Goal: Task Accomplishment & Management: Use online tool/utility

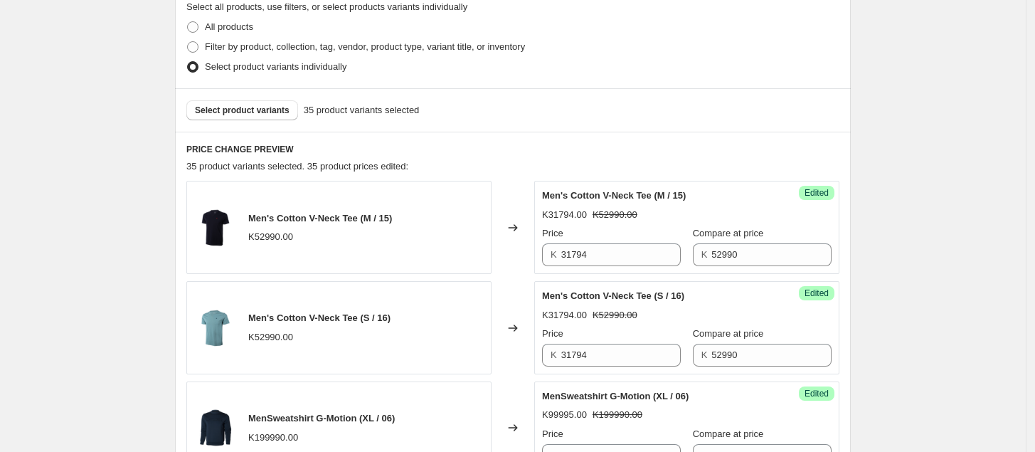
scroll to position [344, 0]
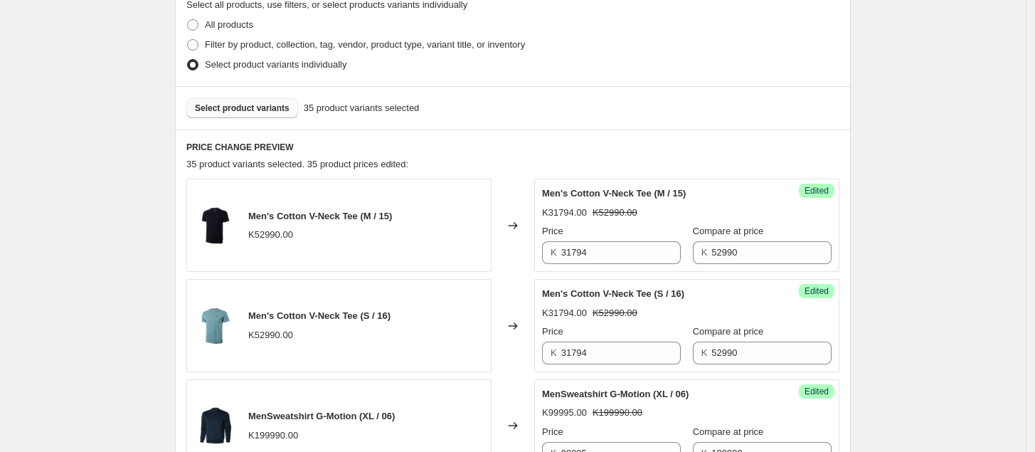
click at [235, 107] on span "Select product variants" at bounding box center [242, 107] width 95 height 11
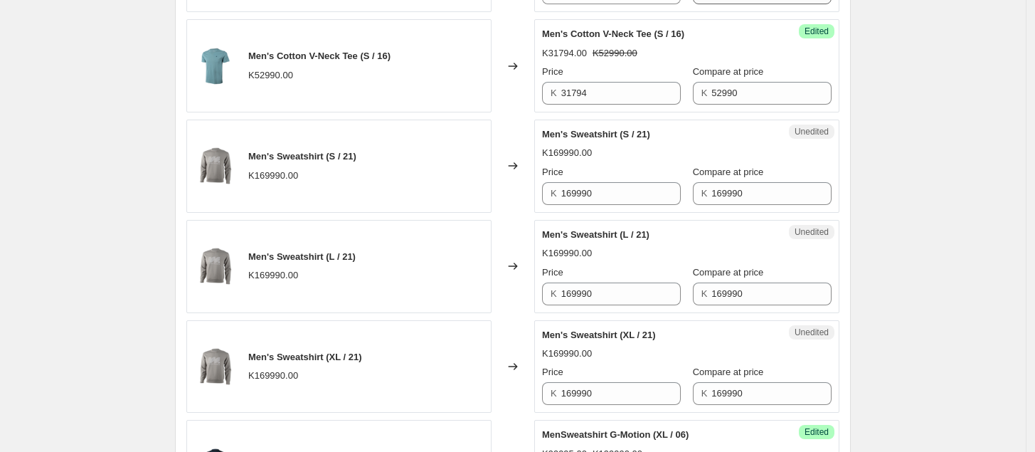
scroll to position [606, 0]
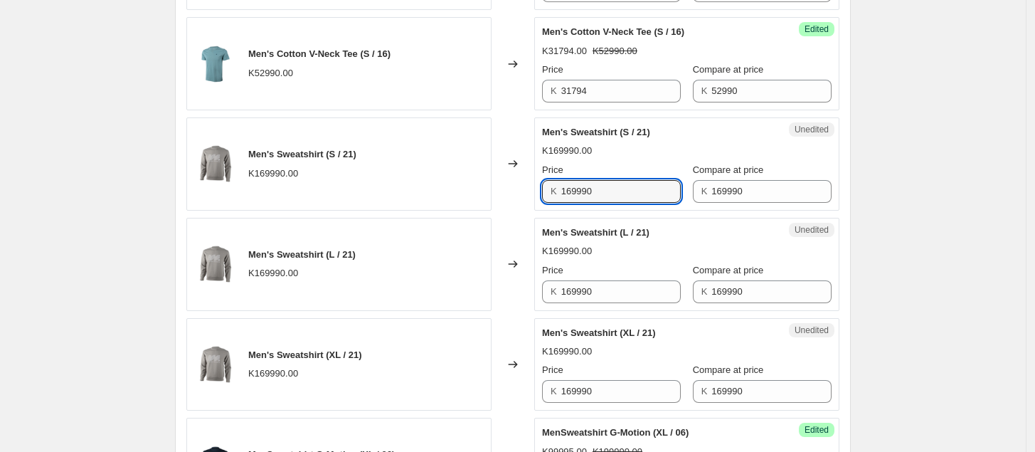
drag, startPoint x: 649, startPoint y: 195, endPoint x: 527, endPoint y: 199, distance: 121.7
click at [527, 198] on div "Men's Sweatshirt (S / 21) K169990.00 Changed to Unedited Men's Sweatshirt (S / …" at bounding box center [512, 163] width 653 height 93
type input "84995"
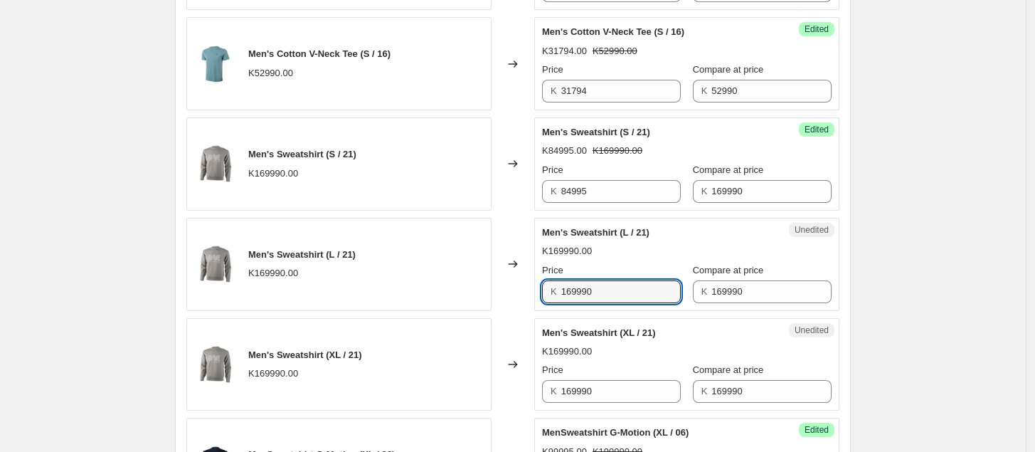
drag, startPoint x: 626, startPoint y: 298, endPoint x: 534, endPoint y: 315, distance: 93.9
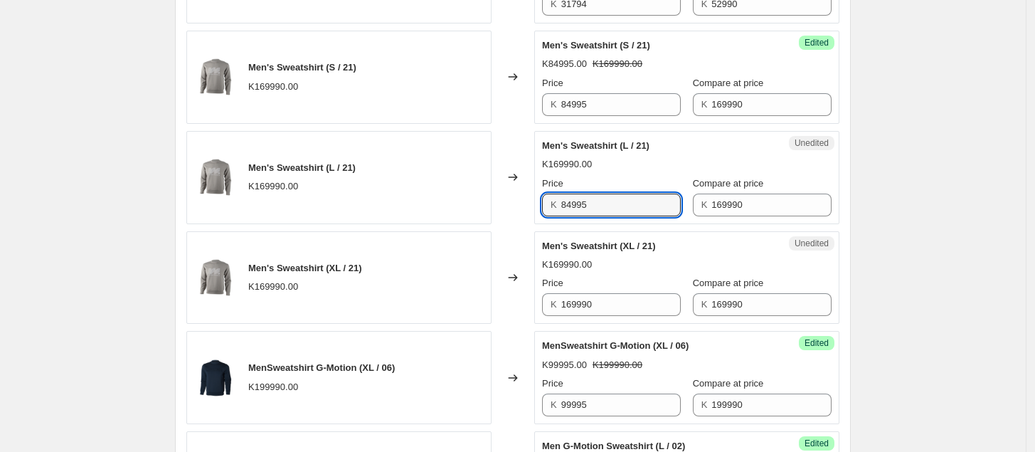
scroll to position [694, 0]
type input "84995"
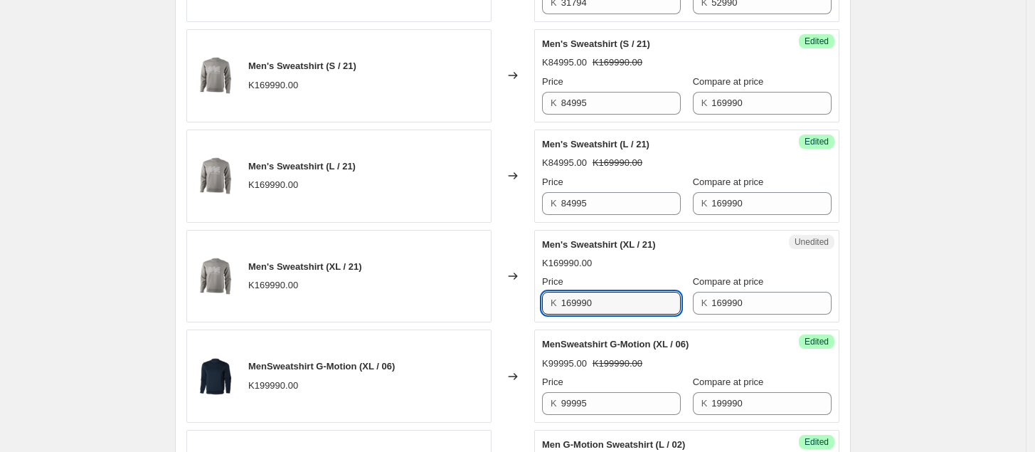
drag, startPoint x: 637, startPoint y: 308, endPoint x: 538, endPoint y: 315, distance: 99.2
click at [538, 315] on div "Unedited Men's Sweatshirt (XL / 21) K169990.00 Price K 169990 Compare at price …" at bounding box center [686, 276] width 305 height 93
type input "84995"
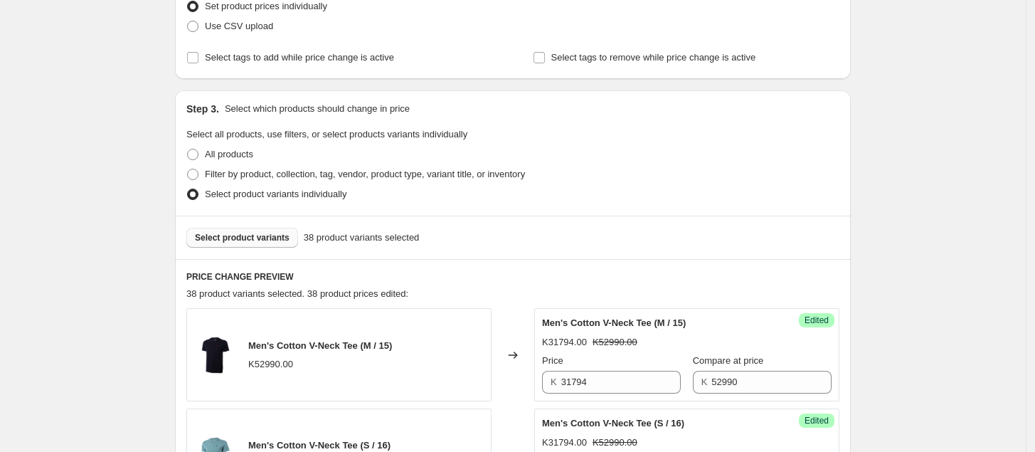
scroll to position [213, 0]
click at [272, 235] on span "Select product variants" at bounding box center [242, 238] width 95 height 11
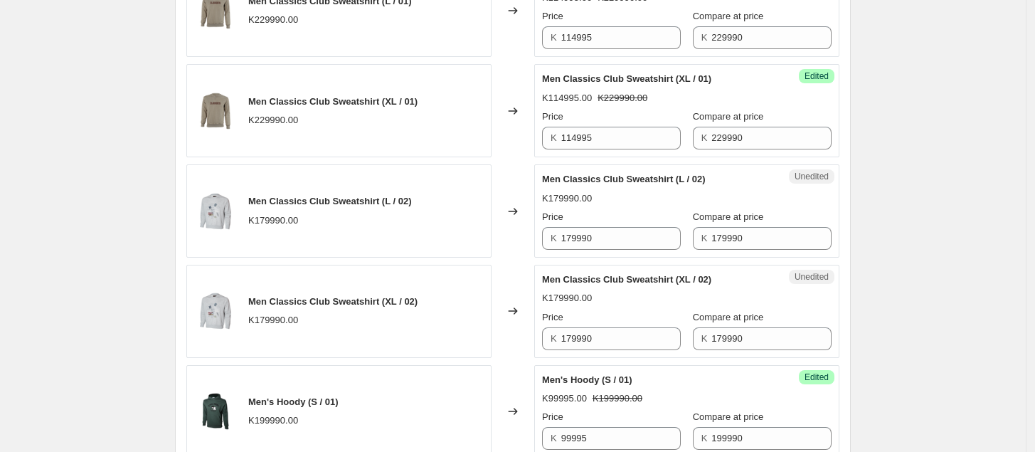
scroll to position [1862, 0]
drag, startPoint x: 616, startPoint y: 238, endPoint x: 534, endPoint y: 253, distance: 83.1
click at [534, 253] on div "Men Classics Club Sweatshirt (L / 02) K179990.00 Changed to Unedited Men Classi…" at bounding box center [512, 210] width 653 height 93
type input "89995"
drag, startPoint x: 613, startPoint y: 342, endPoint x: 555, endPoint y: 354, distance: 59.5
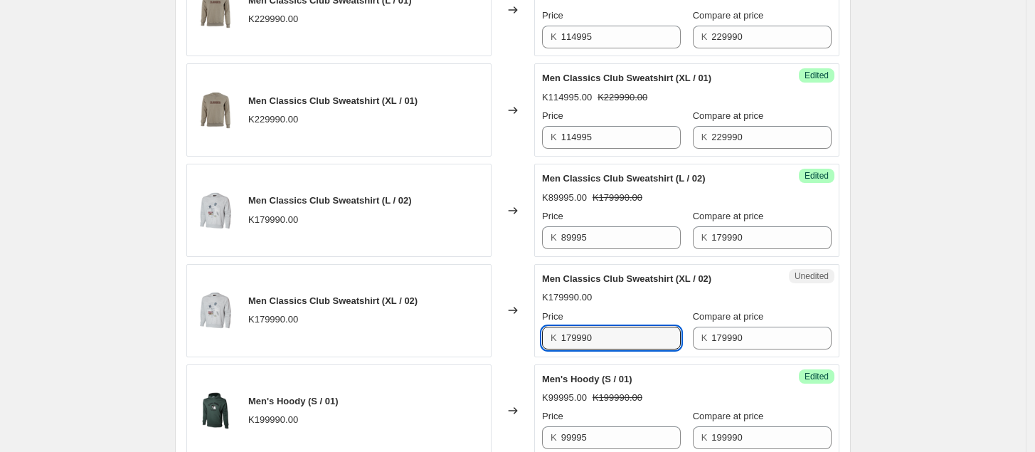
click at [555, 349] on div "K 179990" at bounding box center [611, 338] width 139 height 23
type input "89995"
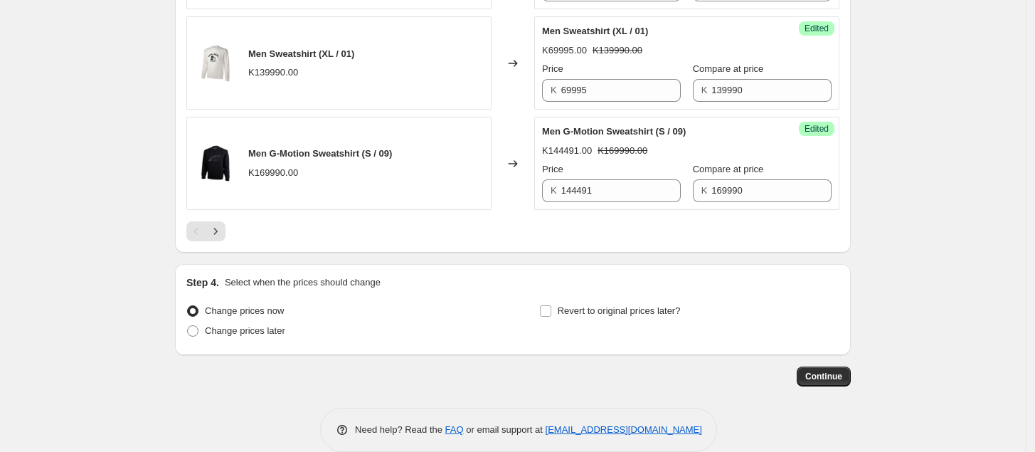
scroll to position [2310, 0]
click at [816, 381] on span "Continue" at bounding box center [824, 375] width 37 height 11
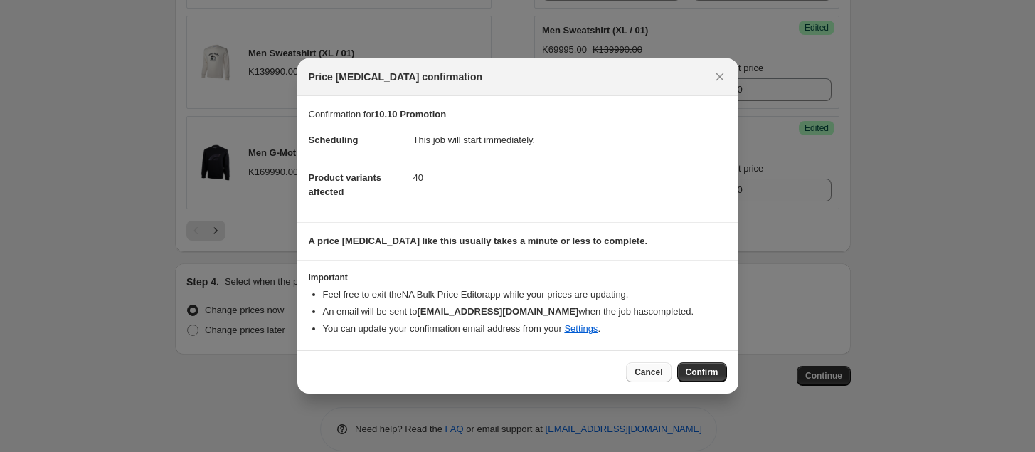
click at [645, 376] on span "Cancel" at bounding box center [649, 371] width 28 height 11
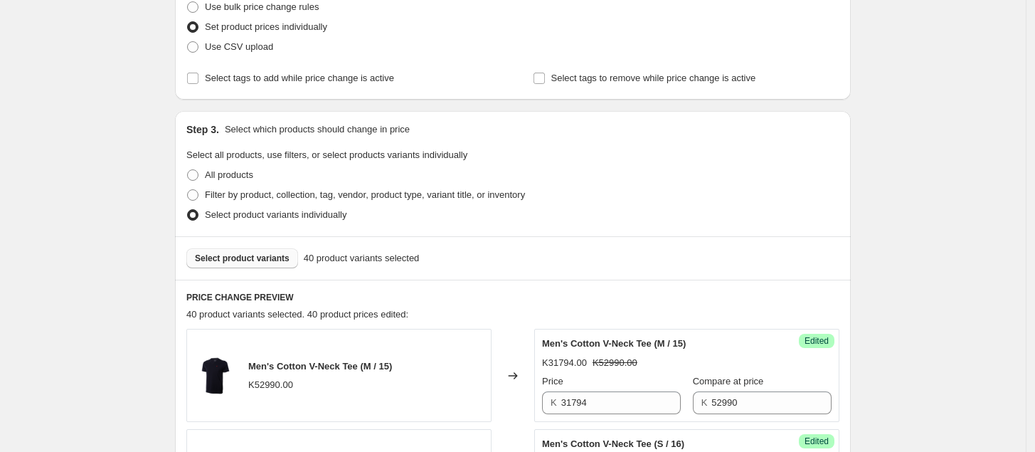
scroll to position [193, 0]
click at [285, 257] on span "Select product variants" at bounding box center [242, 258] width 95 height 11
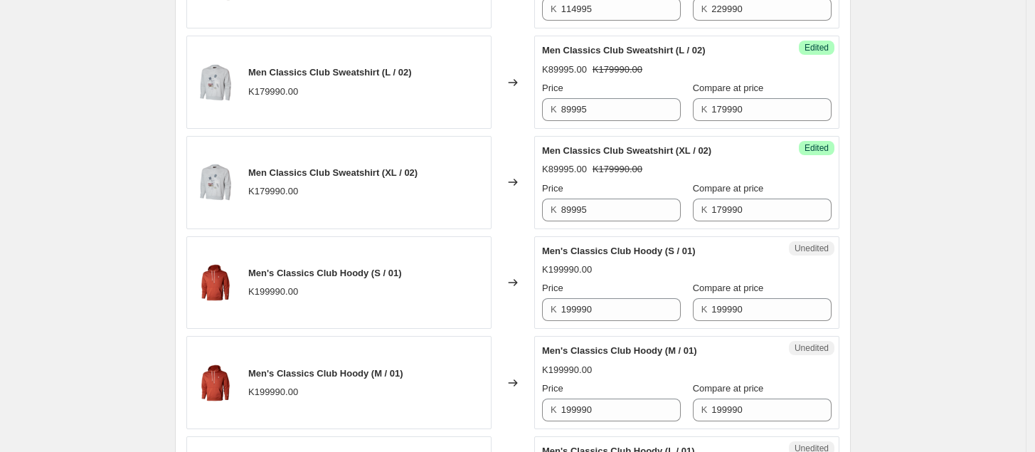
scroll to position [2000, 0]
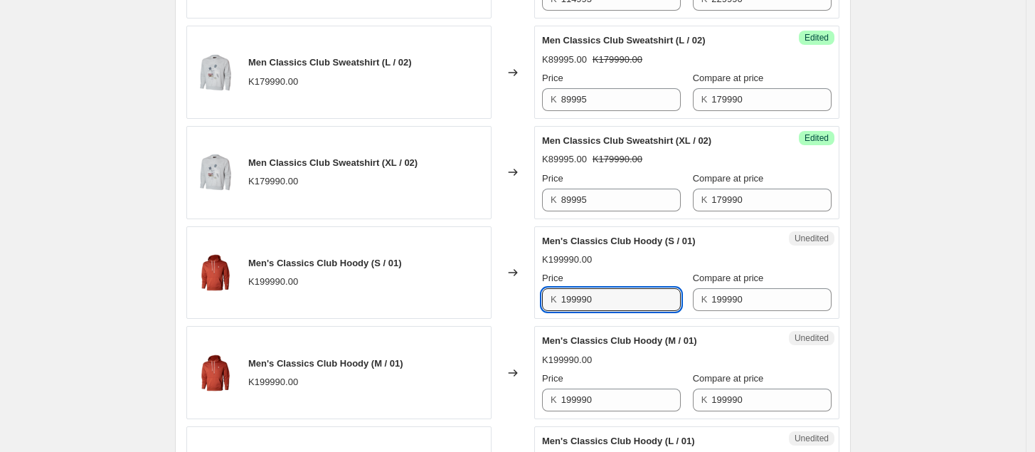
drag, startPoint x: 616, startPoint y: 309, endPoint x: 532, endPoint y: 337, distance: 88.4
type input "99995"
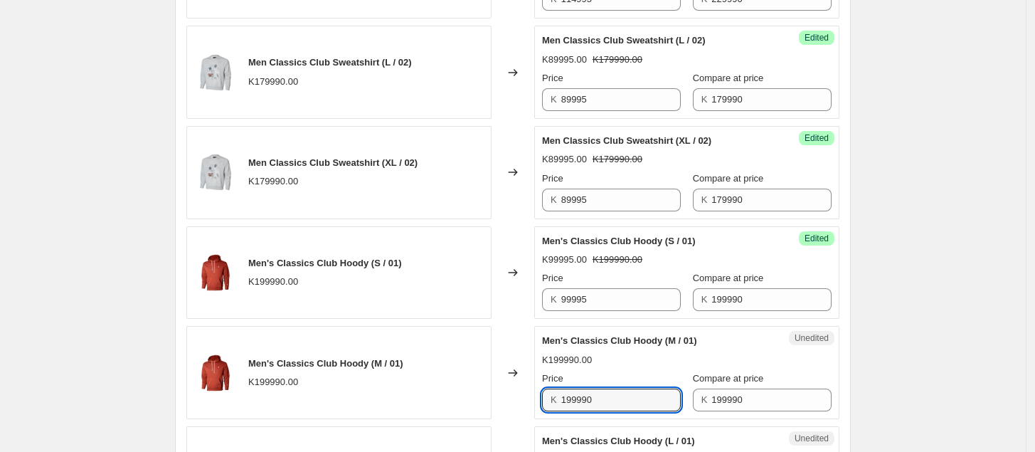
drag, startPoint x: 634, startPoint y: 410, endPoint x: 538, endPoint y: 431, distance: 98.3
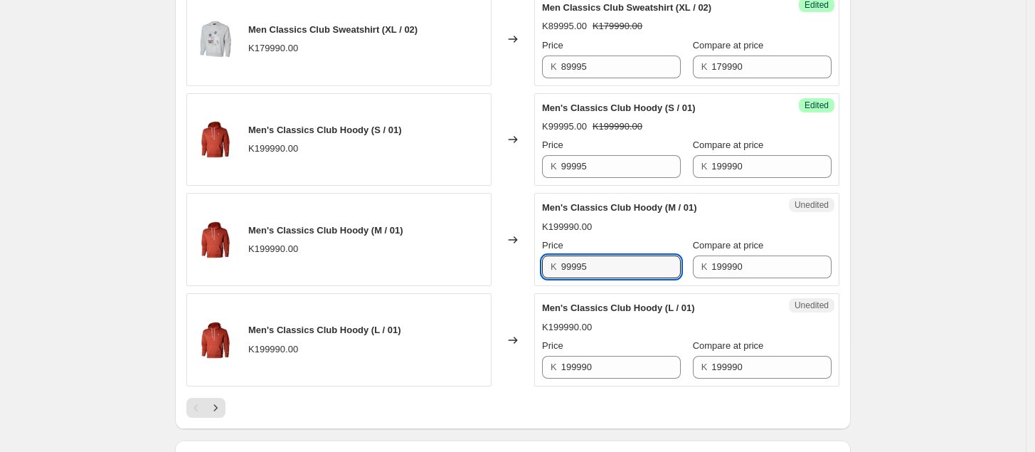
scroll to position [2133, 0]
type input "99995"
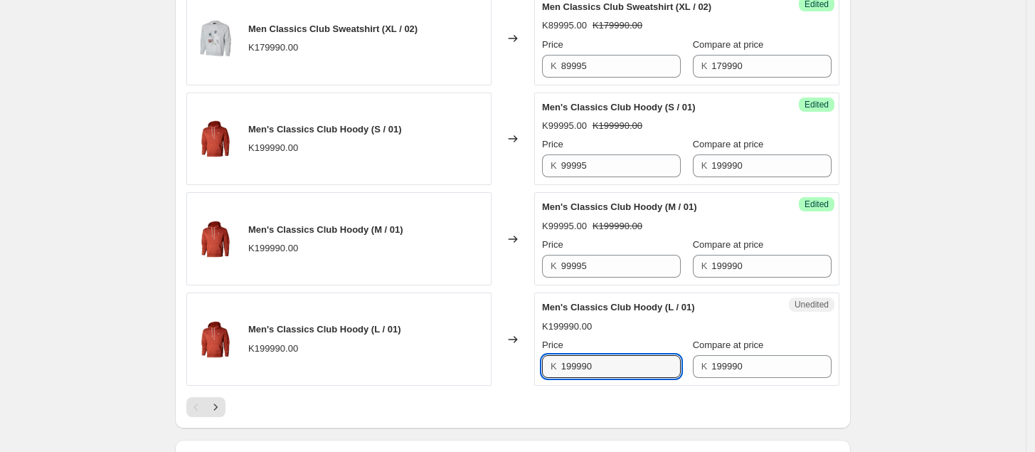
drag, startPoint x: 611, startPoint y: 381, endPoint x: 534, endPoint y: 395, distance: 78.2
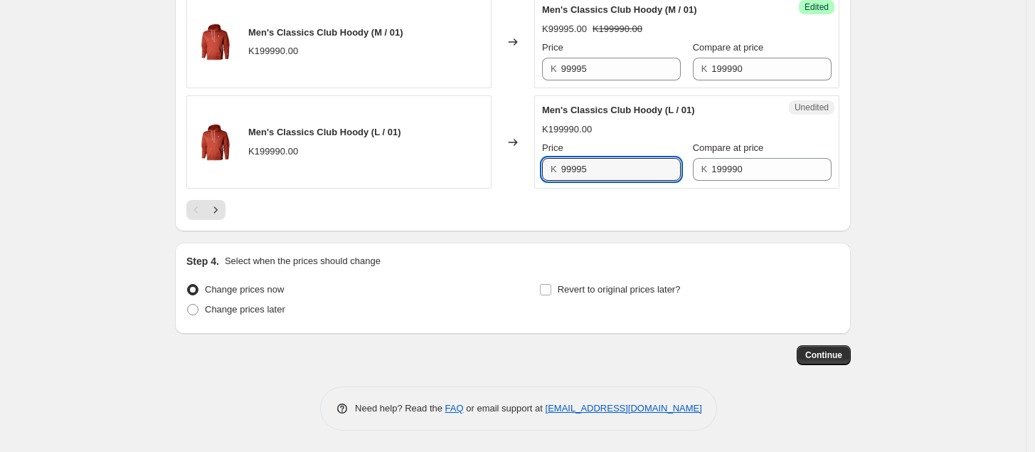
scroll to position [2335, 0]
type input "99995"
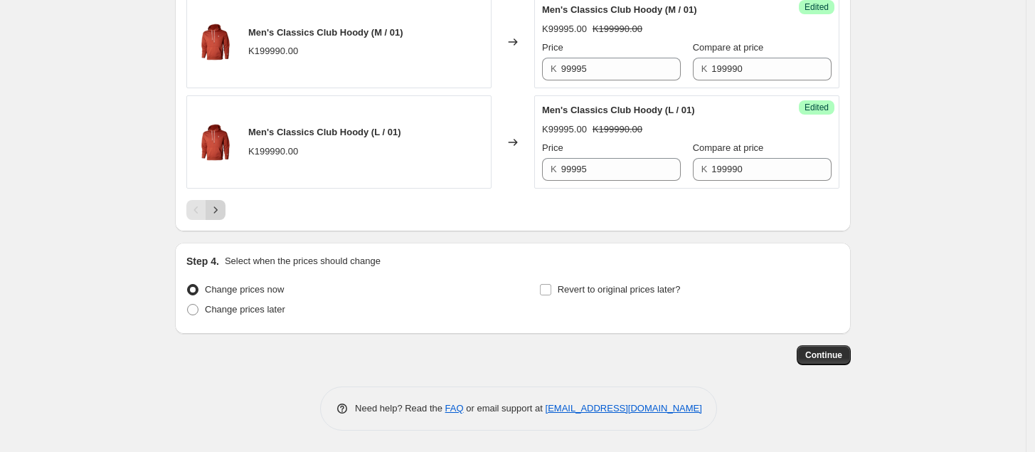
click at [221, 217] on icon "Next" at bounding box center [215, 210] width 14 height 14
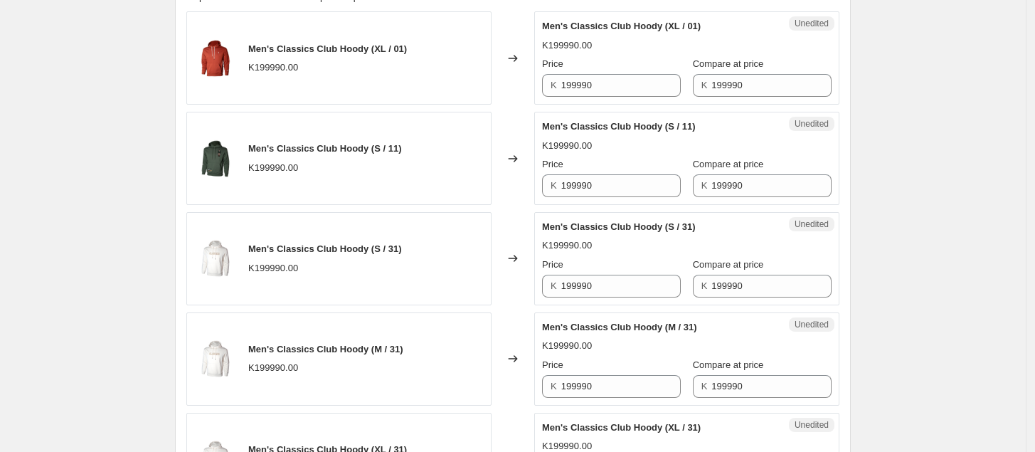
scroll to position [505, 0]
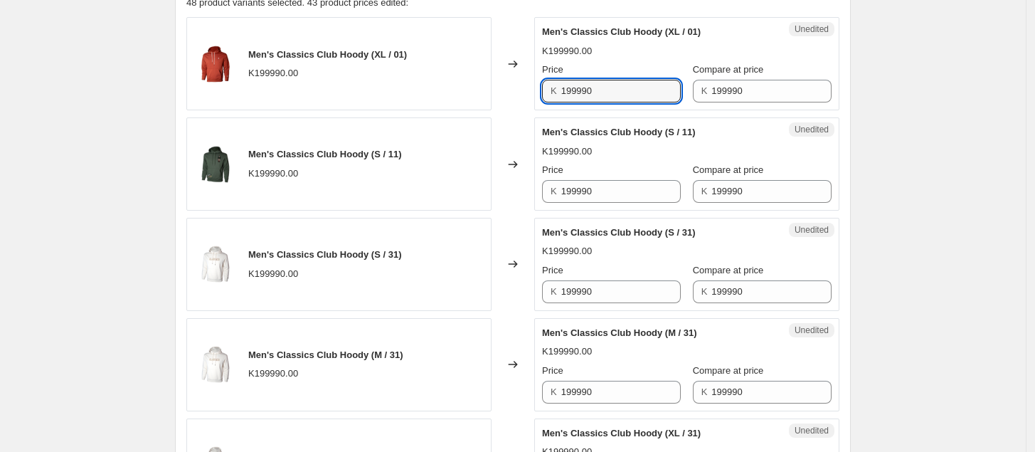
drag, startPoint x: 601, startPoint y: 92, endPoint x: 507, endPoint y: 102, distance: 95.2
click at [507, 101] on div "Men's Classics Club Hoody (XL / 01) K199990.00 Changed to Unedited Men's Classi…" at bounding box center [512, 63] width 653 height 93
type input "99995"
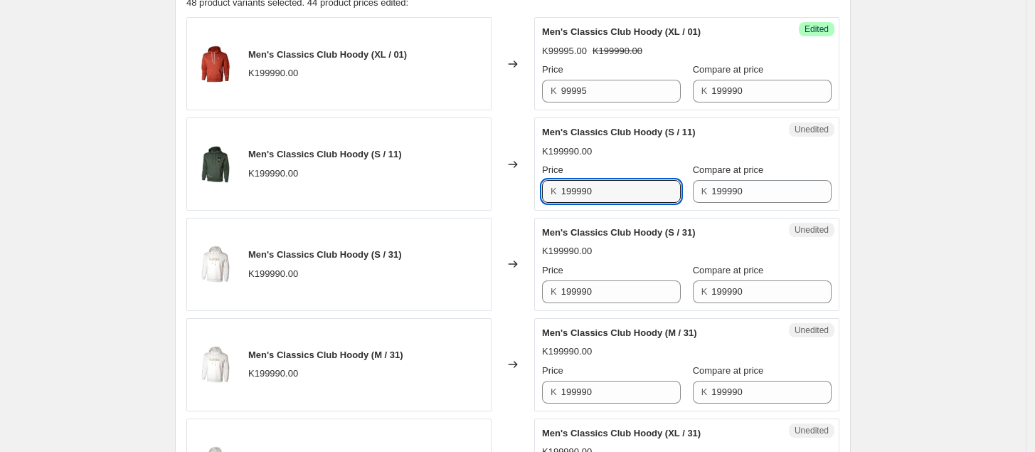
drag, startPoint x: 623, startPoint y: 188, endPoint x: 529, endPoint y: 204, distance: 95.9
click at [529, 204] on div "Men's Classics Club Hoody (S / 11) K199990.00 Changed to Unedited Men's Classic…" at bounding box center [512, 163] width 653 height 93
type input "99995"
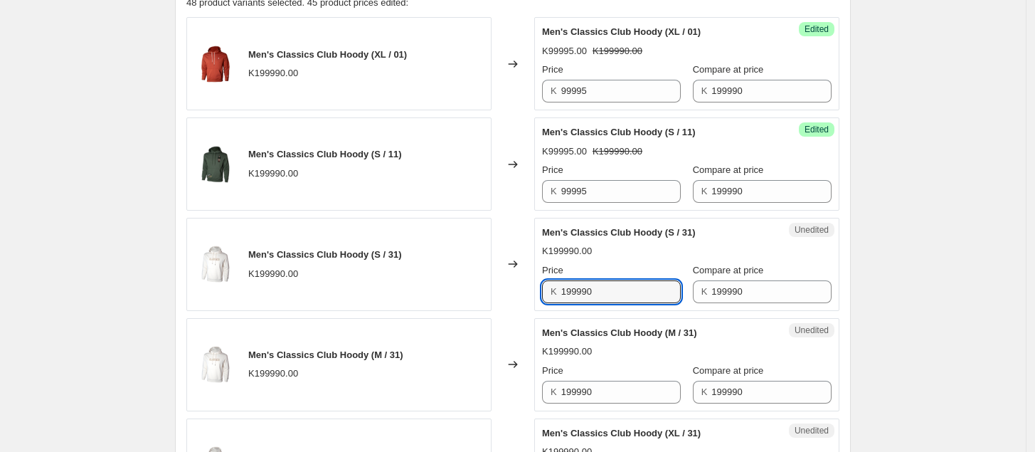
drag, startPoint x: 616, startPoint y: 295, endPoint x: 523, endPoint y: 308, distance: 94.1
click at [523, 308] on div "Men's Classics Club Hoody (S / 31) K199990.00 Changed to Unedited Men's Classic…" at bounding box center [512, 264] width 653 height 93
type input "99995"
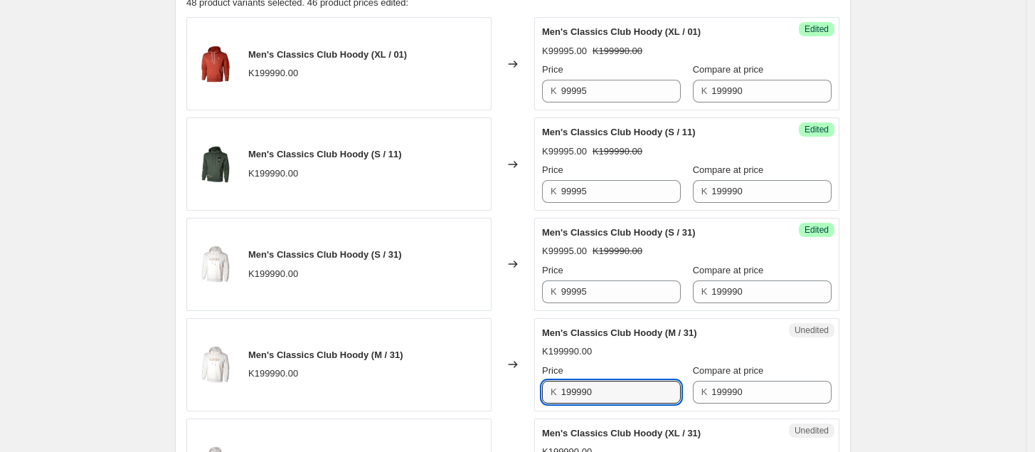
drag, startPoint x: 610, startPoint y: 396, endPoint x: 516, endPoint y: 413, distance: 95.5
click at [516, 411] on div "Men's Classics Club Hoody (M / 31) K199990.00 Changed to Unedited Men's Classic…" at bounding box center [512, 364] width 653 height 93
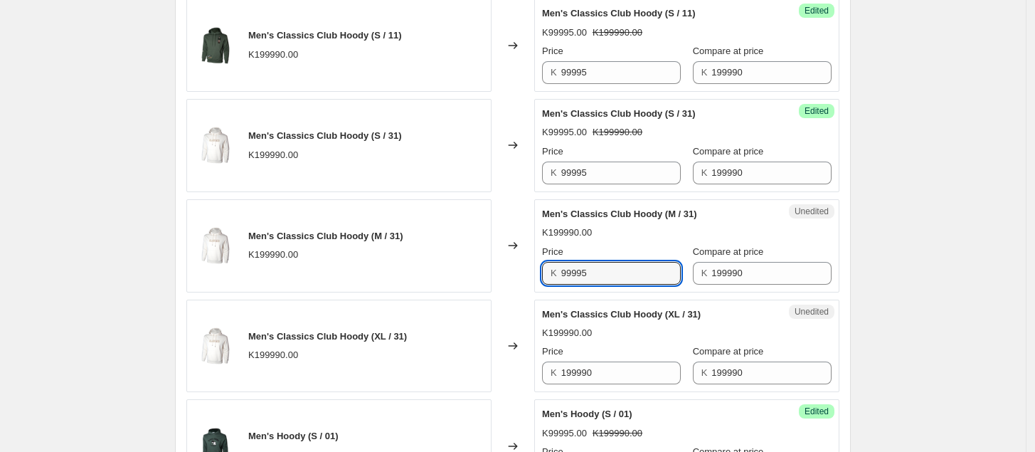
scroll to position [630, 0]
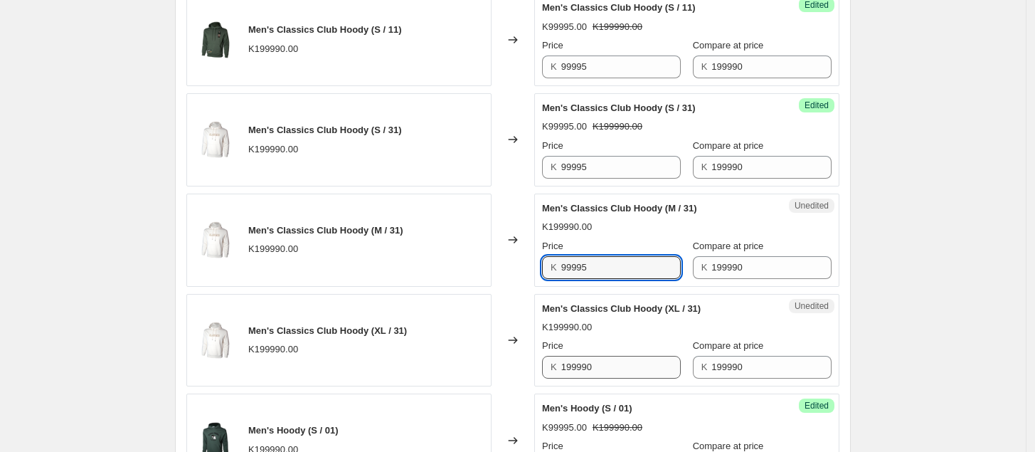
type input "99995"
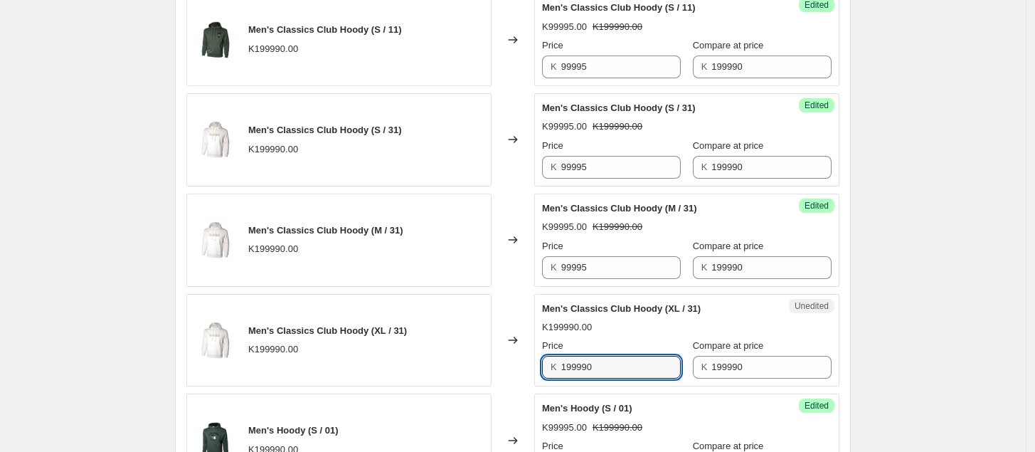
drag, startPoint x: 603, startPoint y: 373, endPoint x: 532, endPoint y: 375, distance: 70.5
click at [532, 375] on div "Men's Classics Club Hoody (XL / 31) K199990.00 Changed to Unedited Men's Classi…" at bounding box center [512, 340] width 653 height 93
type input "99995"
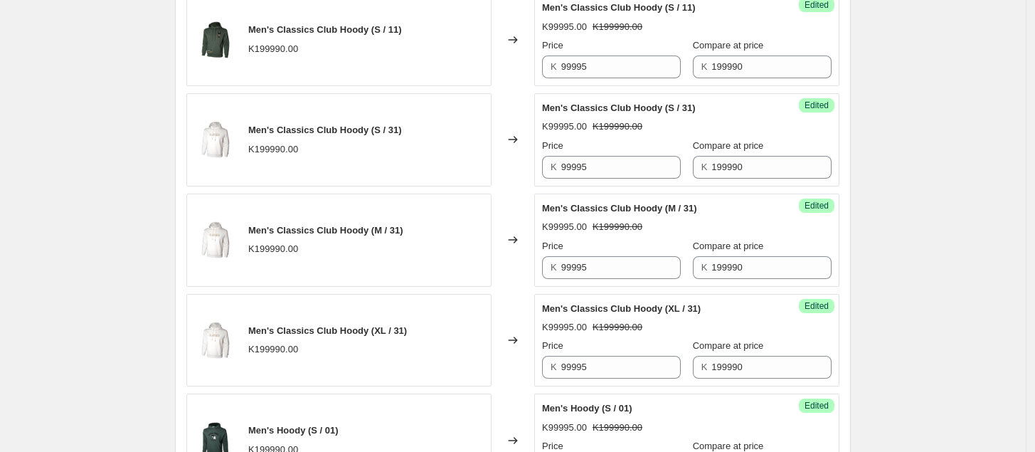
click at [837, 349] on div "Success Edited Men's Classics Club Hoody (XL / 31) K99995.00 K199990.00 Price K…" at bounding box center [686, 340] width 305 height 93
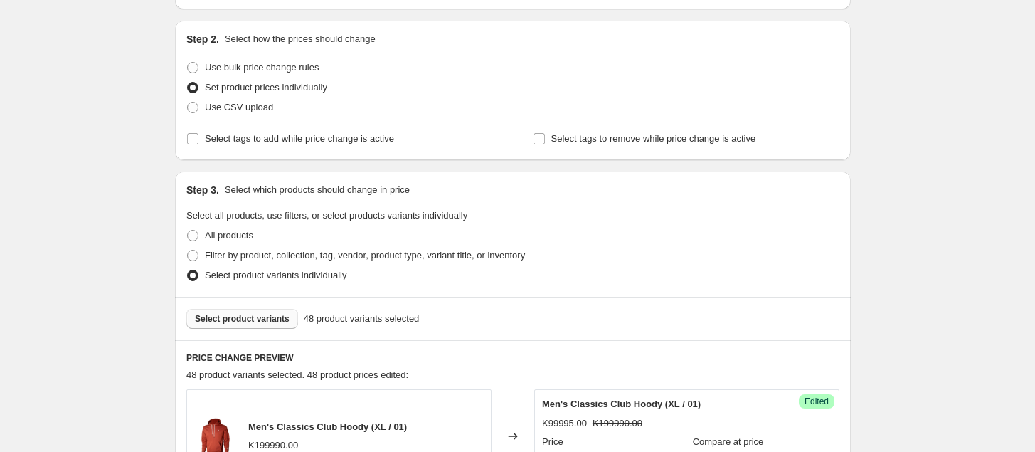
scroll to position [126, 0]
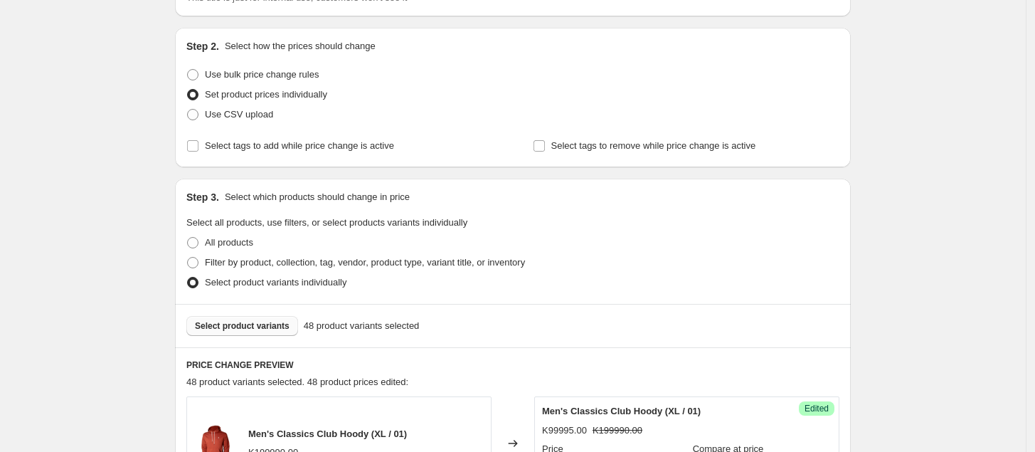
click at [248, 323] on span "Select product variants" at bounding box center [242, 325] width 95 height 11
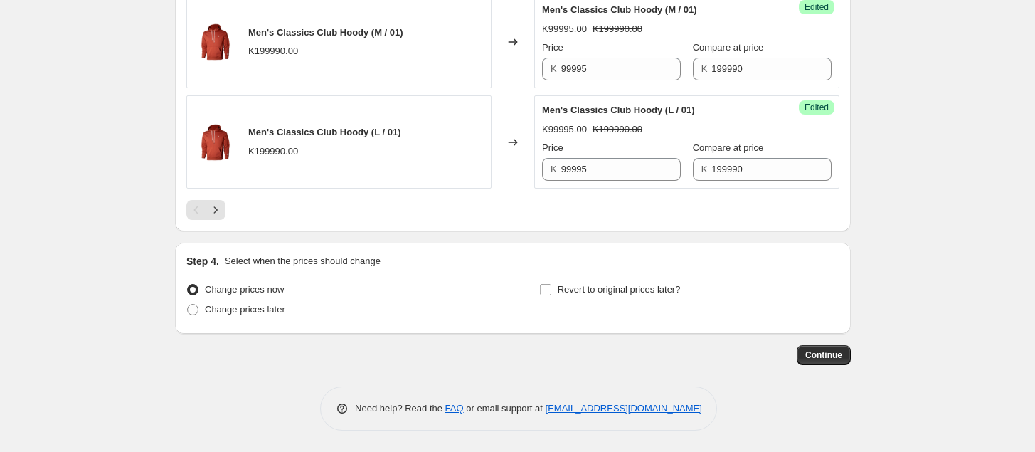
scroll to position [2338, 0]
click at [221, 213] on icon "Next" at bounding box center [215, 210] width 14 height 14
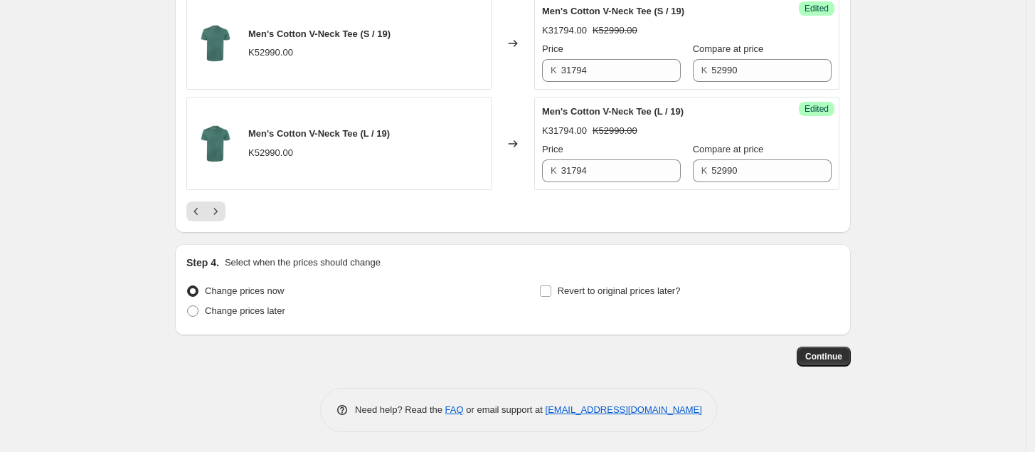
scroll to position [2330, 0]
click at [221, 213] on icon "Next" at bounding box center [215, 210] width 14 height 14
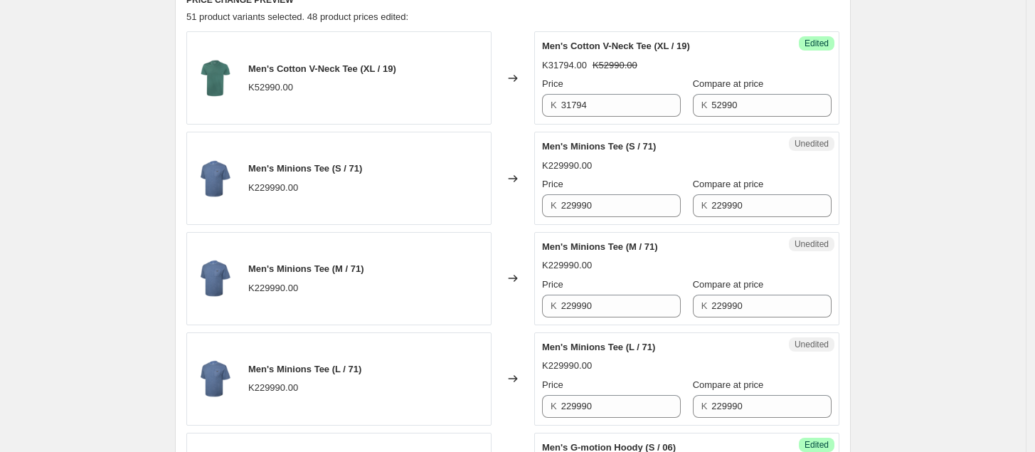
scroll to position [492, 0]
drag, startPoint x: 625, startPoint y: 206, endPoint x: 539, endPoint y: 218, distance: 86.9
click at [539, 218] on div "Unedited Men's Minions Tee (S / 71) K229990.00 Price K 229990 Compare at price …" at bounding box center [686, 177] width 305 height 93
drag, startPoint x: 617, startPoint y: 213, endPoint x: 554, endPoint y: 213, distance: 63.3
click at [554, 213] on div "K 114995" at bounding box center [611, 205] width 139 height 23
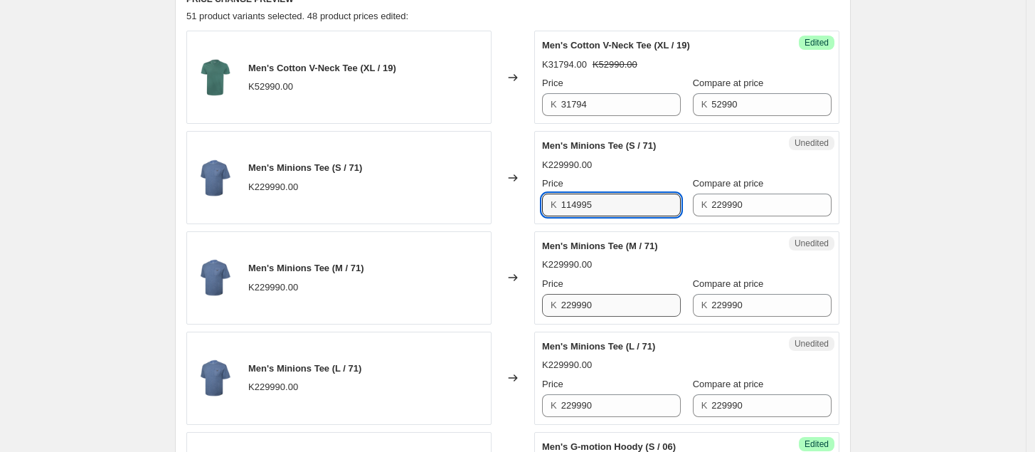
type input "114995"
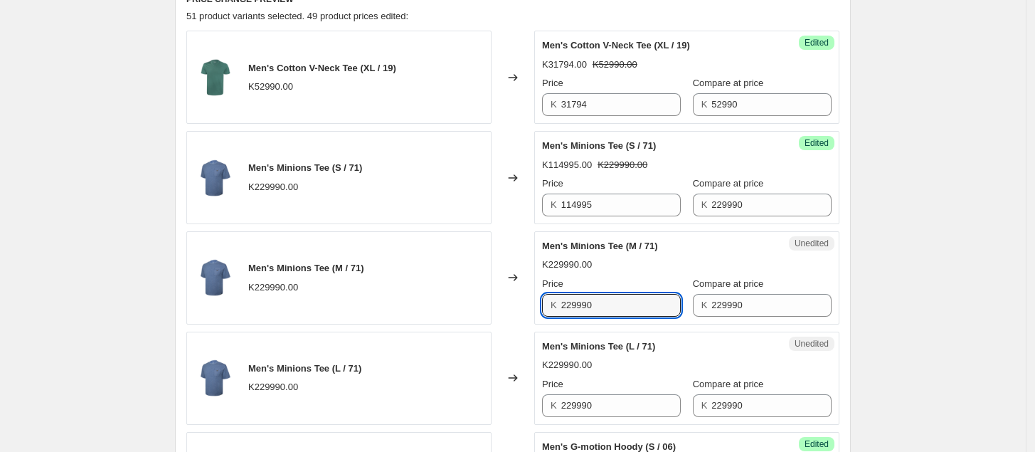
drag, startPoint x: 610, startPoint y: 300, endPoint x: 490, endPoint y: 322, distance: 122.3
click at [490, 322] on div "Men's Minions Tee (M / 71) K229990.00 Changed to Unedited Men's Minions Tee (M …" at bounding box center [512, 277] width 653 height 93
paste input "114995"
type input "114995"
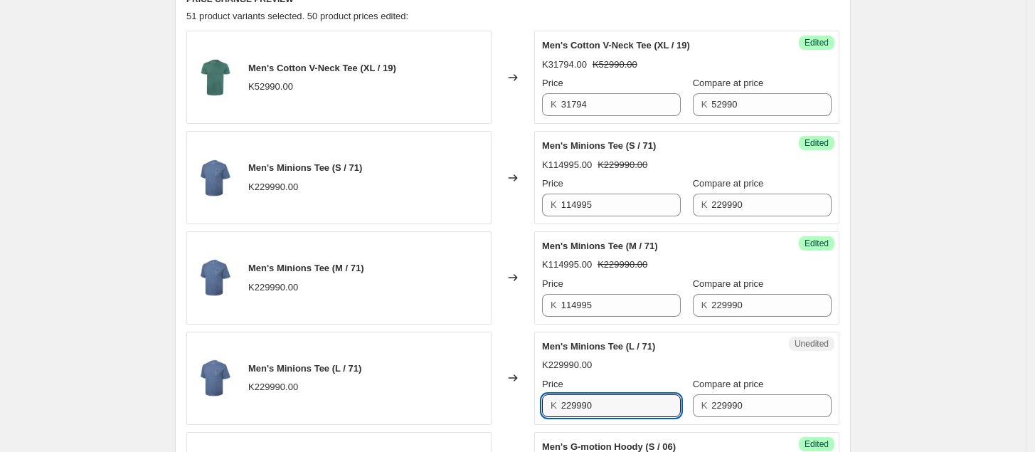
drag, startPoint x: 606, startPoint y: 408, endPoint x: 546, endPoint y: 418, distance: 61.3
click at [546, 417] on div "K 229990" at bounding box center [611, 405] width 139 height 23
paste input "114995"
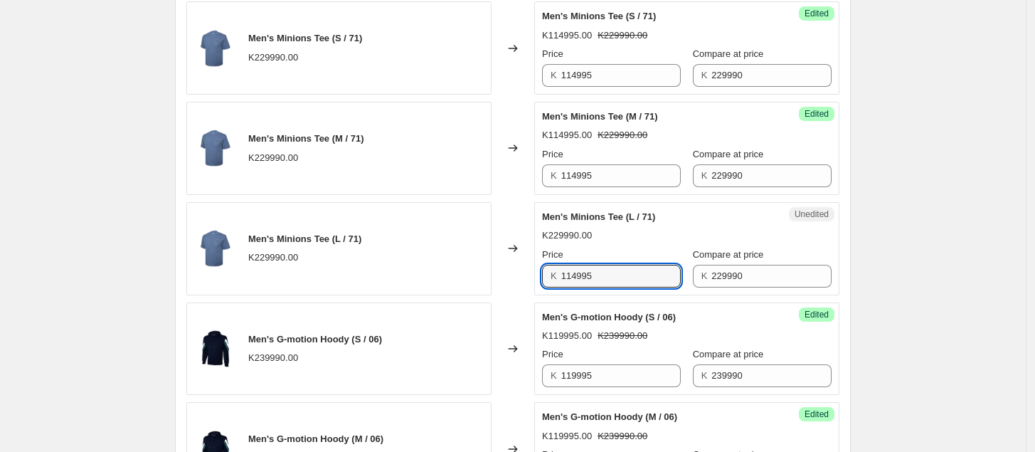
scroll to position [627, 0]
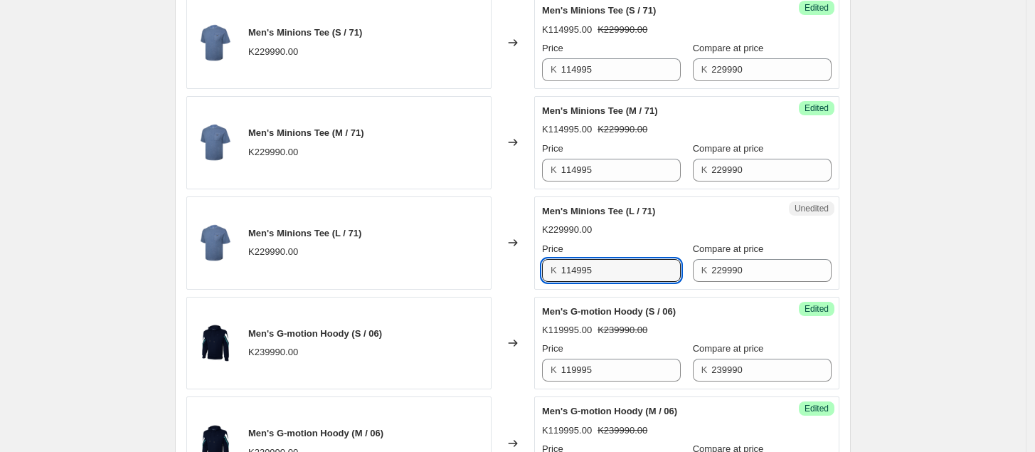
type input "114995"
click at [731, 331] on div "K119995.00 K239990.00" at bounding box center [687, 330] width 290 height 14
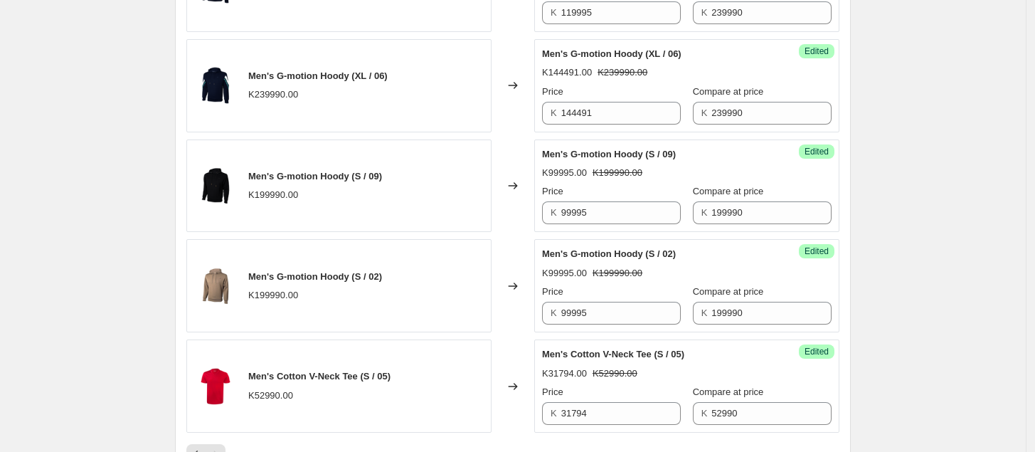
scroll to position [1434, 0]
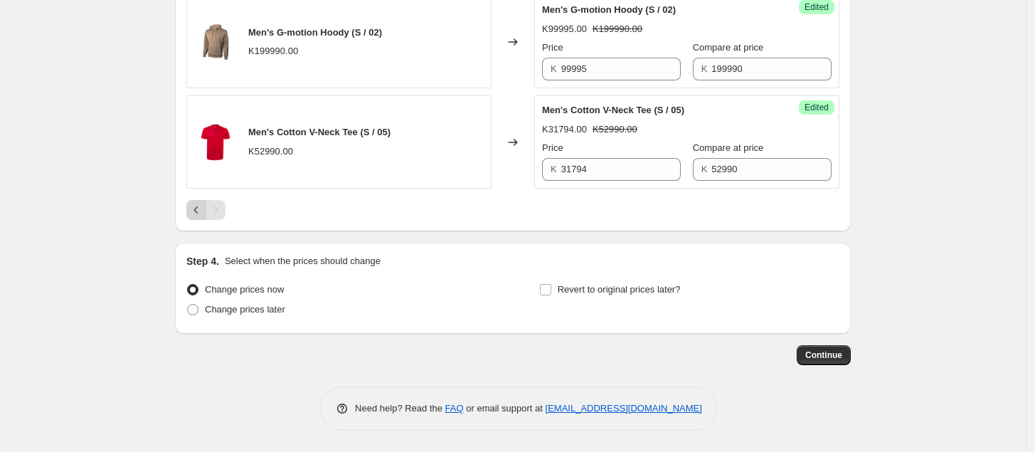
click at [204, 213] on icon "Previous" at bounding box center [196, 210] width 14 height 14
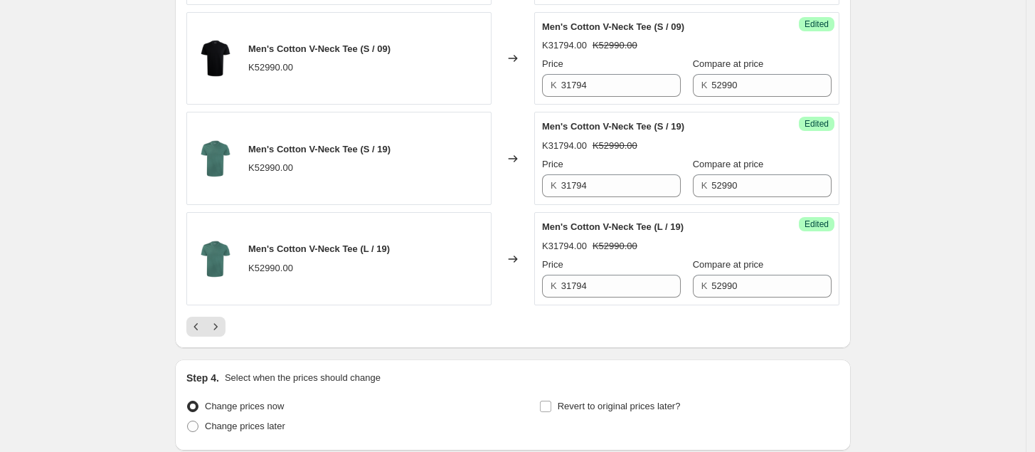
scroll to position [2214, 0]
click at [194, 333] on icon "Previous" at bounding box center [196, 326] width 14 height 14
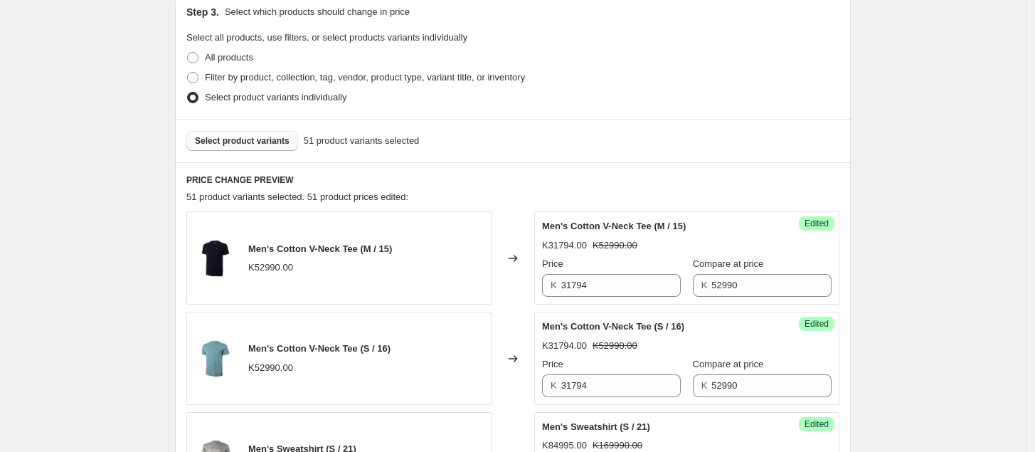
scroll to position [310, 0]
click at [237, 142] on span "Select product variants" at bounding box center [242, 141] width 95 height 11
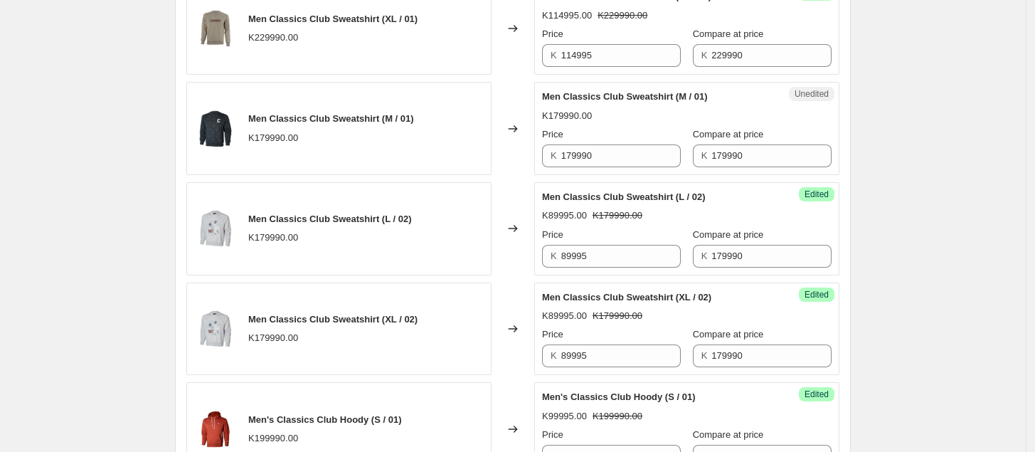
scroll to position [1940, 0]
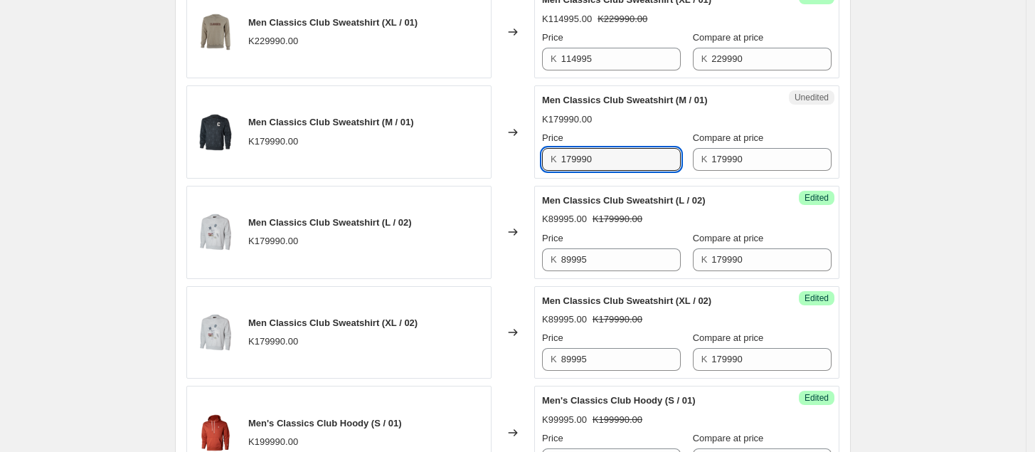
drag, startPoint x: 610, startPoint y: 167, endPoint x: 489, endPoint y: 171, distance: 121.0
click at [489, 171] on div "Men Classics Club Sweatshirt (M / 01) K179990.00 Changed to Unedited Men Classi…" at bounding box center [512, 131] width 653 height 93
type input "89995"
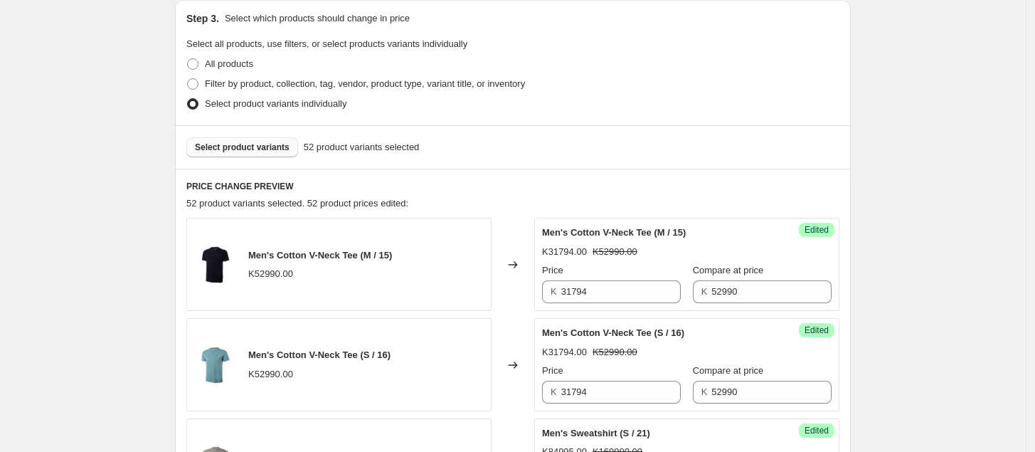
scroll to position [306, 0]
click at [256, 147] on span "Select product variants" at bounding box center [242, 145] width 95 height 11
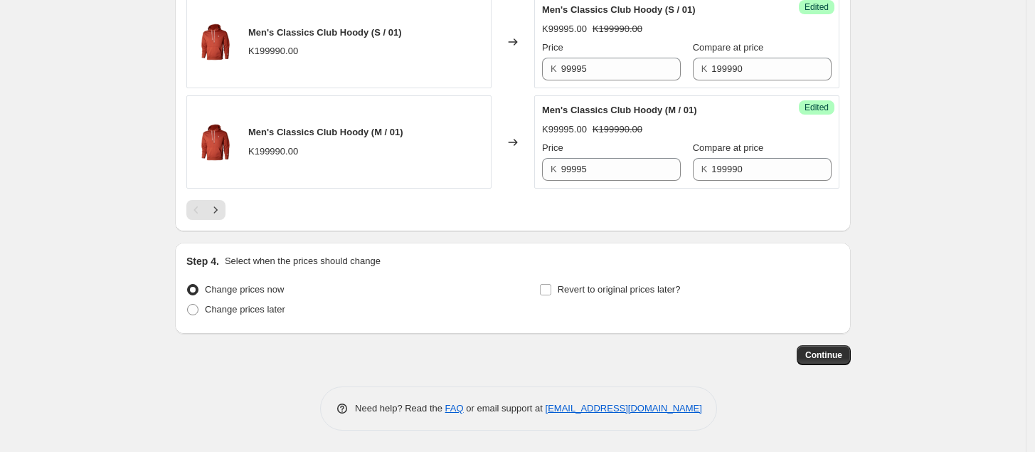
scroll to position [2338, 0]
click at [221, 212] on icon "Next" at bounding box center [215, 210] width 14 height 14
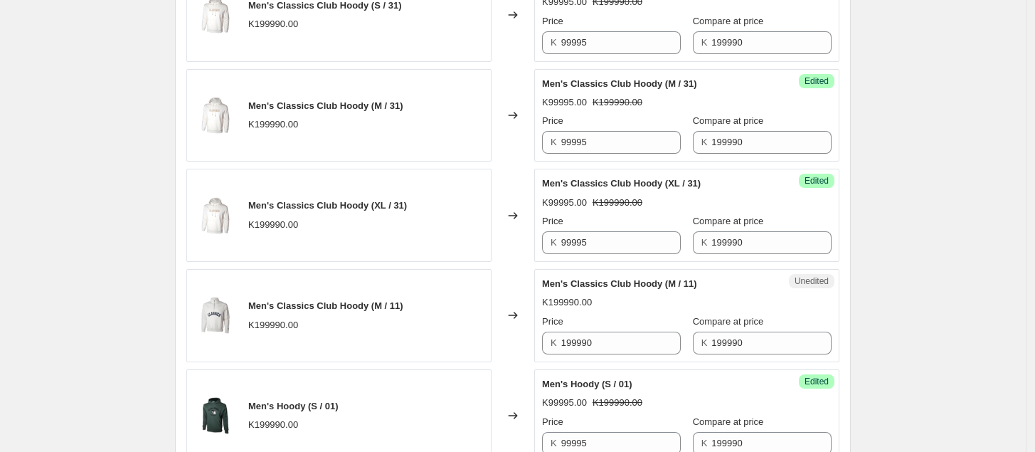
scroll to position [854, 0]
click at [628, 341] on input "199990" at bounding box center [621, 343] width 120 height 23
drag, startPoint x: 628, startPoint y: 341, endPoint x: 524, endPoint y: 342, distance: 103.9
click at [524, 342] on div "Men's Classics Club Hoody (M / 11) K199990.00 Changed to Unedited Men's Classic…" at bounding box center [512, 316] width 653 height 93
type input "99995"
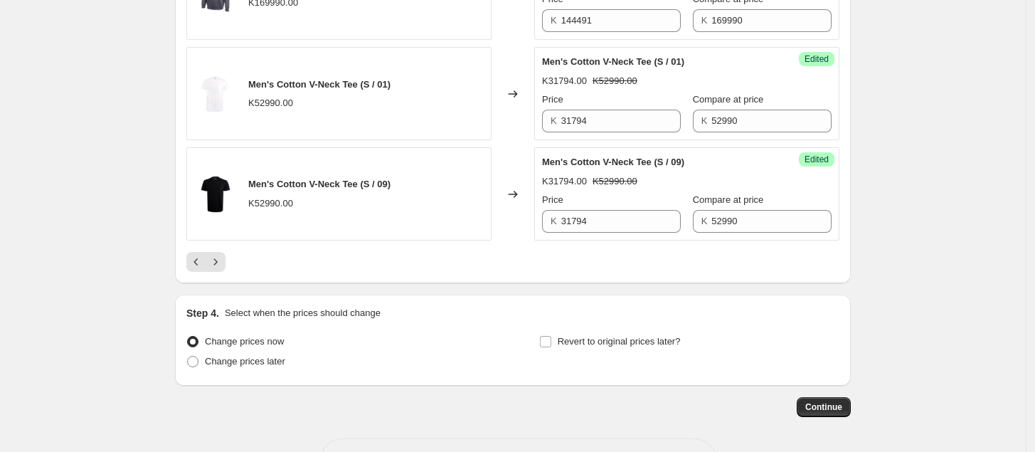
scroll to position [2281, 0]
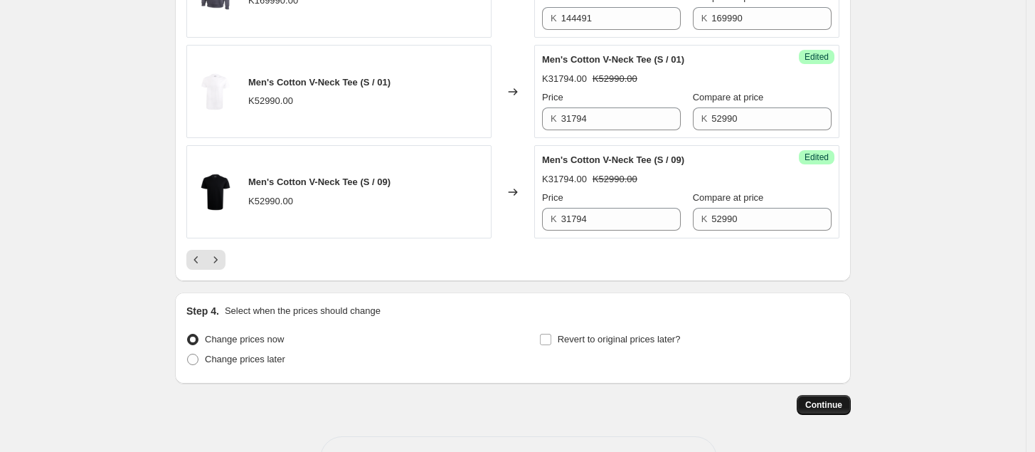
click at [828, 411] on span "Continue" at bounding box center [824, 404] width 37 height 11
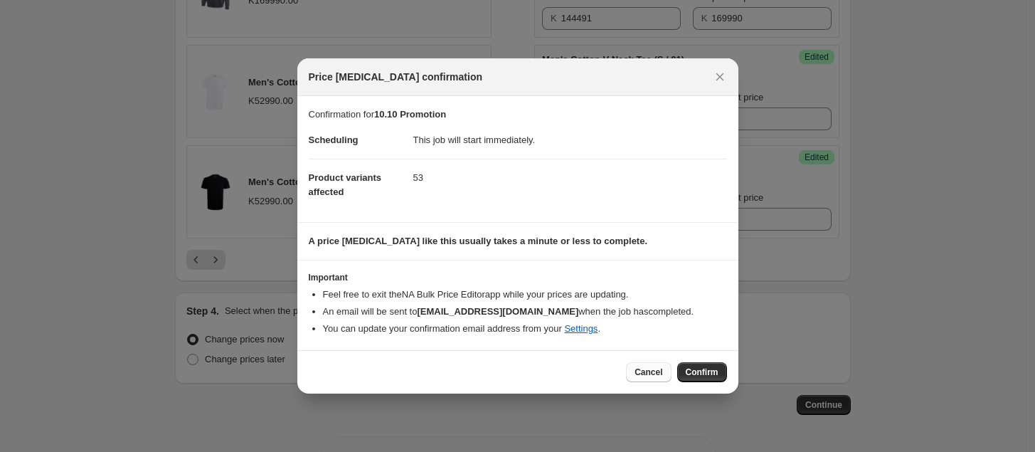
click at [655, 370] on span "Cancel" at bounding box center [649, 371] width 28 height 11
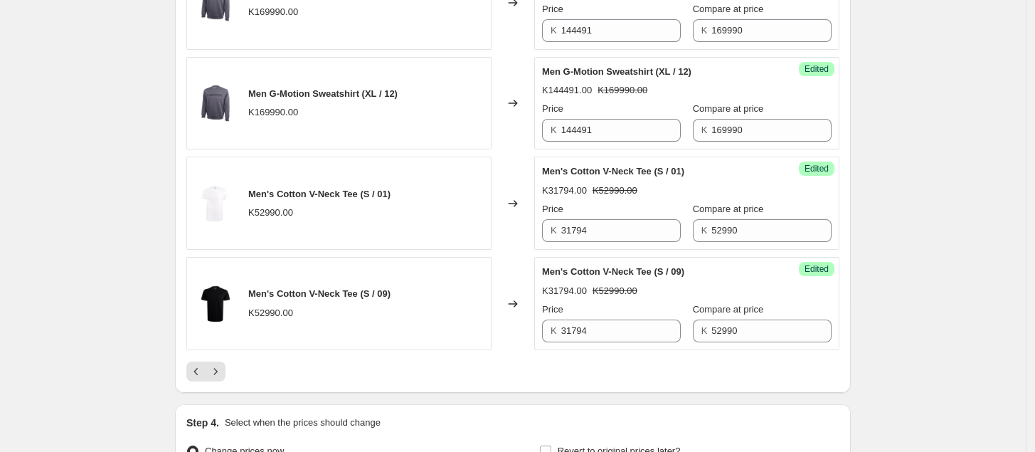
scroll to position [2170, 0]
click at [218, 373] on icon "Next" at bounding box center [216, 369] width 4 height 6
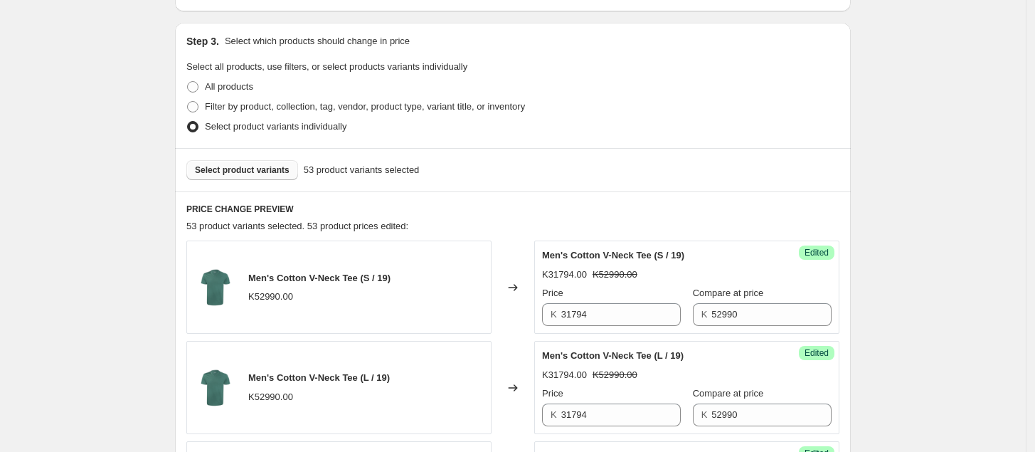
scroll to position [281, 0]
click at [264, 166] on button "Select product variants" at bounding box center [242, 171] width 112 height 20
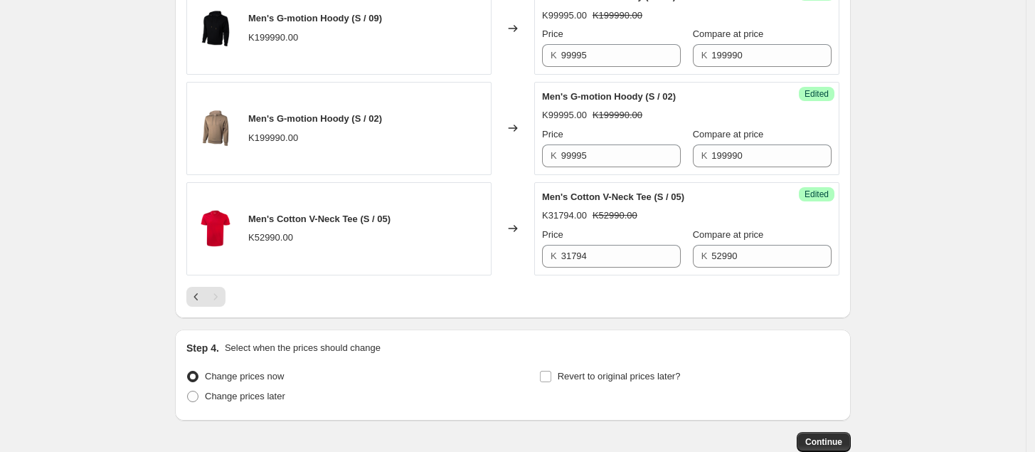
scroll to position [1544, 0]
click at [194, 302] on icon "Previous" at bounding box center [196, 295] width 14 height 14
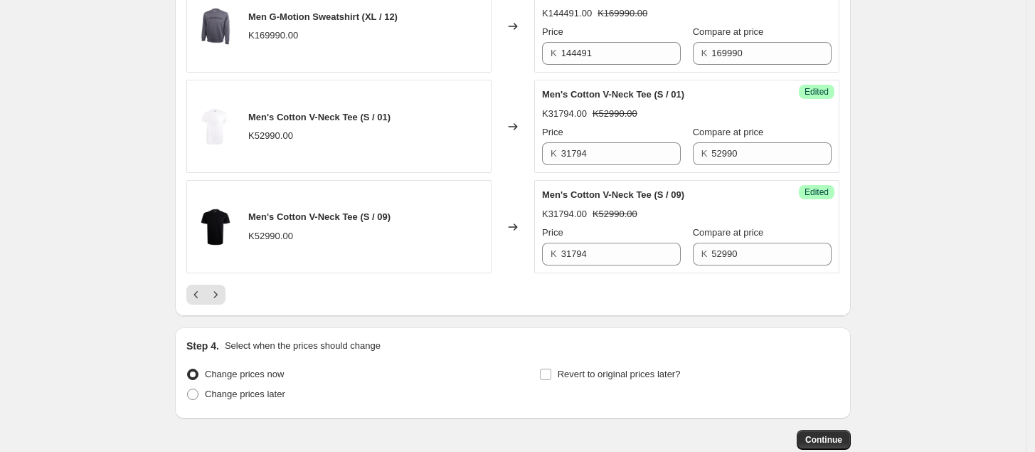
scroll to position [2246, 0]
click at [198, 297] on icon "Previous" at bounding box center [196, 293] width 4 height 7
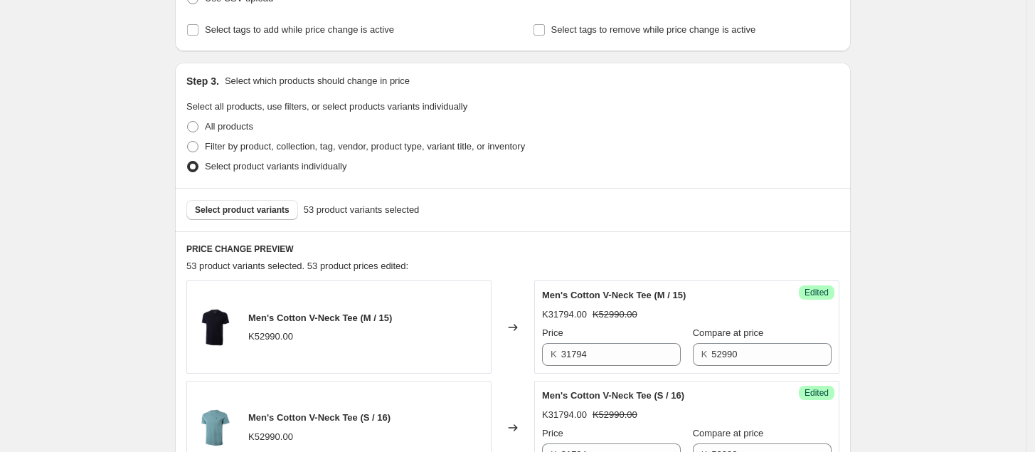
scroll to position [246, 0]
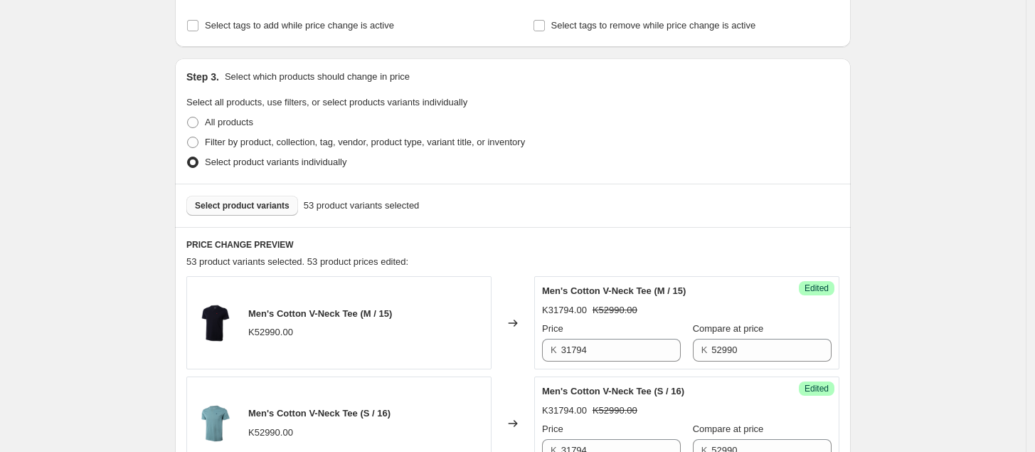
click at [249, 207] on span "Select product variants" at bounding box center [242, 205] width 95 height 11
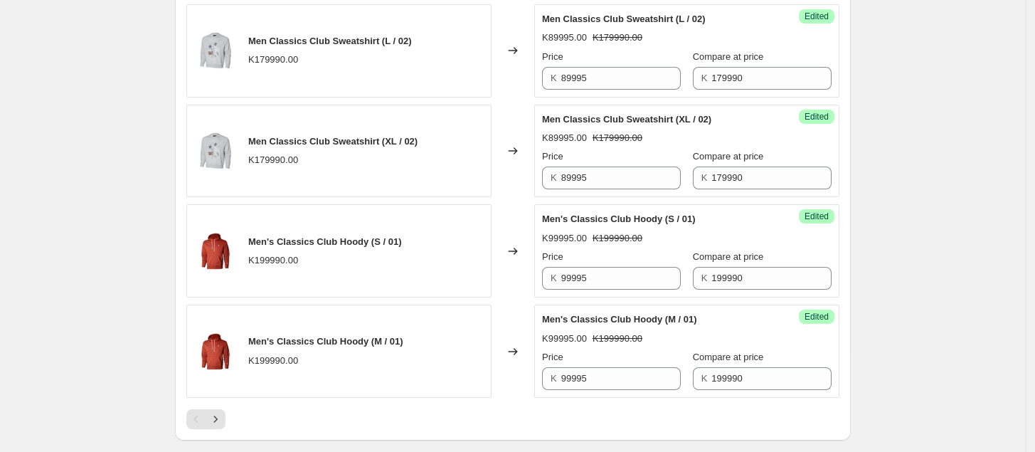
scroll to position [2338, 0]
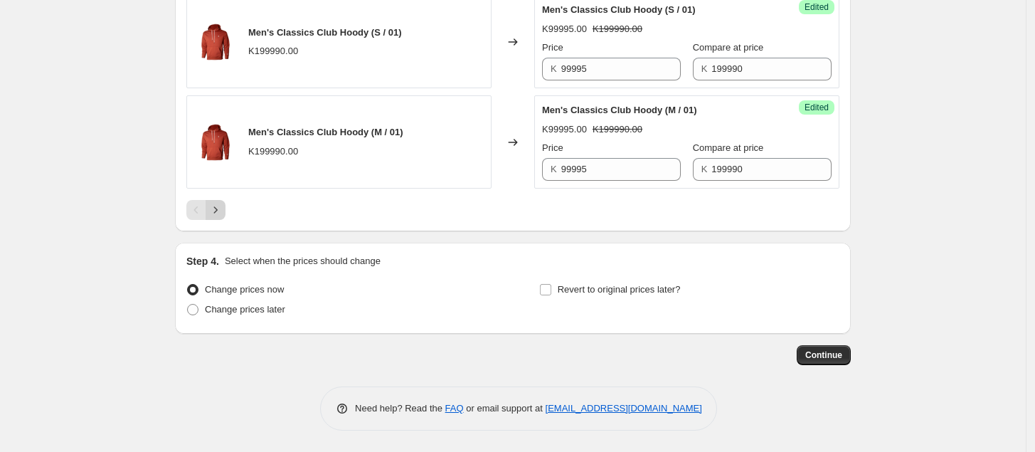
click at [223, 211] on icon "Next" at bounding box center [215, 210] width 14 height 14
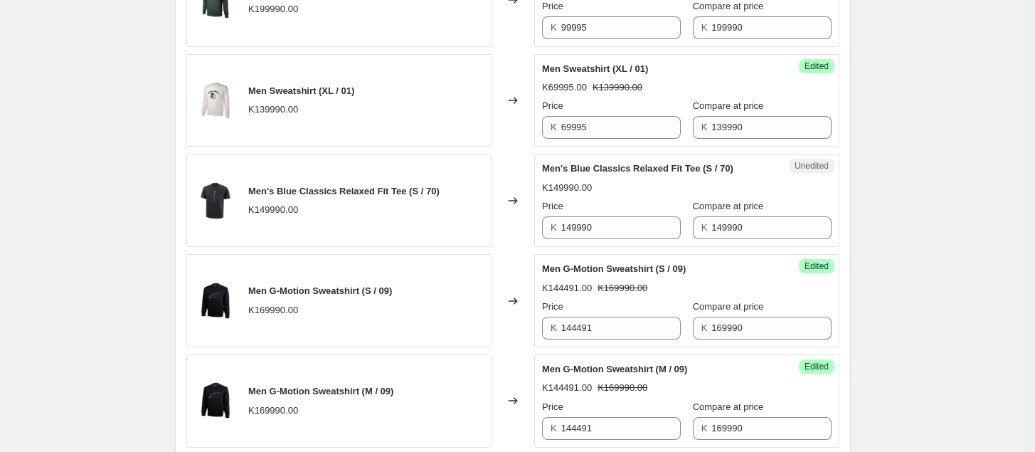
scroll to position [1272, 0]
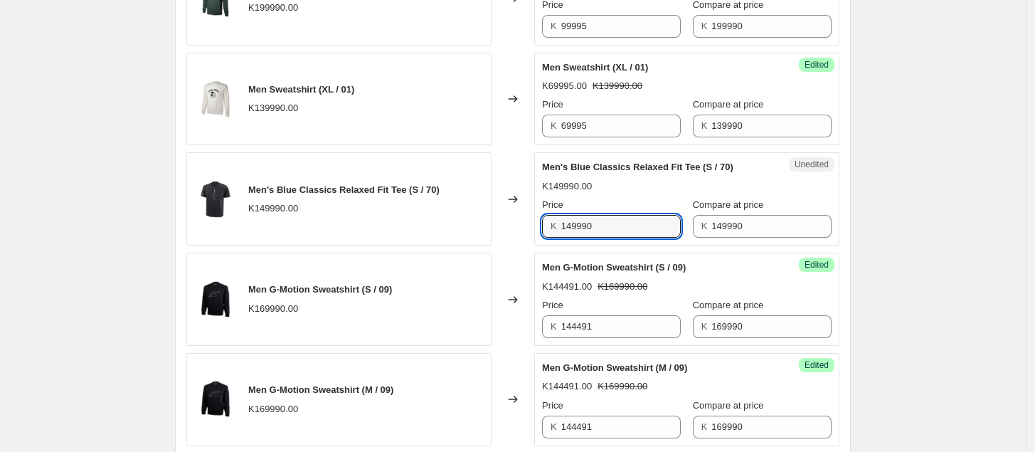
drag, startPoint x: 624, startPoint y: 231, endPoint x: 512, endPoint y: 234, distance: 111.8
click at [512, 233] on div "Men's Blue Classics Relaxed Fit Tee (S / 70) K149990.00 Changed to Unedited Men…" at bounding box center [512, 198] width 653 height 93
type input "74995"
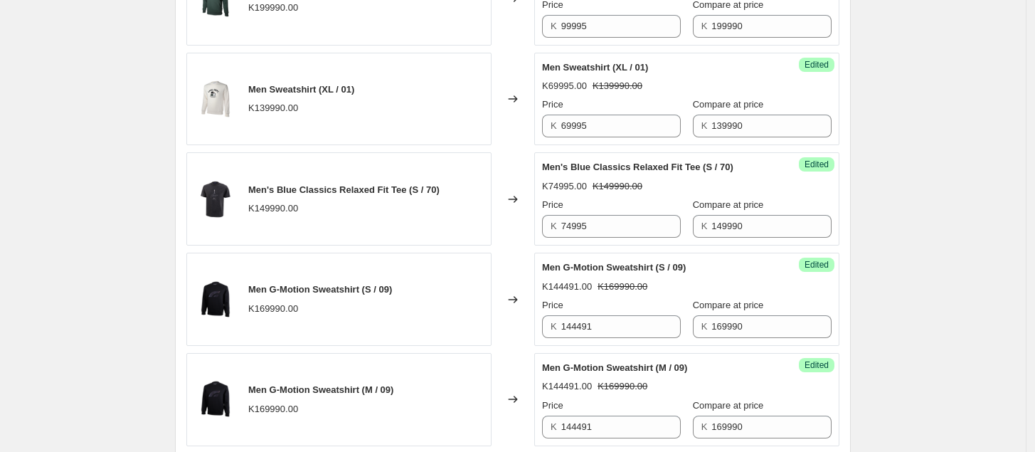
click at [912, 219] on div "Create new price [MEDICAL_DATA]. This page is ready Create new price [MEDICAL_D…" at bounding box center [513, 119] width 1026 height 2782
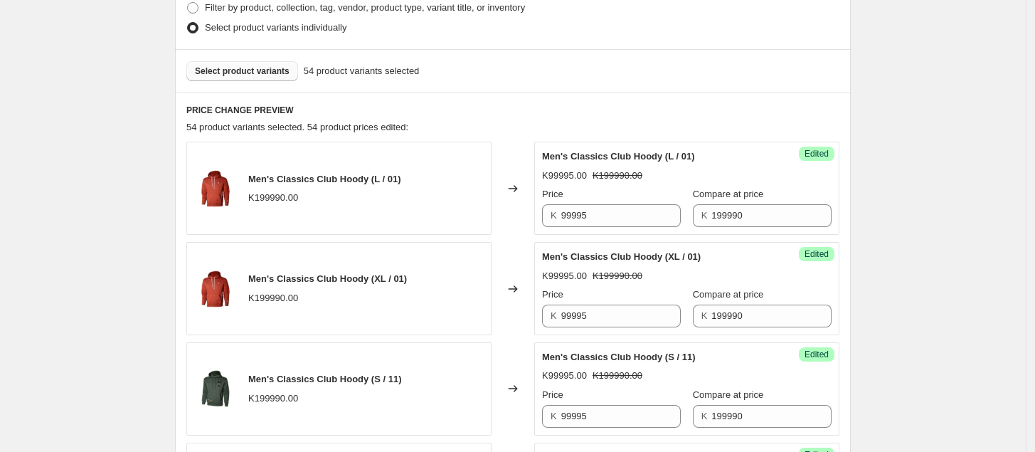
scroll to position [236, 0]
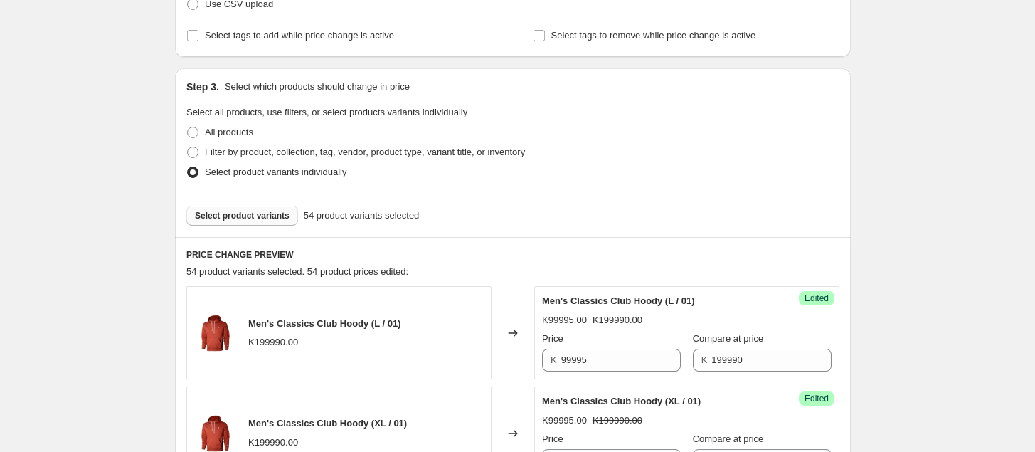
click at [251, 213] on span "Select product variants" at bounding box center [242, 215] width 95 height 11
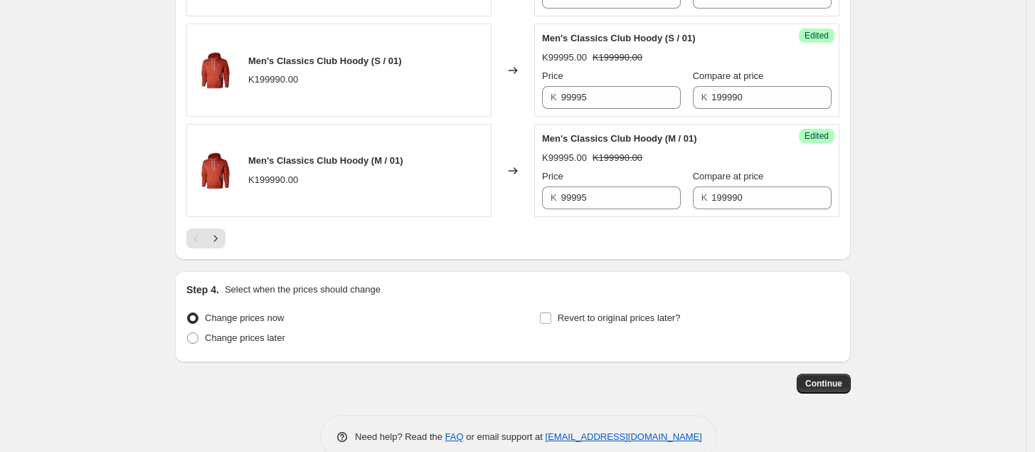
scroll to position [2303, 0]
click at [218, 241] on icon "Next" at bounding box center [216, 237] width 4 height 6
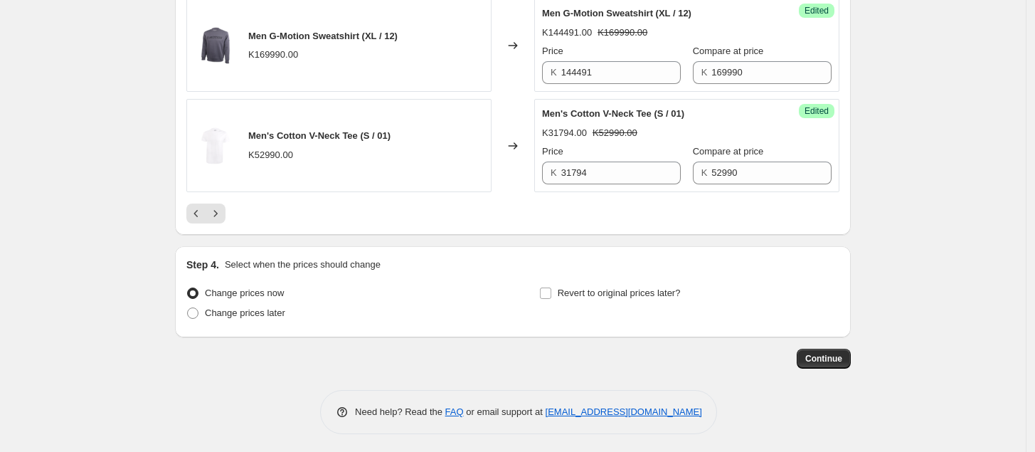
scroll to position [2338, 0]
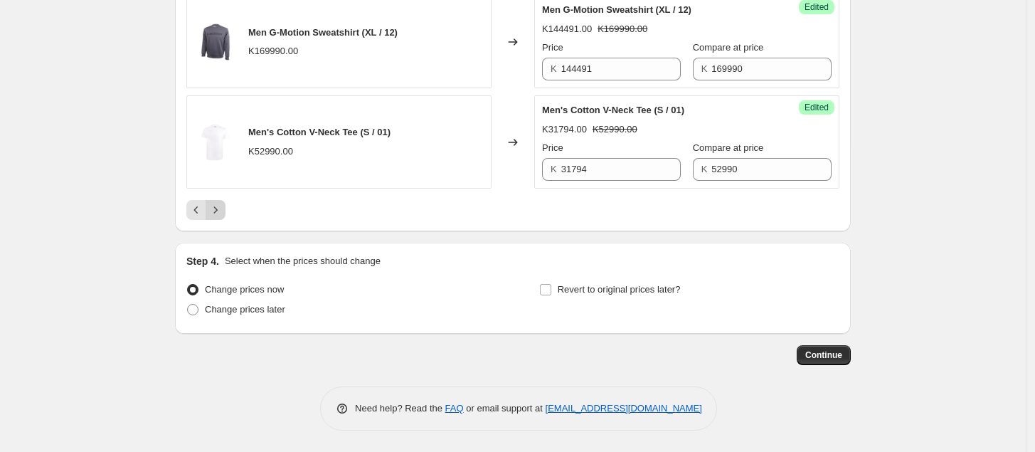
click at [223, 210] on icon "Next" at bounding box center [215, 210] width 14 height 14
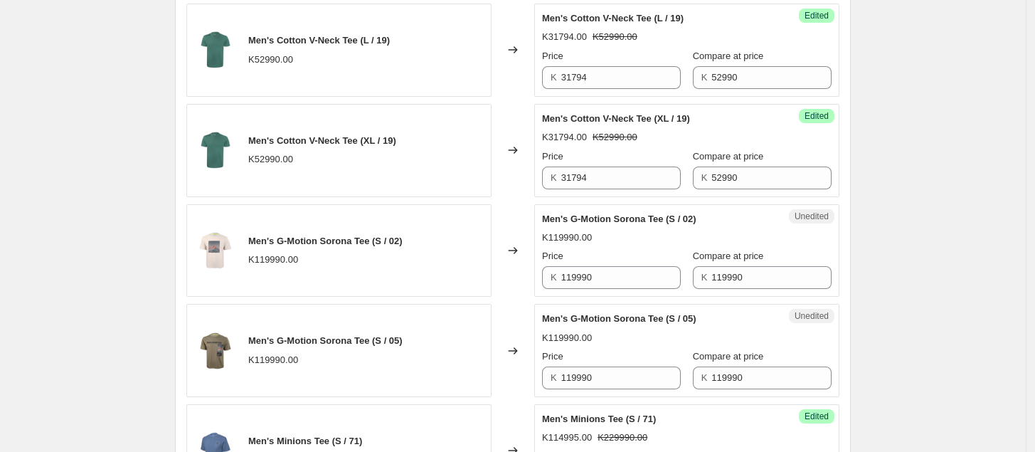
scroll to position [719, 0]
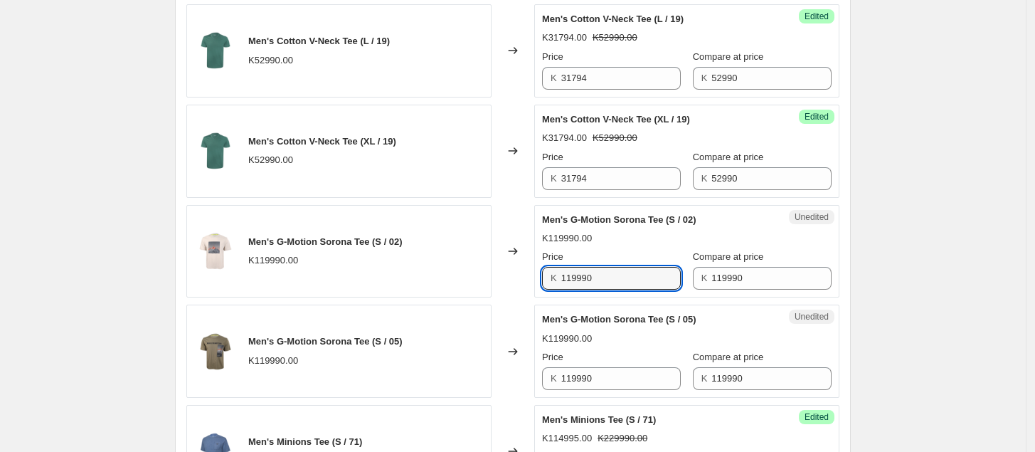
drag, startPoint x: 620, startPoint y: 284, endPoint x: 545, endPoint y: 300, distance: 76.3
click at [545, 298] on div "Unedited Men's G-Motion Sorona Tee (S / 02) K119990.00 [PERSON_NAME] K 119990 C…" at bounding box center [686, 251] width 305 height 93
type input "59995"
click at [625, 381] on input "119990" at bounding box center [621, 378] width 120 height 23
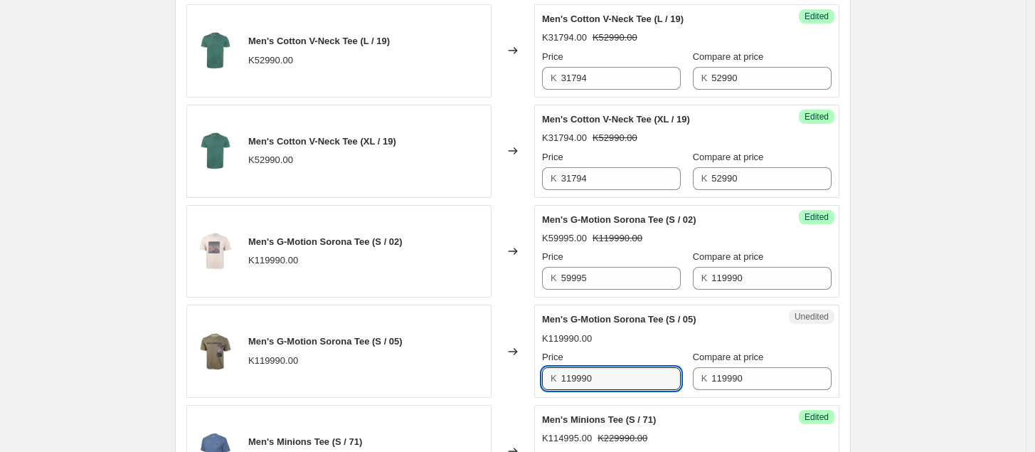
drag, startPoint x: 625, startPoint y: 381, endPoint x: 535, endPoint y: 385, distance: 89.8
click at [535, 385] on div "Men's G-Motion Sorona Tee (S / 05) K119990.00 Changed to Unedited Men's G-Motio…" at bounding box center [512, 351] width 653 height 93
type input "59995"
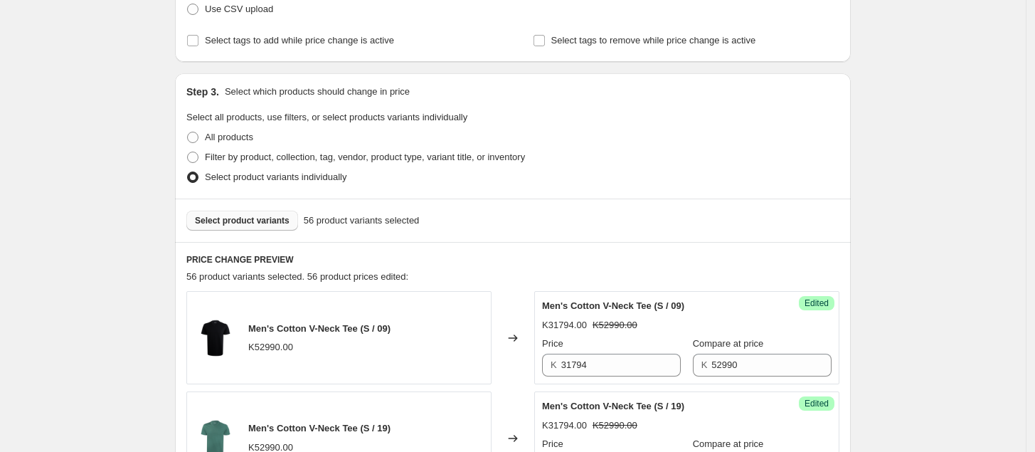
scroll to position [230, 0]
click at [287, 225] on span "Select product variants" at bounding box center [242, 221] width 95 height 11
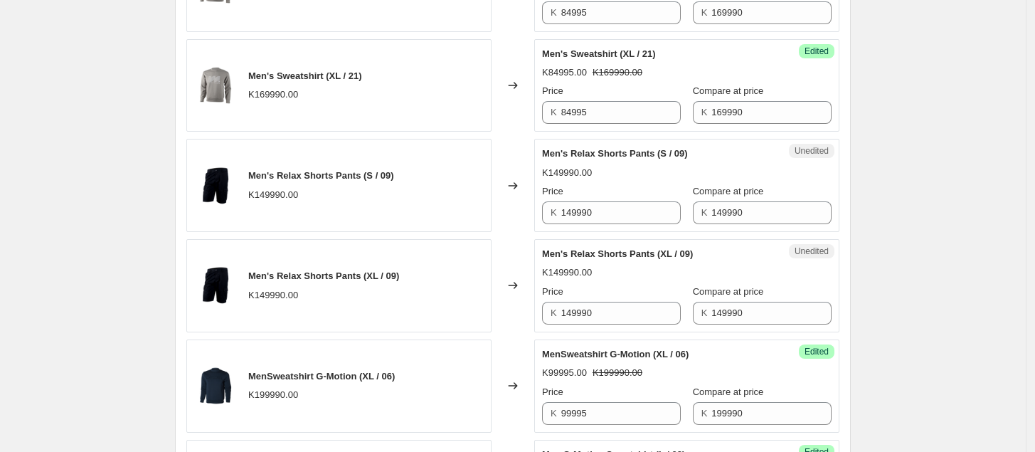
scroll to position [895, 0]
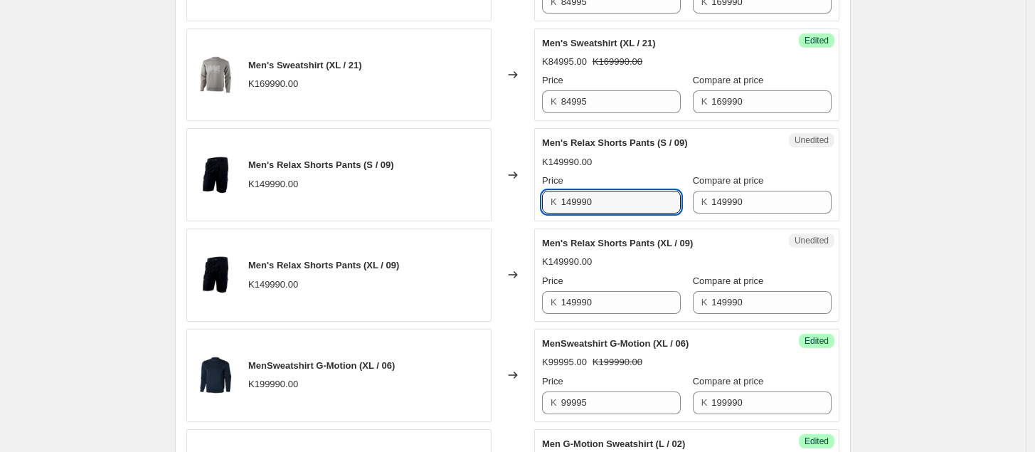
drag, startPoint x: 610, startPoint y: 203, endPoint x: 519, endPoint y: 219, distance: 91.8
click at [519, 218] on div "Men's Relax Shorts Pants (S / 09) K149990.00 Changed to Unedited Men's Relax Sh…" at bounding box center [512, 174] width 653 height 93
drag, startPoint x: 626, startPoint y: 205, endPoint x: 541, endPoint y: 205, distance: 85.4
click at [541, 204] on div "Unedited Men's Relax Shorts Pants (S / 09) K149990.00 Price K 74995 Compare at …" at bounding box center [686, 174] width 305 height 93
type input "74995"
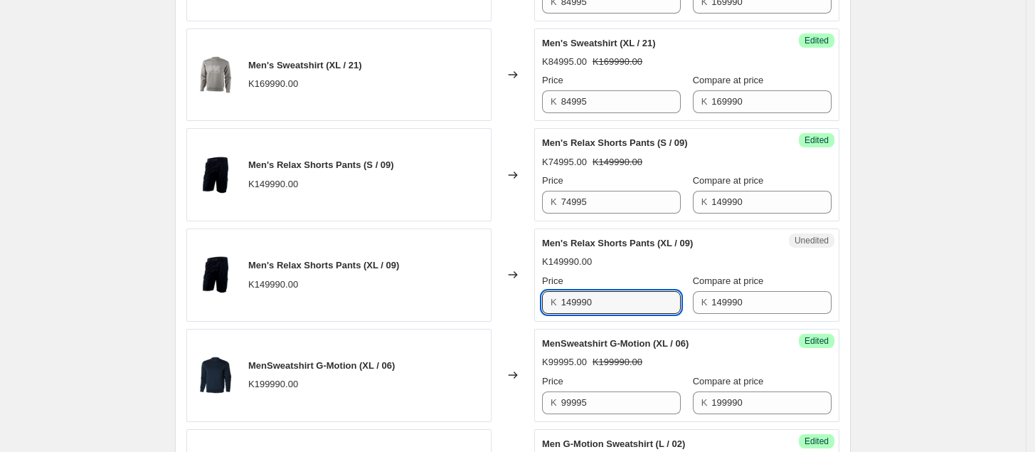
drag, startPoint x: 603, startPoint y: 309, endPoint x: 534, endPoint y: 310, distance: 69.8
click at [534, 310] on div "Men's Relax Shorts Pants (XL / 09) K149990.00 Changed to Unedited Men's Relax S…" at bounding box center [512, 274] width 653 height 93
paste input "74995"
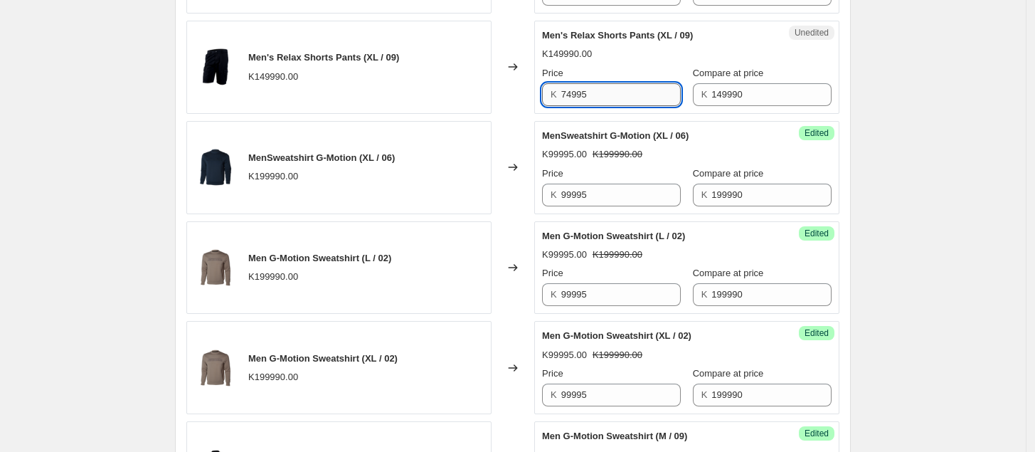
scroll to position [1112, 0]
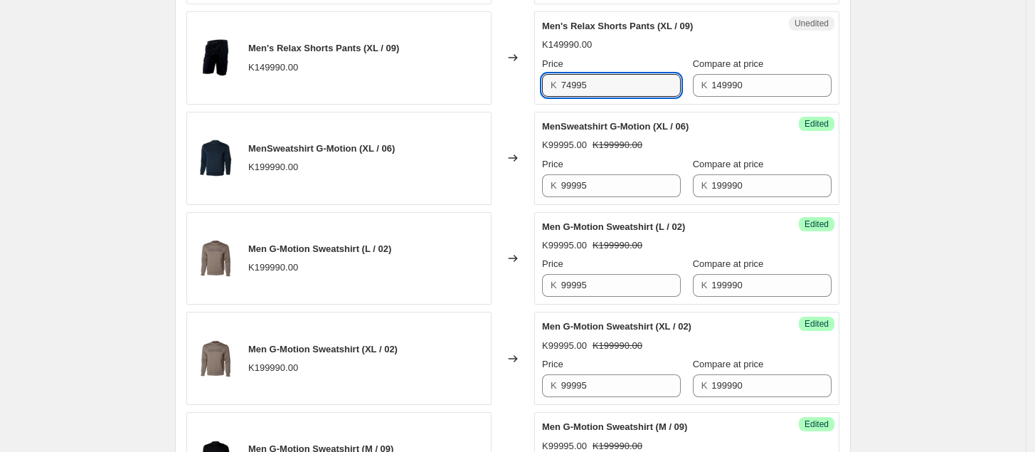
type input "74995"
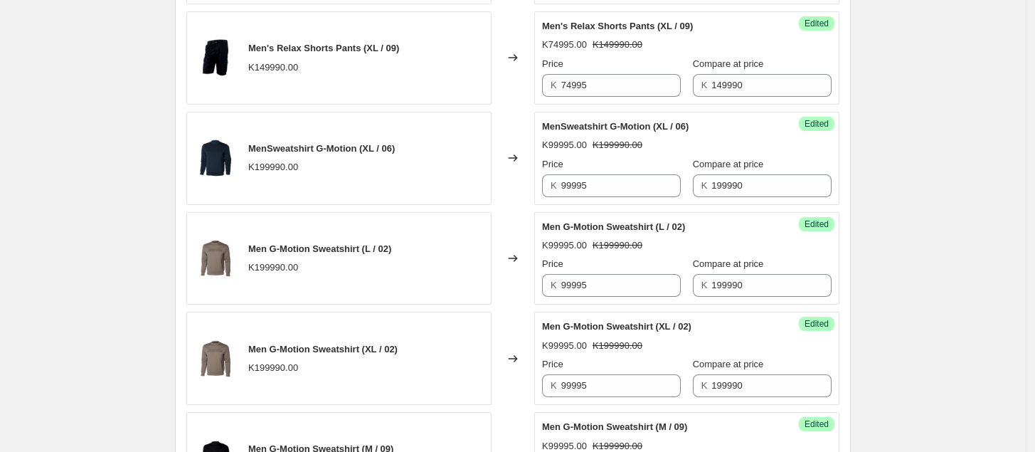
click at [888, 149] on div "Create new price [MEDICAL_DATA]. This page is ready Create new price [MEDICAL_D…" at bounding box center [513, 279] width 1026 height 2782
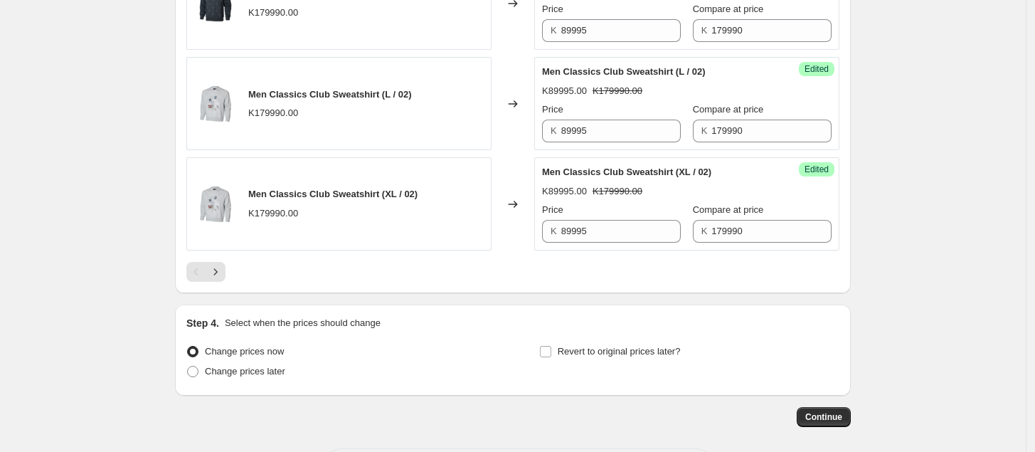
scroll to position [2270, 0]
click at [217, 278] on icon "Next" at bounding box center [215, 270] width 14 height 14
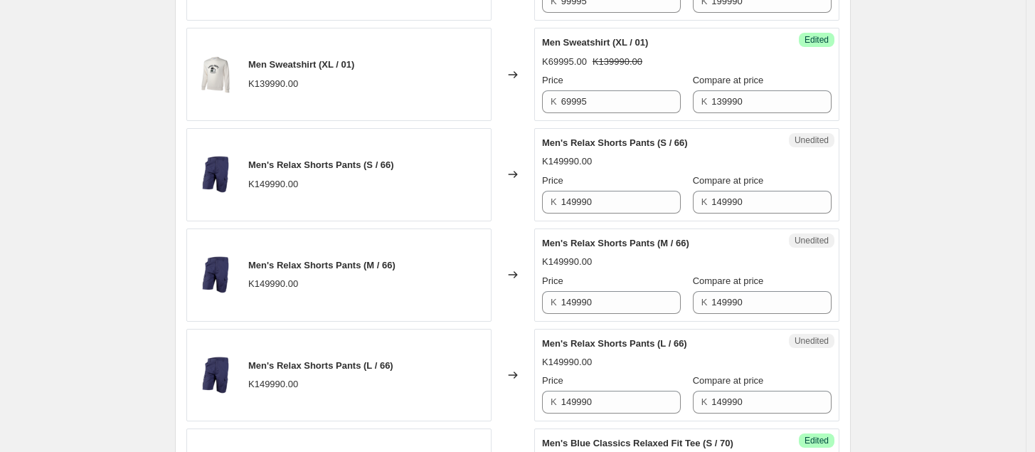
scroll to position [1491, 0]
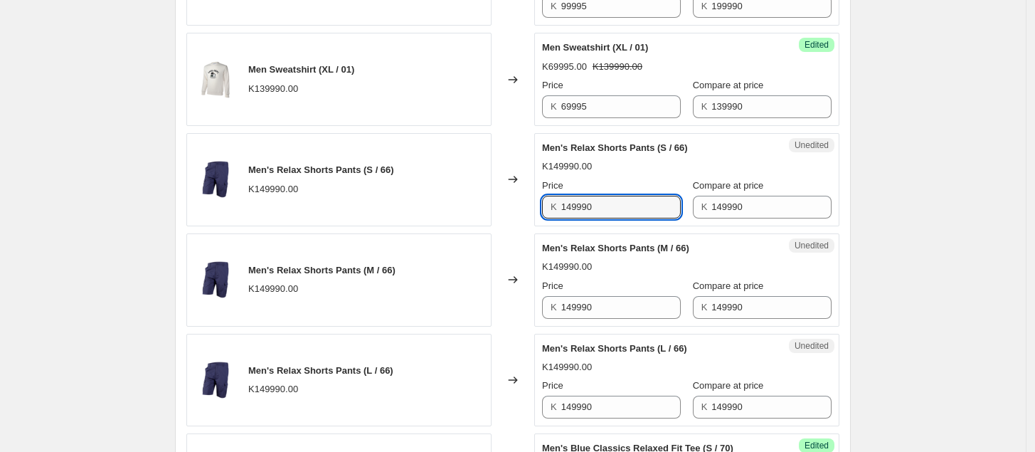
drag, startPoint x: 617, startPoint y: 211, endPoint x: 546, endPoint y: 216, distance: 71.3
click at [546, 216] on div "K 149990" at bounding box center [611, 207] width 139 height 23
paste input "74995"
type input "74995"
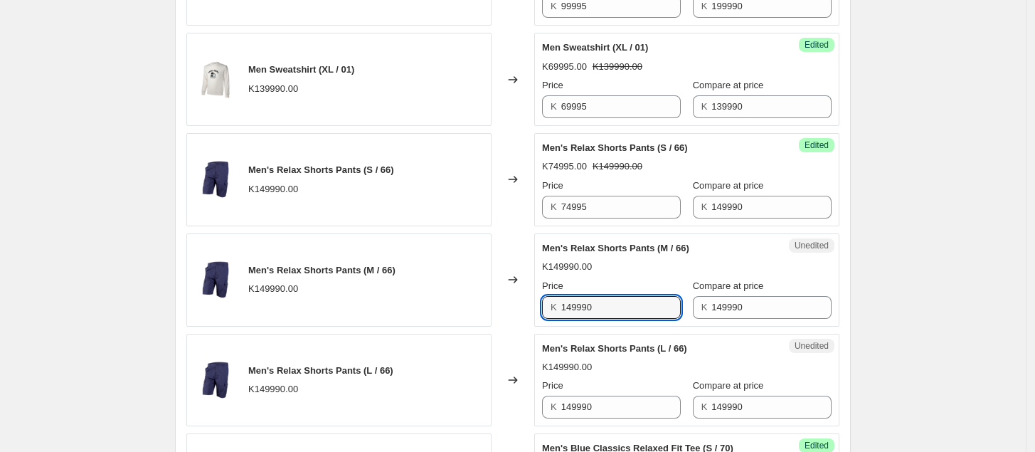
drag, startPoint x: 619, startPoint y: 320, endPoint x: 539, endPoint y: 322, distance: 79.7
click at [539, 322] on div "Unedited Men's Relax Shorts Pants (M / 66) K149990.00 Price K 149990 Compare at…" at bounding box center [686, 279] width 305 height 93
paste input "74995"
type input "74995"
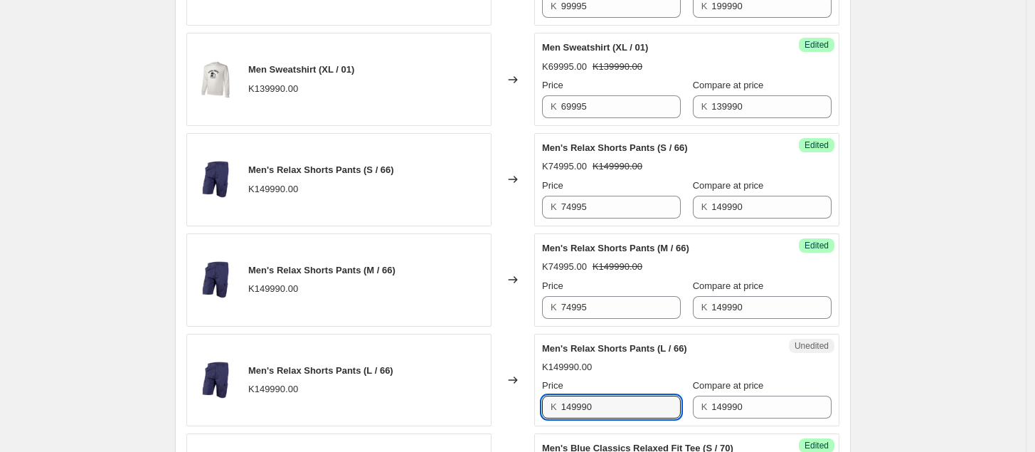
paste input "74995"
drag, startPoint x: 612, startPoint y: 408, endPoint x: 542, endPoint y: 415, distance: 70.0
click at [542, 415] on div "Unedited Men's Relax Shorts Pants (L / 66) K149990.00 Price K 74995 Compare at …" at bounding box center [686, 380] width 305 height 93
type input "74995"
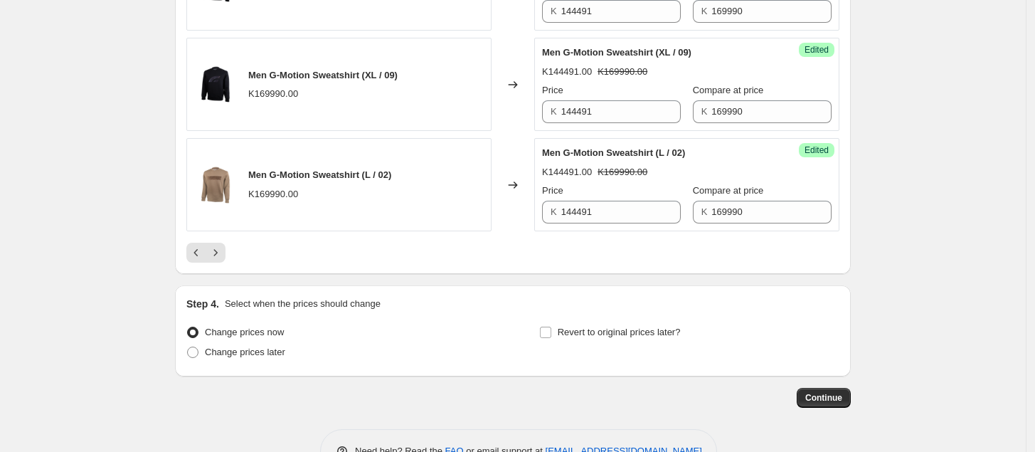
scroll to position [2288, 0]
click at [217, 259] on icon "Next" at bounding box center [215, 252] width 14 height 14
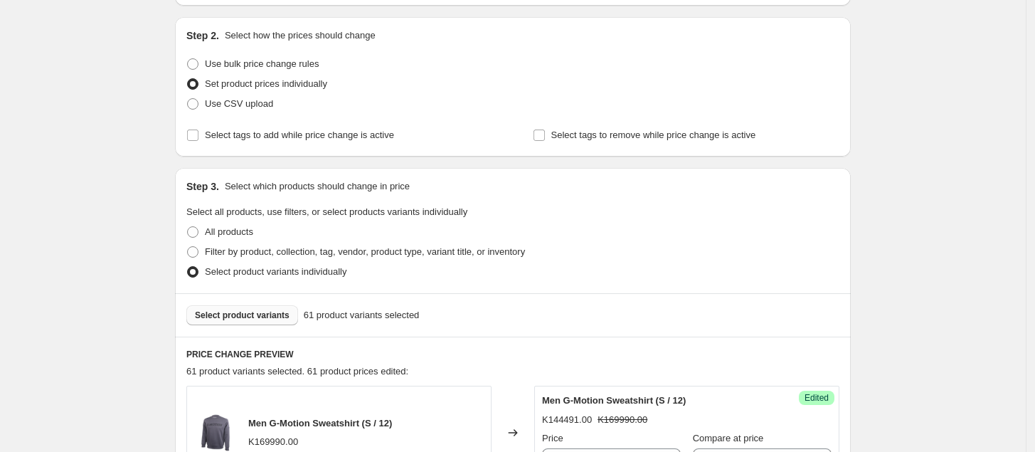
scroll to position [132, 0]
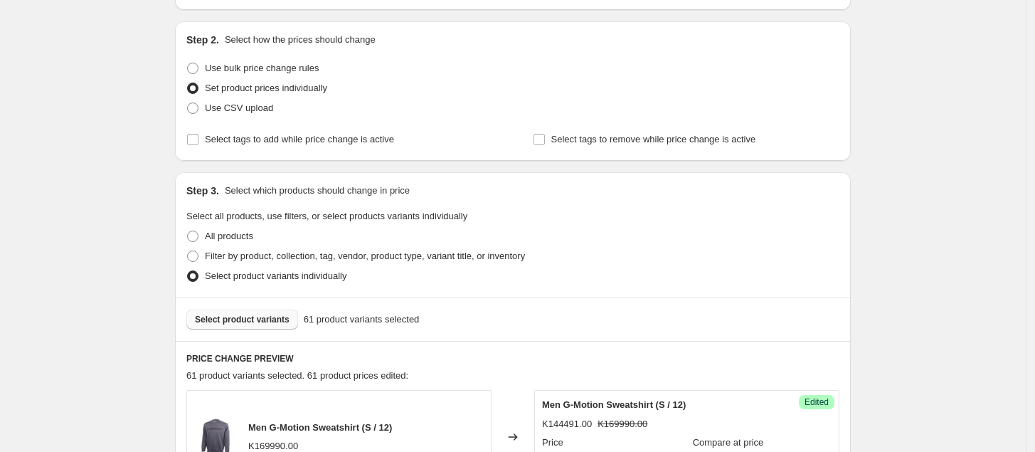
click at [260, 317] on span "Select product variants" at bounding box center [242, 319] width 95 height 11
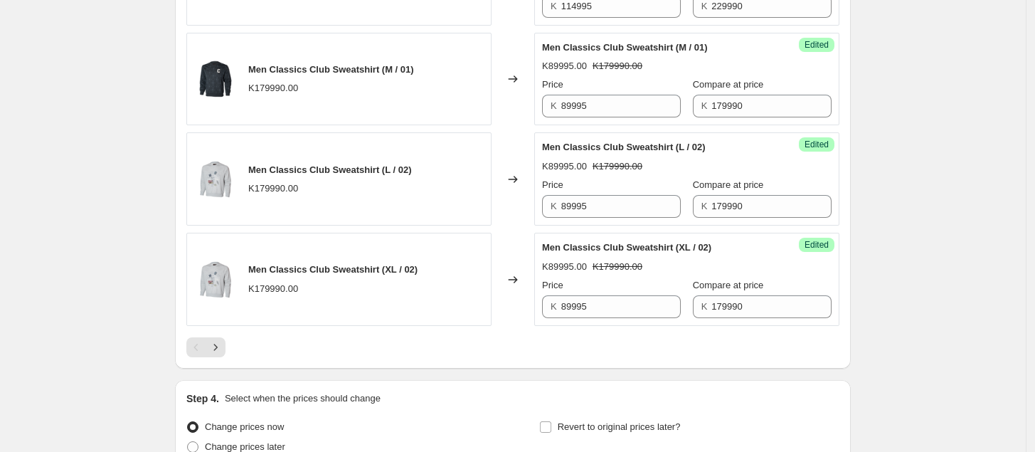
scroll to position [2194, 0]
click at [218, 354] on icon "Next" at bounding box center [215, 346] width 14 height 14
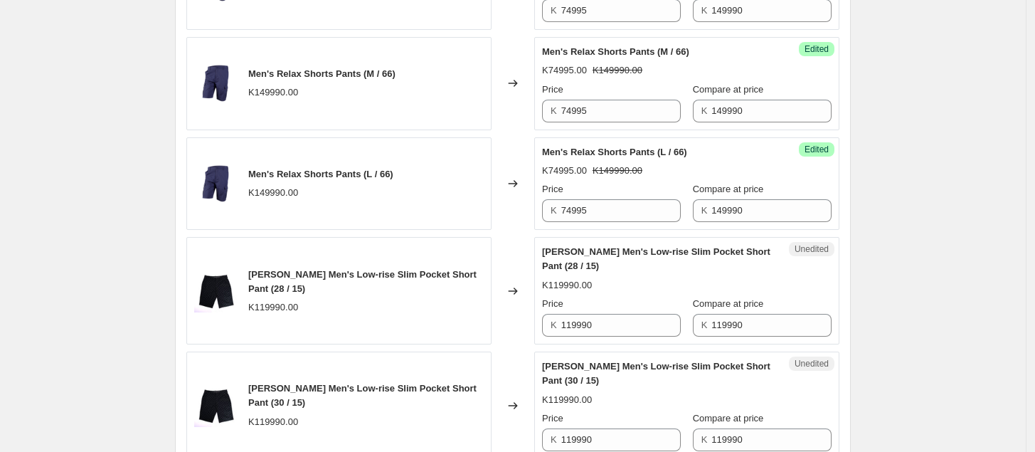
scroll to position [1687, 0]
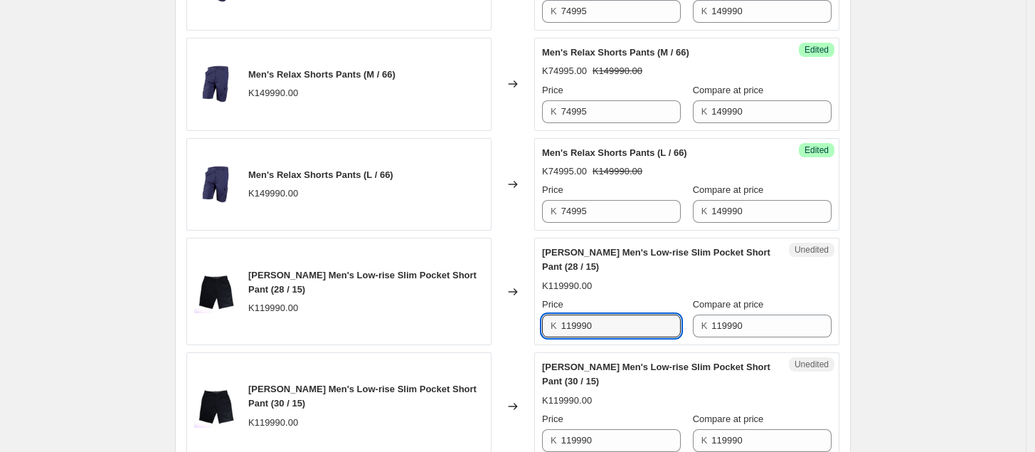
drag, startPoint x: 624, startPoint y: 333, endPoint x: 530, endPoint y: 341, distance: 94.3
click at [530, 340] on div "[PERSON_NAME] Men's Low-rise Slim Pocket Short Pant (28 / 15) K119990.00 Change…" at bounding box center [512, 291] width 653 height 107
drag, startPoint x: 621, startPoint y: 335, endPoint x: 536, endPoint y: 337, distance: 85.4
click at [536, 337] on div "[PERSON_NAME] Men's Low-rise Slim Pocket Short Pant (28 / 15) K119990.00 Change…" at bounding box center [512, 291] width 653 height 107
type input "71994"
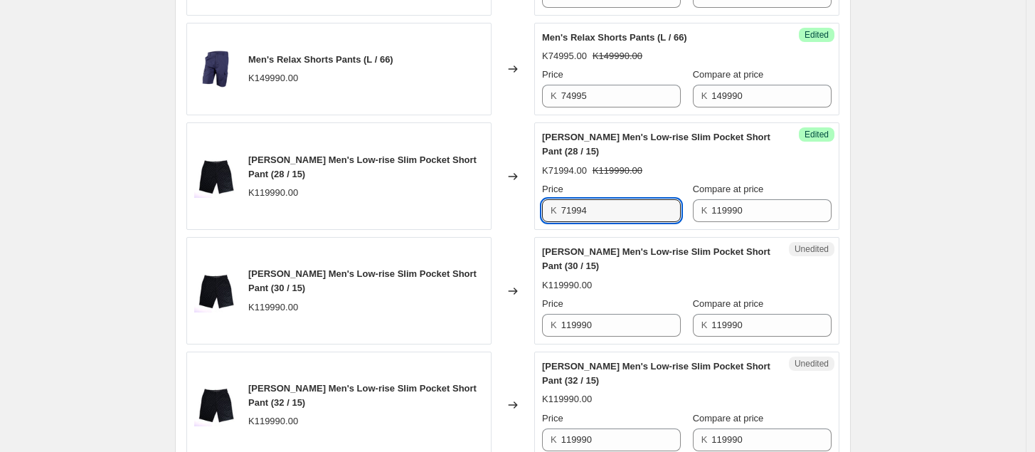
scroll to position [1837, 0]
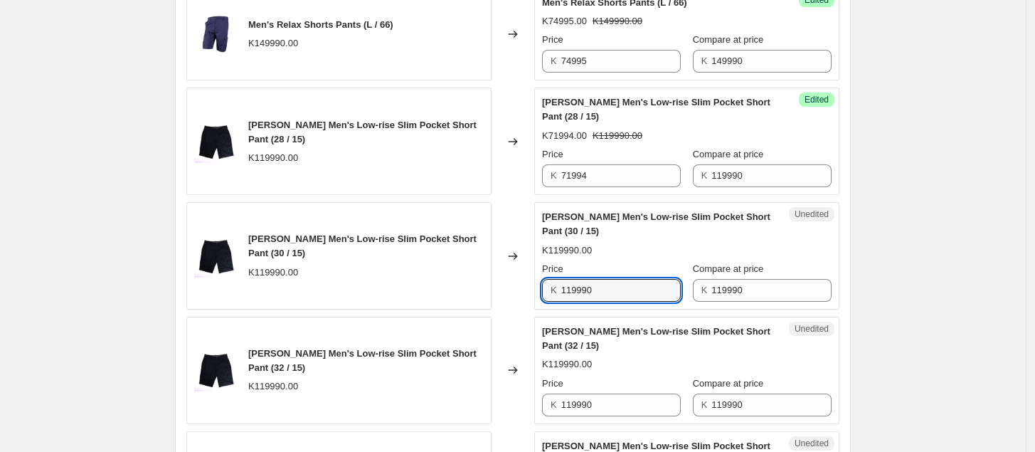
drag, startPoint x: 607, startPoint y: 291, endPoint x: 534, endPoint y: 300, distance: 73.2
click at [534, 300] on div "[PERSON_NAME] Men's Low-rise Slim Pocket Short Pant (30 / 15) K119990.00 Change…" at bounding box center [512, 255] width 653 height 107
paste input "71994"
type input "71994"
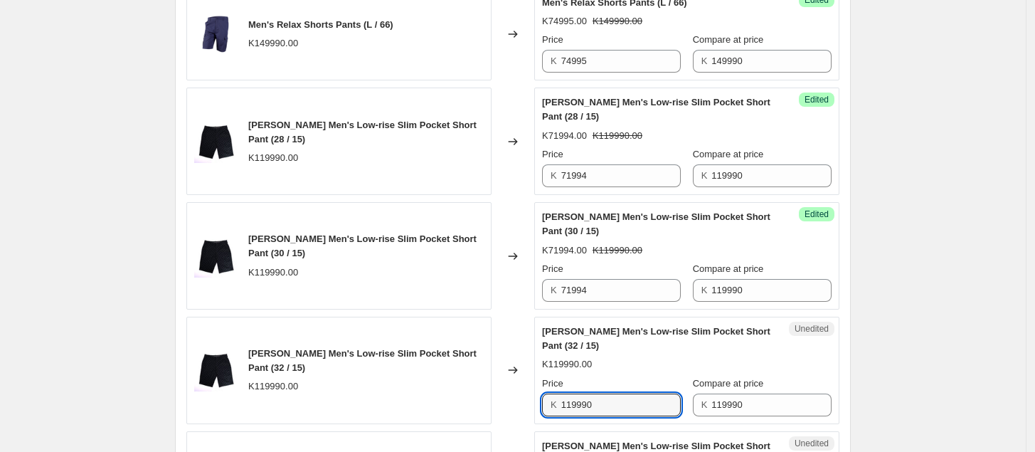
paste input "71994"
drag, startPoint x: 598, startPoint y: 413, endPoint x: 534, endPoint y: 413, distance: 63.3
click at [534, 413] on div "[PERSON_NAME] Men's Low-rise Slim Pocket Short Pant (32 / 15) K119990.00 Change…" at bounding box center [512, 370] width 653 height 107
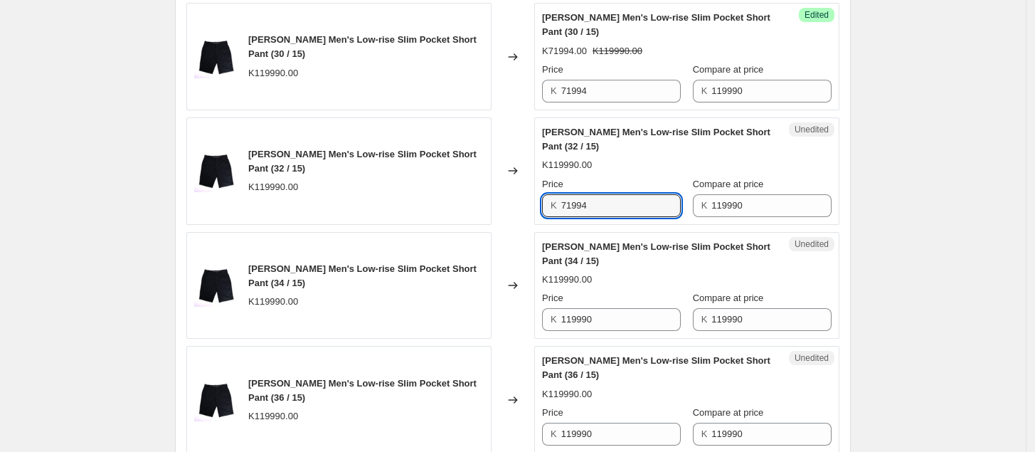
scroll to position [2051, 0]
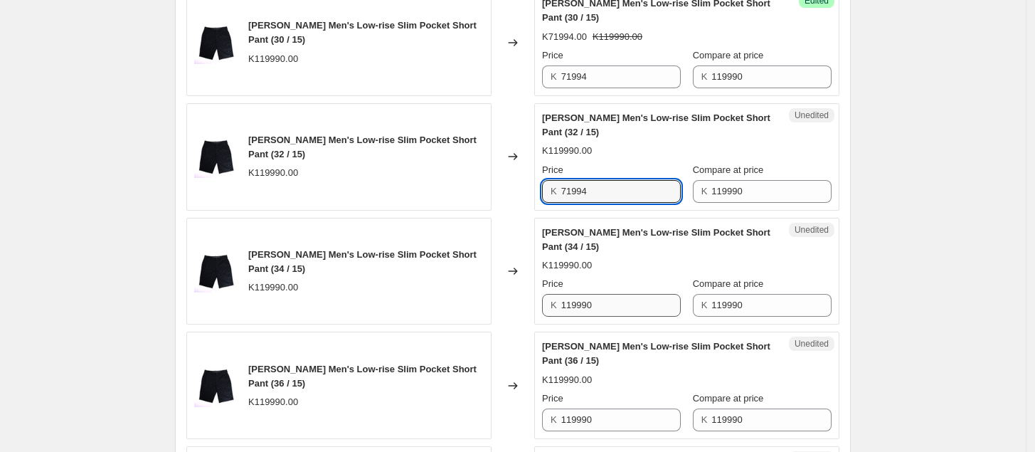
type input "71994"
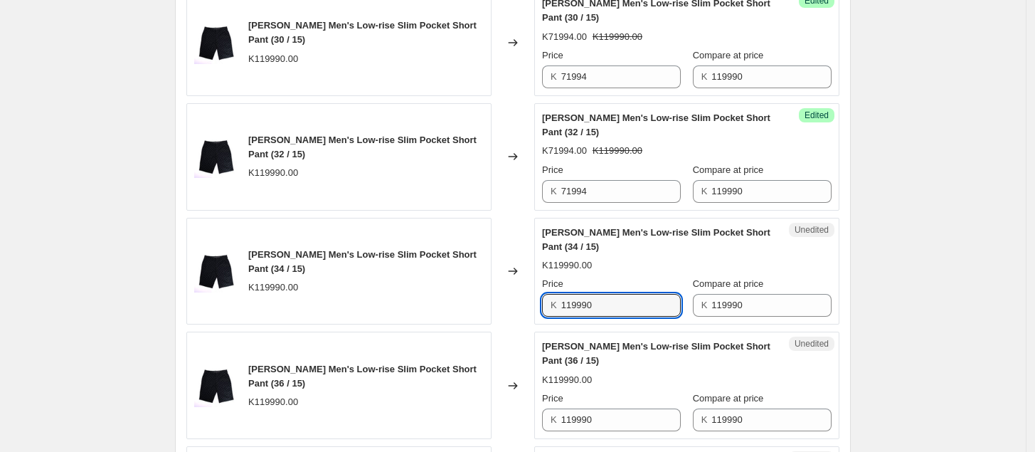
drag, startPoint x: 601, startPoint y: 312, endPoint x: 538, endPoint y: 317, distance: 63.5
click at [538, 317] on div "Unedited [PERSON_NAME] Men's Low-rise Slim Pocket Short Pant (34 / 15) K119990.…" at bounding box center [686, 271] width 305 height 107
paste input "71994"
type input "71994"
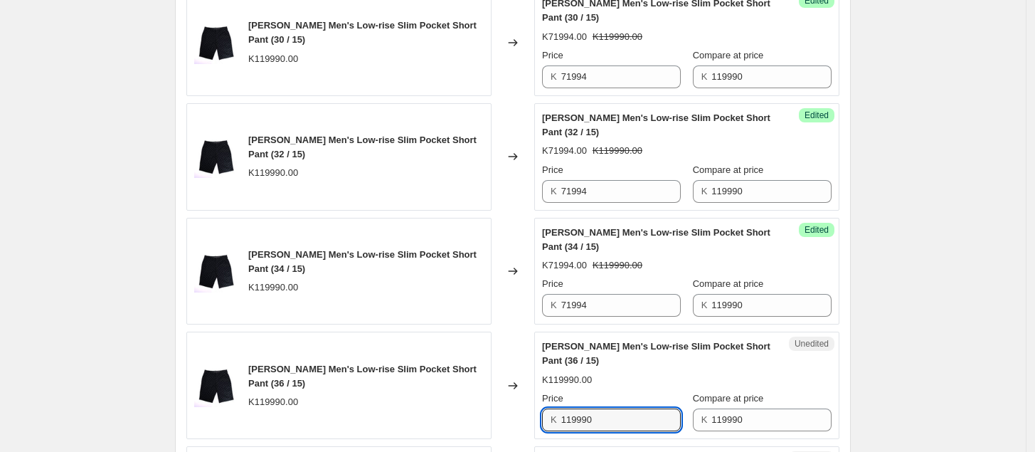
drag, startPoint x: 603, startPoint y: 424, endPoint x: 529, endPoint y: 424, distance: 74.0
click at [529, 424] on div "[PERSON_NAME] Men's Low-rise Slim Pocket Short Pant (36 / 15) K119990.00 Change…" at bounding box center [512, 385] width 653 height 107
paste input "71994"
type input "71994"
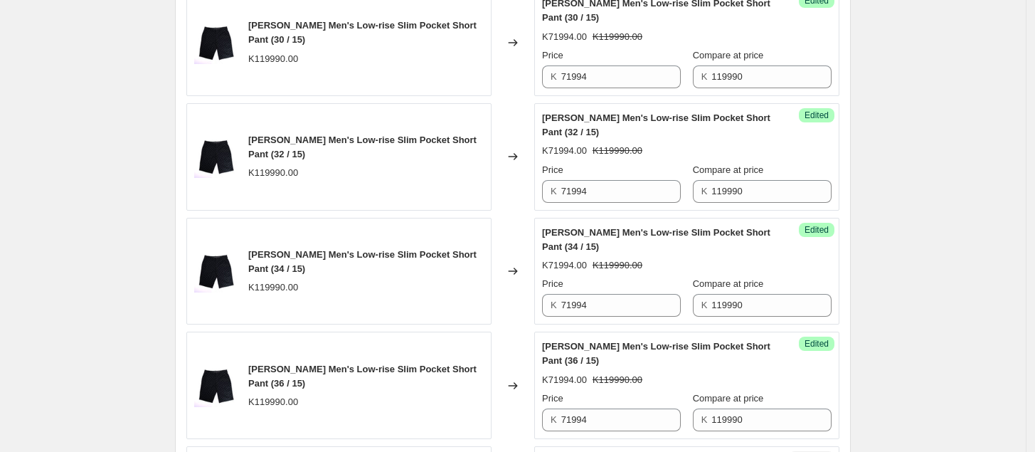
click at [672, 376] on div "[PERSON_NAME] Men's Low-rise Slim Pocket Short Pant (36 / 15) K71994.00 K119990…" at bounding box center [687, 385] width 290 height 92
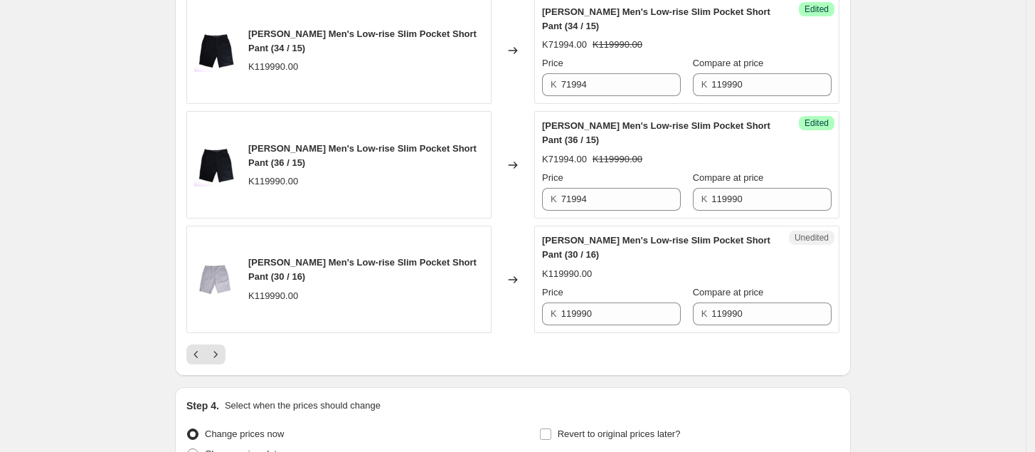
scroll to position [2274, 0]
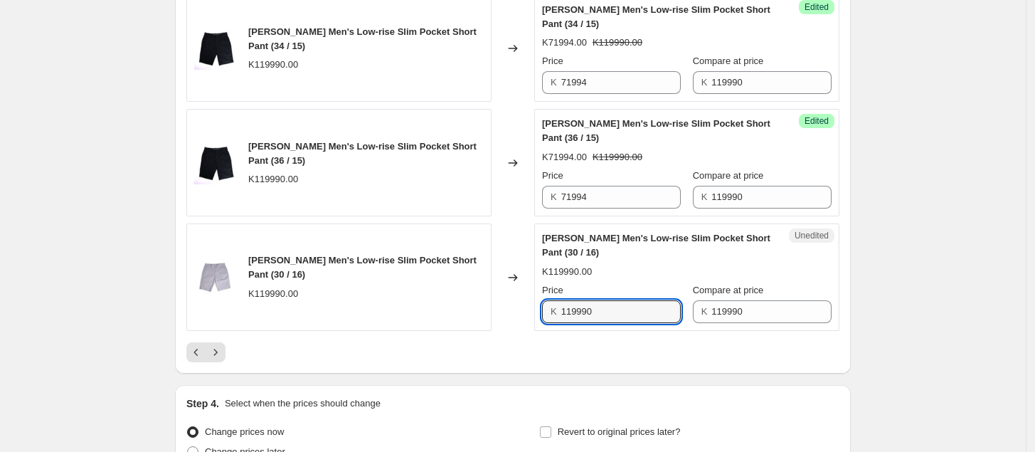
drag, startPoint x: 612, startPoint y: 317, endPoint x: 547, endPoint y: 324, distance: 65.9
click at [547, 323] on div "K 119990" at bounding box center [611, 311] width 139 height 23
paste input "71994"
type input "71994"
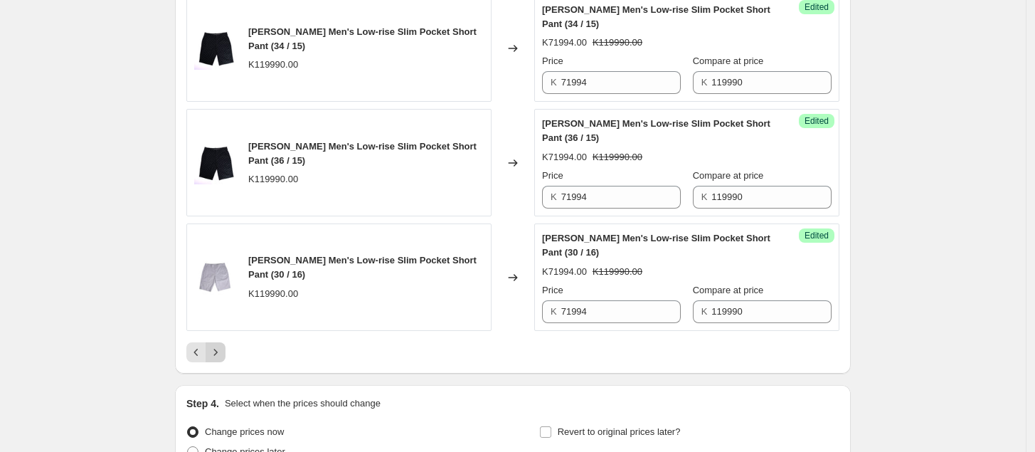
click at [218, 355] on icon "Next" at bounding box center [216, 352] width 4 height 6
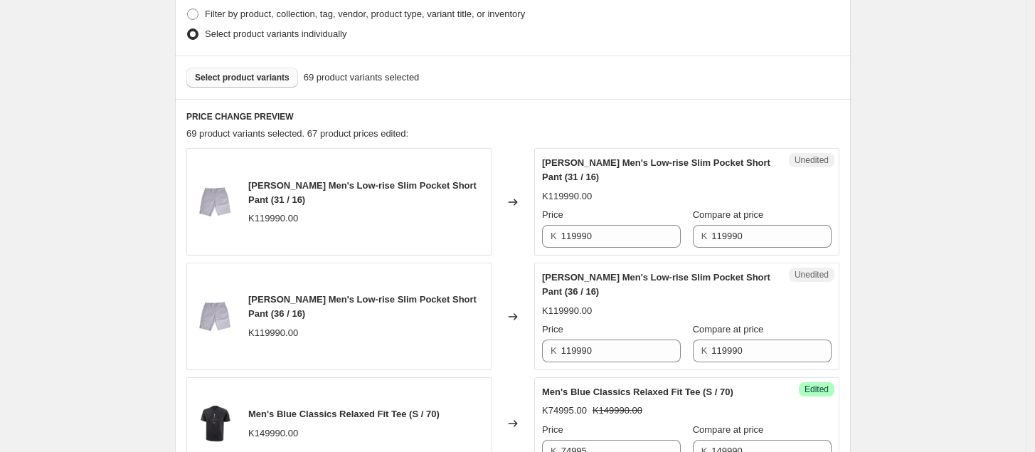
scroll to position [374, 0]
drag, startPoint x: 621, startPoint y: 237, endPoint x: 548, endPoint y: 238, distance: 73.3
click at [548, 238] on div "K 119990" at bounding box center [611, 237] width 139 height 23
paste input "71994"
type input "71994"
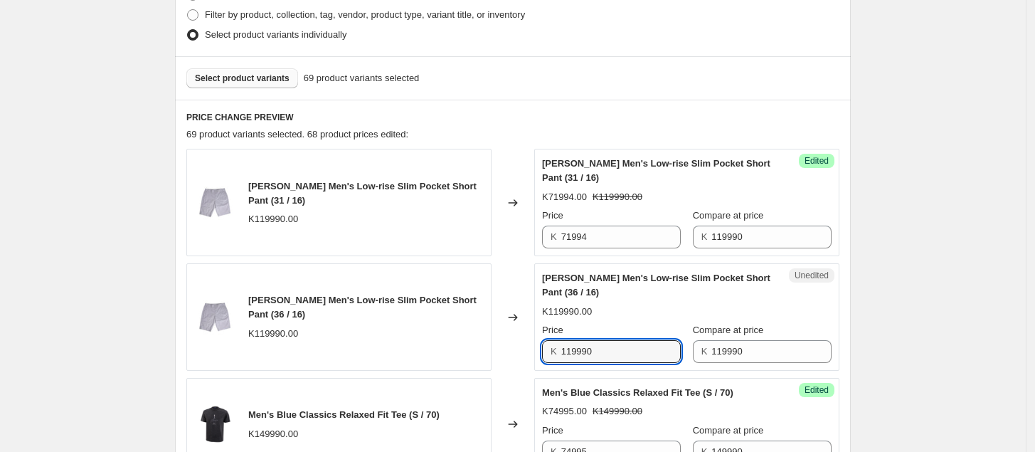
drag, startPoint x: 605, startPoint y: 348, endPoint x: 545, endPoint y: 352, distance: 59.9
click at [545, 351] on div "Unedited [PERSON_NAME] Men's Low-rise Slim Pocket Short Pant (36 / 16) K119990.…" at bounding box center [686, 316] width 305 height 107
paste input "71994"
type input "71994"
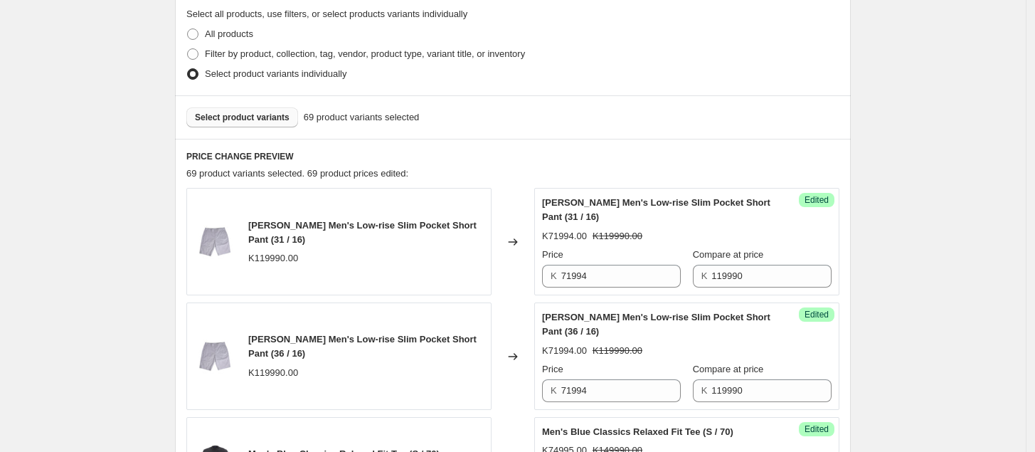
scroll to position [327, 0]
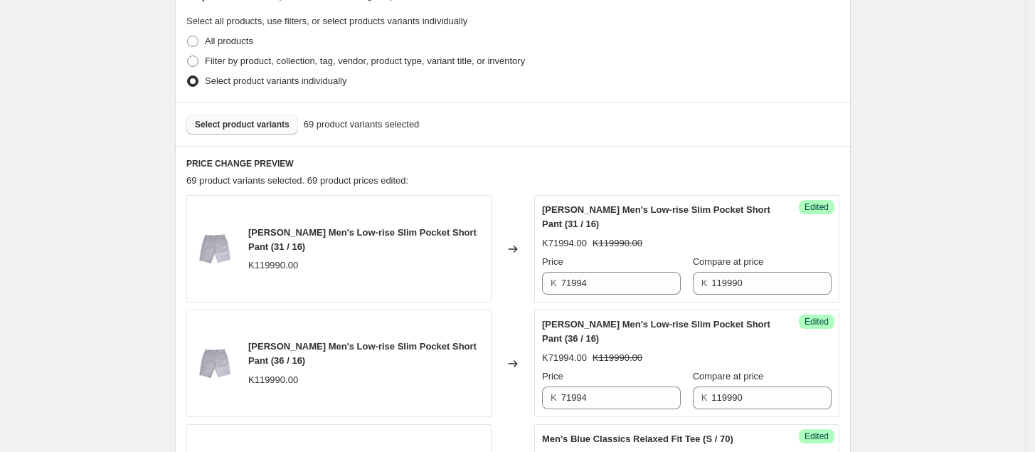
click at [249, 124] on span "Select product variants" at bounding box center [242, 124] width 95 height 11
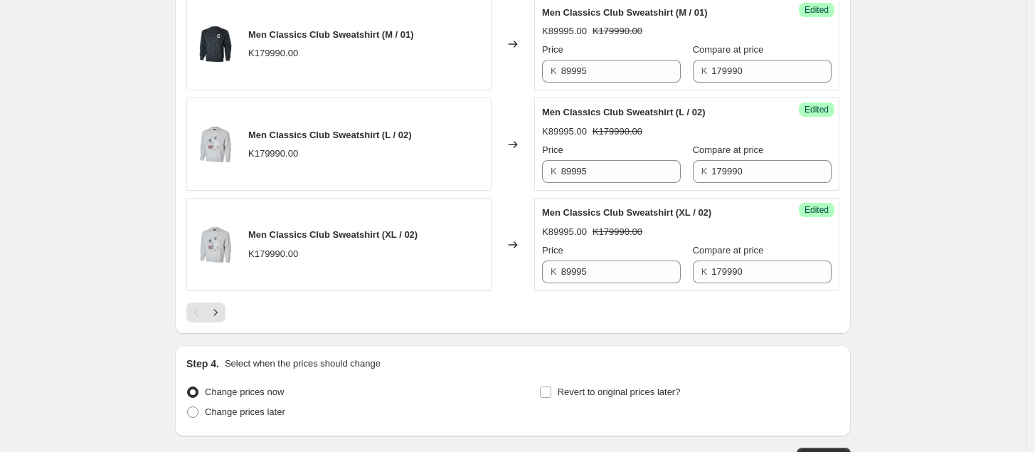
scroll to position [2231, 0]
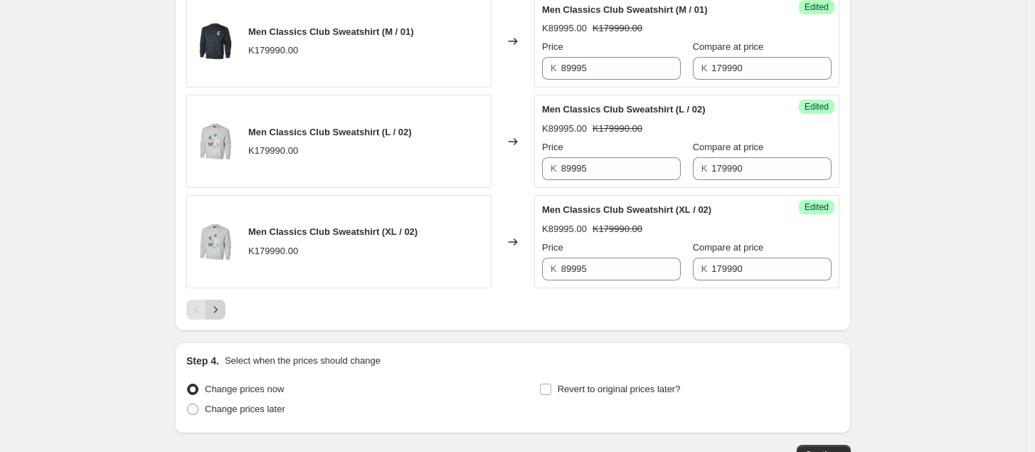
click at [218, 317] on icon "Next" at bounding box center [215, 309] width 14 height 14
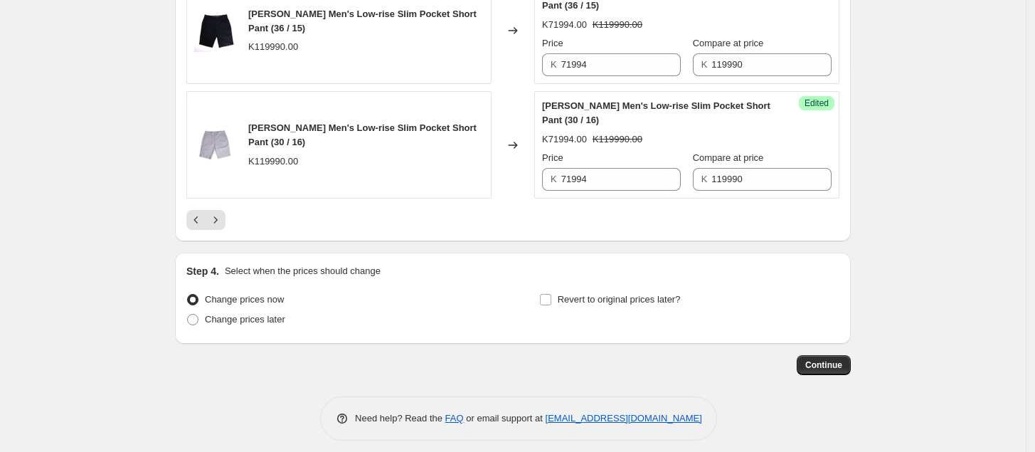
scroll to position [2424, 0]
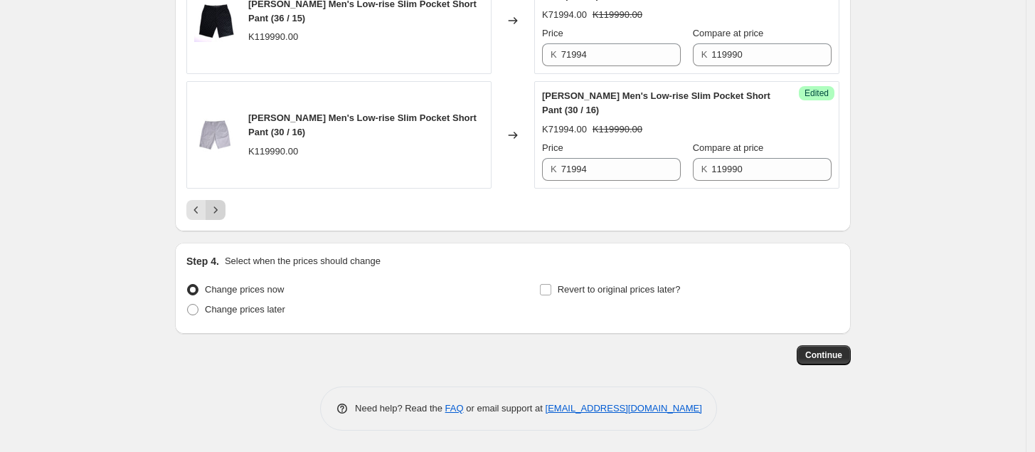
click at [221, 216] on icon "Next" at bounding box center [215, 210] width 14 height 14
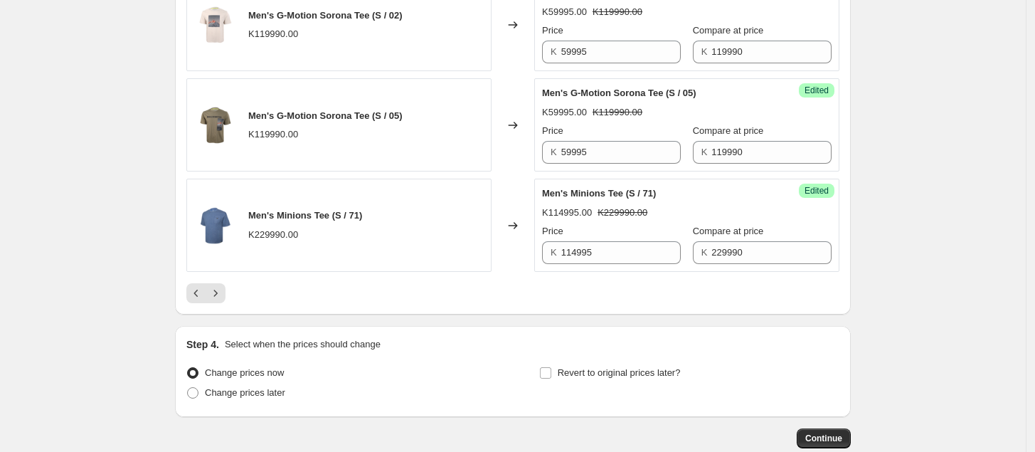
scroll to position [2282, 0]
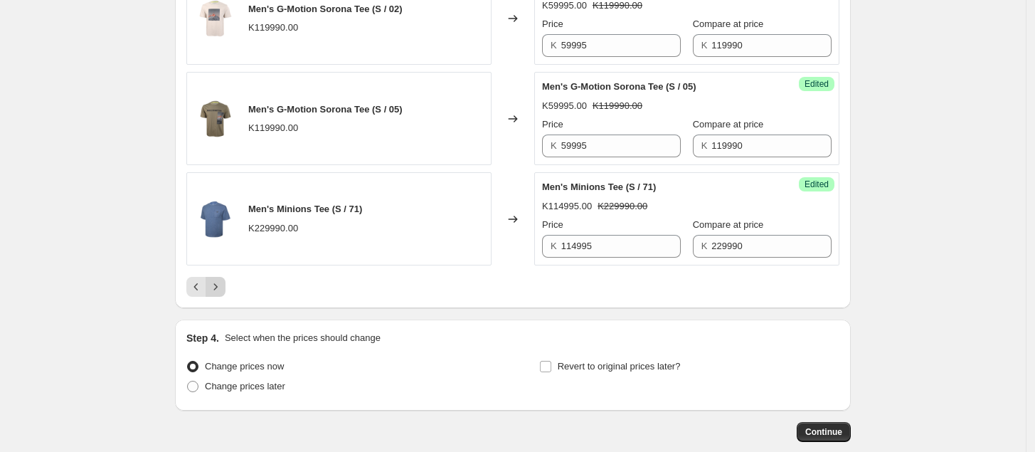
click at [222, 291] on icon "Next" at bounding box center [215, 287] width 14 height 14
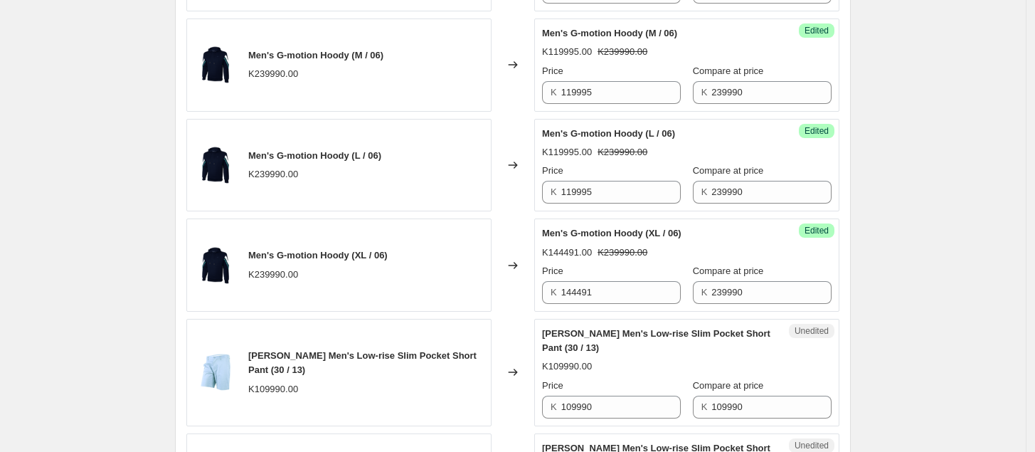
scroll to position [815, 0]
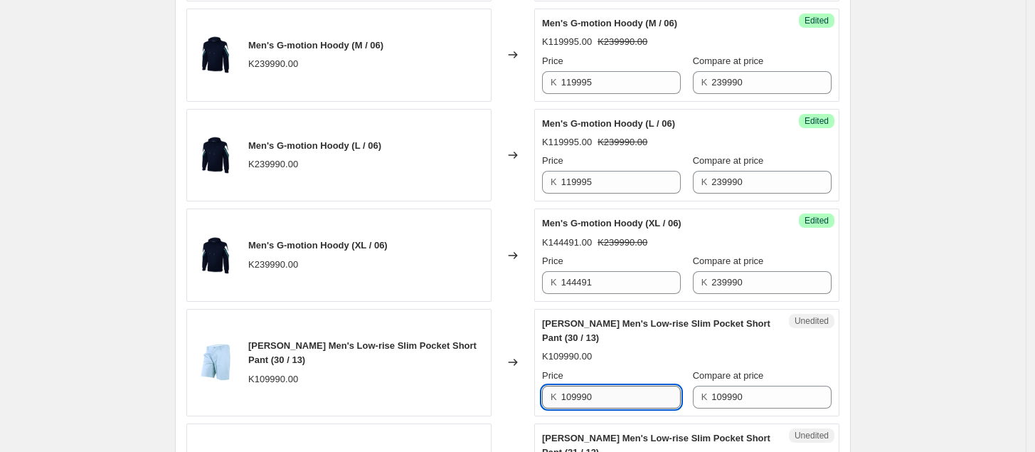
click at [632, 408] on input "109990" at bounding box center [621, 397] width 120 height 23
drag, startPoint x: 620, startPoint y: 402, endPoint x: 495, endPoint y: 412, distance: 125.6
click at [495, 411] on div "[PERSON_NAME] Men's Low-rise Slim Pocket Short Pant (30 / 13) K109990.00 Change…" at bounding box center [512, 362] width 653 height 107
drag, startPoint x: 606, startPoint y: 398, endPoint x: 542, endPoint y: 401, distance: 64.1
click at [542, 401] on div "Unedited [PERSON_NAME] Men's Low-rise Slim Pocket Short Pant (30 / 13) K109990.…" at bounding box center [686, 362] width 305 height 107
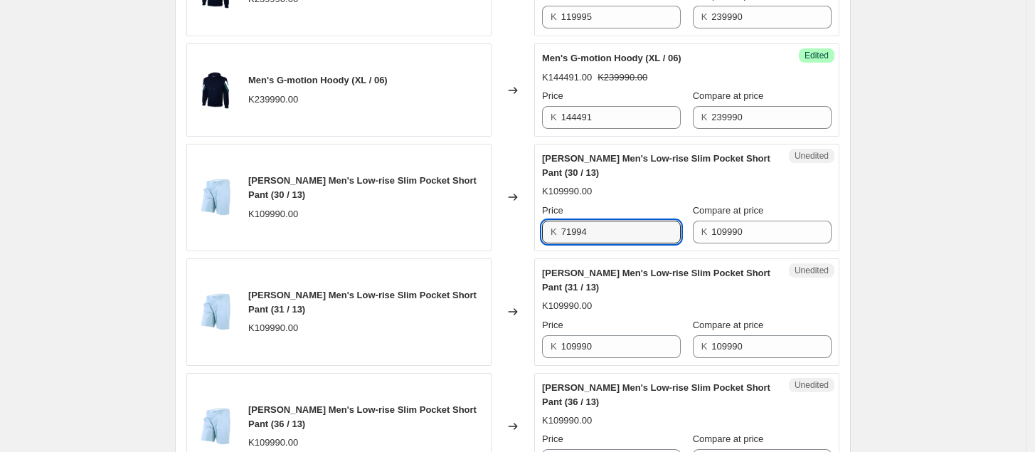
scroll to position [981, 0]
type input "71994"
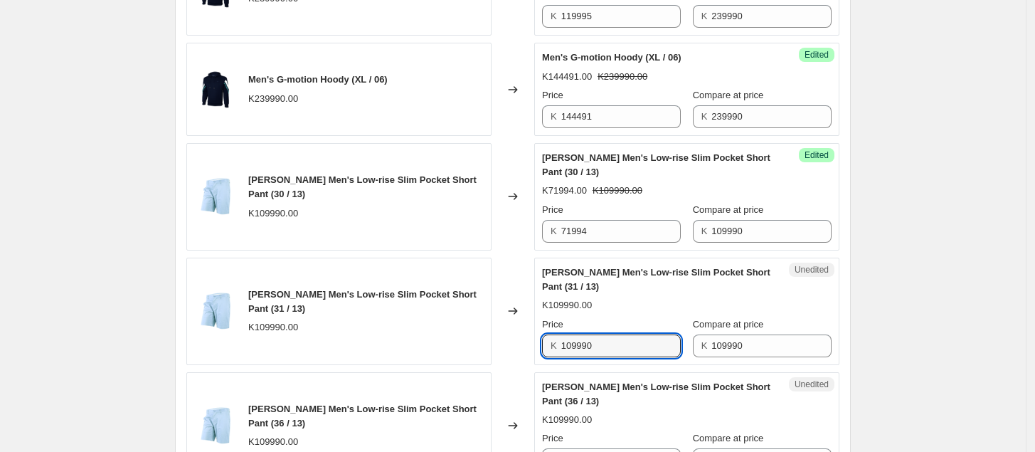
drag, startPoint x: 603, startPoint y: 354, endPoint x: 539, endPoint y: 366, distance: 65.7
click at [539, 365] on div "Unedited [PERSON_NAME] Men's Low-rise Slim Pocket Short Pant (31 / 13) K109990.…" at bounding box center [686, 311] width 305 height 107
paste input "71994"
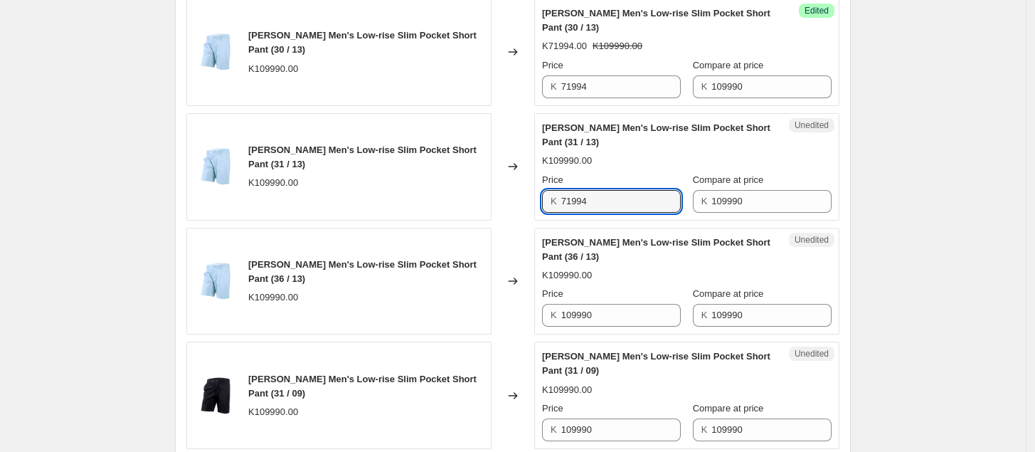
scroll to position [1126, 0]
type input "71994"
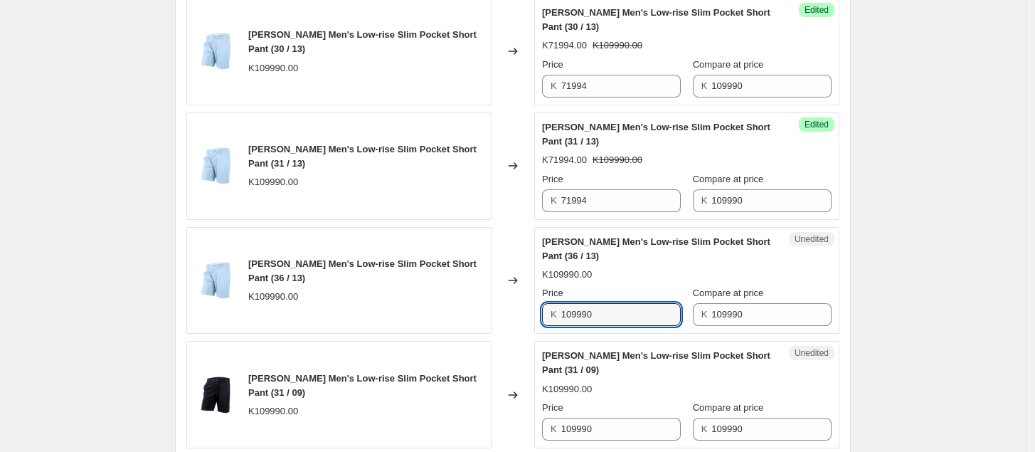
drag, startPoint x: 613, startPoint y: 321, endPoint x: 548, endPoint y: 324, distance: 64.9
click at [548, 324] on div "K 109990" at bounding box center [611, 314] width 139 height 23
paste input "71994"
type input "71994"
click at [658, 391] on div "K109990.00" at bounding box center [687, 389] width 290 height 14
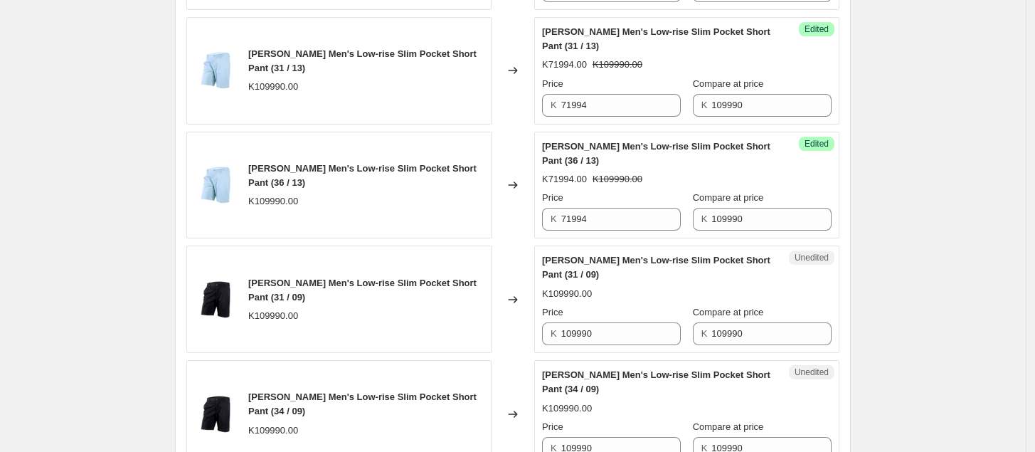
scroll to position [1222, 0]
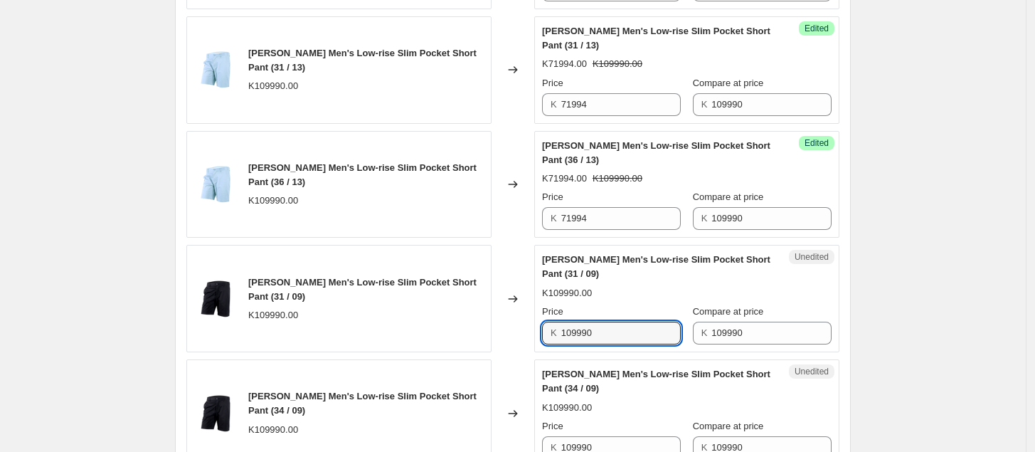
drag, startPoint x: 623, startPoint y: 331, endPoint x: 536, endPoint y: 348, distance: 88.5
click at [536, 347] on div "[PERSON_NAME] Men's Low-rise Slim Pocket Short Pant (31 / 09) K109990.00 Change…" at bounding box center [512, 298] width 653 height 107
paste input "71994"
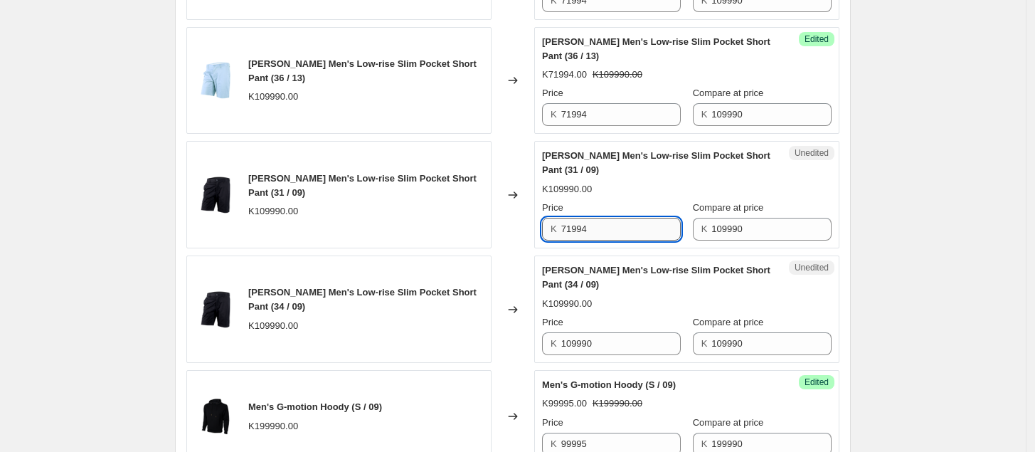
scroll to position [1327, 0]
type input "71994"
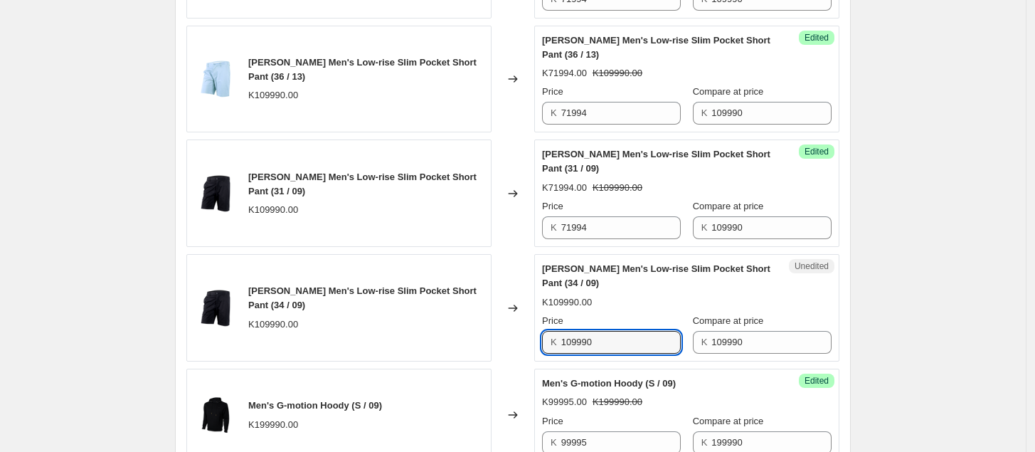
drag, startPoint x: 616, startPoint y: 345, endPoint x: 495, endPoint y: 371, distance: 123.0
paste input "71994"
type input "71994"
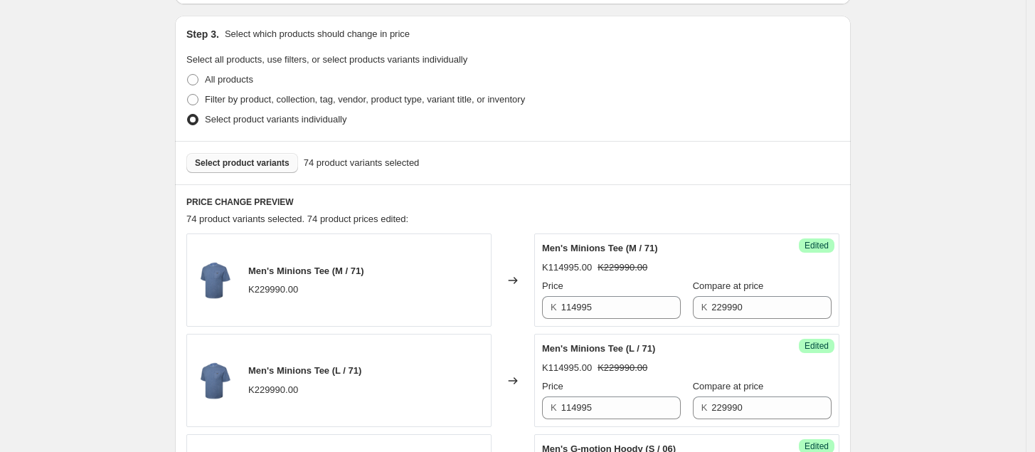
scroll to position [292, 0]
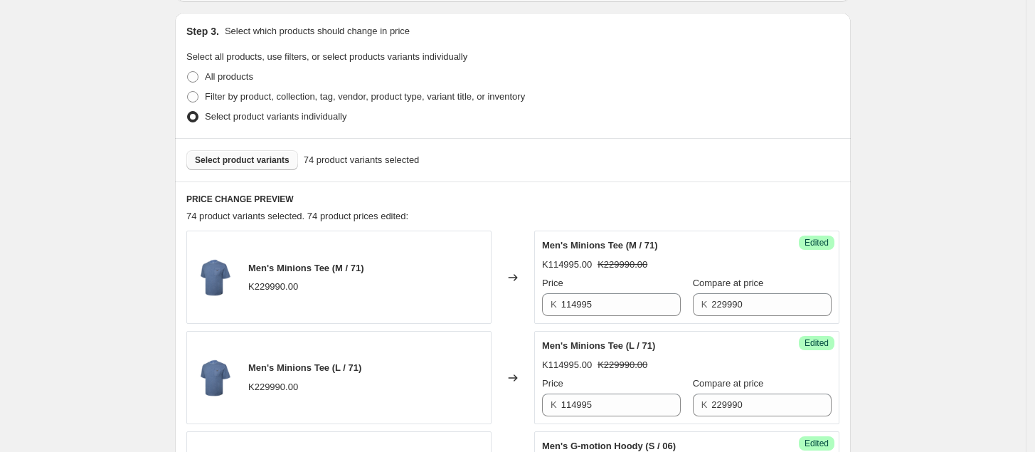
click at [278, 160] on span "Select product variants" at bounding box center [242, 159] width 95 height 11
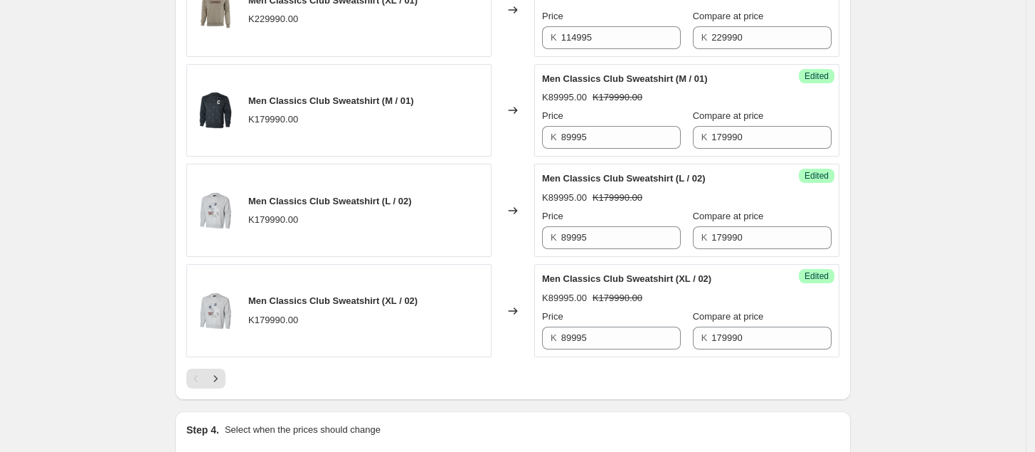
scroll to position [2165, 0]
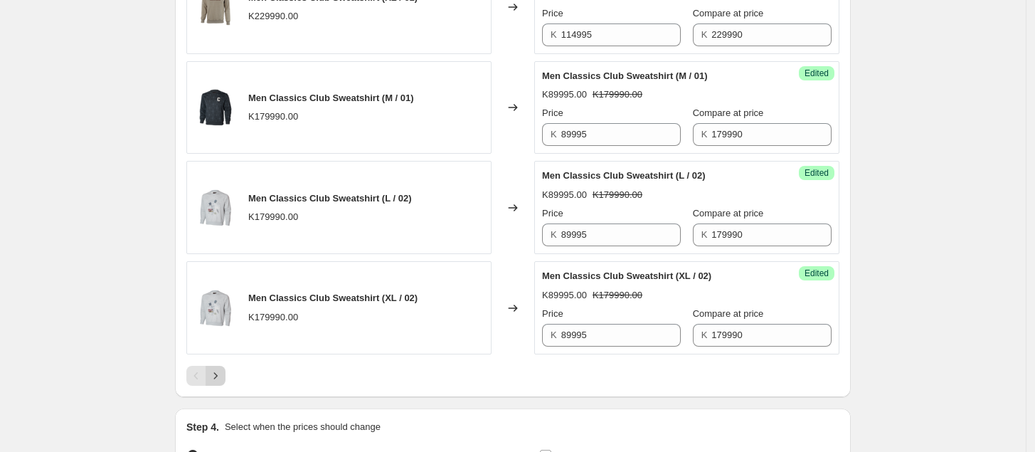
click at [223, 383] on icon "Next" at bounding box center [215, 376] width 14 height 14
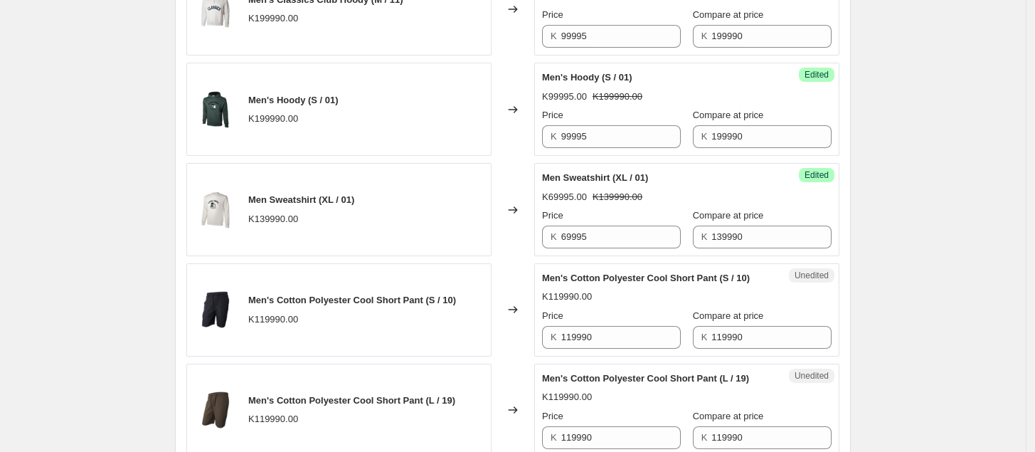
scroll to position [1363, 0]
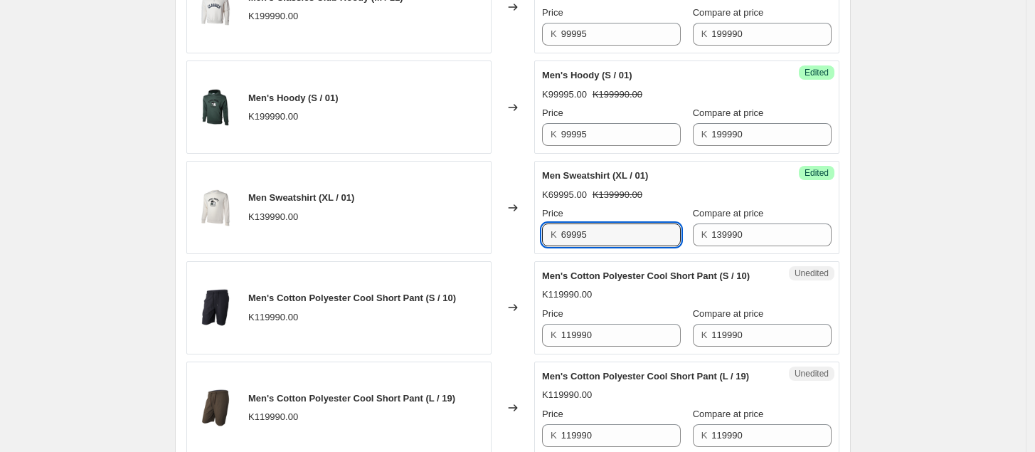
drag, startPoint x: 631, startPoint y: 239, endPoint x: 522, endPoint y: 260, distance: 111.6
click at [522, 260] on div "Men's Classics Club Hoody (S / 01) K199990.00 Changed to Success Edited Men's C…" at bounding box center [512, 186] width 653 height 2054
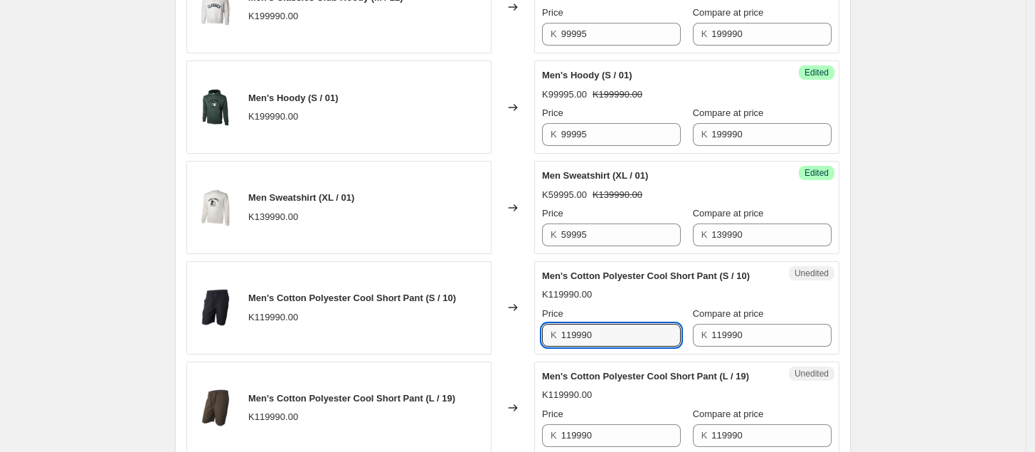
drag, startPoint x: 624, startPoint y: 337, endPoint x: 531, endPoint y: 347, distance: 93.7
click at [531, 347] on div "Men's Cotton Polyester Cool Short Pant (S / 10) K119990.00 Changed to Unedited …" at bounding box center [512, 307] width 653 height 93
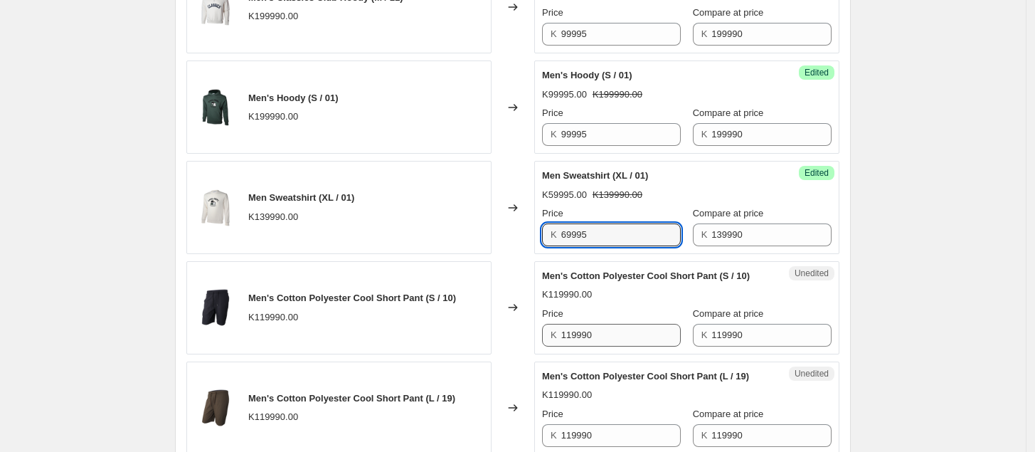
type input "69995"
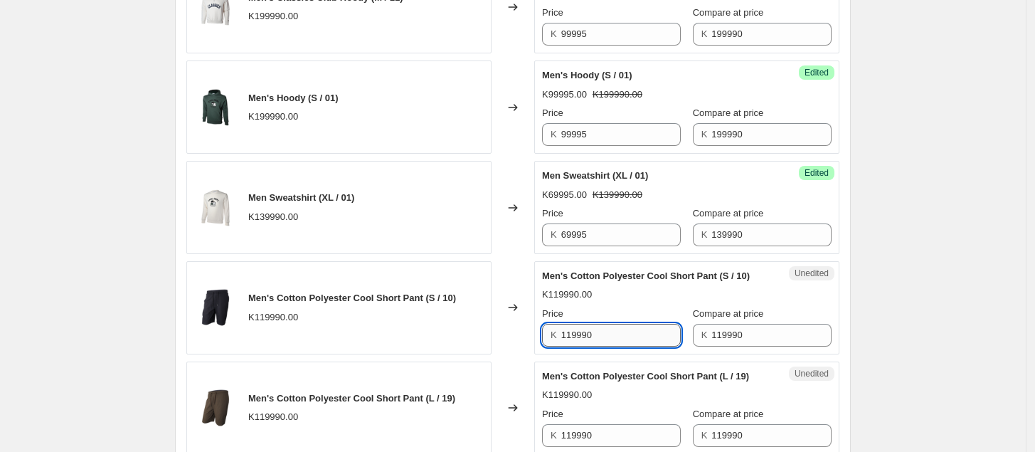
click at [619, 346] on input "119990" at bounding box center [621, 335] width 120 height 23
drag, startPoint x: 631, startPoint y: 337, endPoint x: 507, endPoint y: 358, distance: 126.2
click at [507, 354] on div "Men's Cotton Polyester Cool Short Pant (S / 10) K119990.00 Changed to Unedited …" at bounding box center [512, 307] width 653 height 93
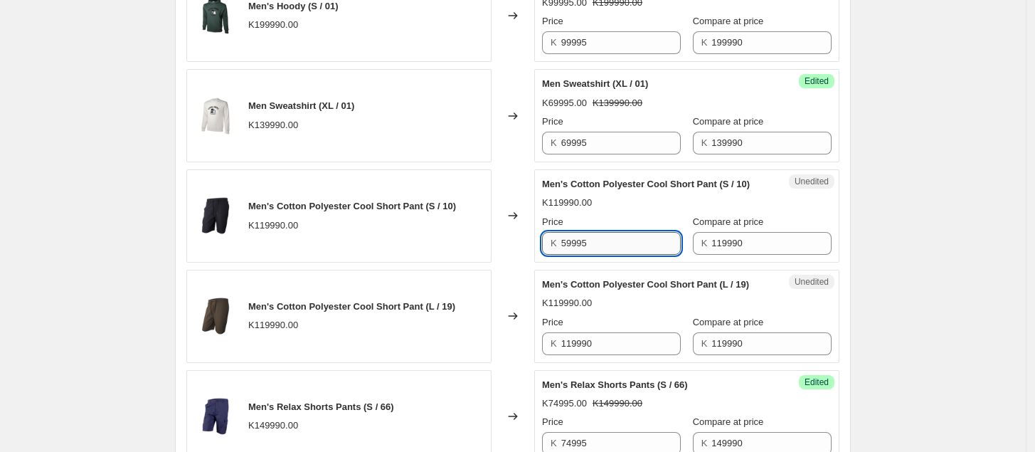
scroll to position [1456, 0]
type input "59995"
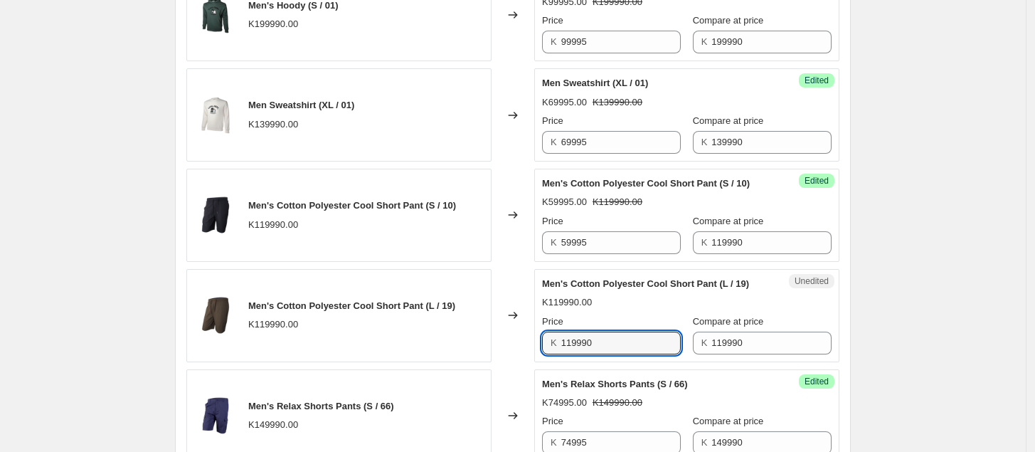
drag, startPoint x: 610, startPoint y: 347, endPoint x: 500, endPoint y: 354, distance: 109.8
click at [500, 354] on div "Men's Cotton Polyester Cool Short Pant (L / 19) K119990.00 Changed to Unedited …" at bounding box center [512, 315] width 653 height 93
type input "59995"
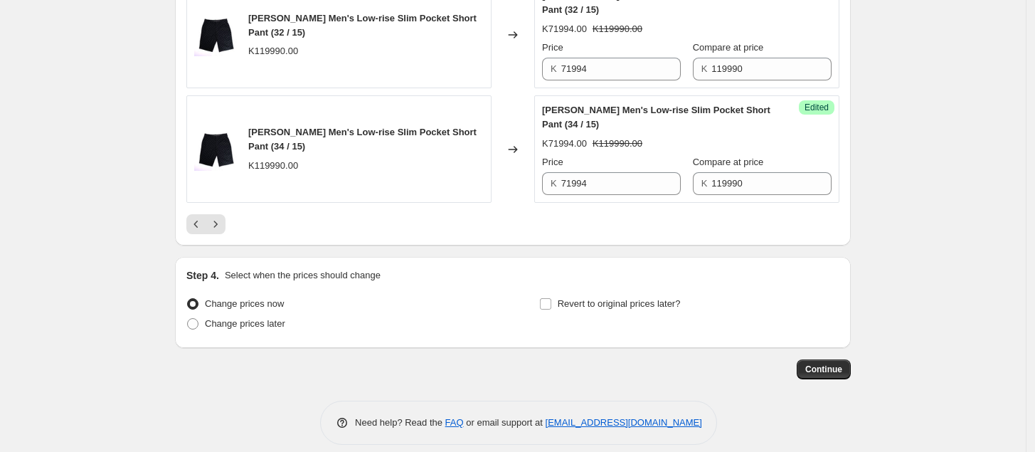
scroll to position [2374, 0]
click at [223, 231] on icon "Next" at bounding box center [215, 223] width 14 height 14
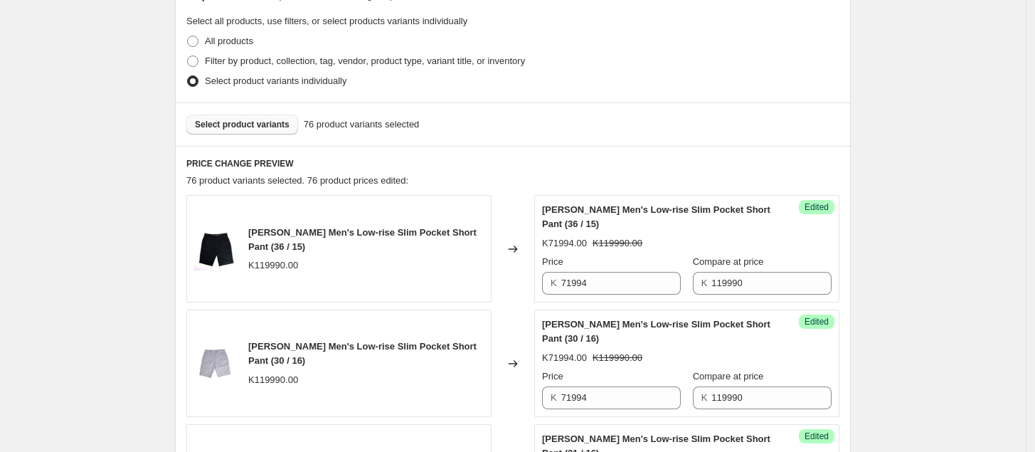
scroll to position [329, 0]
click at [243, 120] on span "Select product variants" at bounding box center [242, 122] width 95 height 11
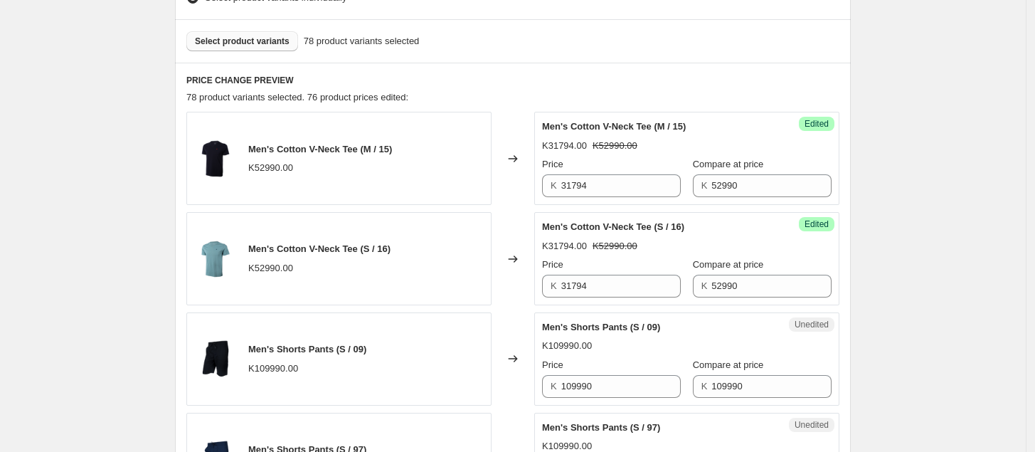
scroll to position [420, 0]
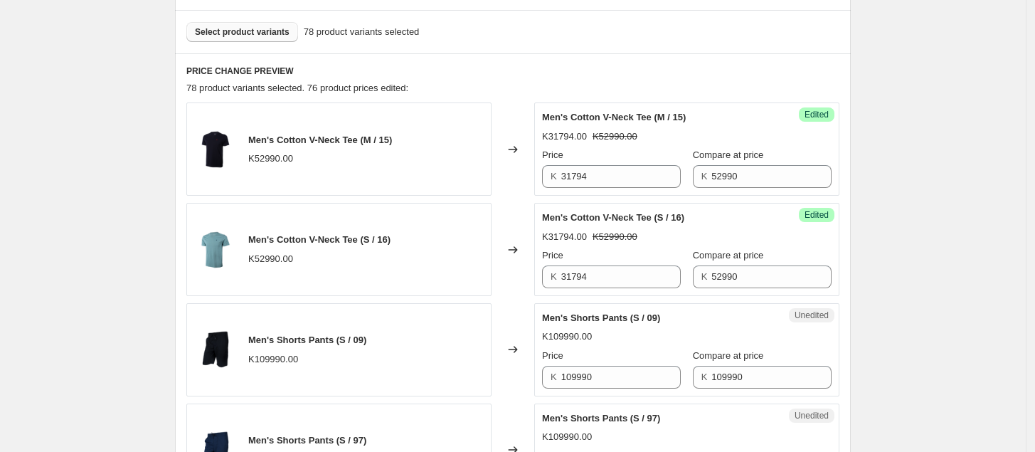
drag, startPoint x: 243, startPoint y: 120, endPoint x: 627, endPoint y: 330, distance: 438.2
drag, startPoint x: 627, startPoint y: 330, endPoint x: 854, endPoint y: 375, distance: 231.4
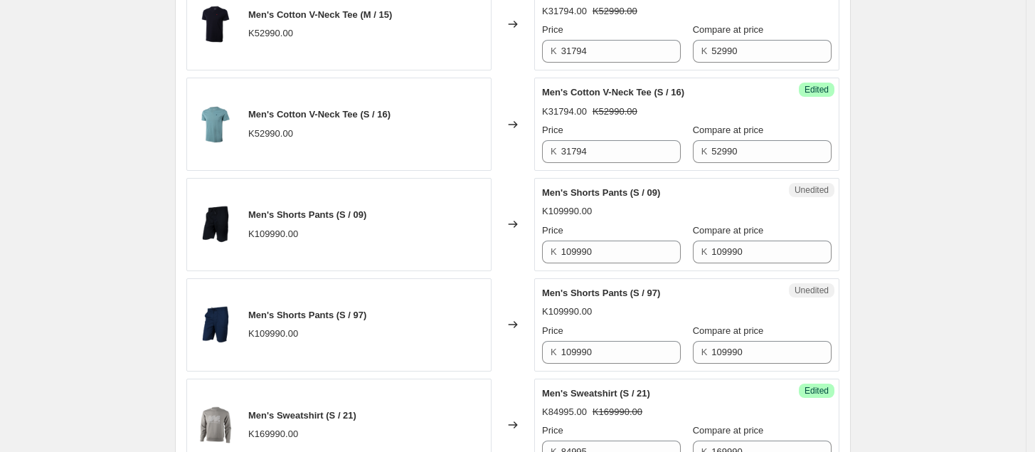
scroll to position [549, 0]
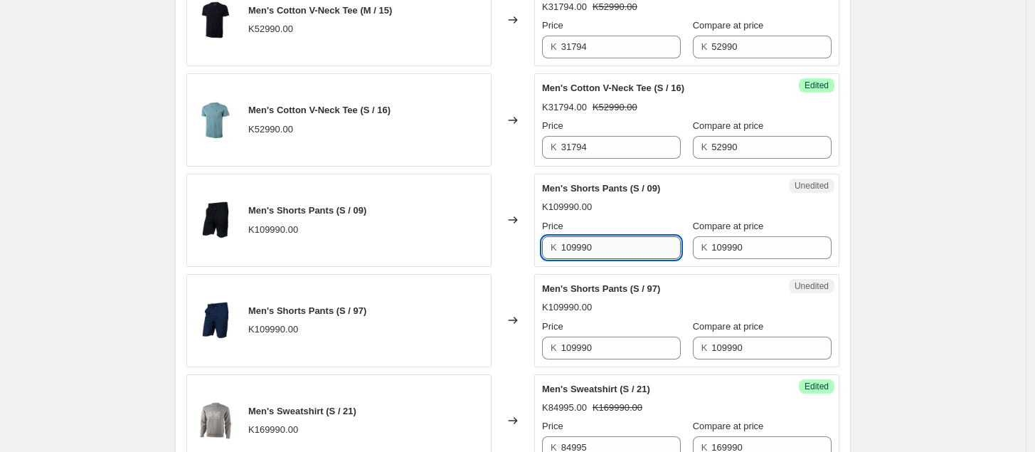
click at [630, 241] on input "109990" at bounding box center [621, 247] width 120 height 23
type input "1"
drag, startPoint x: 627, startPoint y: 250, endPoint x: 537, endPoint y: 256, distance: 89.9
click at [537, 256] on div "Men's Shorts Pants (S / 09) K109990.00 Changed to Unedited Men's Shorts Pants (…" at bounding box center [512, 220] width 653 height 93
type input "54995"
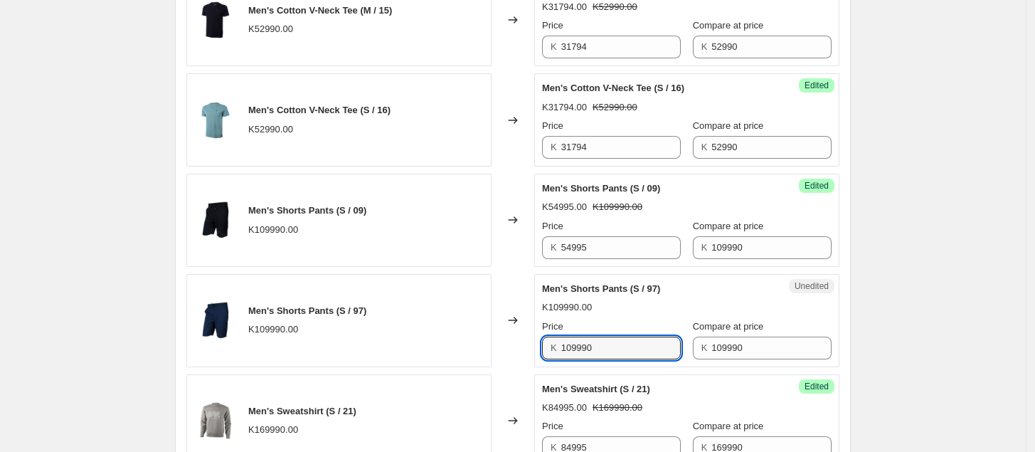
drag, startPoint x: 613, startPoint y: 348, endPoint x: 530, endPoint y: 354, distance: 82.7
click at [530, 354] on div "Men's Shorts Pants (S / 97) K109990.00 Changed to Unedited Men's Shorts Pants (…" at bounding box center [512, 320] width 653 height 93
paste input "54995"
type input "54995"
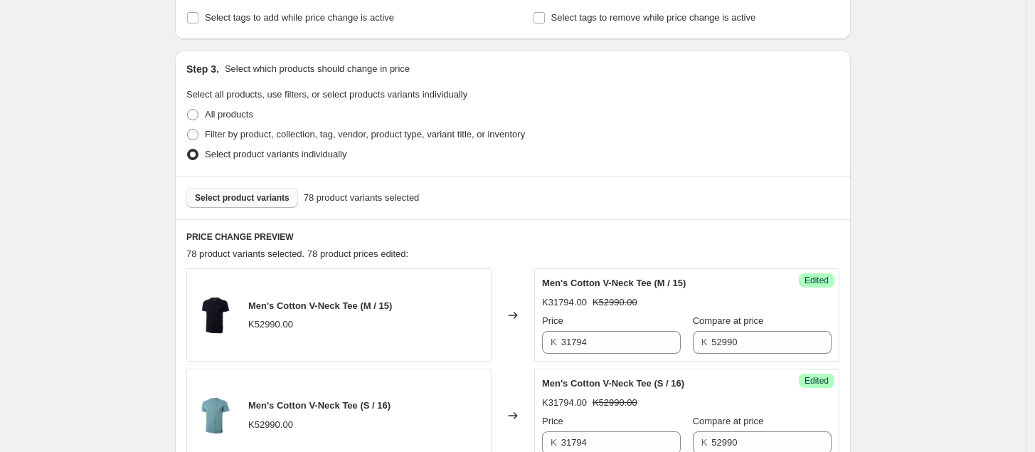
scroll to position [253, 0]
click at [226, 199] on span "Select product variants" at bounding box center [242, 198] width 95 height 11
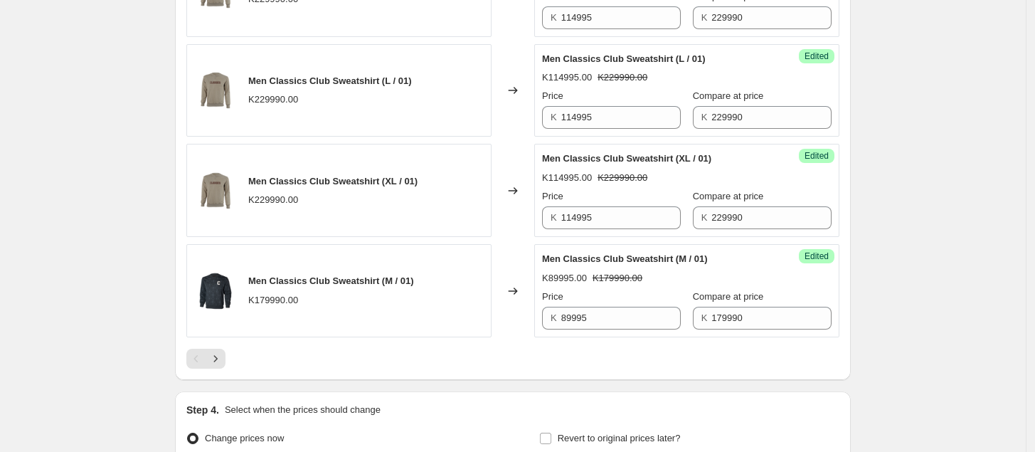
scroll to position [2338, 0]
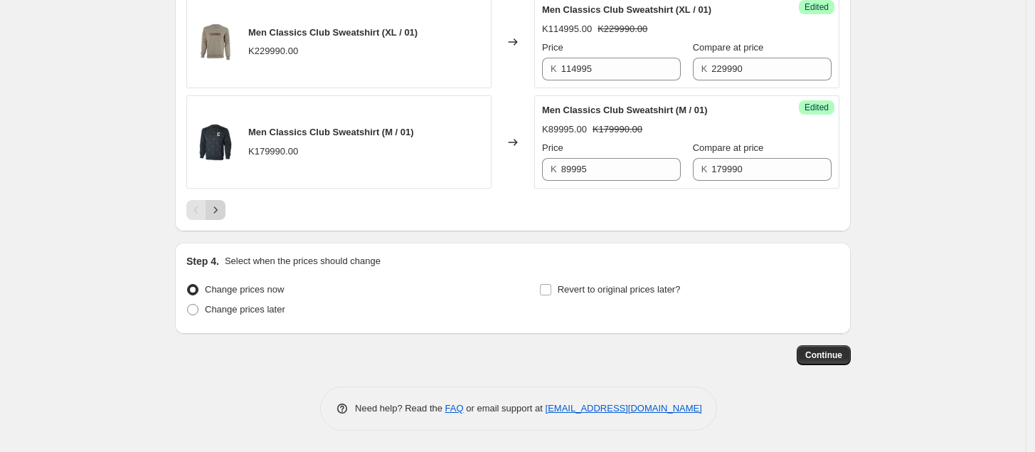
click at [226, 204] on button "Next" at bounding box center [216, 210] width 20 height 20
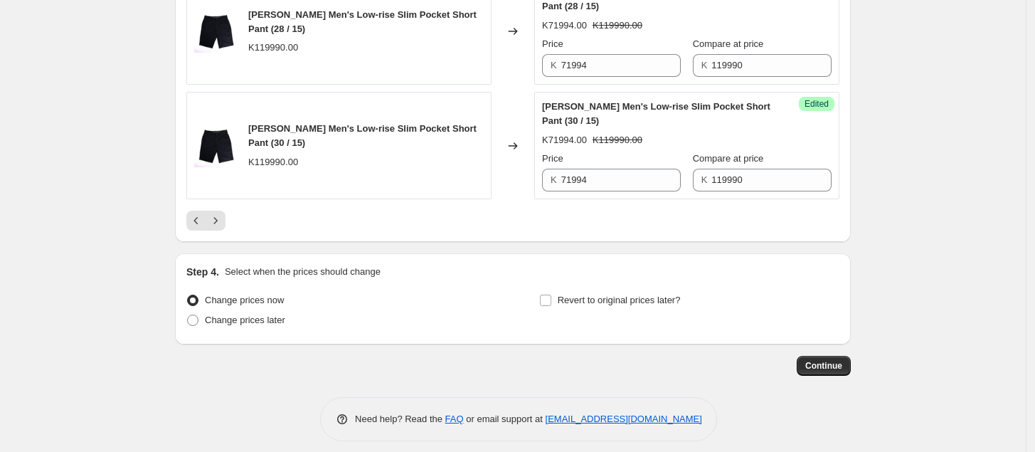
scroll to position [2367, 0]
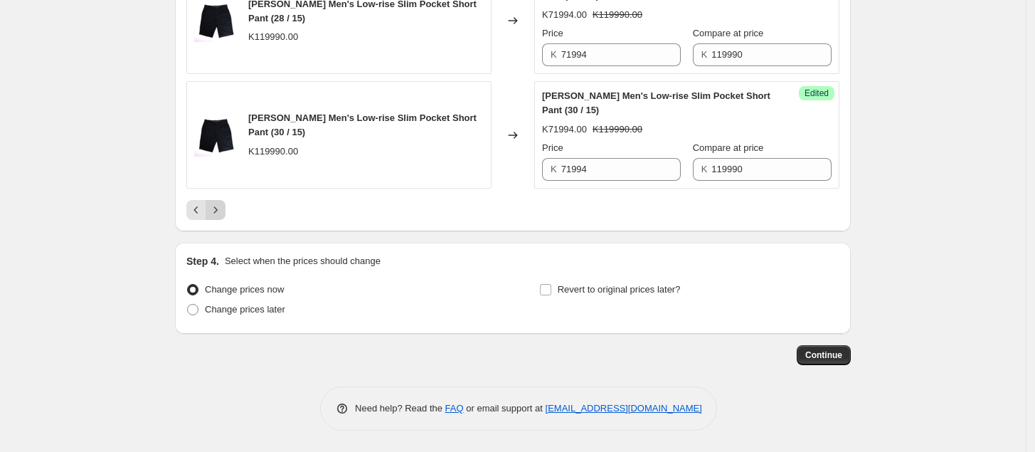
click at [223, 211] on icon "Next" at bounding box center [215, 210] width 14 height 14
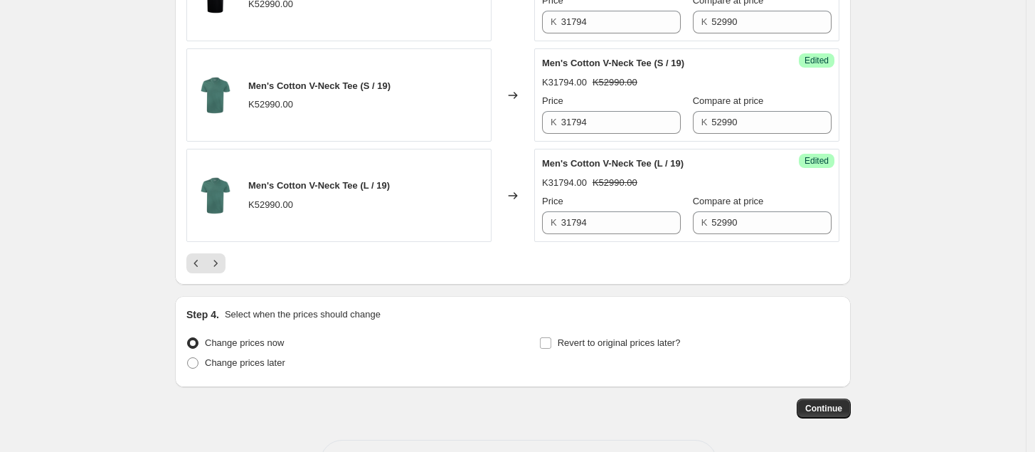
scroll to position [2424, 0]
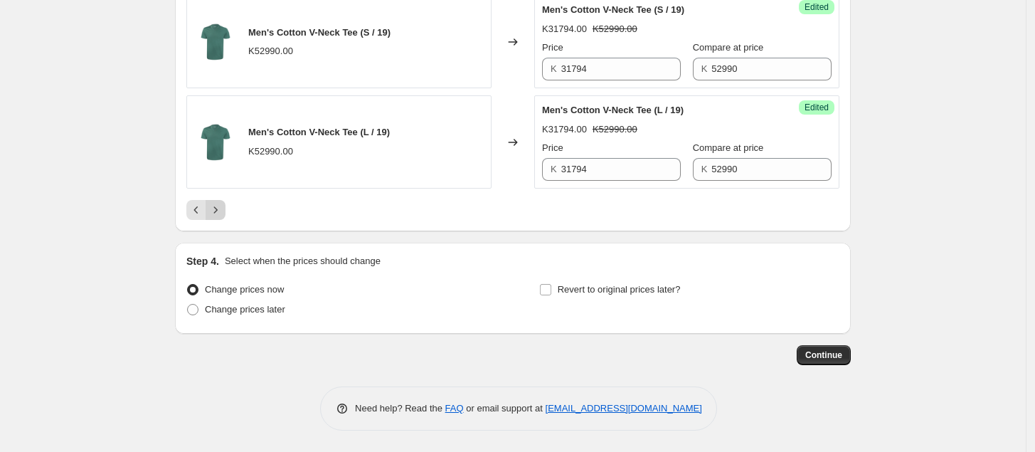
click at [218, 214] on icon "Next" at bounding box center [215, 210] width 14 height 14
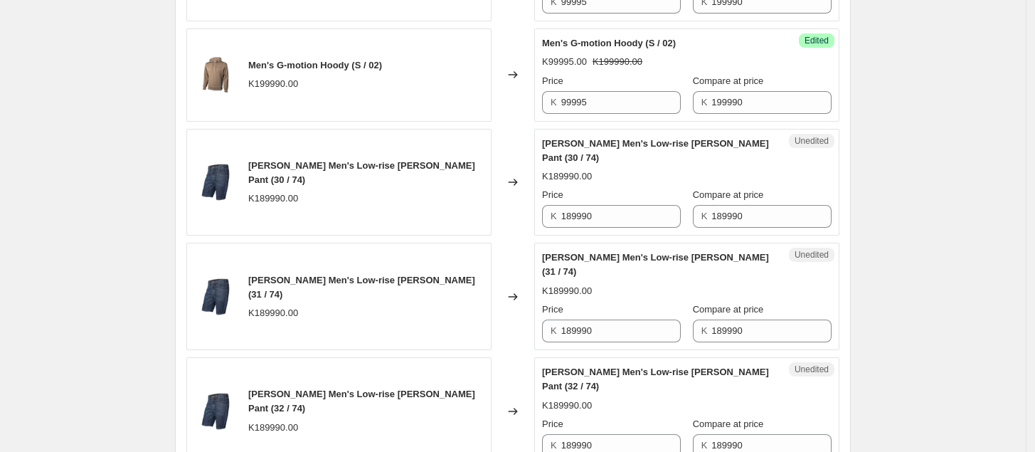
scroll to position [2165, 0]
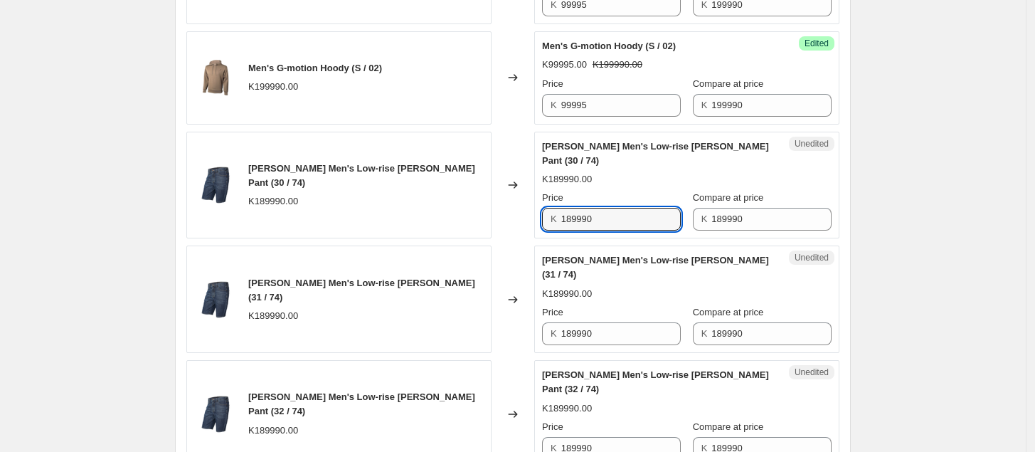
drag, startPoint x: 641, startPoint y: 216, endPoint x: 499, endPoint y: 255, distance: 147.6
drag, startPoint x: 640, startPoint y: 202, endPoint x: 542, endPoint y: 215, distance: 99.0
click at [542, 215] on div "Unedited [PERSON_NAME] Men's Low-rise [PERSON_NAME] Pant (30 / 74) K189990.00 P…" at bounding box center [686, 185] width 305 height 107
type input "161491"
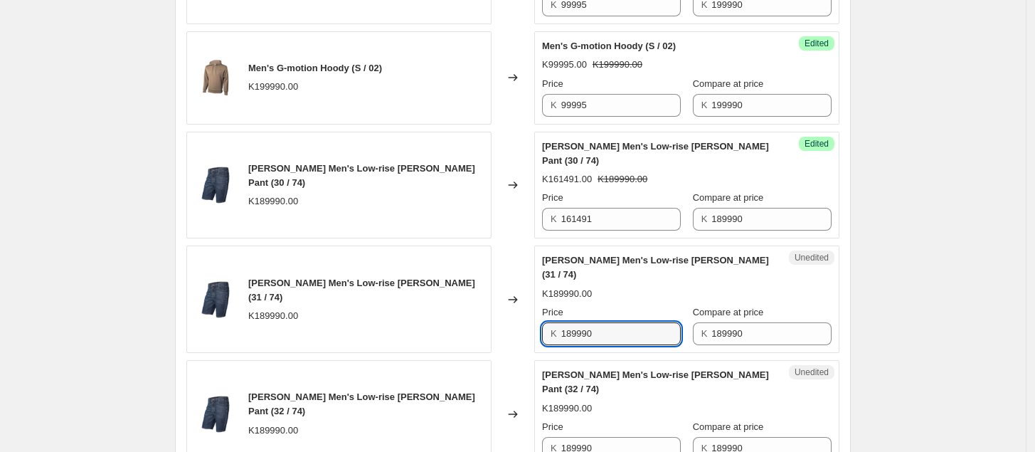
drag, startPoint x: 619, startPoint y: 314, endPoint x: 514, endPoint y: 331, distance: 106.7
click at [514, 331] on div "[PERSON_NAME] Men's Low-rise [PERSON_NAME] (31 / 74) K189990.00 Changed to Uned…" at bounding box center [512, 298] width 653 height 107
paste input "61491"
type input "161491"
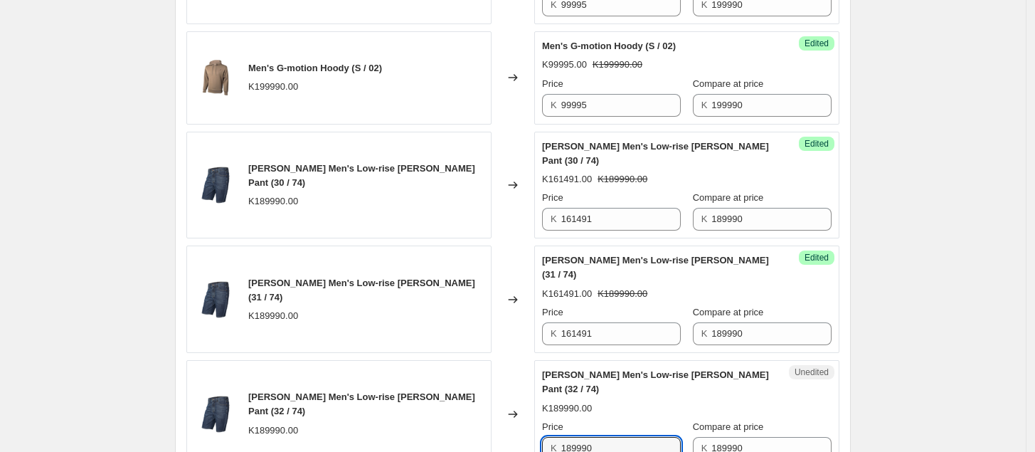
drag, startPoint x: 613, startPoint y: 411, endPoint x: 522, endPoint y: 431, distance: 93.1
click at [522, 431] on div "[PERSON_NAME] Men's Low-rise [PERSON_NAME] (32 / 74) K189990.00 Changed to Uned…" at bounding box center [512, 413] width 653 height 107
paste input "61491"
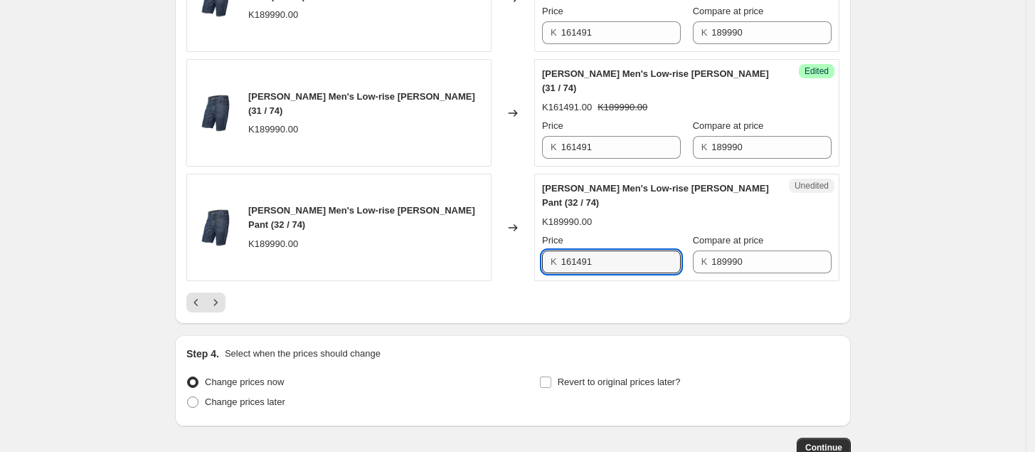
scroll to position [2353, 0]
type input "161491"
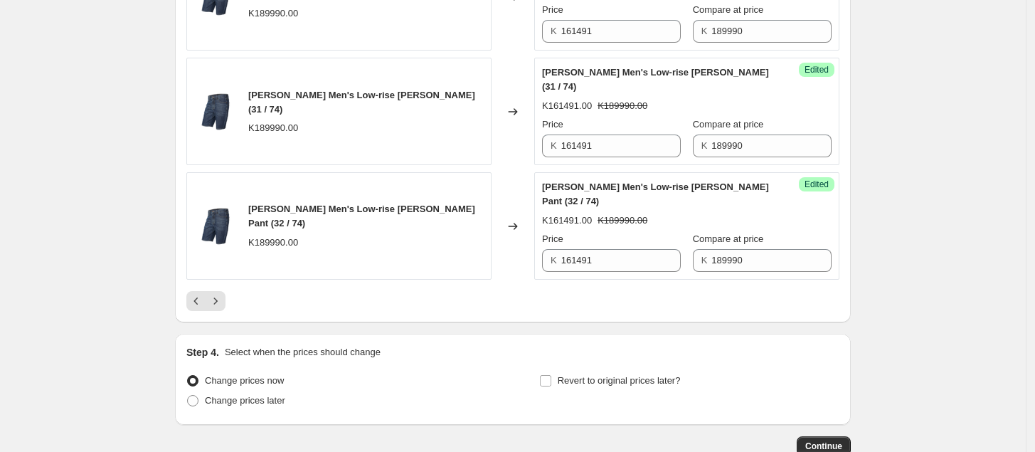
click at [733, 291] on div at bounding box center [512, 301] width 653 height 20
click at [223, 294] on icon "Next" at bounding box center [215, 301] width 14 height 14
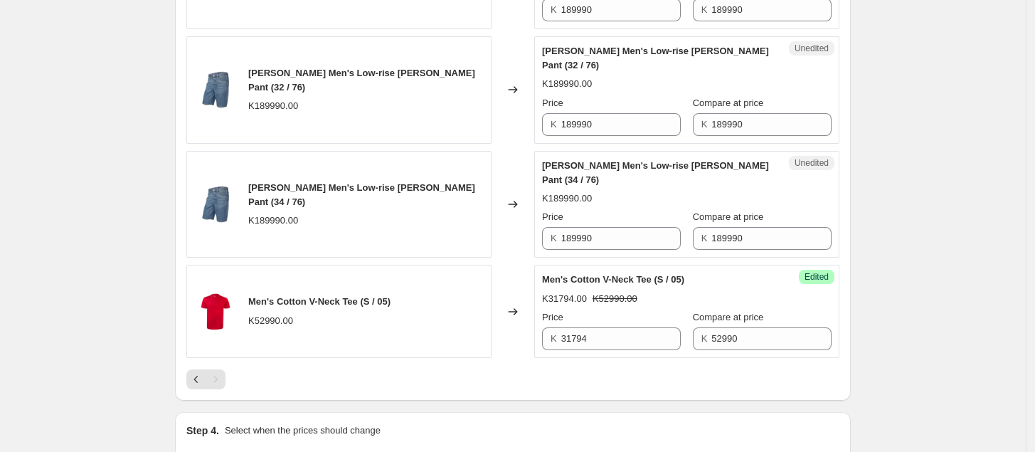
scroll to position [827, 0]
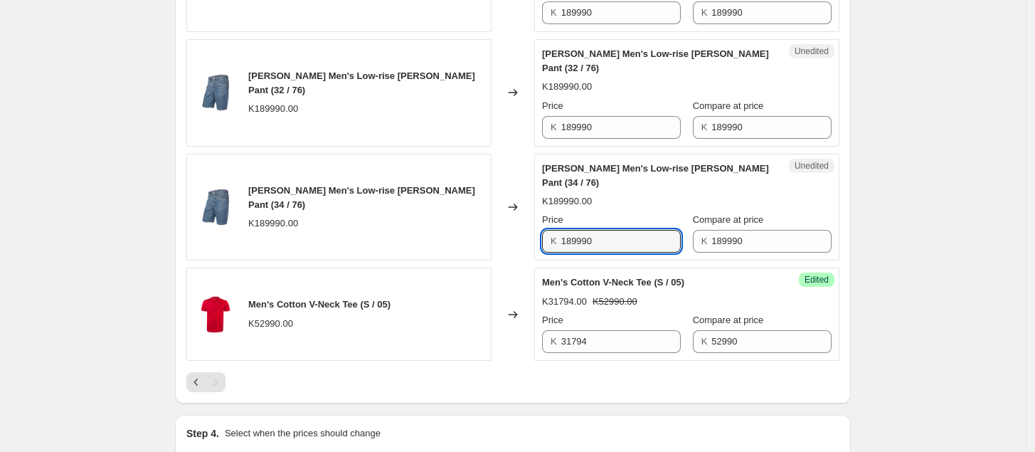
drag, startPoint x: 628, startPoint y: 173, endPoint x: 532, endPoint y: 196, distance: 98.9
click at [532, 196] on div "[PERSON_NAME] Men's Low-rise [PERSON_NAME] Pant (34 / 74) K189990.00 Changed to…" at bounding box center [512, 27] width 653 height 665
paste input "61491"
type input "161491"
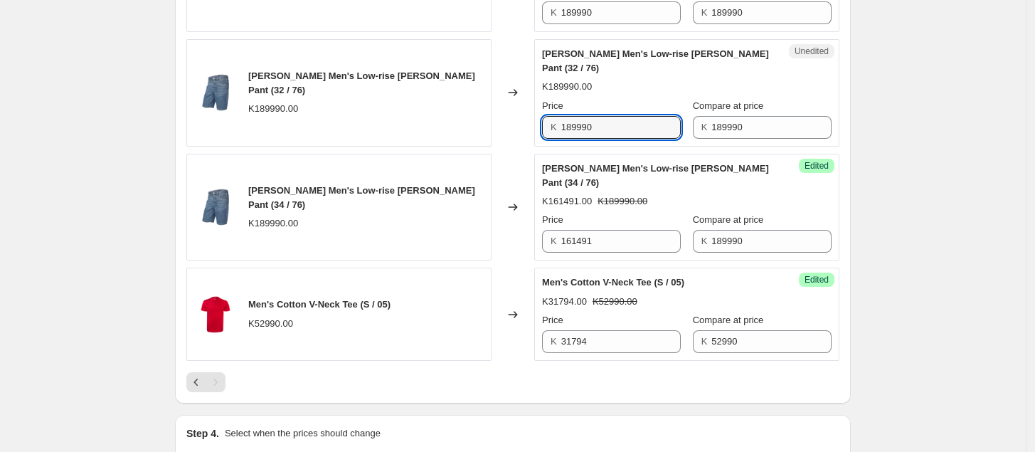
drag, startPoint x: 610, startPoint y: 70, endPoint x: 529, endPoint y: 86, distance: 82.8
click at [529, 86] on div "[PERSON_NAME] Men's Low-rise [PERSON_NAME] Pant (32 / 76) K189990.00 Changed to…" at bounding box center [512, 92] width 653 height 107
paste input "61491"
type input "161491"
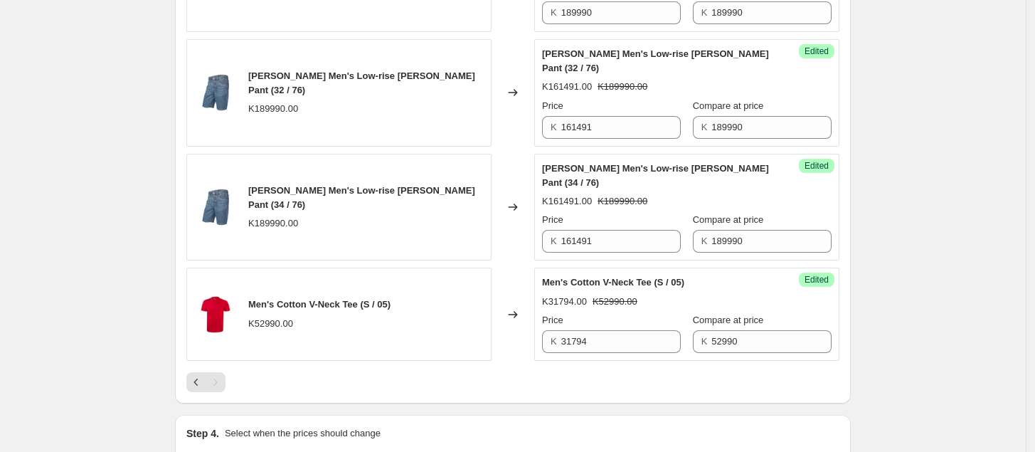
click at [655, 47] on div "[PERSON_NAME] Men's Low-rise [PERSON_NAME] Pant (32 / 76) K161491.00 K189990.00…" at bounding box center [687, 93] width 290 height 92
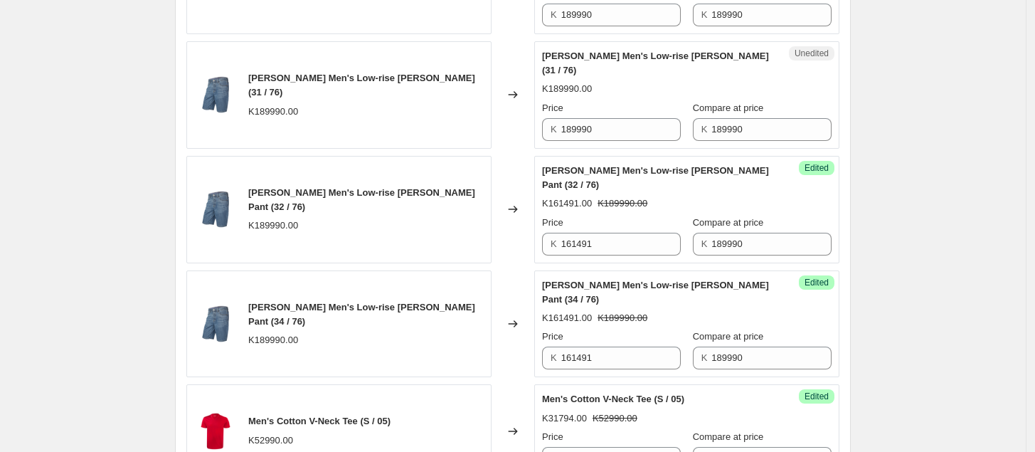
scroll to position [695, 0]
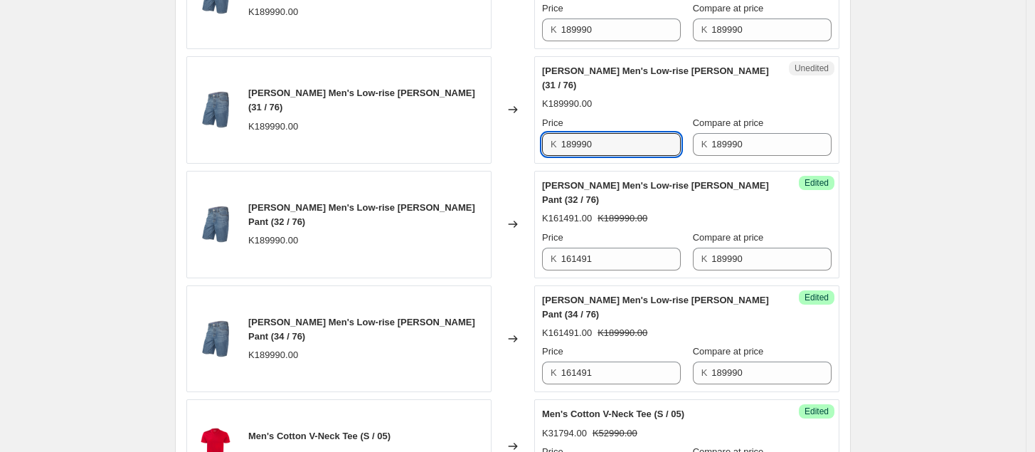
drag, startPoint x: 632, startPoint y: 100, endPoint x: 493, endPoint y: 126, distance: 141.2
click at [493, 126] on div "[PERSON_NAME] Men's Low-rise [PERSON_NAME] Pant (34 / 74) K189990.00 Changed to…" at bounding box center [512, 159] width 653 height 665
paste input "61491"
type input "161491"
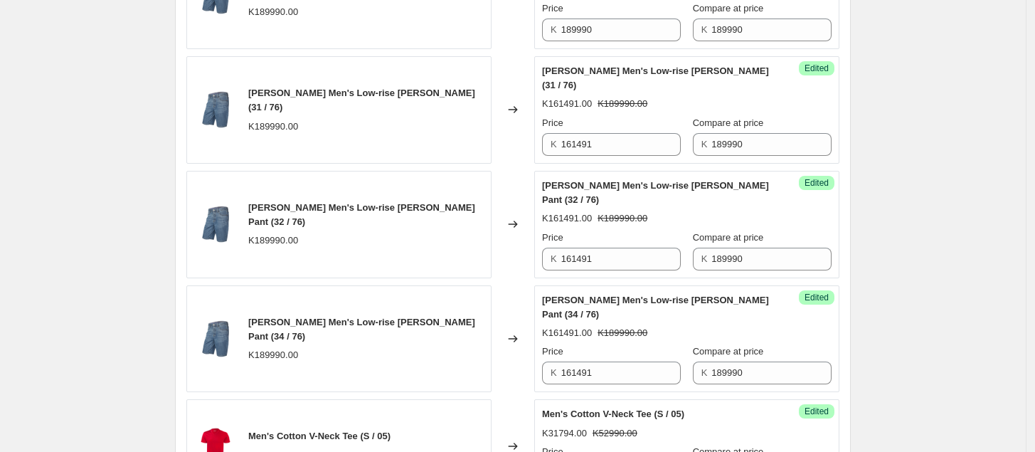
click at [681, 116] on div "Price" at bounding box center [611, 123] width 139 height 14
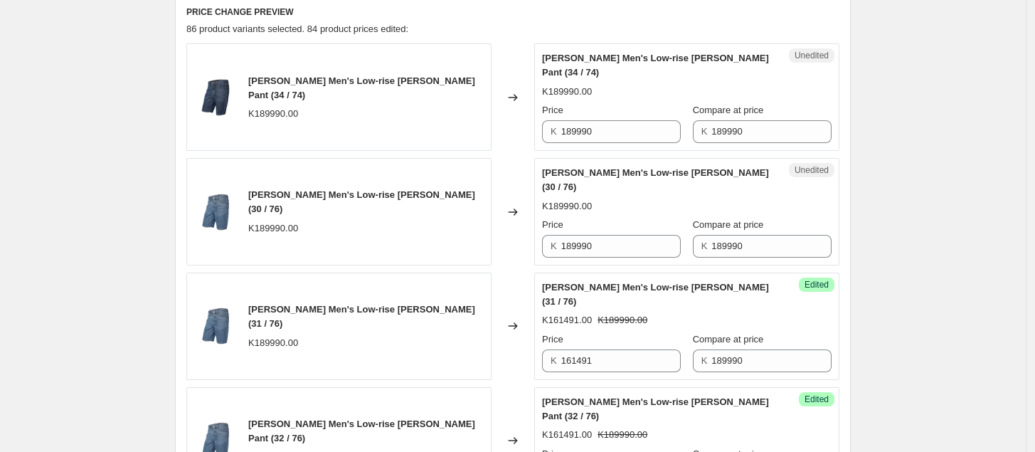
scroll to position [478, 0]
drag, startPoint x: 627, startPoint y: 223, endPoint x: 497, endPoint y: 239, distance: 131.2
click at [497, 239] on div "[PERSON_NAME] Men's Low-rise [PERSON_NAME] Pant (30 / 76) K189990.00 Changed to…" at bounding box center [512, 212] width 653 height 107
paste input "61491"
type input "161491"
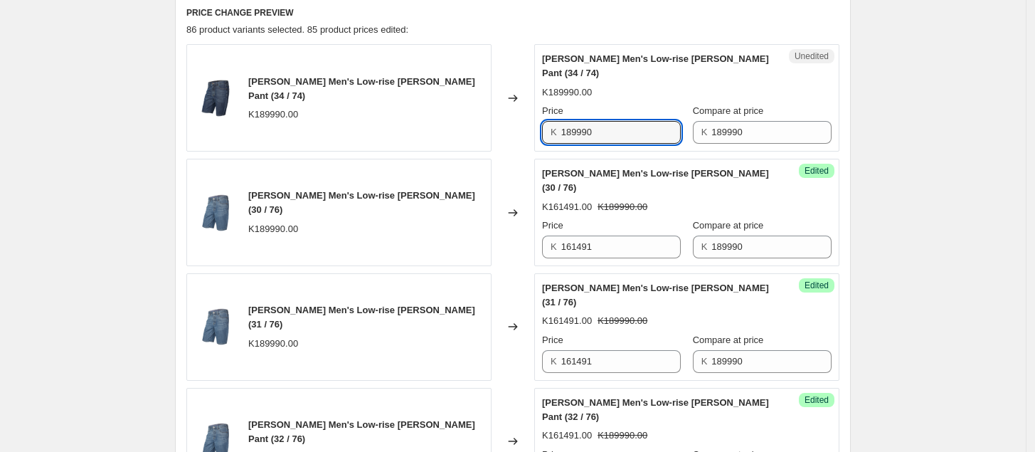
drag, startPoint x: 598, startPoint y: 116, endPoint x: 524, endPoint y: 123, distance: 75.1
click at [524, 123] on div "[PERSON_NAME] Men's Low-rise [PERSON_NAME] Pant (34 / 74) K189990.00 Changed to…" at bounding box center [512, 97] width 653 height 107
paste input "61491"
type input "161491"
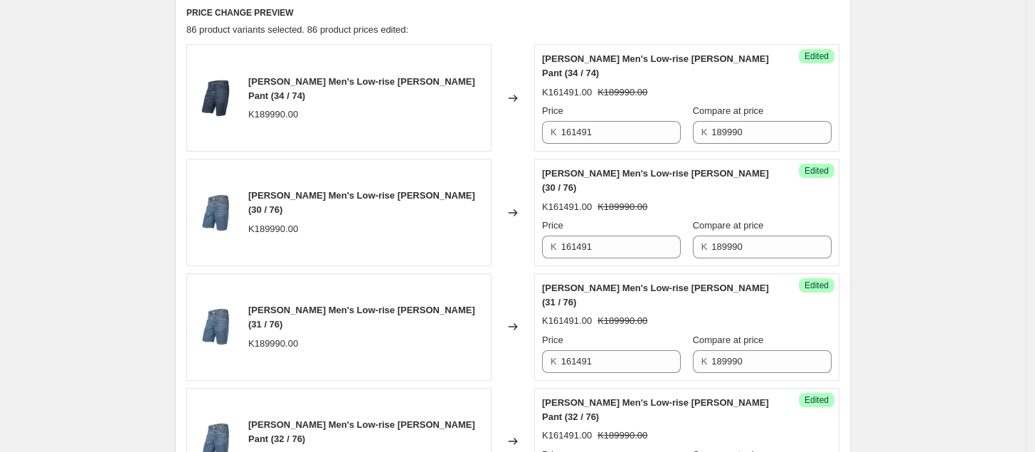
click at [891, 111] on div "Create new price [MEDICAL_DATA]. This page is ready Create new price [MEDICAL_D…" at bounding box center [513, 247] width 1026 height 1451
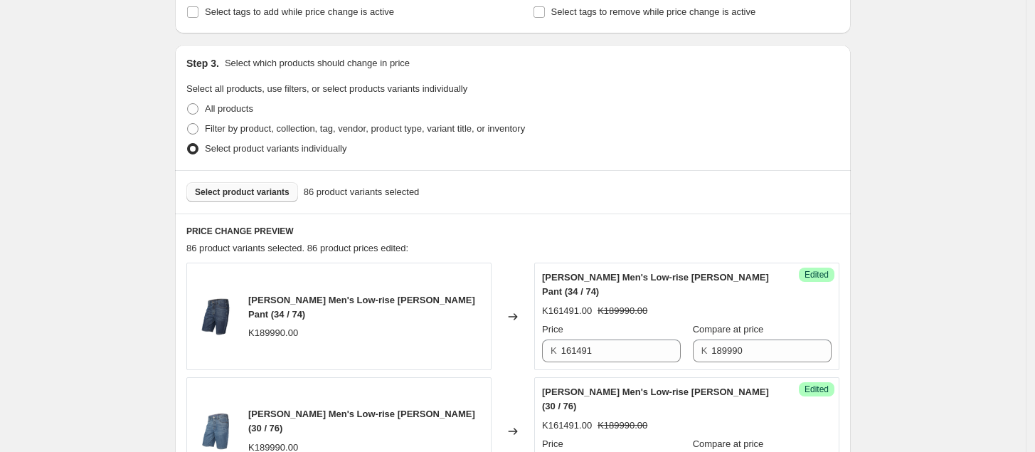
scroll to position [310, 0]
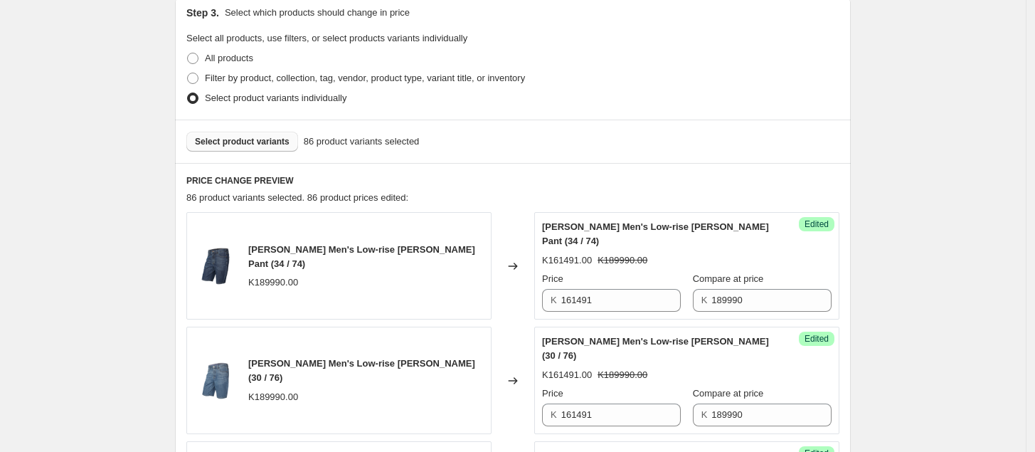
click at [267, 149] on button "Select product variants" at bounding box center [242, 142] width 112 height 20
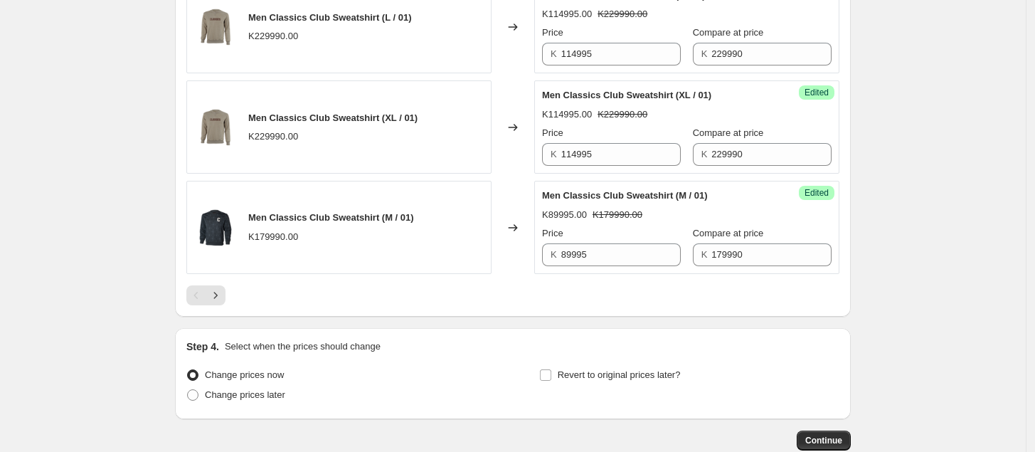
scroll to position [2246, 0]
click at [214, 301] on icon "Next" at bounding box center [215, 294] width 14 height 14
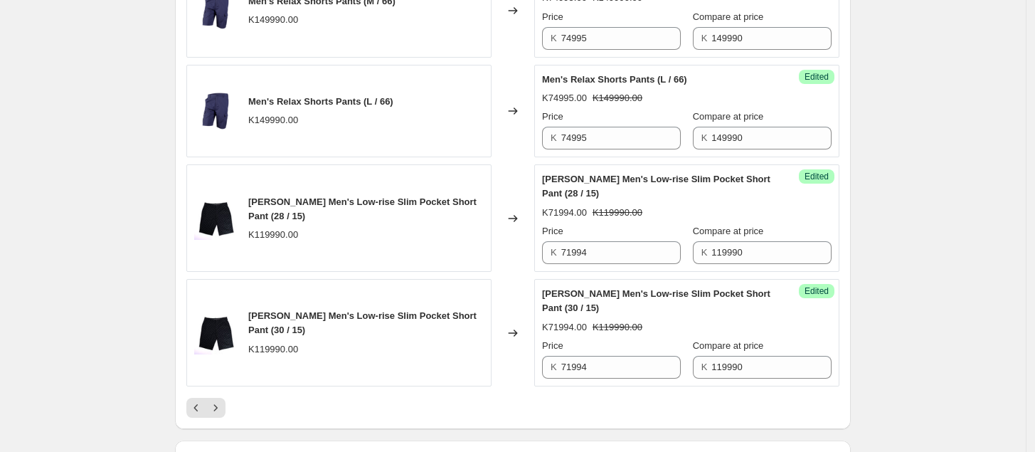
scroll to position [2162, 0]
click at [222, 414] on icon "Next" at bounding box center [215, 407] width 14 height 14
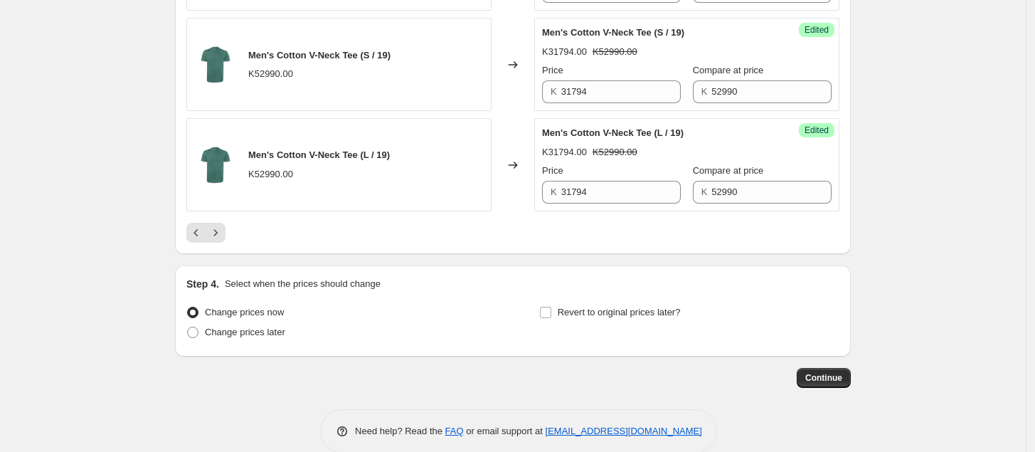
scroll to position [2424, 0]
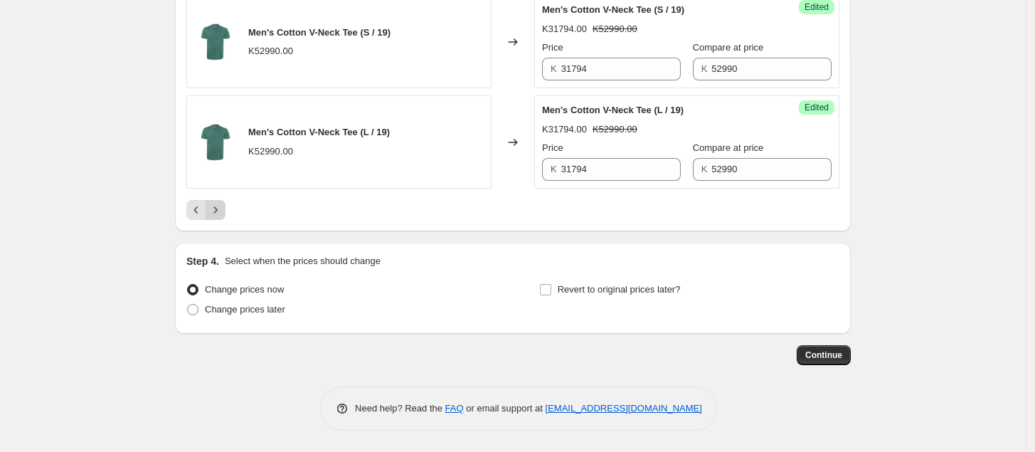
click at [219, 211] on icon "Next" at bounding box center [215, 210] width 14 height 14
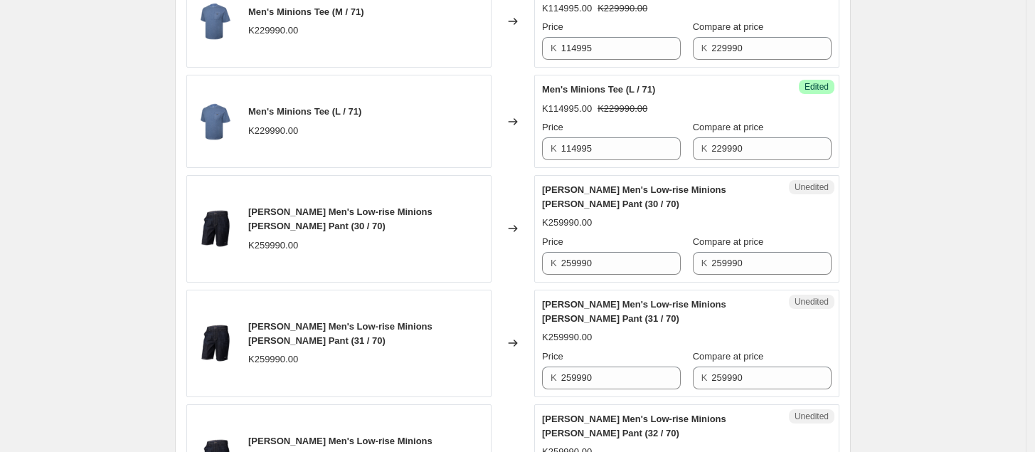
scroll to position [948, 0]
click at [621, 263] on input "259990" at bounding box center [621, 264] width 120 height 23
drag, startPoint x: 621, startPoint y: 263, endPoint x: 549, endPoint y: 275, distance: 72.9
click at [549, 275] on div "K 259990" at bounding box center [611, 264] width 139 height 23
type input "3"
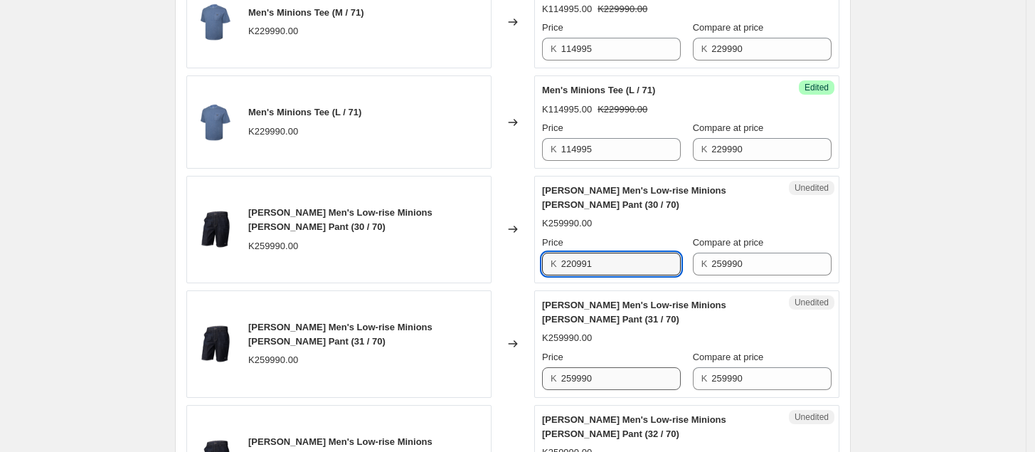
type input "220991"
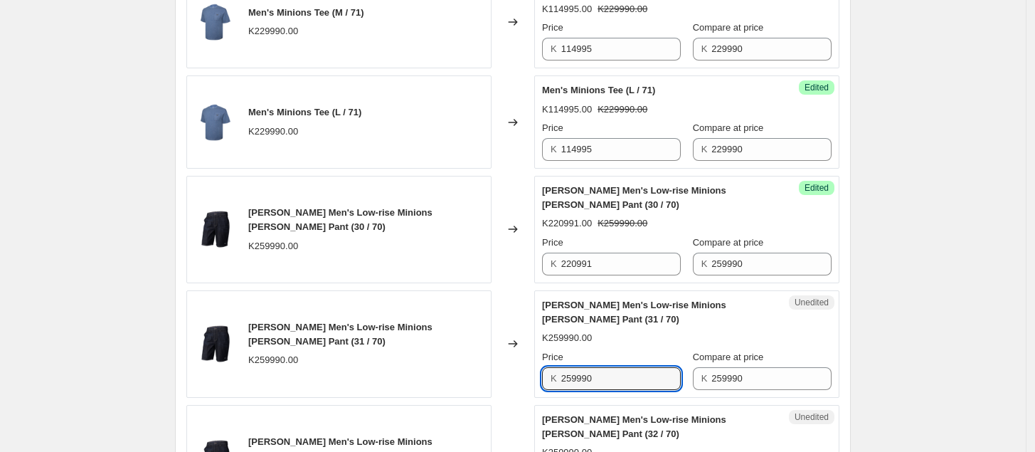
drag, startPoint x: 606, startPoint y: 374, endPoint x: 519, endPoint y: 387, distance: 87.2
click at [519, 386] on div "[PERSON_NAME] Men's Low-rise Minions [PERSON_NAME] Pant (31 / 70) K259990.00 Ch…" at bounding box center [512, 343] width 653 height 107
type input "220991"
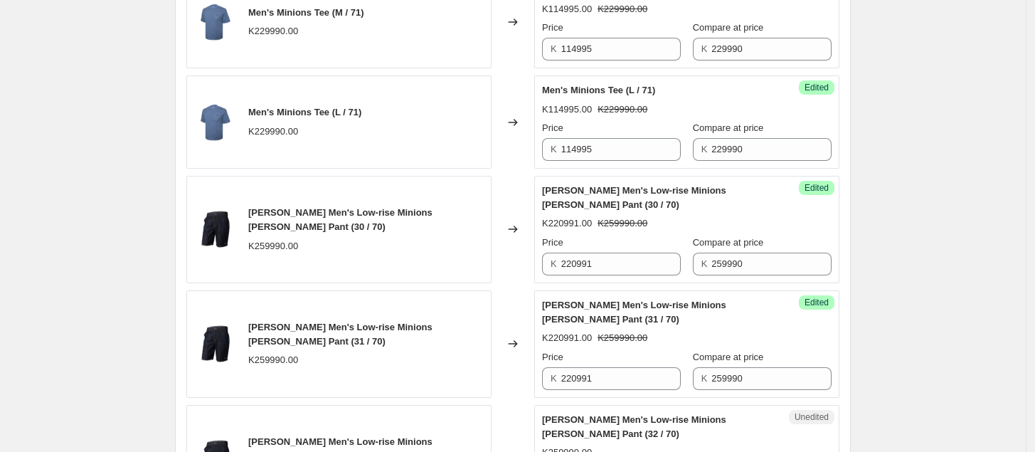
click at [676, 334] on div "K220991.00 K259990.00" at bounding box center [687, 338] width 290 height 14
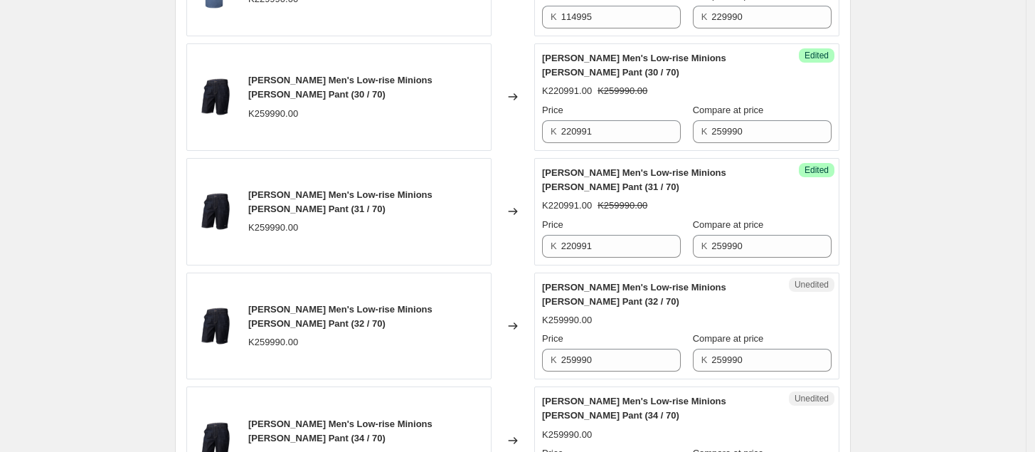
scroll to position [1082, 0]
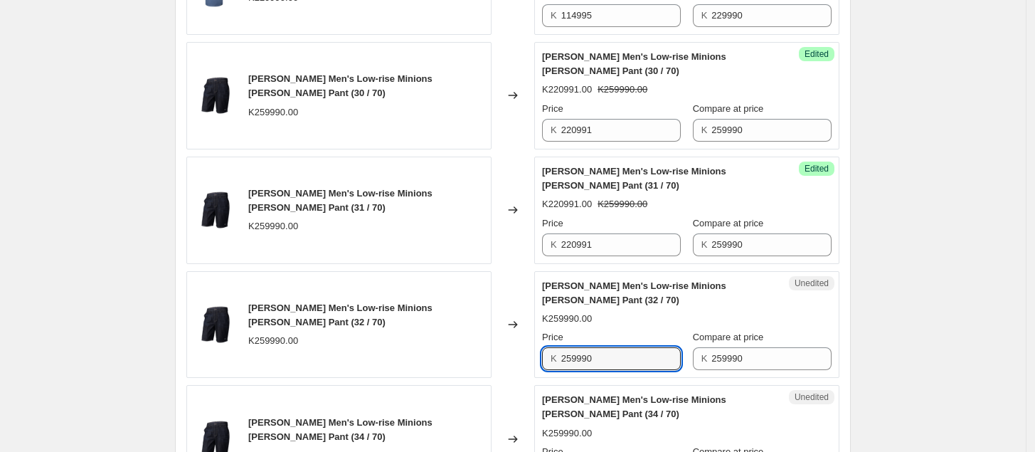
drag, startPoint x: 621, startPoint y: 366, endPoint x: 519, endPoint y: 390, distance: 104.6
type input "220991"
click at [810, 340] on div "Compare at price" at bounding box center [762, 337] width 139 height 14
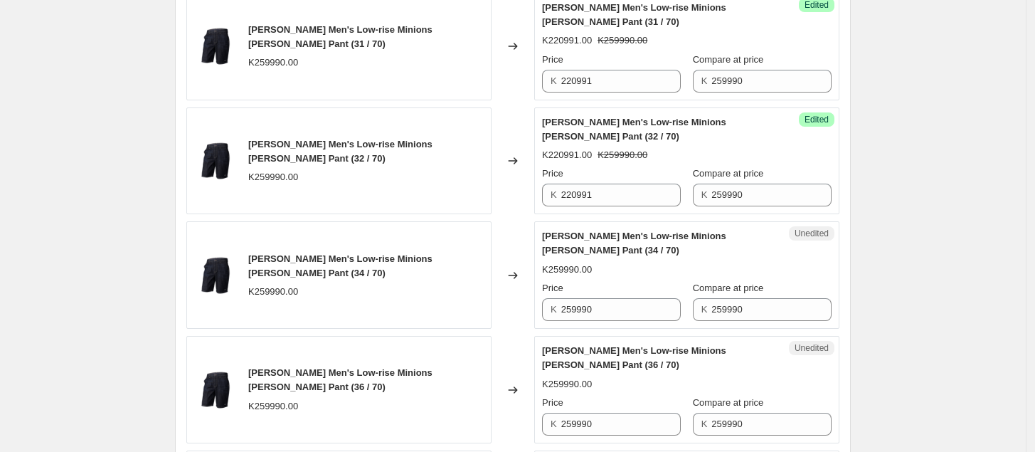
scroll to position [1251, 0]
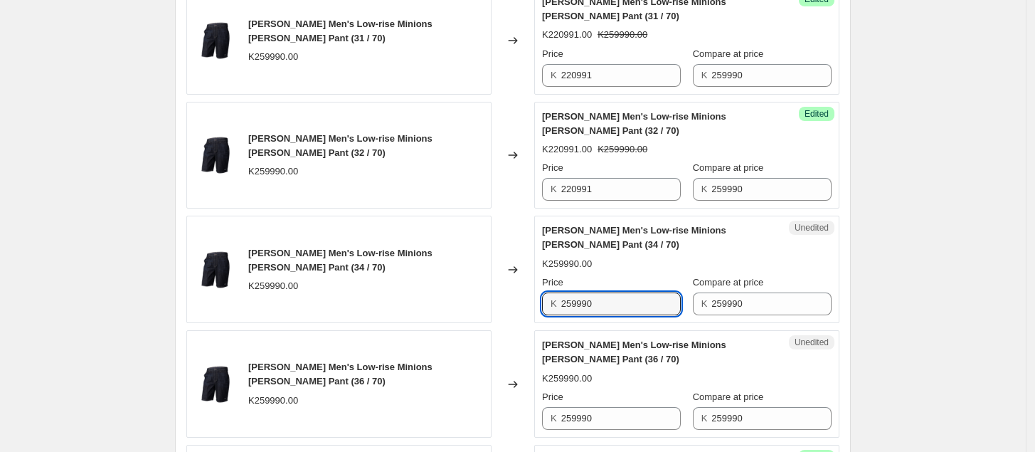
drag, startPoint x: 628, startPoint y: 310, endPoint x: 510, endPoint y: 341, distance: 122.2
click at [510, 340] on div "Men's Cotton V-Neck Tee (XL / 19) K52990.00 Changed to Success Edited Men's Cot…" at bounding box center [512, 340] width 653 height 2139
type input "220991"
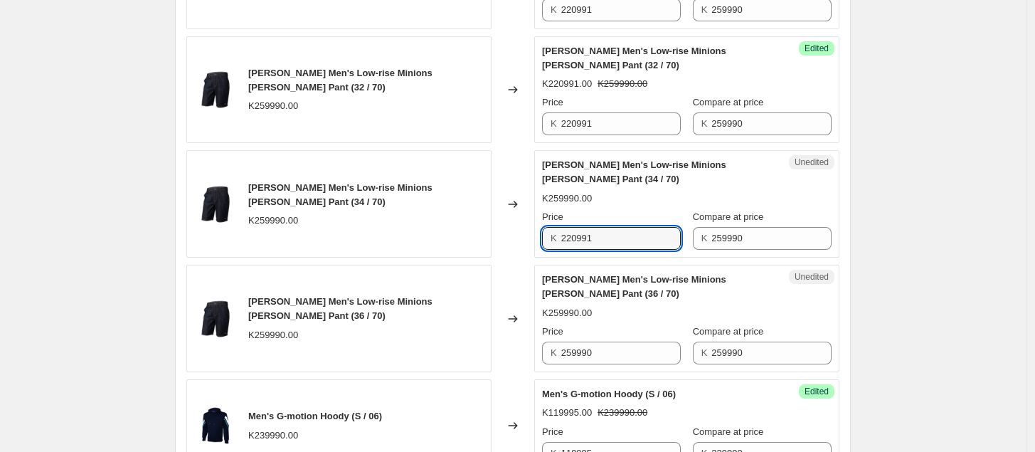
scroll to position [1320, 0]
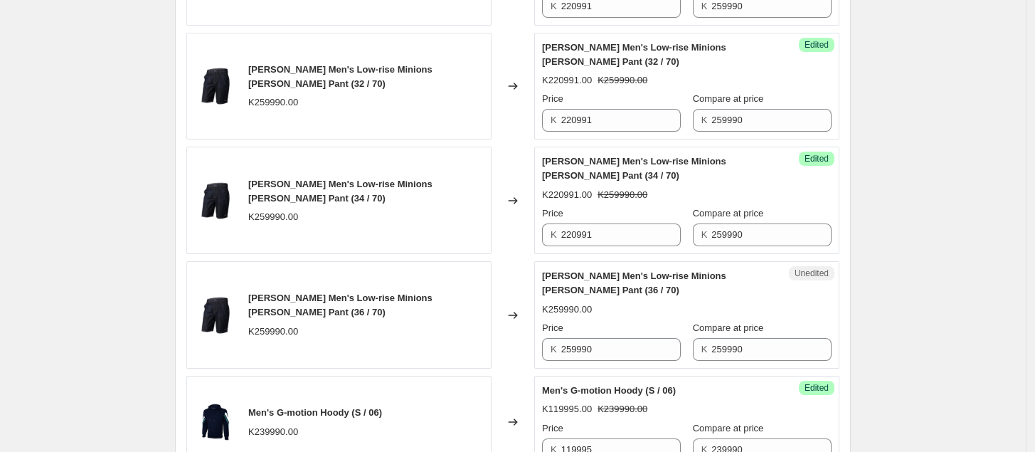
click at [630, 297] on div "[PERSON_NAME] Men's Low-rise Minions [PERSON_NAME] Pant (36 / 70)" at bounding box center [658, 283] width 233 height 28
drag, startPoint x: 617, startPoint y: 347, endPoint x: 527, endPoint y: 380, distance: 96.1
click at [527, 379] on div "Men's Cotton V-Neck Tee (XL / 19) K52990.00 Changed to Success Edited Men's Cot…" at bounding box center [512, 271] width 653 height 2139
type input "220991"
click at [797, 394] on div "Men's G-motion Hoody (S / 06) K119995.00 K239990.00 Price K 119995 Compare at p…" at bounding box center [687, 423] width 290 height 78
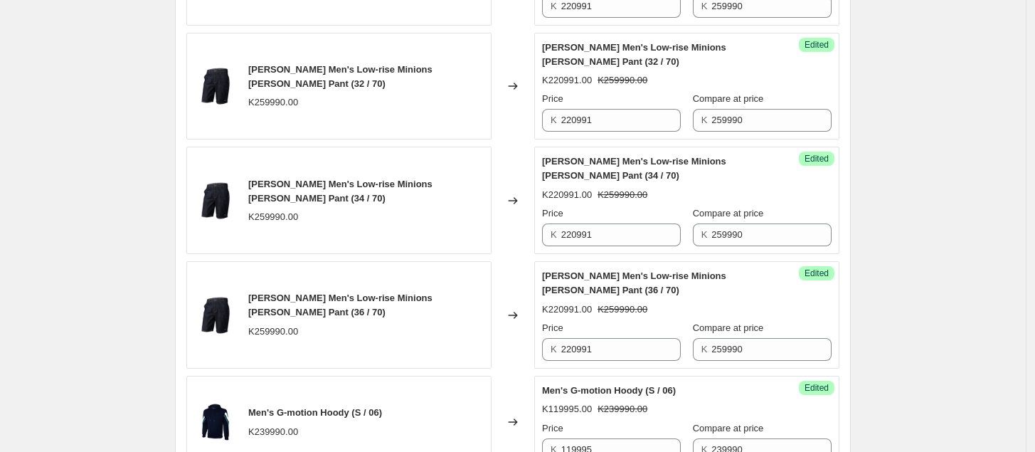
click at [880, 327] on div "Create new price [MEDICAL_DATA]. This page is ready Create new price [MEDICAL_D…" at bounding box center [513, 142] width 1026 height 2925
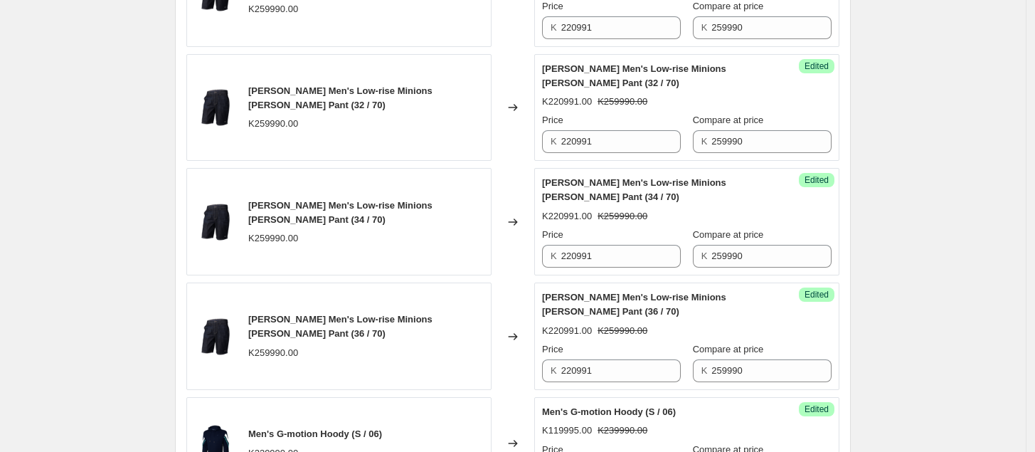
scroll to position [1292, 0]
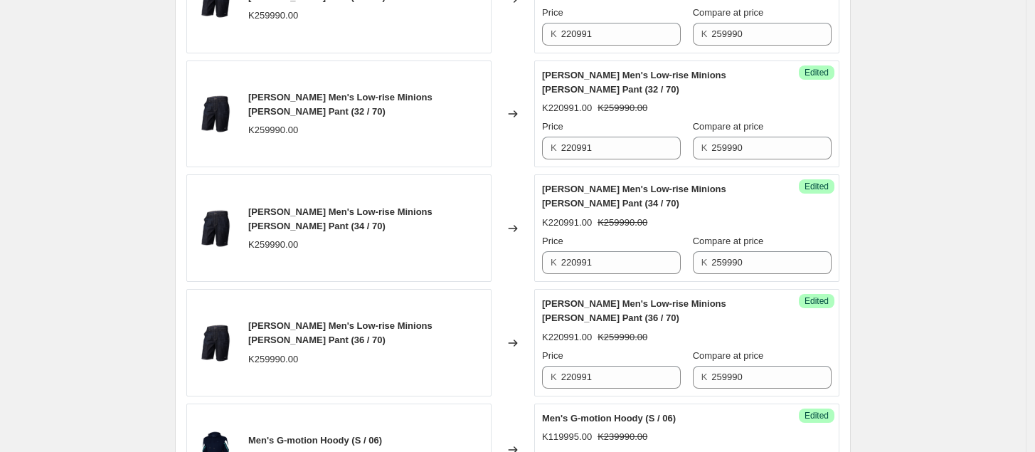
click at [880, 327] on div "Create new price [MEDICAL_DATA]. This page is ready Create new price [MEDICAL_D…" at bounding box center [513, 170] width 1026 height 2925
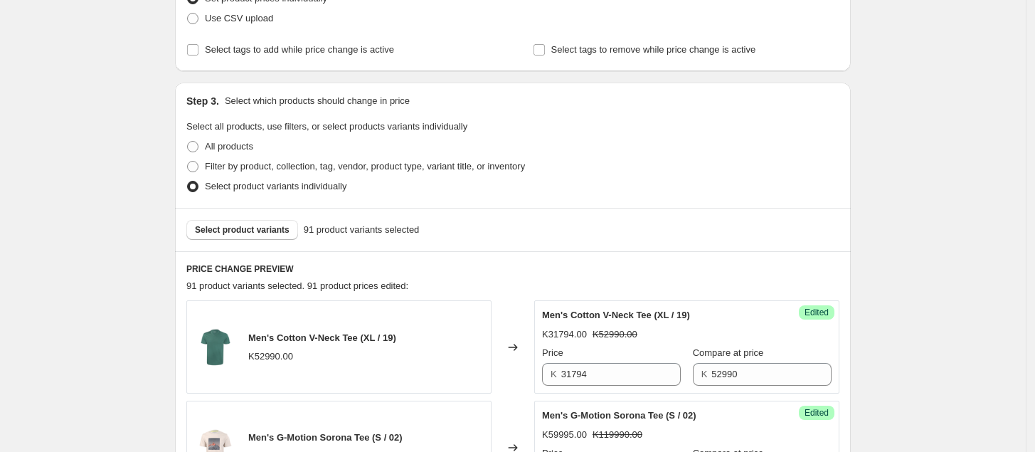
scroll to position [223, 0]
click at [248, 228] on span "Select product variants" at bounding box center [242, 228] width 95 height 11
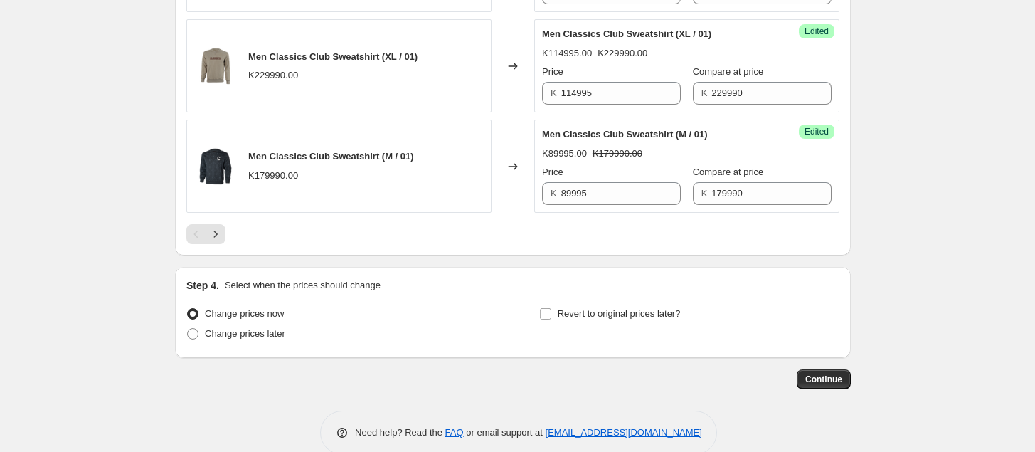
scroll to position [2338, 0]
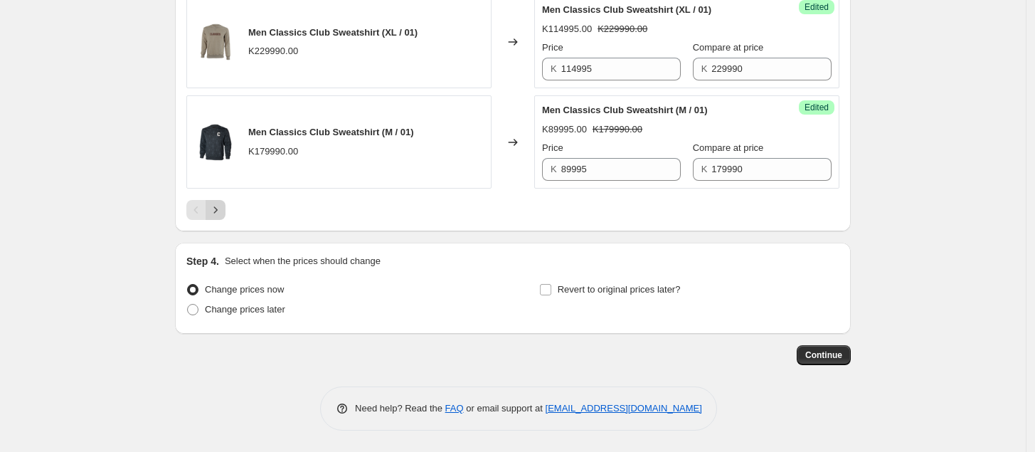
click at [226, 210] on button "Next" at bounding box center [216, 210] width 20 height 20
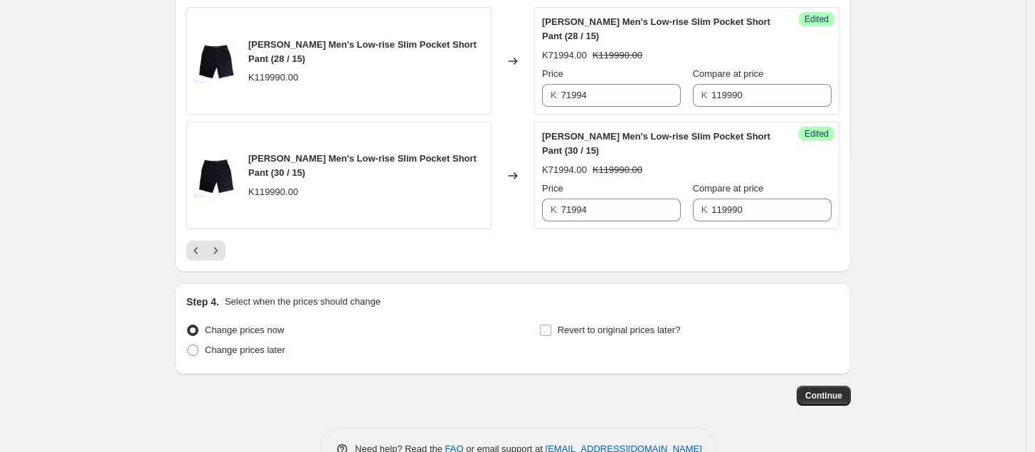
scroll to position [2323, 0]
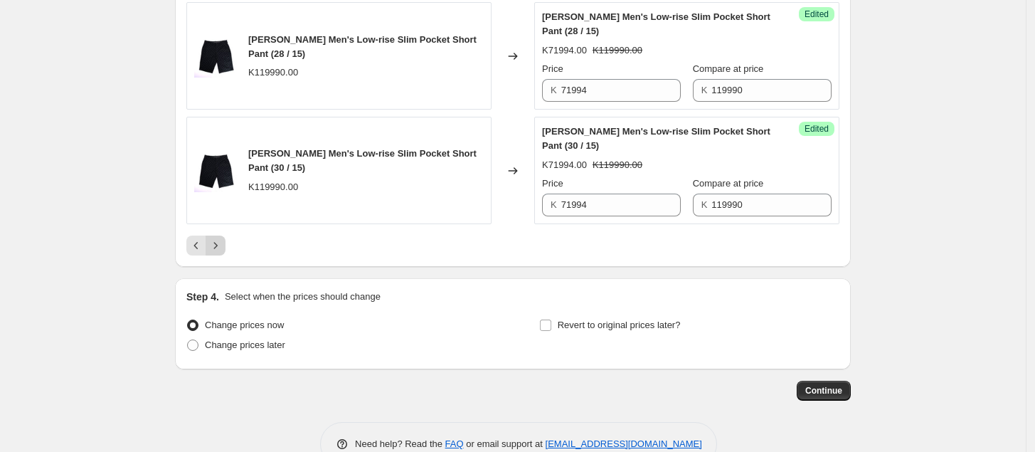
click at [217, 253] on icon "Next" at bounding box center [215, 245] width 14 height 14
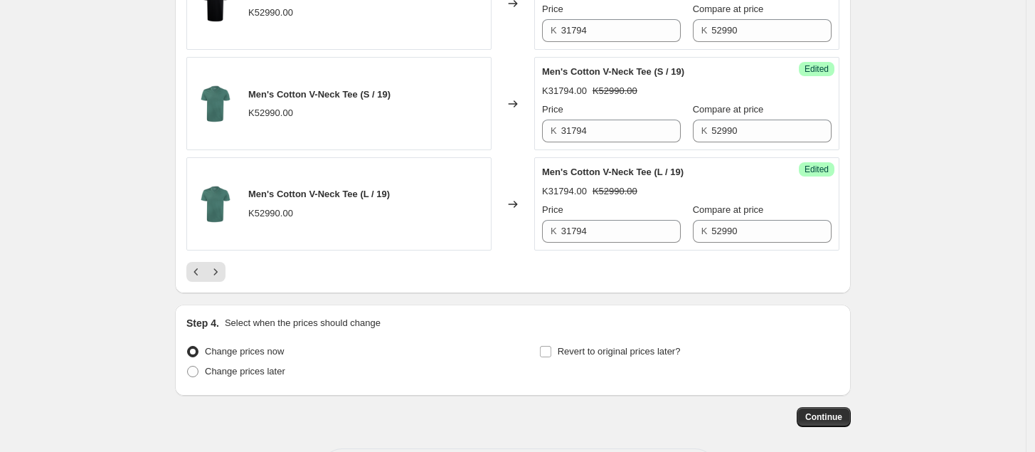
scroll to position [2355, 0]
click at [218, 278] on icon "Next" at bounding box center [215, 270] width 14 height 14
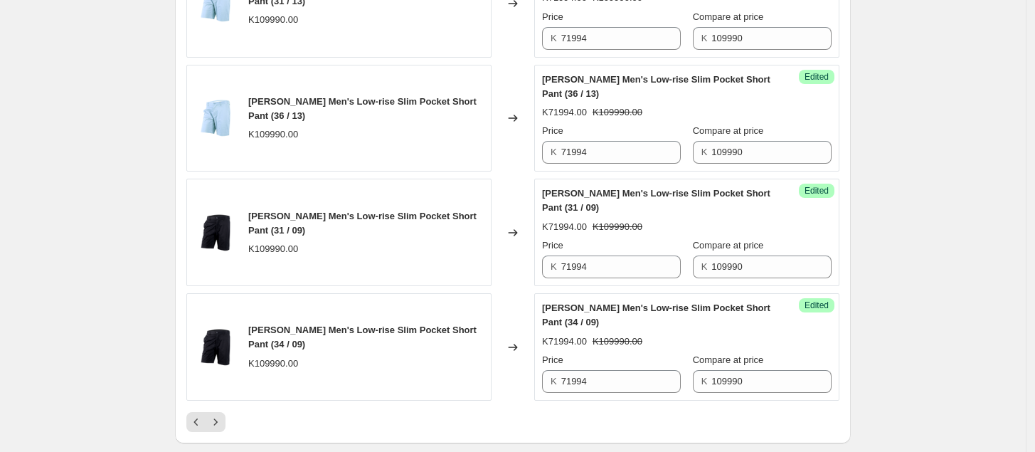
scroll to position [2481, 0]
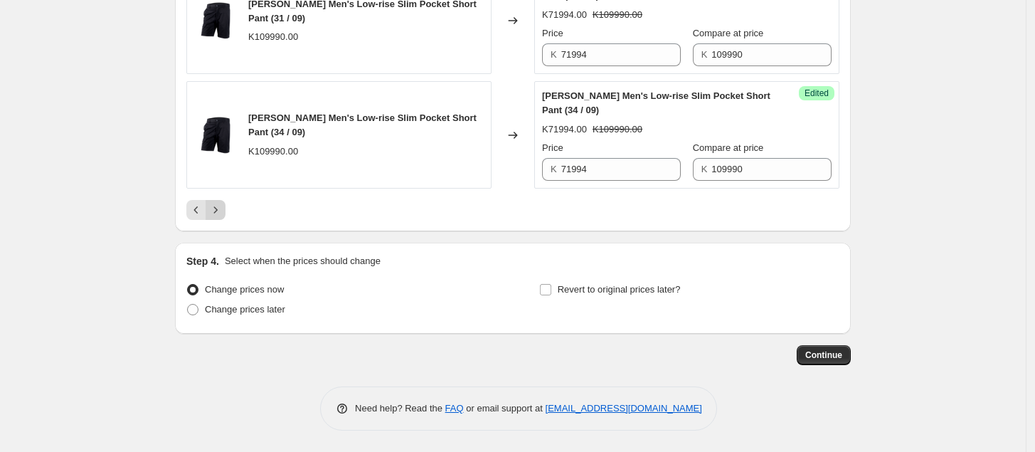
click at [218, 209] on icon "Next" at bounding box center [216, 209] width 4 height 6
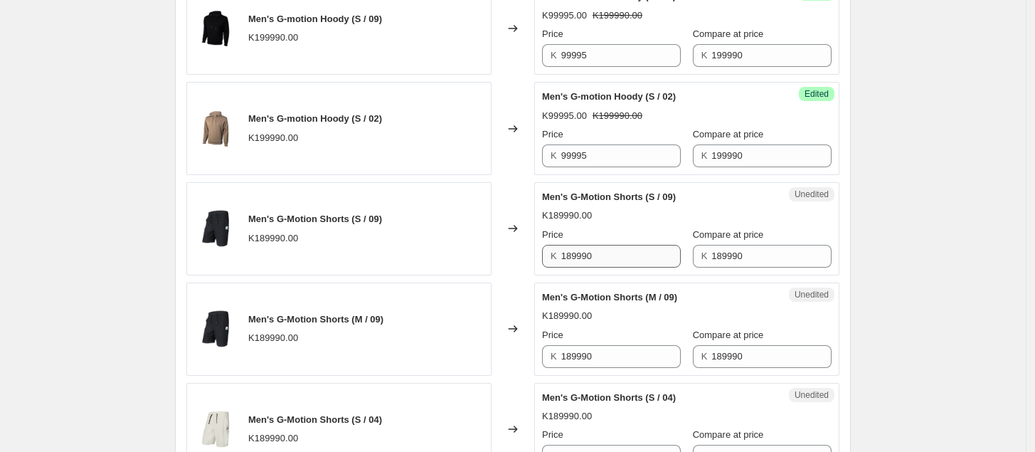
scroll to position [544, 0]
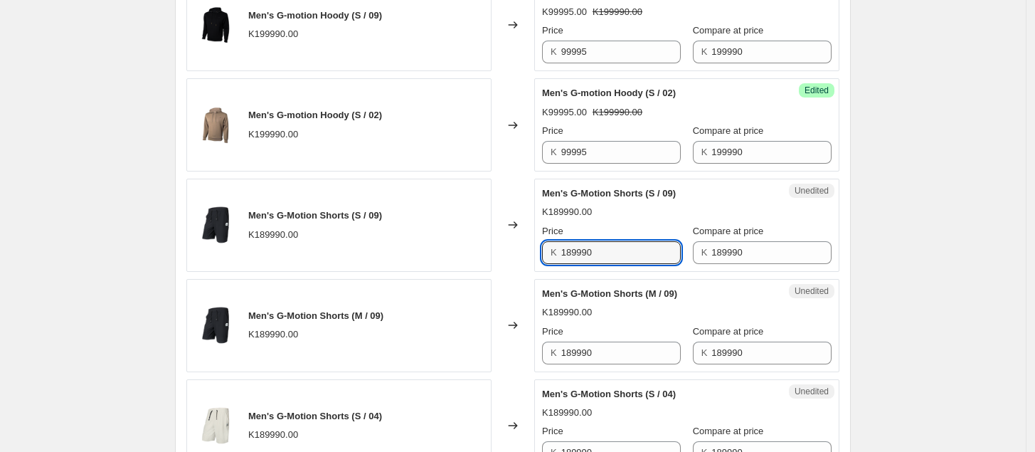
drag, startPoint x: 625, startPoint y: 257, endPoint x: 525, endPoint y: 265, distance: 100.0
click at [525, 265] on div "Men's G-Motion Shorts (S / 09) K189990.00 Changed to Unedited Men's G-Motion Sh…" at bounding box center [512, 225] width 653 height 93
type input "94995"
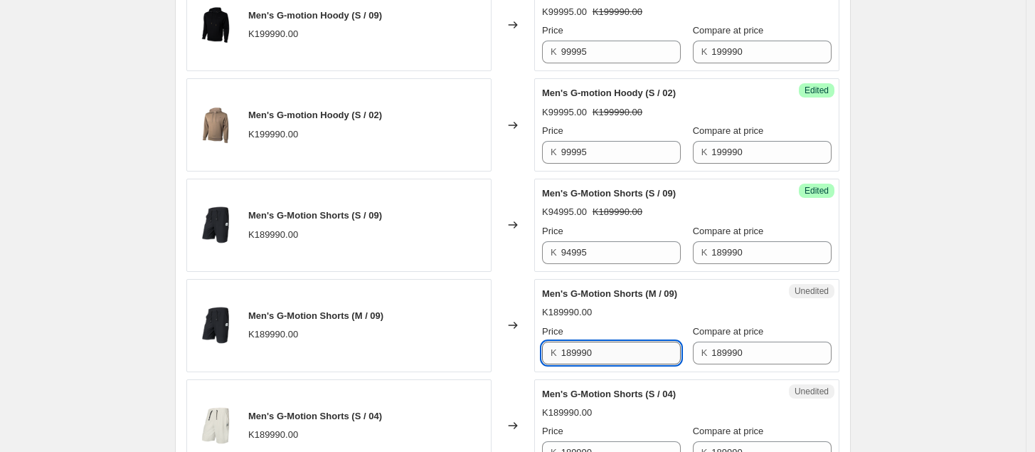
click at [603, 353] on input "189990" at bounding box center [621, 353] width 120 height 23
drag, startPoint x: 603, startPoint y: 353, endPoint x: 513, endPoint y: 369, distance: 91.7
click at [513, 368] on div "Men's G-Motion Shorts (M / 09) K189990.00 Changed to Unedited Men's G-Motion Sh…" at bounding box center [512, 325] width 653 height 93
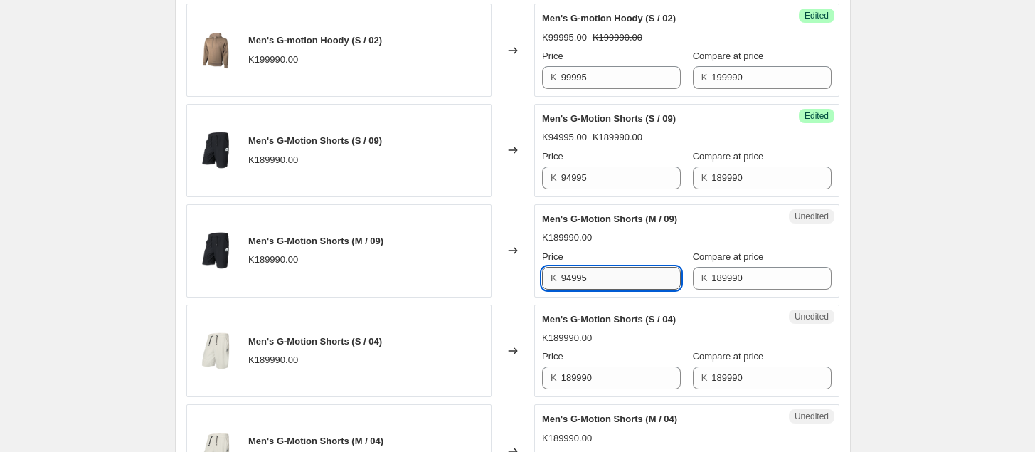
scroll to position [633, 0]
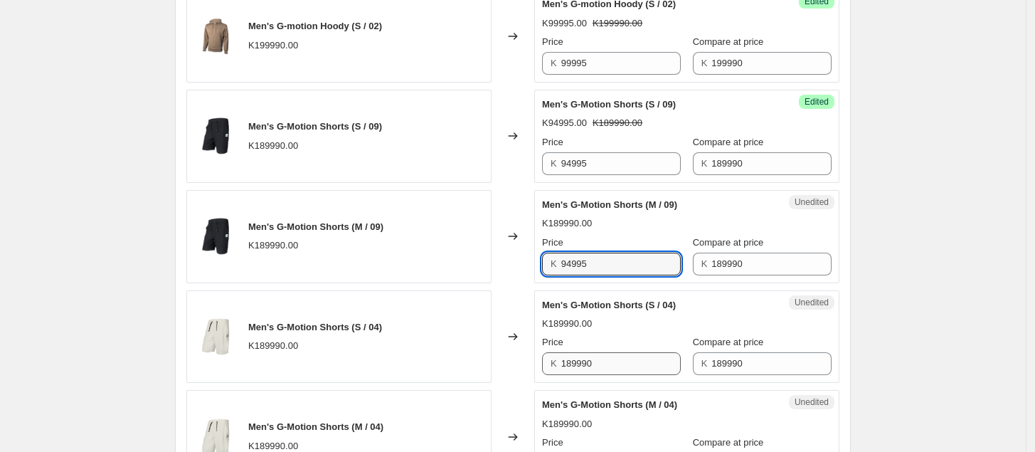
type input "94995"
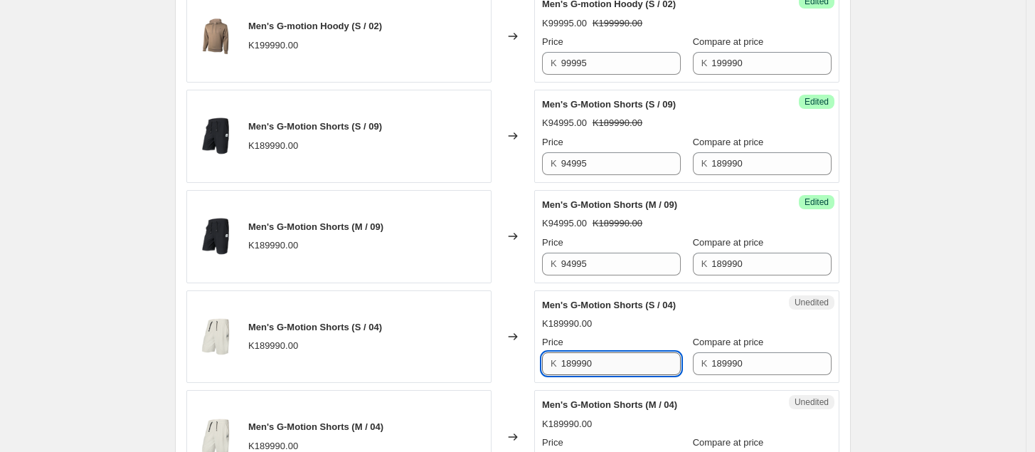
click at [625, 366] on input "189990" at bounding box center [621, 363] width 120 height 23
drag, startPoint x: 625, startPoint y: 366, endPoint x: 518, endPoint y: 379, distance: 107.6
click at [518, 379] on div "Men's G-Motion Shorts (S / 04) K189990.00 Changed to Unedited Men's G-Motion Sh…" at bounding box center [512, 336] width 653 height 93
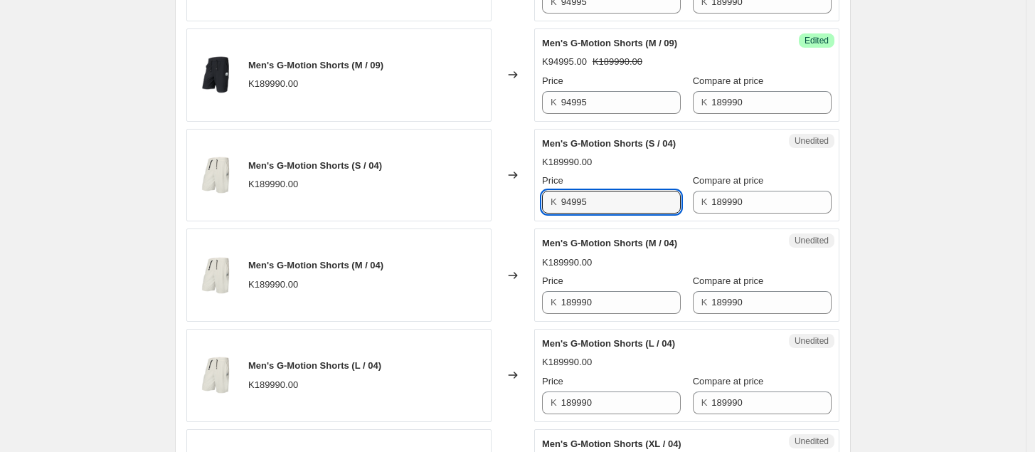
scroll to position [796, 0]
type input "94995"
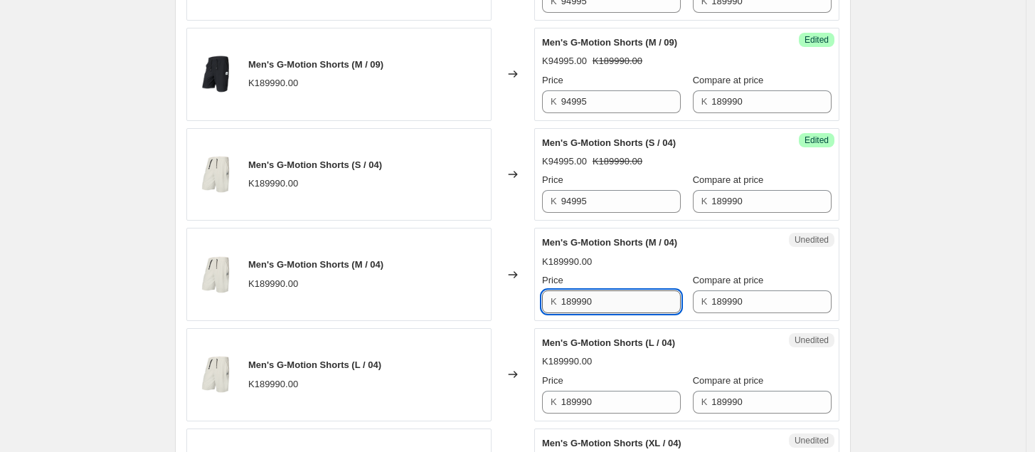
click at [626, 312] on input "189990" at bounding box center [621, 301] width 120 height 23
drag, startPoint x: 626, startPoint y: 312, endPoint x: 516, endPoint y: 316, distance: 110.4
click at [516, 315] on div "Men's G-Motion Shorts (M / 04) K189990.00 Changed to Unedited Men's G-Motion Sh…" at bounding box center [512, 274] width 653 height 93
type input "94995"
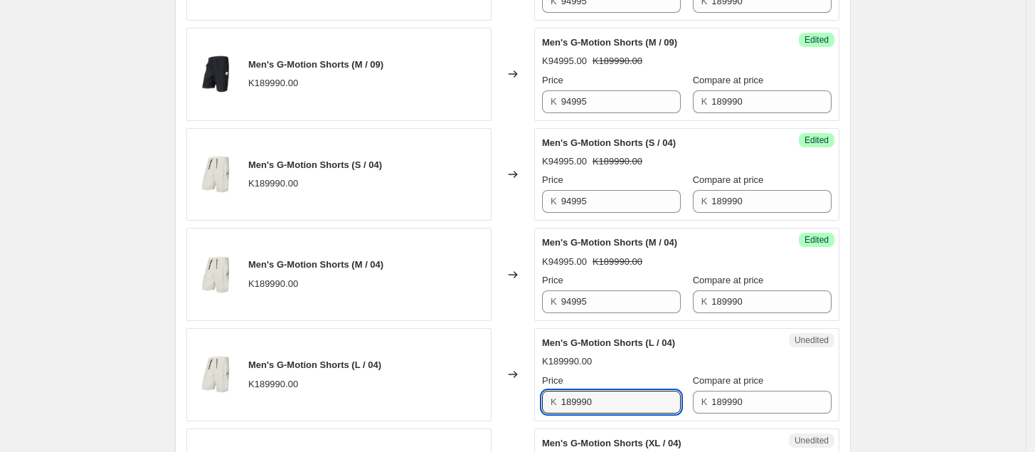
drag, startPoint x: 610, startPoint y: 406, endPoint x: 488, endPoint y: 421, distance: 122.5
click at [488, 421] on div "Men's G-Motion Shorts (L / 04) K189990.00 Changed to Unedited Men's G-Motion Sh…" at bounding box center [512, 374] width 653 height 93
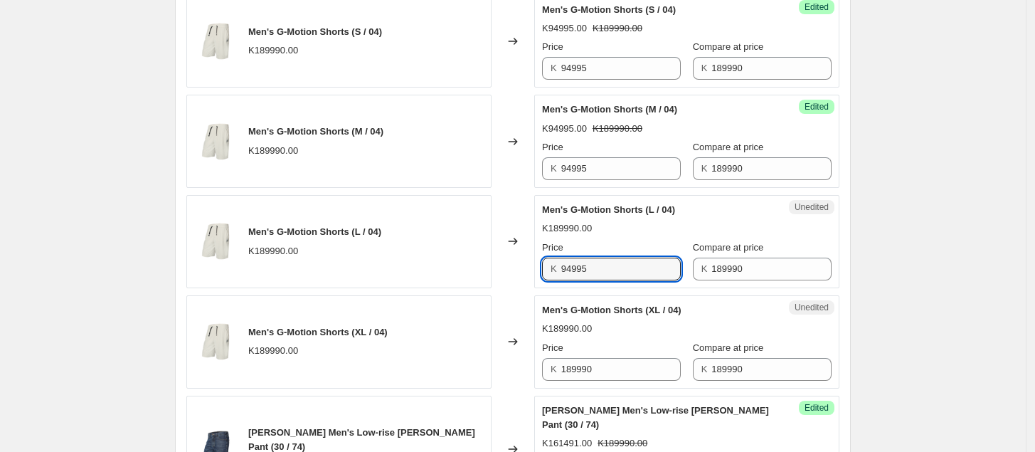
scroll to position [929, 0]
type input "94995"
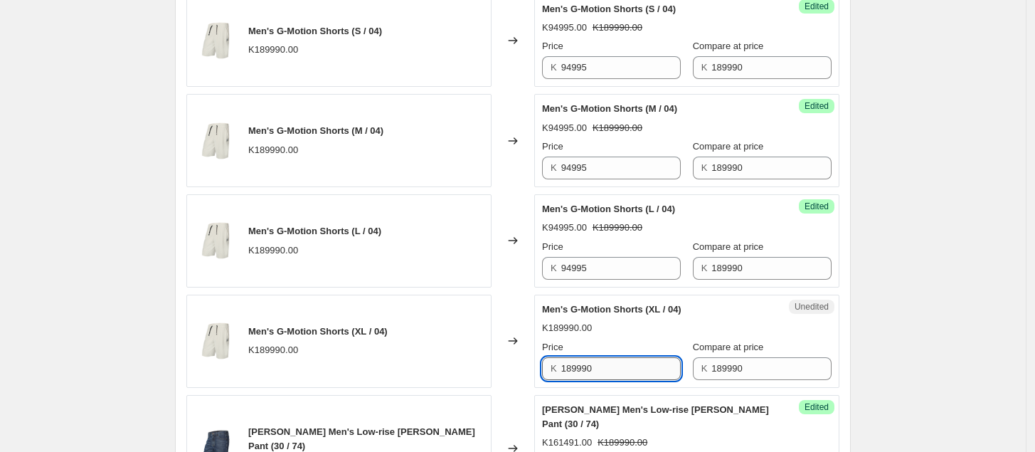
click at [633, 376] on input "189990" at bounding box center [621, 368] width 120 height 23
drag, startPoint x: 633, startPoint y: 376, endPoint x: 534, endPoint y: 385, distance: 99.3
click at [534, 385] on div "Men's G-Motion Shorts (XL / 04) K189990.00 Changed to Unedited Men's G-Motion S…" at bounding box center [512, 341] width 653 height 93
type input "94995"
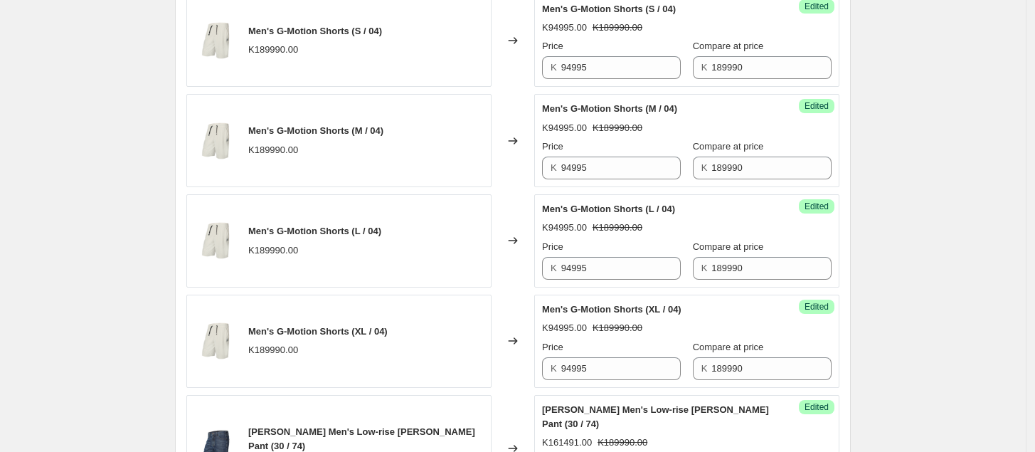
click at [868, 348] on div "Create new price [MEDICAL_DATA]. This page is ready Create new price [MEDICAL_D…" at bounding box center [513, 369] width 710 height 2596
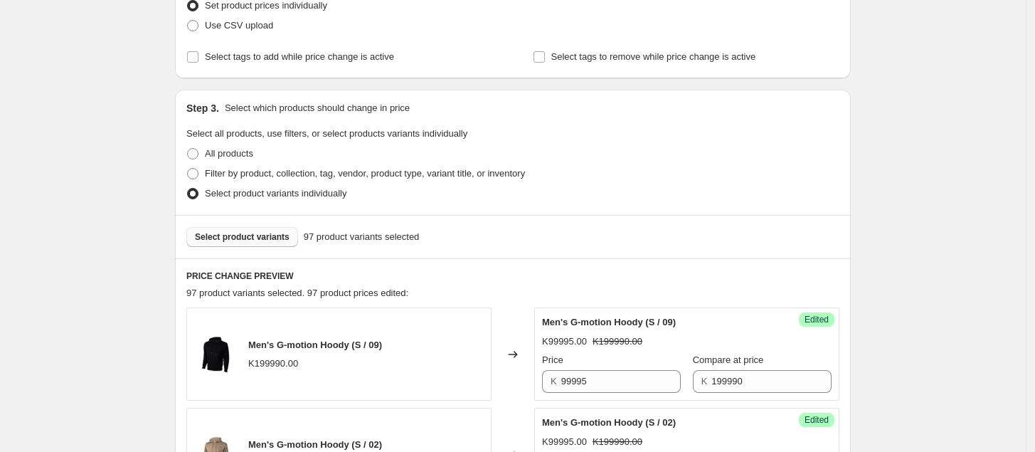
scroll to position [214, 0]
click at [283, 236] on span "Select product variants" at bounding box center [242, 237] width 95 height 11
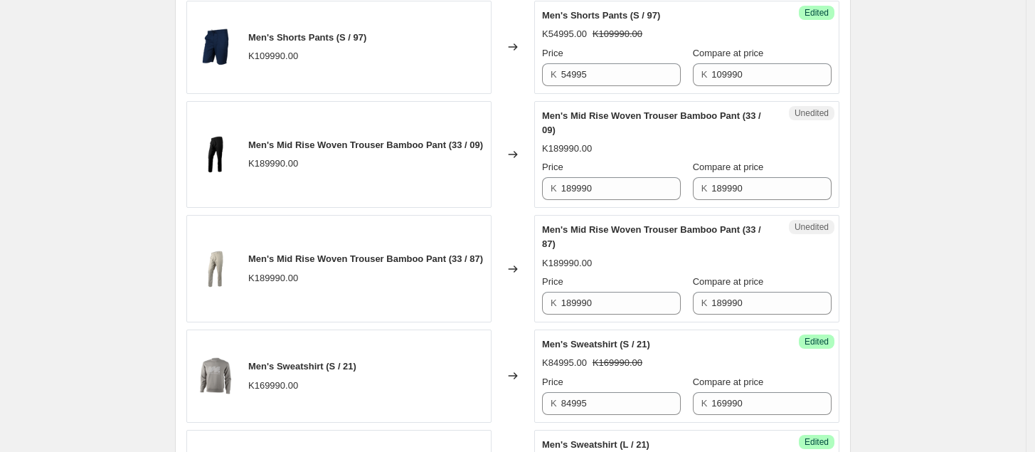
scroll to position [836, 0]
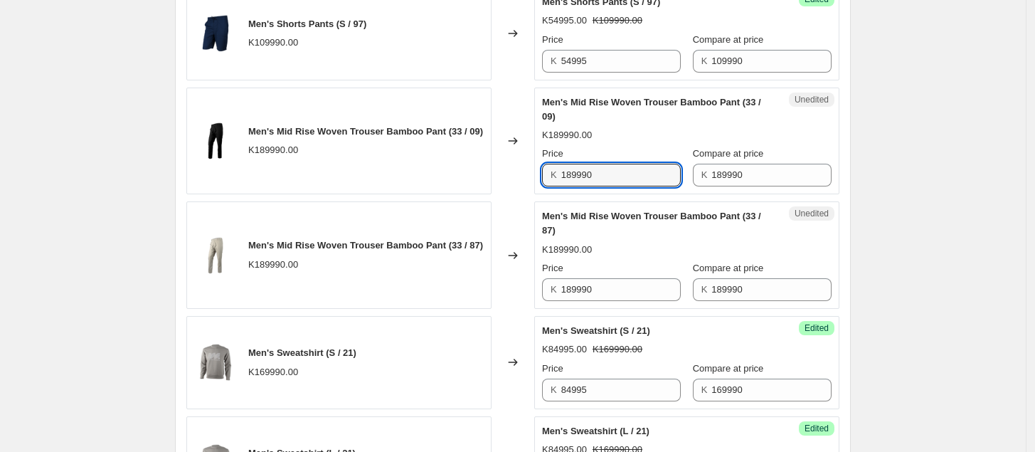
drag, startPoint x: 625, startPoint y: 176, endPoint x: 517, endPoint y: 191, distance: 109.2
click at [517, 191] on div "Men's Mid Rise Woven Trouser Bamboo Pant (33 / 09) K189990.00 Changed to Unedit…" at bounding box center [512, 141] width 653 height 107
type input "94995"
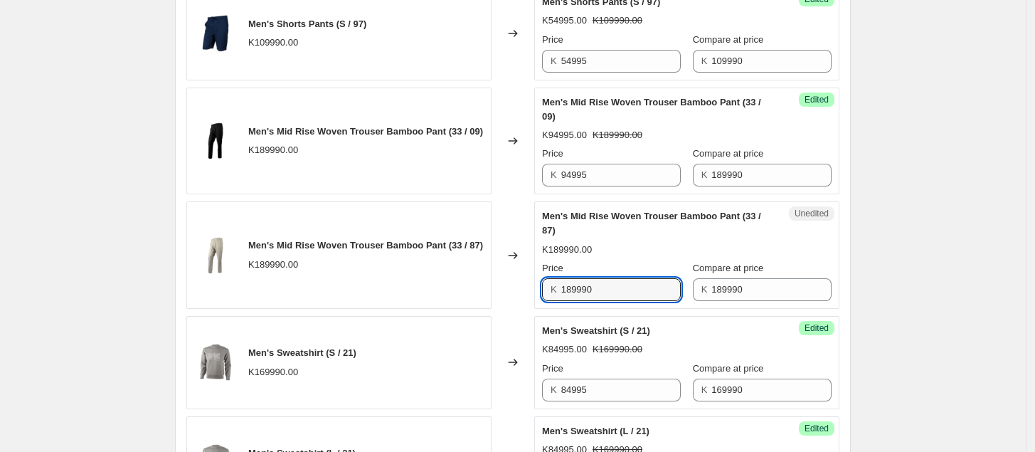
drag, startPoint x: 606, startPoint y: 290, endPoint x: 520, endPoint y: 305, distance: 87.3
click at [520, 304] on div "Men's Mid Rise Woven Trouser Bamboo Pant (33 / 87) K189990.00 Changed to Unedit…" at bounding box center [512, 254] width 653 height 107
type input "94995"
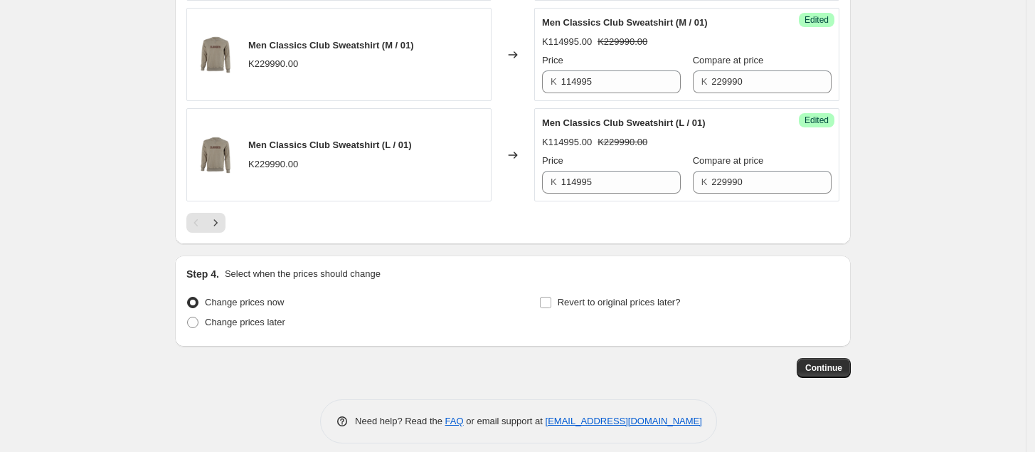
scroll to position [2349, 0]
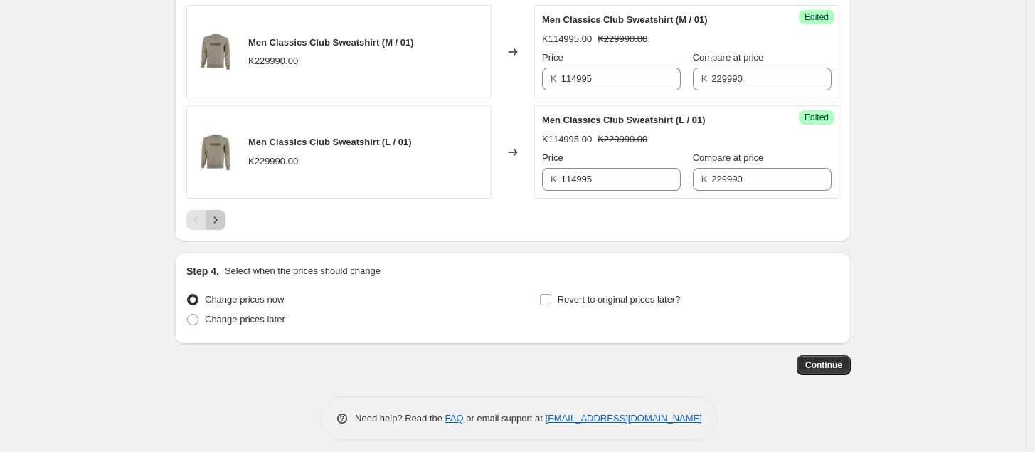
click at [218, 227] on icon "Next" at bounding box center [215, 220] width 14 height 14
click at [223, 224] on icon "Next" at bounding box center [215, 219] width 14 height 14
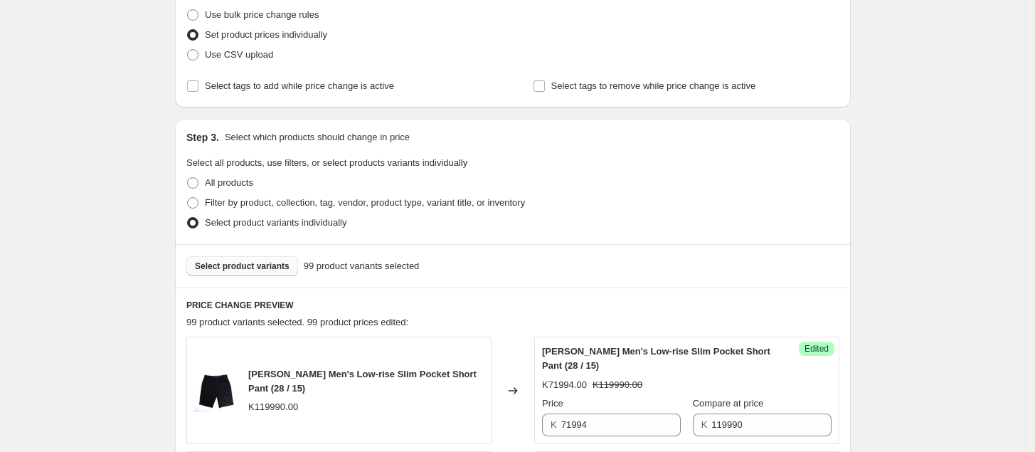
scroll to position [185, 0]
click at [236, 268] on span "Select product variants" at bounding box center [242, 266] width 95 height 11
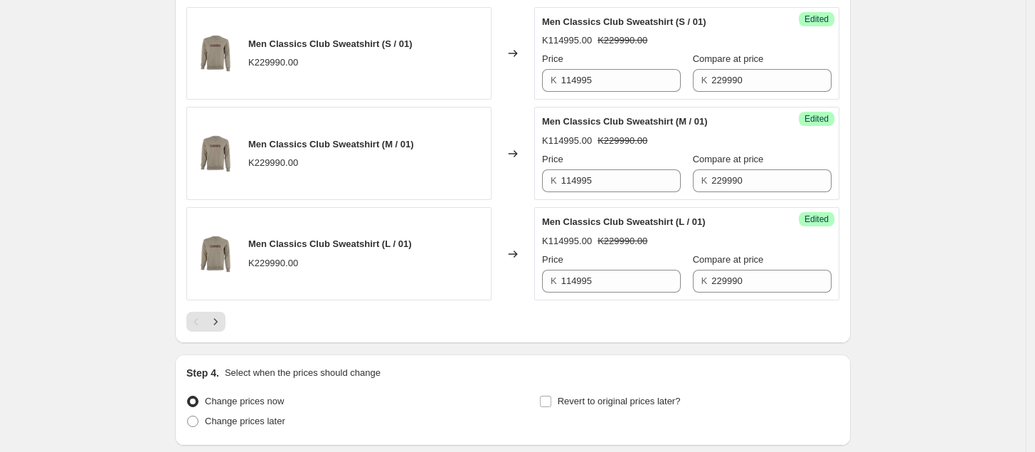
scroll to position [2249, 0]
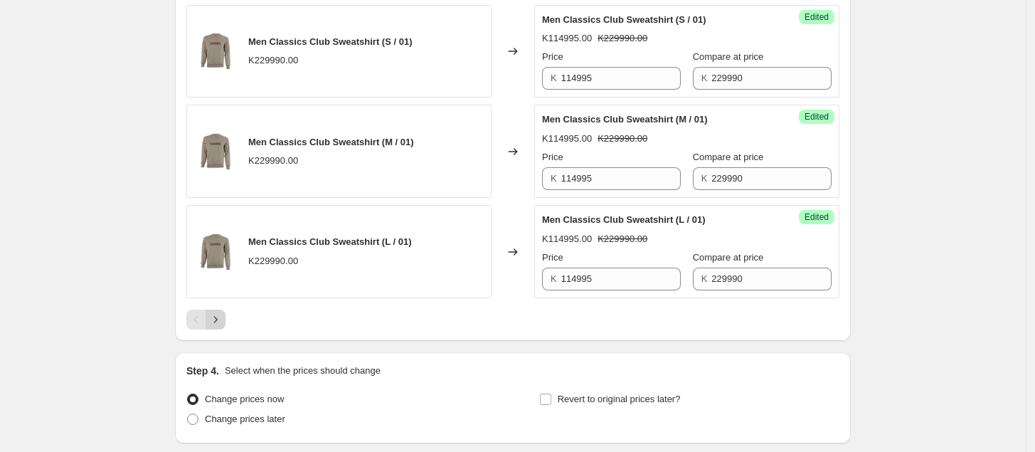
click at [217, 329] on button "Next" at bounding box center [216, 320] width 20 height 20
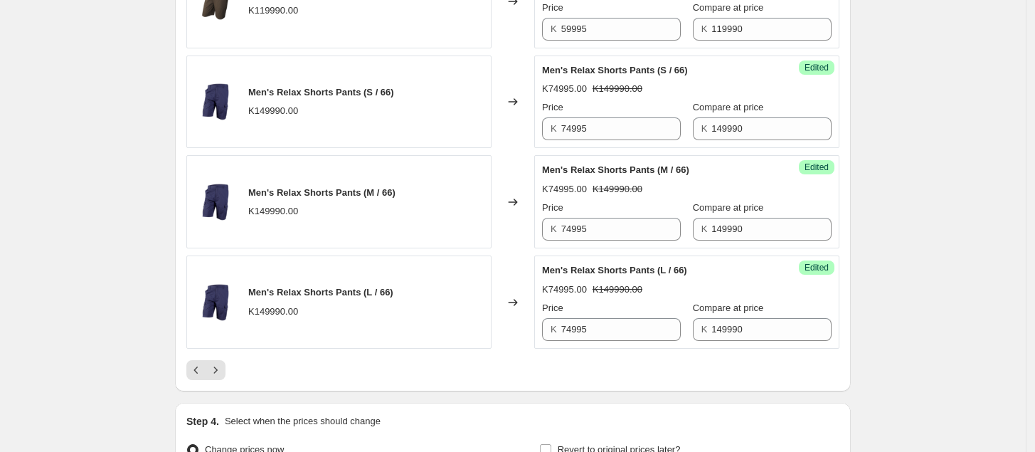
scroll to position [2338, 0]
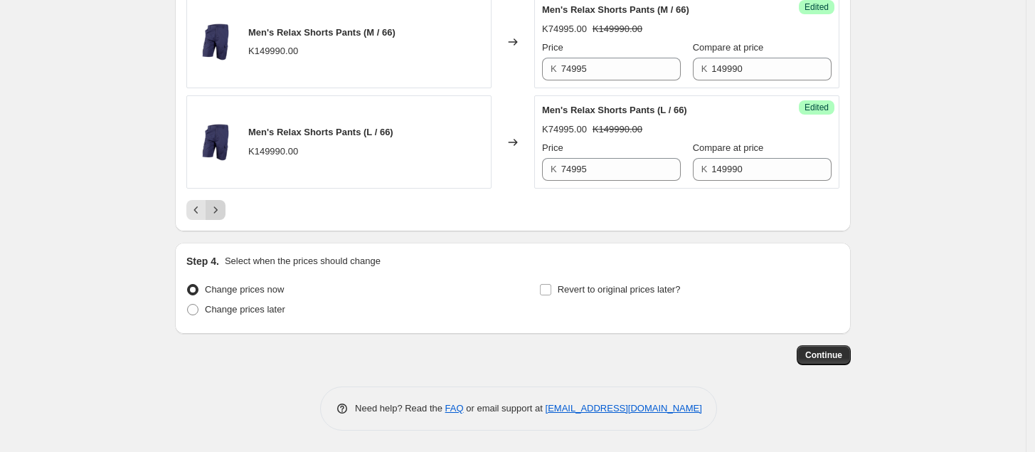
click at [223, 205] on icon "Next" at bounding box center [215, 210] width 14 height 14
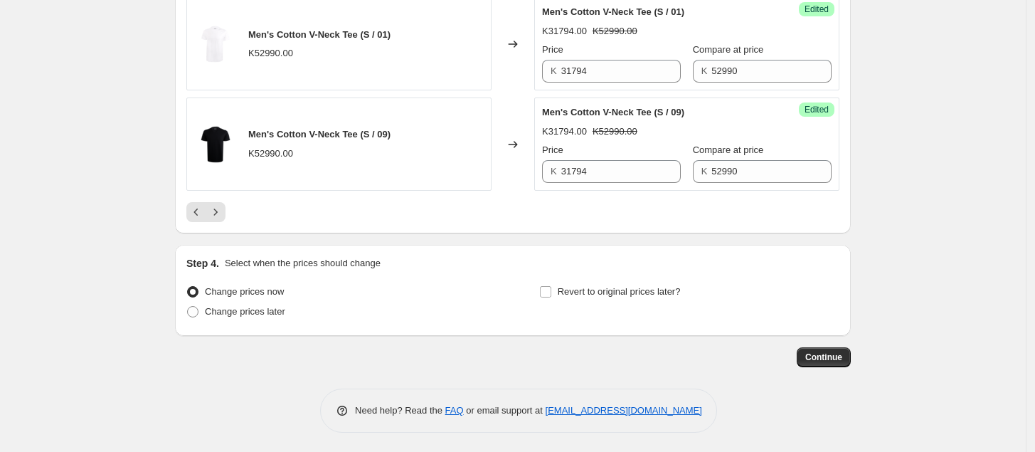
scroll to position [2452, 0]
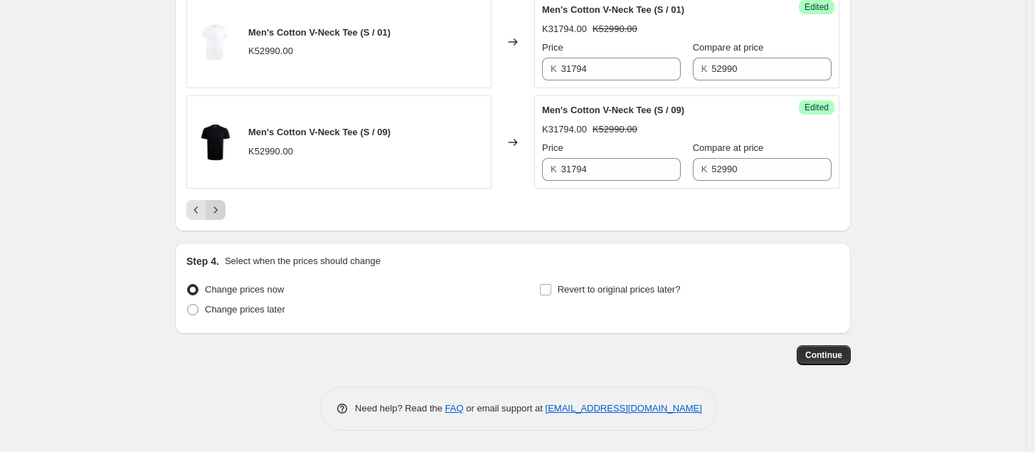
click at [217, 213] on icon "Next" at bounding box center [215, 210] width 14 height 14
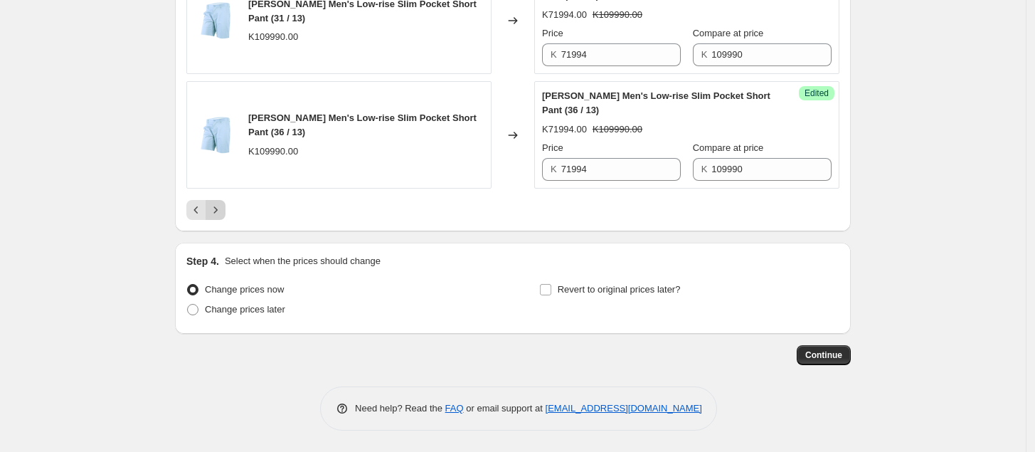
click at [223, 206] on icon "Next" at bounding box center [215, 210] width 14 height 14
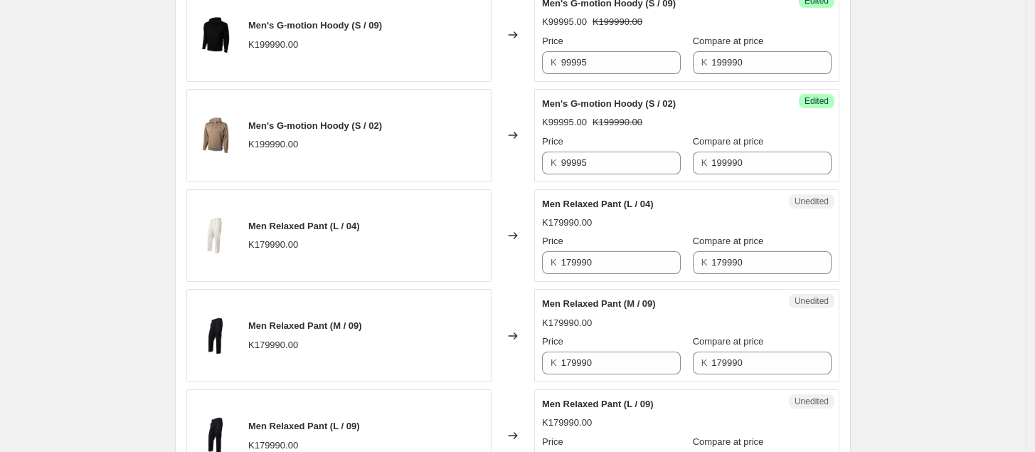
scroll to position [762, 0]
drag, startPoint x: 613, startPoint y: 258, endPoint x: 539, endPoint y: 273, distance: 75.5
click at [539, 273] on div "Unedited Men Relaxed Pant (L / 04) K179990.00 Price K 179990 Compare at price K…" at bounding box center [686, 236] width 305 height 93
type input "89995"
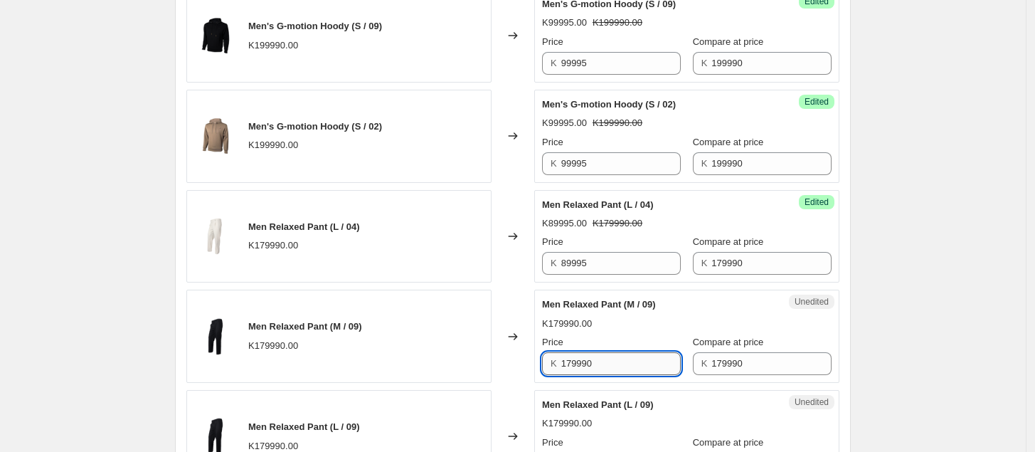
click at [618, 363] on input "179990" at bounding box center [621, 363] width 120 height 23
drag, startPoint x: 611, startPoint y: 366, endPoint x: 473, endPoint y: 391, distance: 139.7
type input "89995"
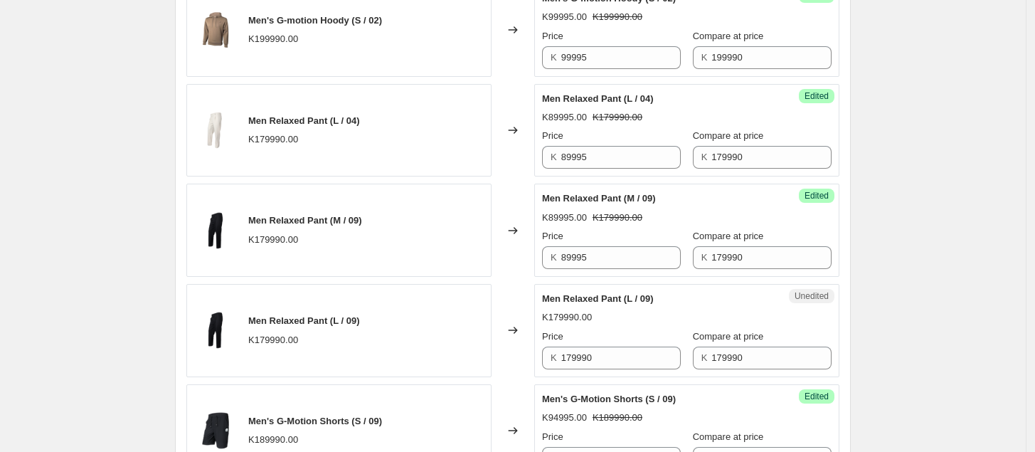
scroll to position [869, 0]
drag, startPoint x: 627, startPoint y: 355, endPoint x: 503, endPoint y: 369, distance: 124.6
click at [503, 369] on div "Men Relaxed Pant (L / 09) K179990.00 Changed to Unedited Men Relaxed Pant (L / …" at bounding box center [512, 329] width 653 height 93
type input "89995"
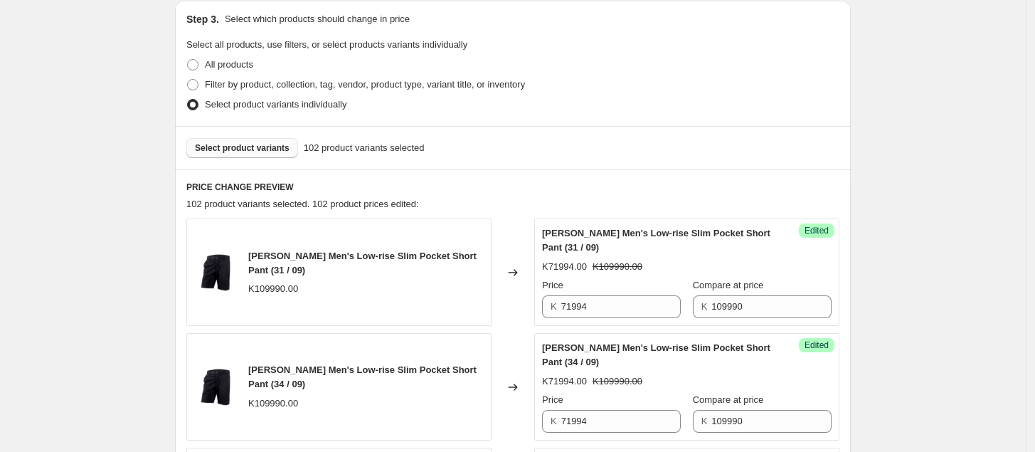
scroll to position [303, 0]
click at [260, 149] on span "Select product variants" at bounding box center [242, 148] width 95 height 11
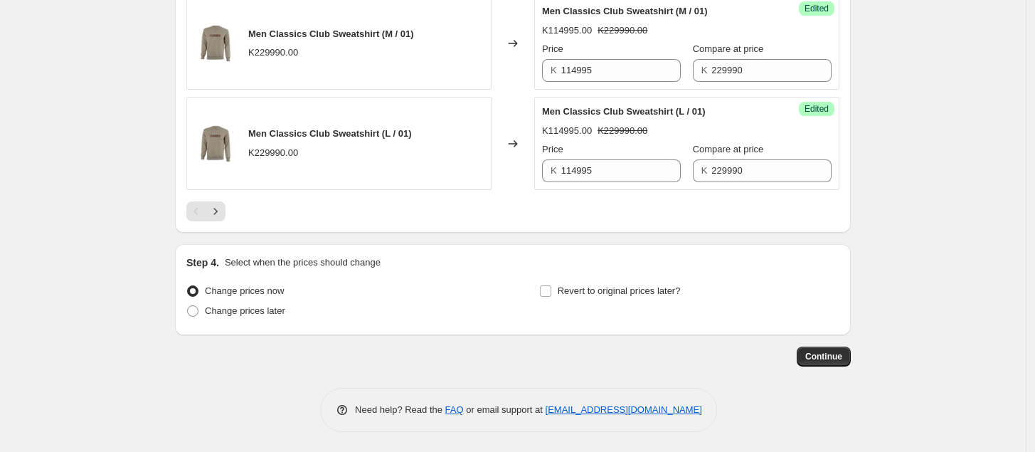
scroll to position [2367, 0]
click at [215, 207] on icon "Next" at bounding box center [215, 210] width 14 height 14
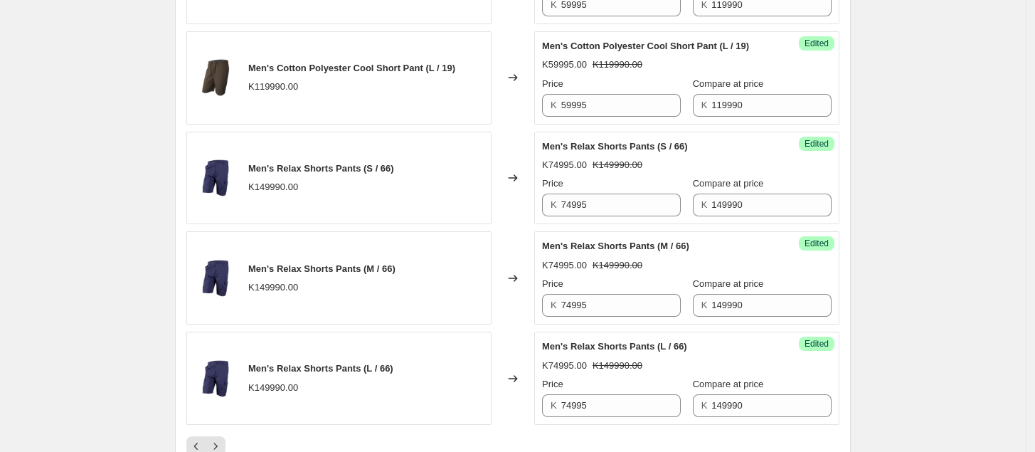
scroll to position [2174, 0]
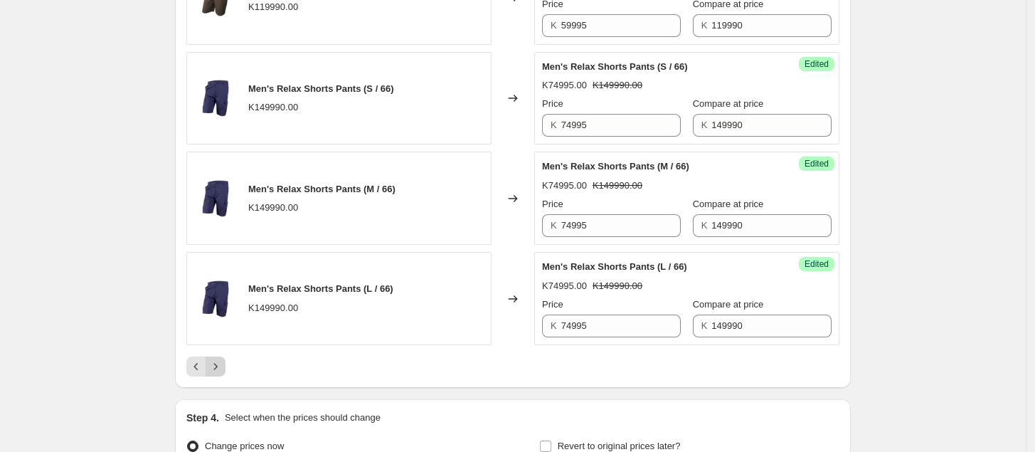
click at [222, 374] on icon "Next" at bounding box center [215, 366] width 14 height 14
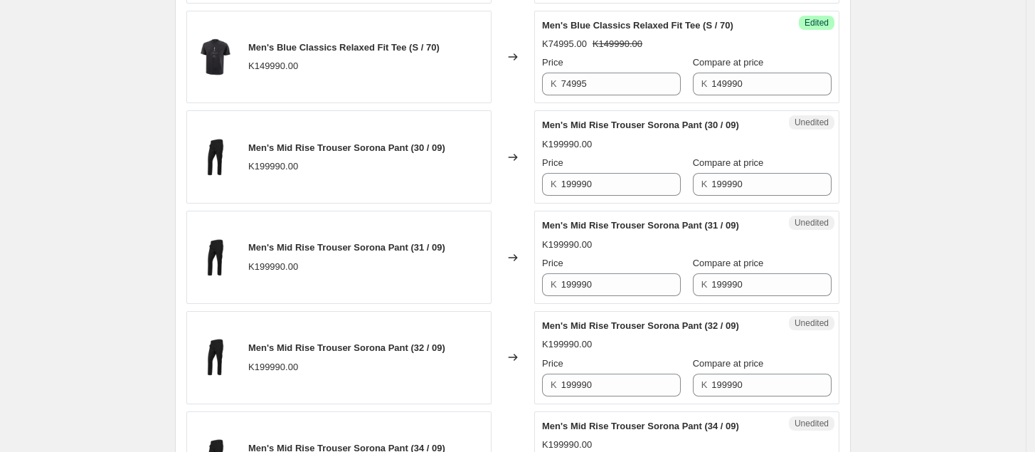
scroll to position [1427, 0]
drag, startPoint x: 614, startPoint y: 191, endPoint x: 519, endPoint y: 218, distance: 98.4
click at [519, 218] on div "[PERSON_NAME] Men's Low-rise Slim Pocket Short Pant (28 / 15) K119990.00 Change…" at bounding box center [512, 151] width 653 height 2111
type input "99995"
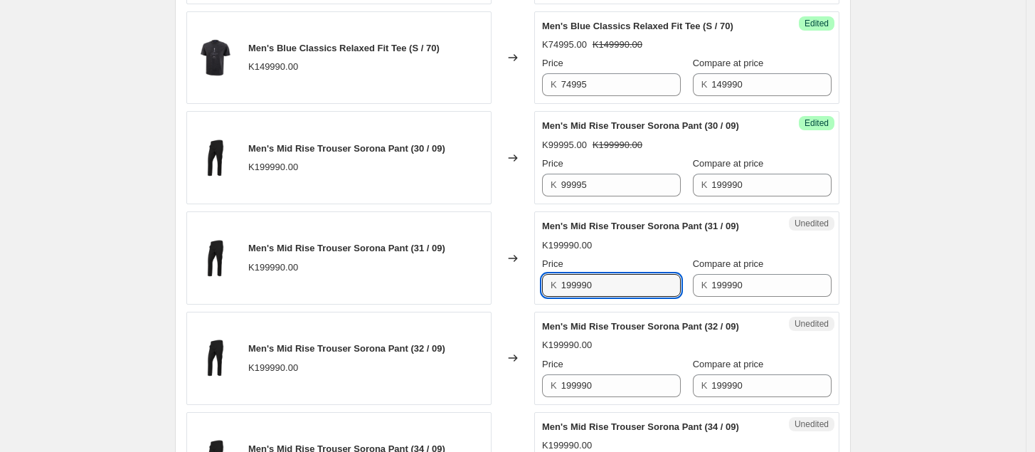
drag, startPoint x: 630, startPoint y: 292, endPoint x: 458, endPoint y: 321, distance: 175.2
click at [458, 321] on div "[PERSON_NAME] Men's Low-rise Slim Pocket Short Pant (28 / 15) K119990.00 Change…" at bounding box center [512, 151] width 653 height 2111
type input "99995"
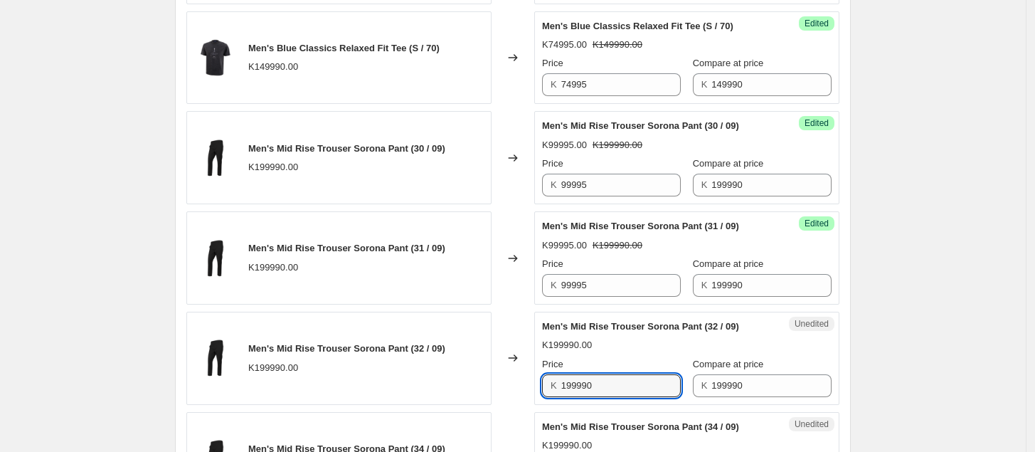
drag, startPoint x: 613, startPoint y: 390, endPoint x: 481, endPoint y: 418, distance: 134.7
click at [481, 418] on div "[PERSON_NAME] Men's Low-rise Slim Pocket Short Pant (28 / 15) K119990.00 Change…" at bounding box center [512, 151] width 653 height 2111
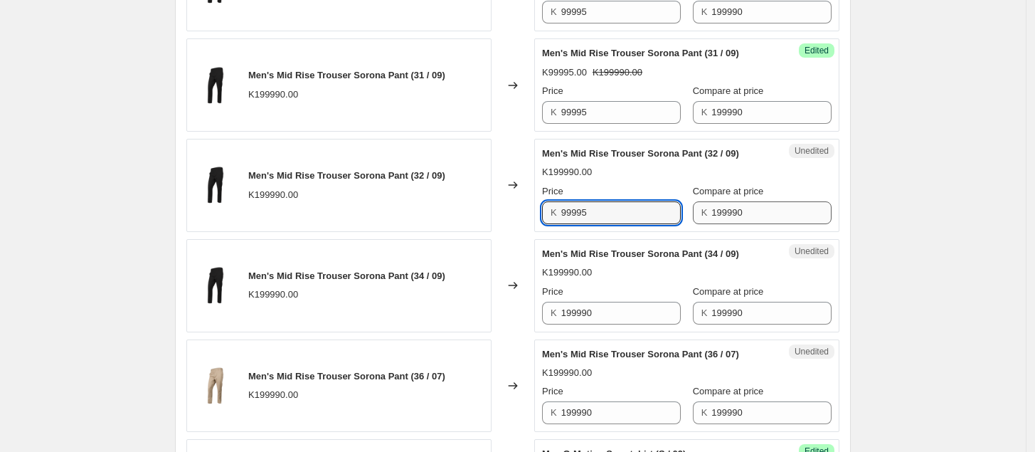
scroll to position [1601, 0]
type input "99995"
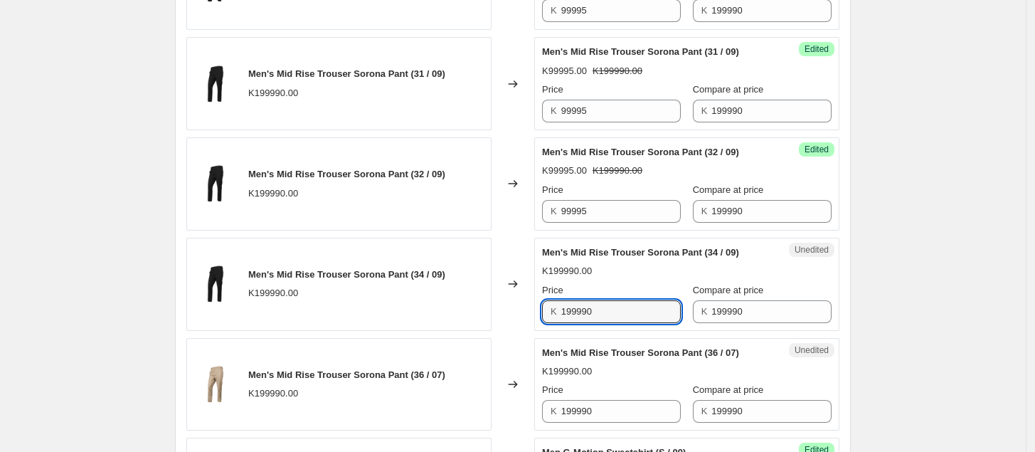
drag, startPoint x: 641, startPoint y: 317, endPoint x: 513, endPoint y: 344, distance: 130.9
type input "99995"
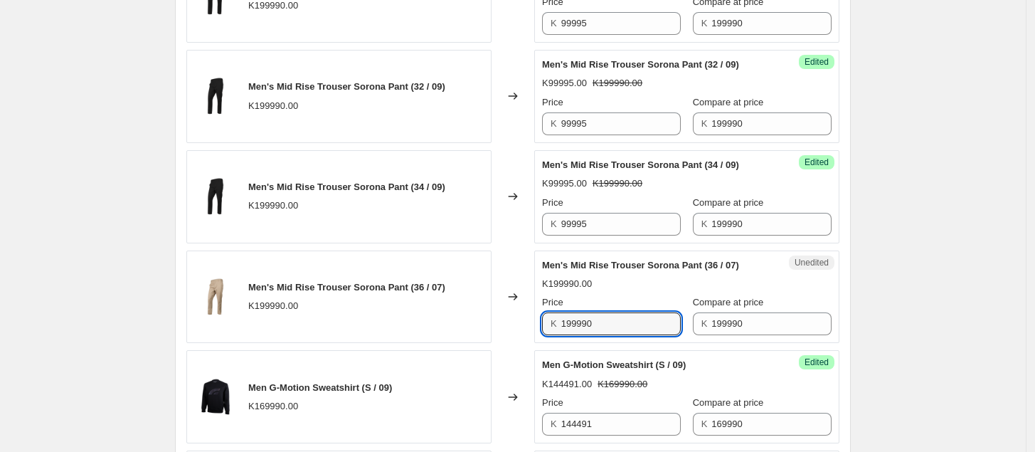
drag, startPoint x: 613, startPoint y: 423, endPoint x: 489, endPoint y: 449, distance: 126.4
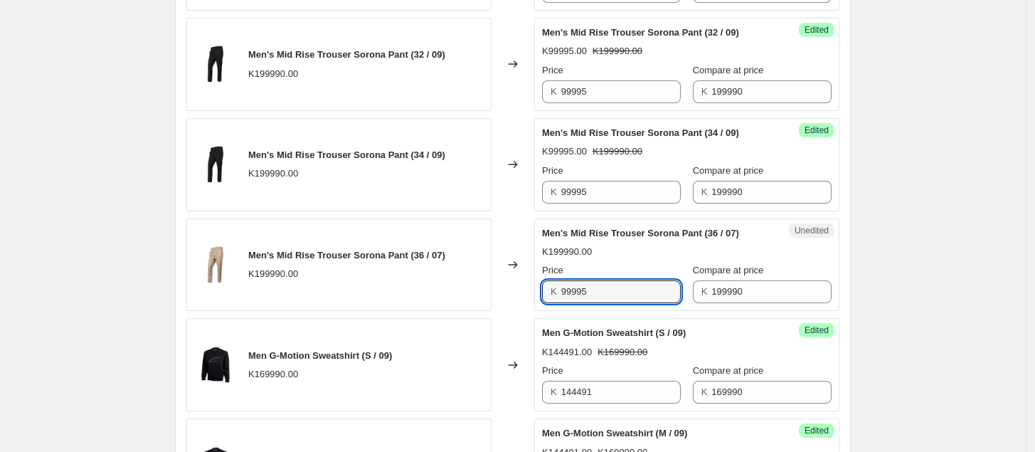
type input "99995"
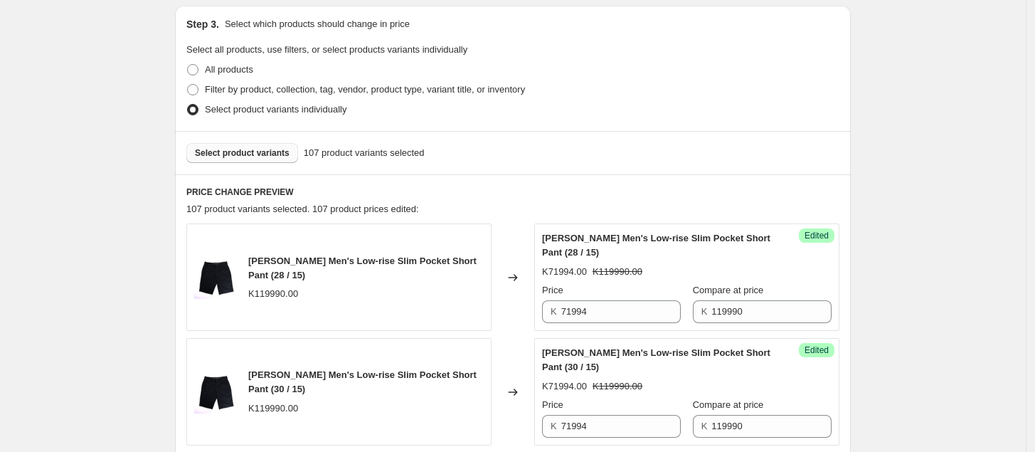
scroll to position [300, 0]
click at [269, 152] on span "Select product variants" at bounding box center [242, 152] width 95 height 11
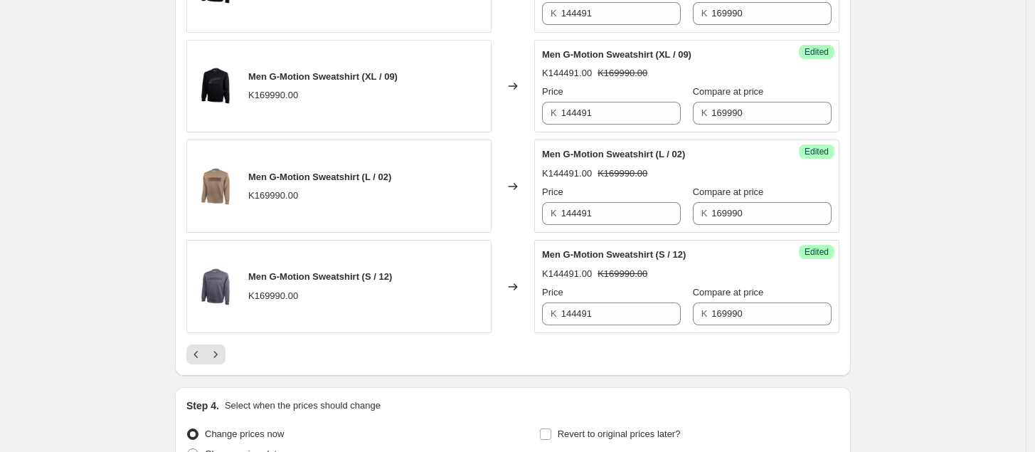
scroll to position [2304, 0]
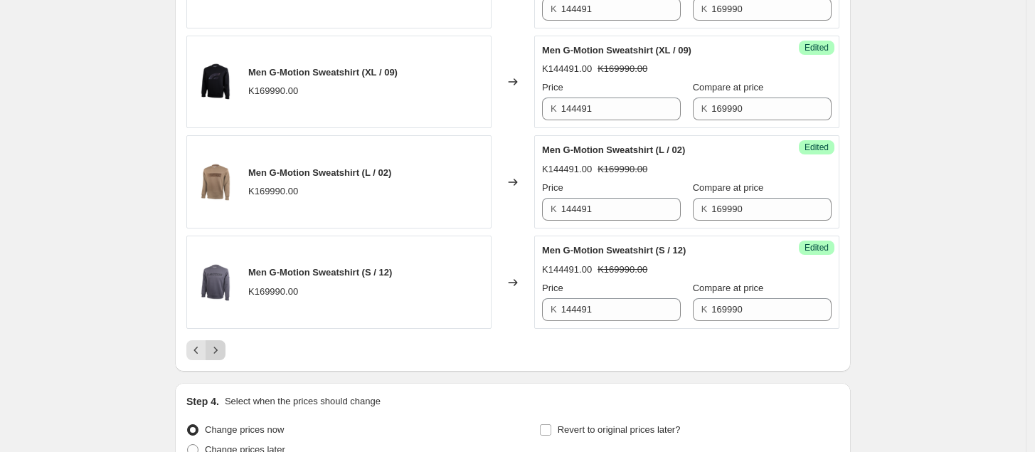
click at [223, 357] on icon "Next" at bounding box center [215, 350] width 14 height 14
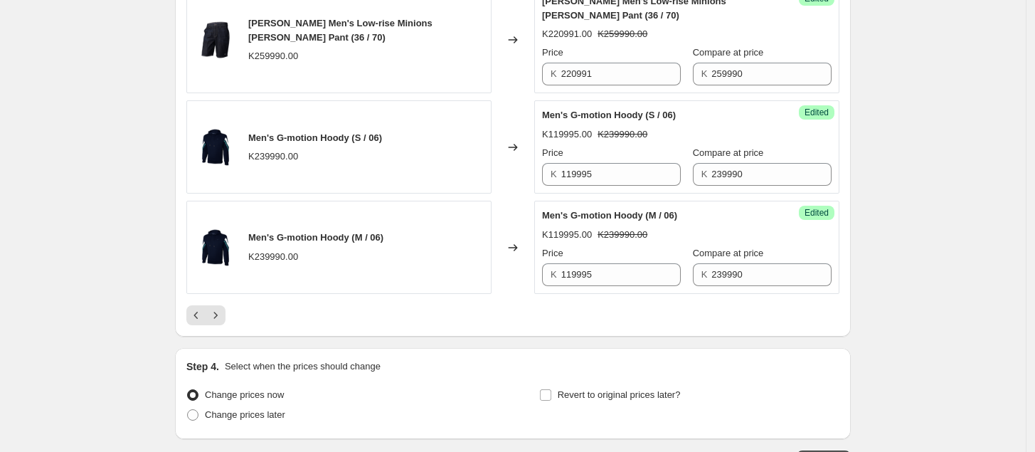
scroll to position [2409, 0]
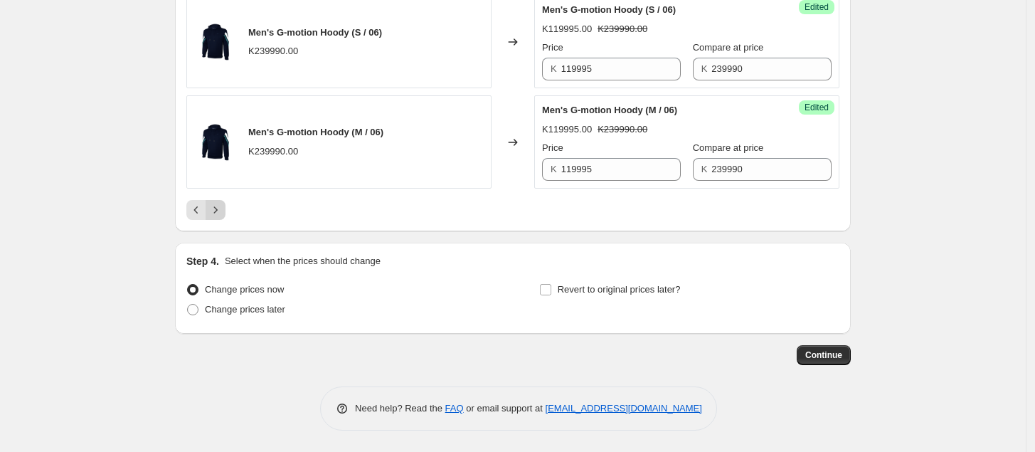
click at [214, 207] on icon "Next" at bounding box center [215, 210] width 14 height 14
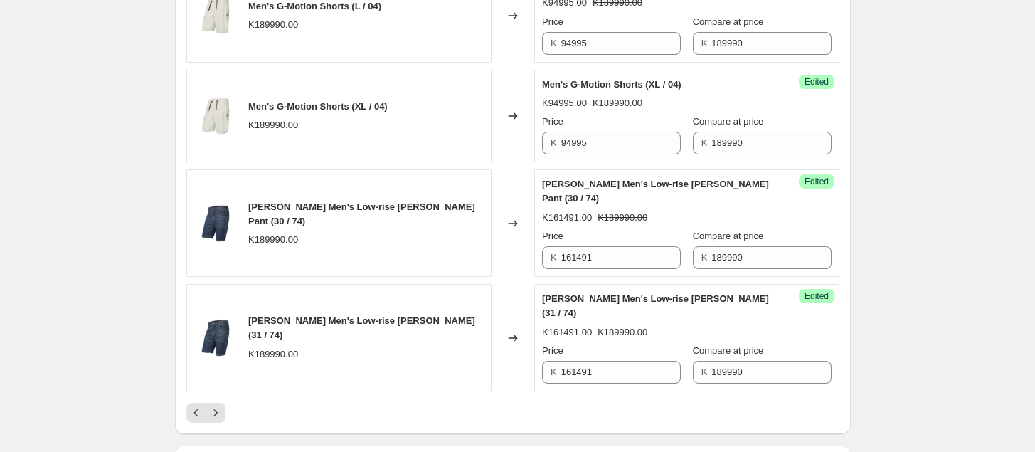
scroll to position [2229, 0]
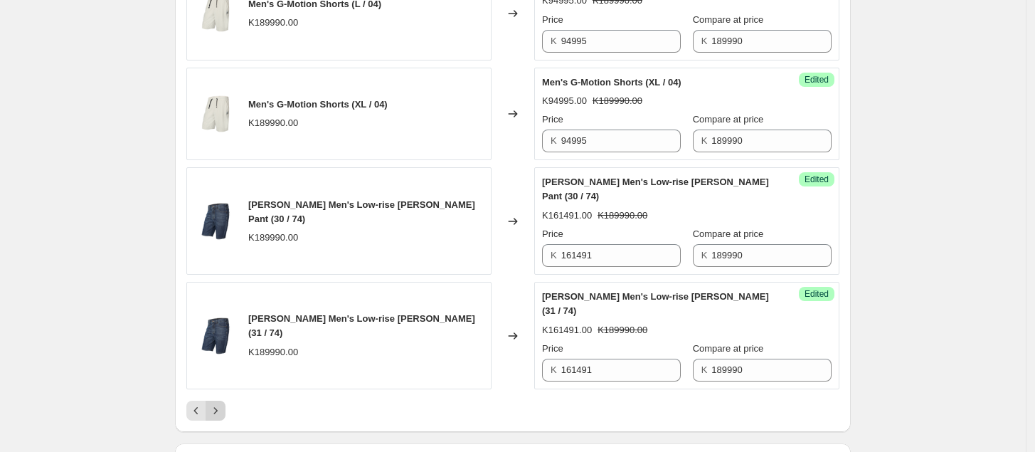
click at [221, 403] on icon "Next" at bounding box center [215, 410] width 14 height 14
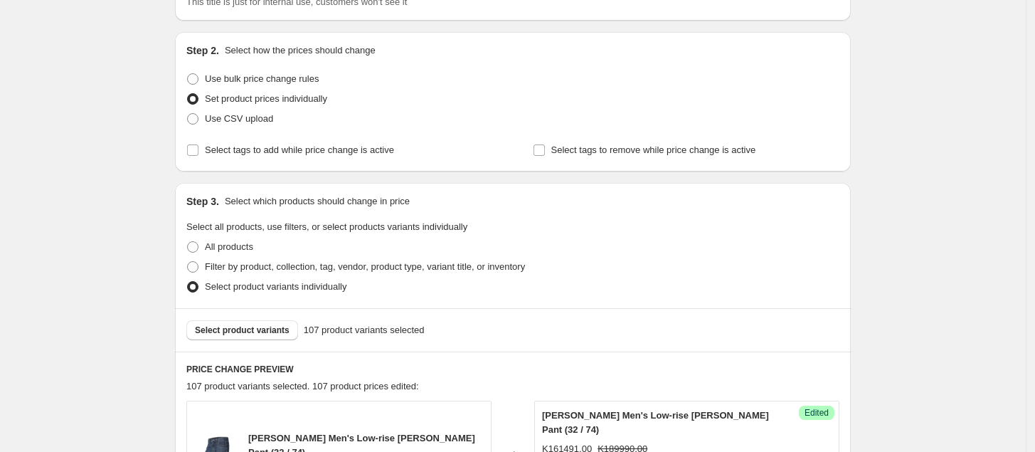
scroll to position [117, 0]
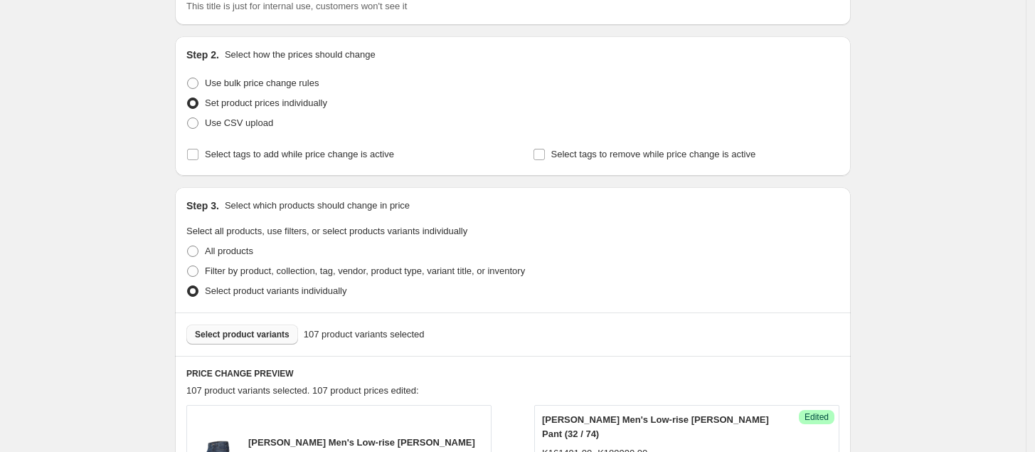
click at [249, 337] on span "Select product variants" at bounding box center [242, 334] width 95 height 11
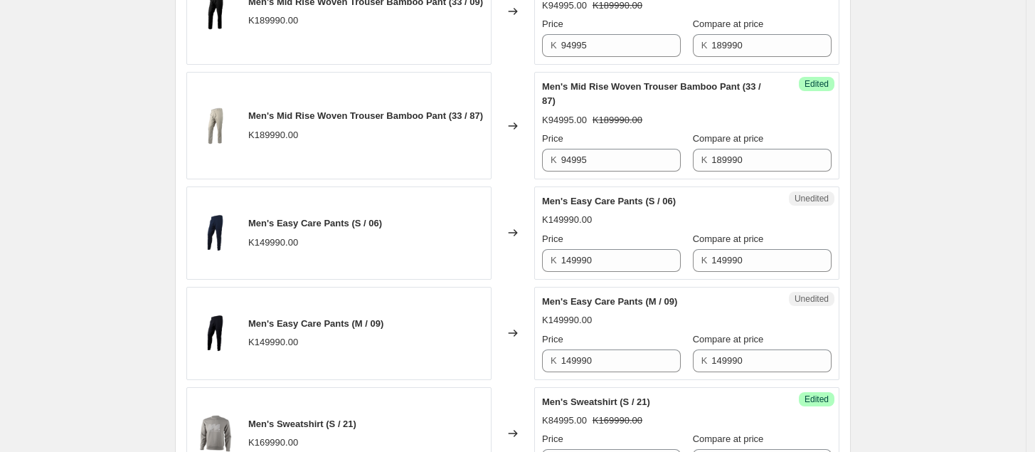
scroll to position [966, 0]
click at [612, 265] on input "149990" at bounding box center [621, 259] width 120 height 23
type input "1"
drag, startPoint x: 624, startPoint y: 265, endPoint x: 552, endPoint y: 277, distance: 72.8
click at [552, 276] on div "Unedited Men's Easy Care Pants (S / 06) K149990.00 Price K 74995 Compare at pri…" at bounding box center [686, 232] width 305 height 93
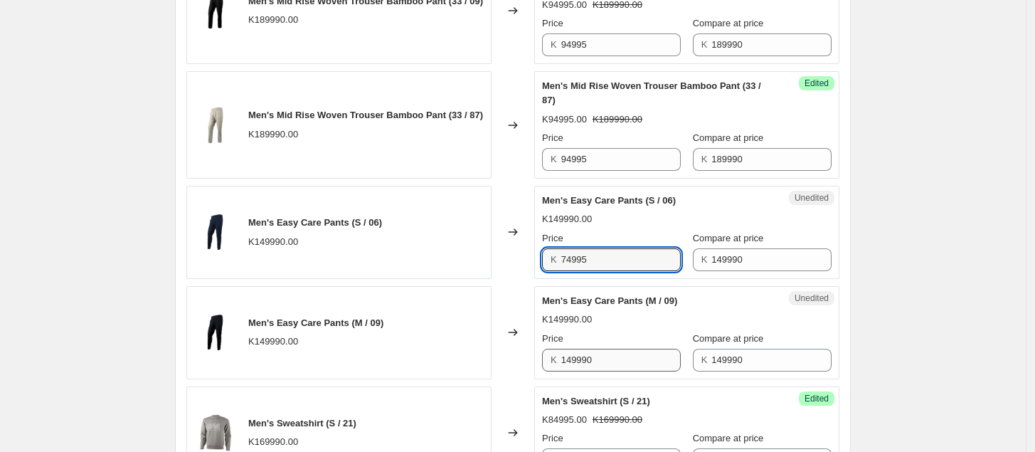
type input "74995"
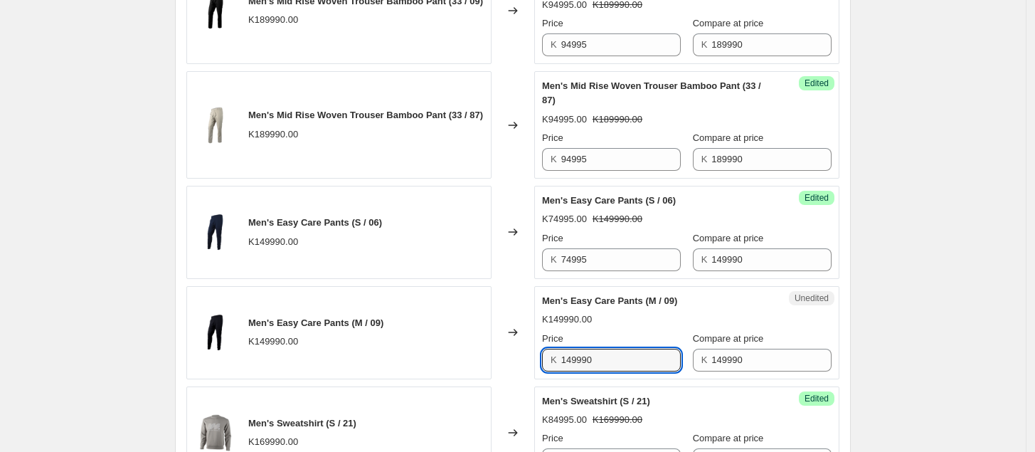
drag, startPoint x: 613, startPoint y: 364, endPoint x: 535, endPoint y: 373, distance: 78.8
click at [535, 372] on div "Men's Easy Care Pants (M / 09) K149990.00 Changed to Unedited Men's Easy Care P…" at bounding box center [512, 332] width 653 height 93
paste input "74995"
type input "74995"
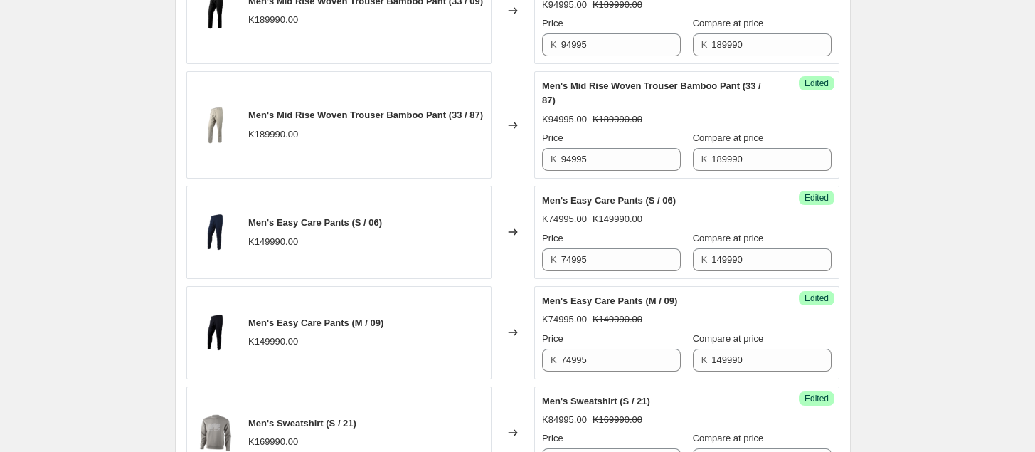
click at [897, 312] on div "Create new price [MEDICAL_DATA]. This page is ready Create new price [MEDICAL_D…" at bounding box center [513, 439] width 1026 height 2811
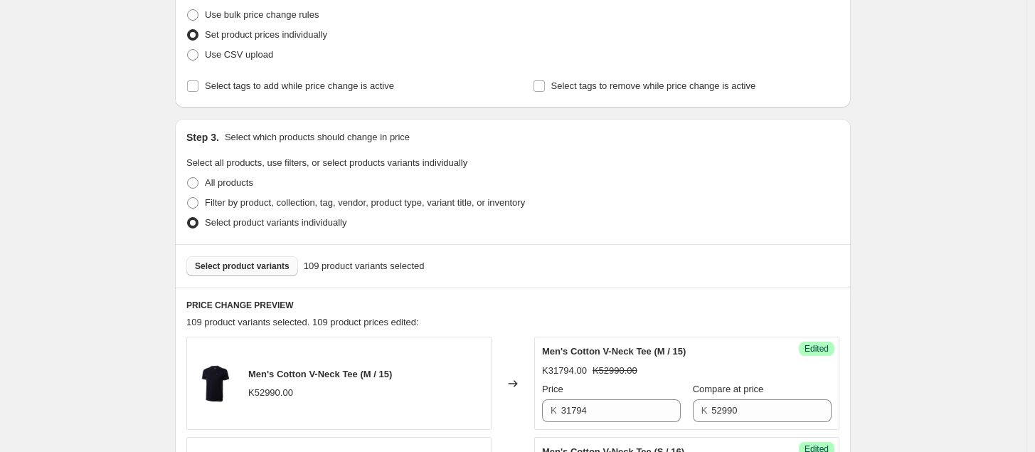
scroll to position [179, 0]
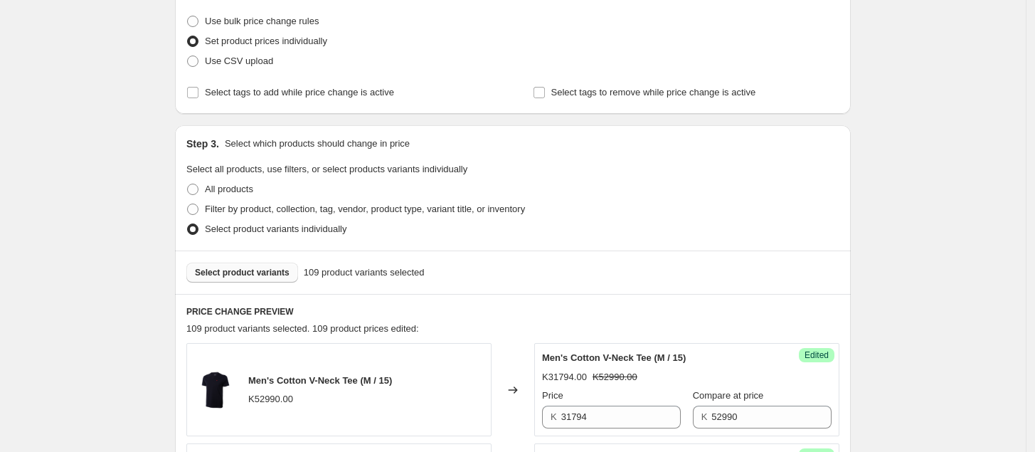
click at [251, 276] on span "Select product variants" at bounding box center [242, 272] width 95 height 11
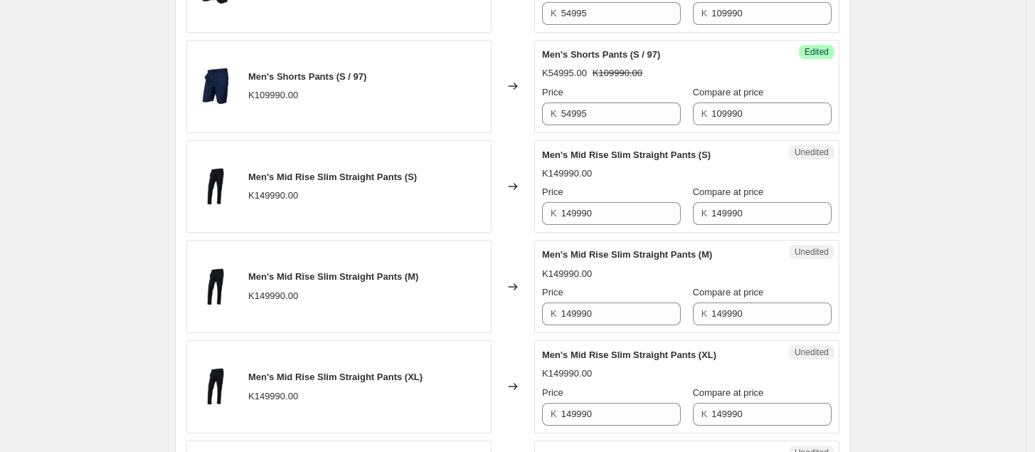
scroll to position [780, 0]
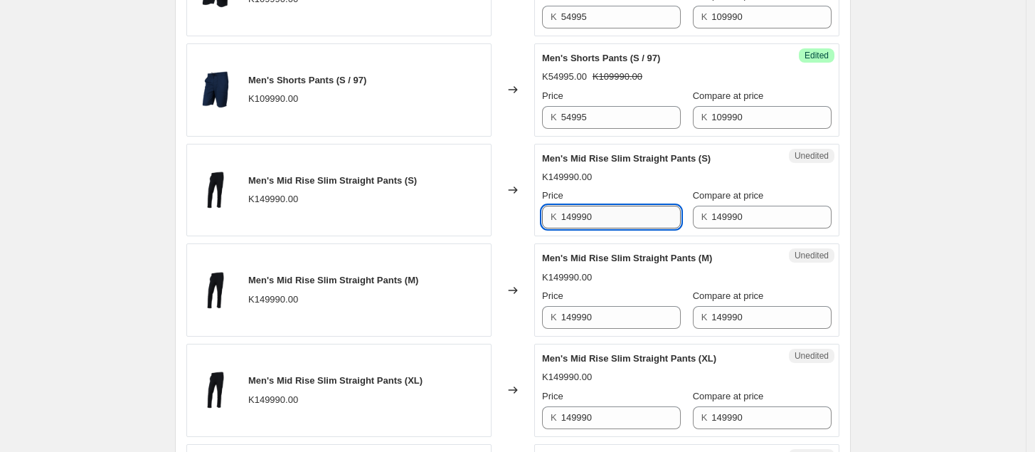
click at [634, 220] on input "149990" at bounding box center [621, 217] width 120 height 23
drag, startPoint x: 634, startPoint y: 220, endPoint x: 524, endPoint y: 226, distance: 110.5
click at [524, 226] on div "Men's Mid Rise Slim Straight Pants (S) K149990.00 Changed to Unedited Men's Mid…" at bounding box center [512, 190] width 653 height 93
type input "74995"
drag, startPoint x: 613, startPoint y: 224, endPoint x: 531, endPoint y: 231, distance: 82.1
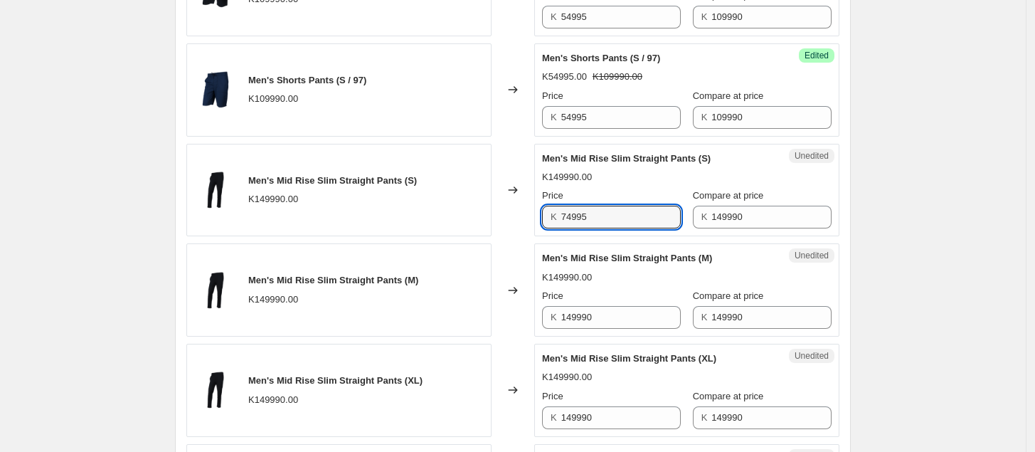
click at [531, 231] on div "Men's Mid Rise Slim Straight Pants (S) K149990.00 Changed to Unedited Men's Mid…" at bounding box center [512, 190] width 653 height 93
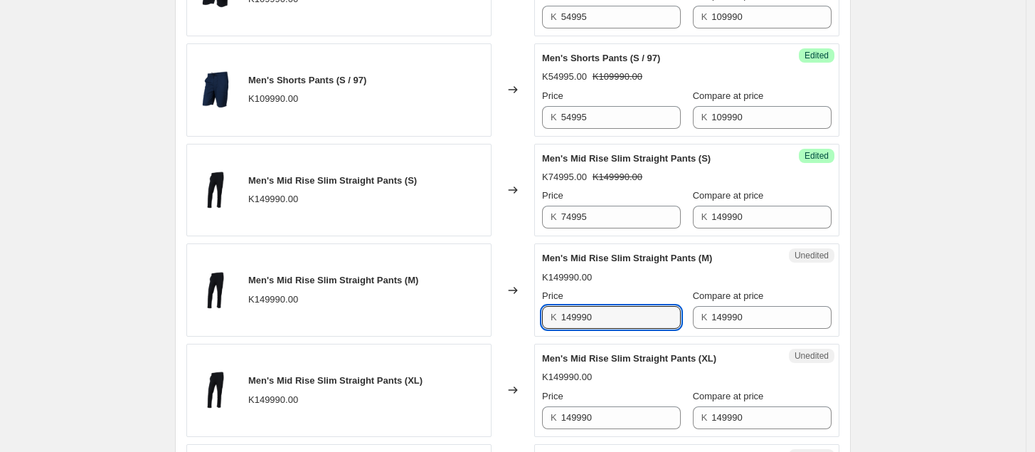
drag, startPoint x: 606, startPoint y: 322, endPoint x: 538, endPoint y: 327, distance: 67.8
click at [538, 327] on div "Unedited Men's Mid Rise Slim Straight Pants (M) K149990.00 Price K 149990 Compa…" at bounding box center [686, 289] width 305 height 93
paste input "74995"
type input "74995"
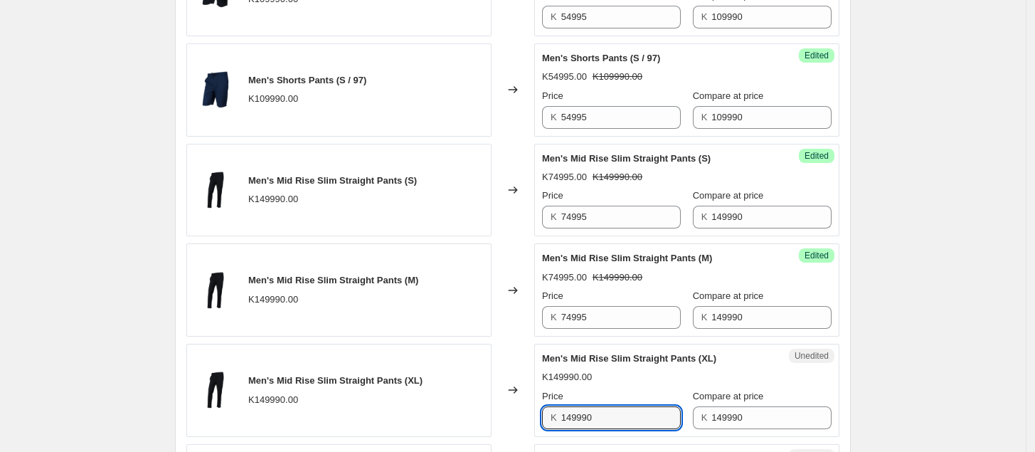
drag, startPoint x: 603, startPoint y: 416, endPoint x: 534, endPoint y: 418, distance: 69.1
click at [534, 418] on div "Men's Mid Rise Slim Straight Pants (XL) K149990.00 Changed to Unedited Men's Mi…" at bounding box center [512, 390] width 653 height 93
paste input "74995"
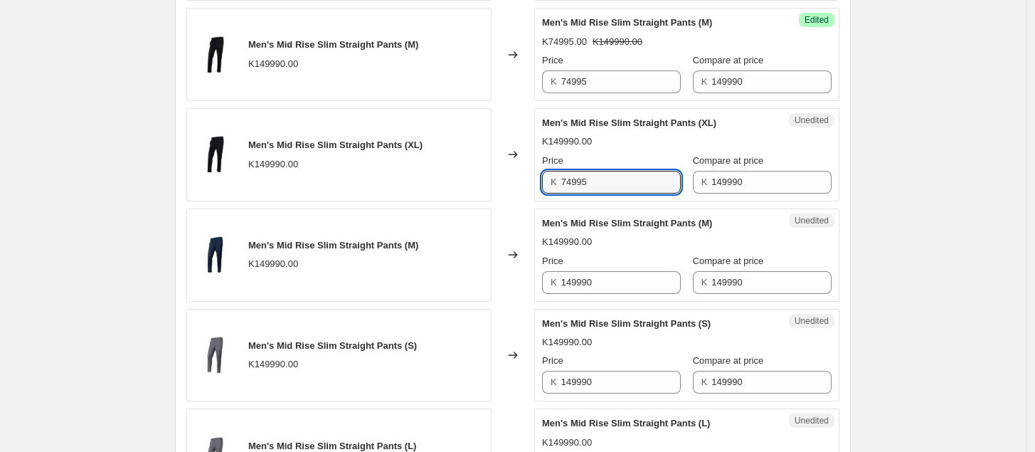
scroll to position [1018, 0]
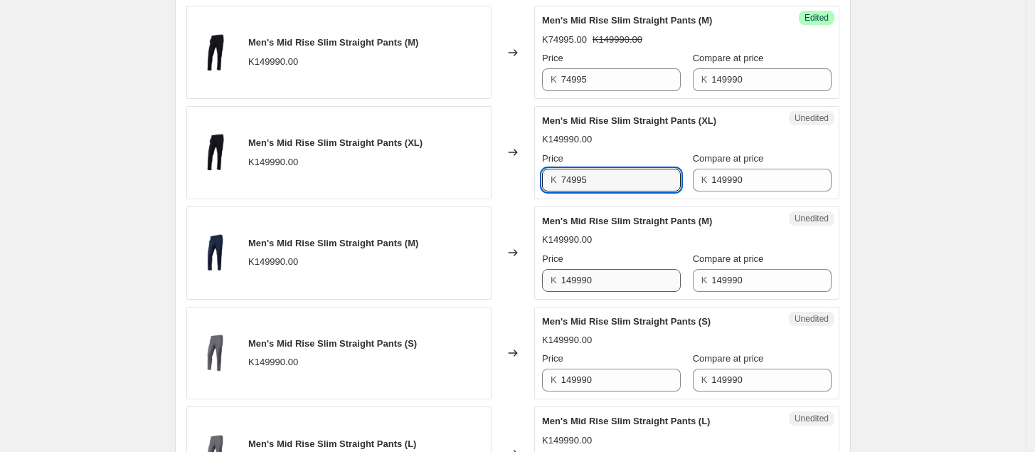
type input "74995"
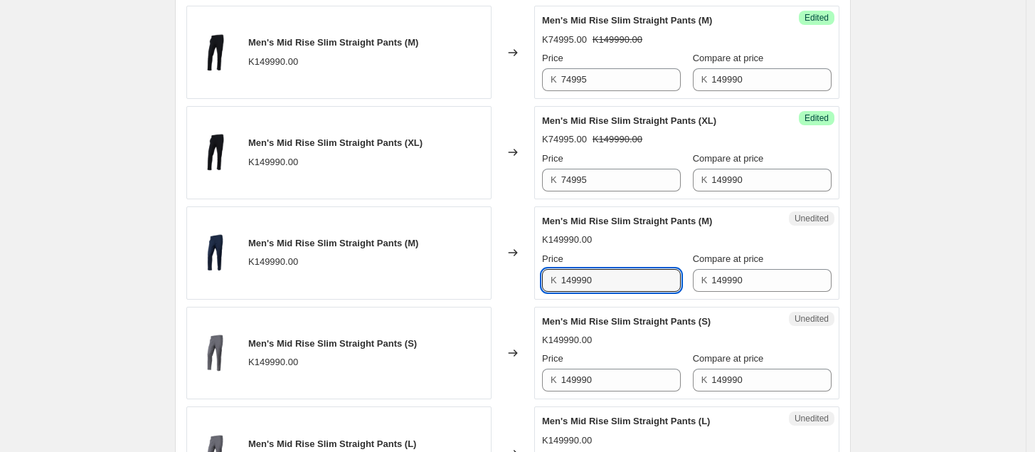
drag, startPoint x: 610, startPoint y: 282, endPoint x: 550, endPoint y: 288, distance: 60.1
click at [550, 288] on div "K 149990" at bounding box center [611, 280] width 139 height 23
drag, startPoint x: 599, startPoint y: 282, endPoint x: 556, endPoint y: 290, distance: 43.5
click at [556, 290] on div "K v" at bounding box center [611, 280] width 139 height 23
paste input "74995"
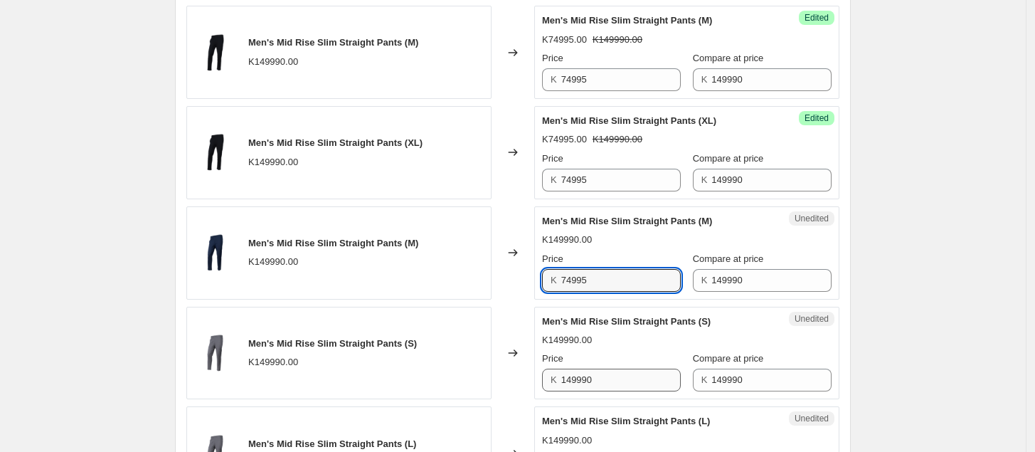
type input "74995"
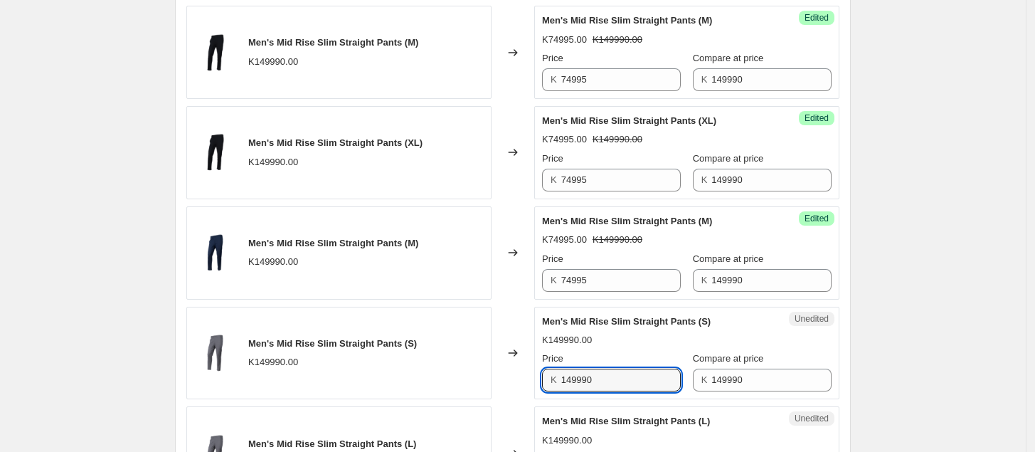
drag, startPoint x: 600, startPoint y: 378, endPoint x: 542, endPoint y: 386, distance: 58.3
click at [542, 386] on div "Unedited Men's Mid Rise Slim Straight Pants (S) K149990.00 Price K 149990 Compa…" at bounding box center [686, 353] width 305 height 93
paste input "74995"
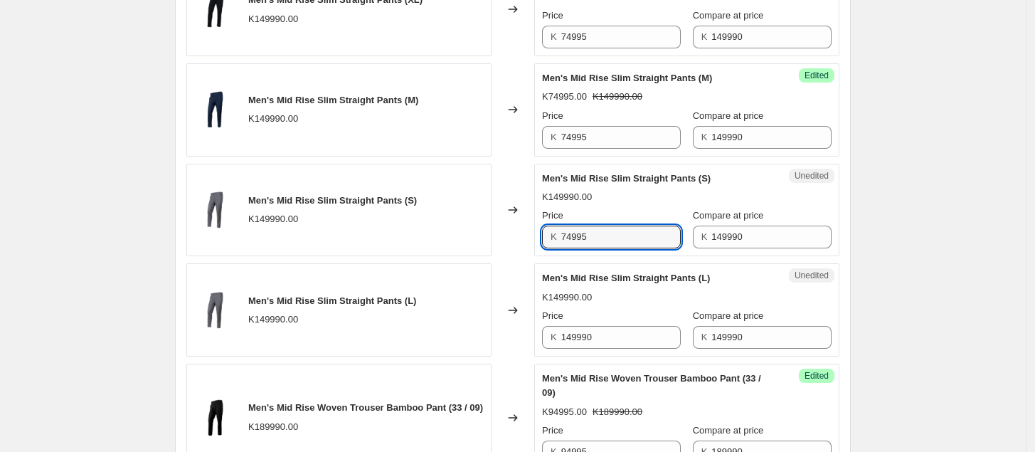
scroll to position [1161, 0]
type input "74995"
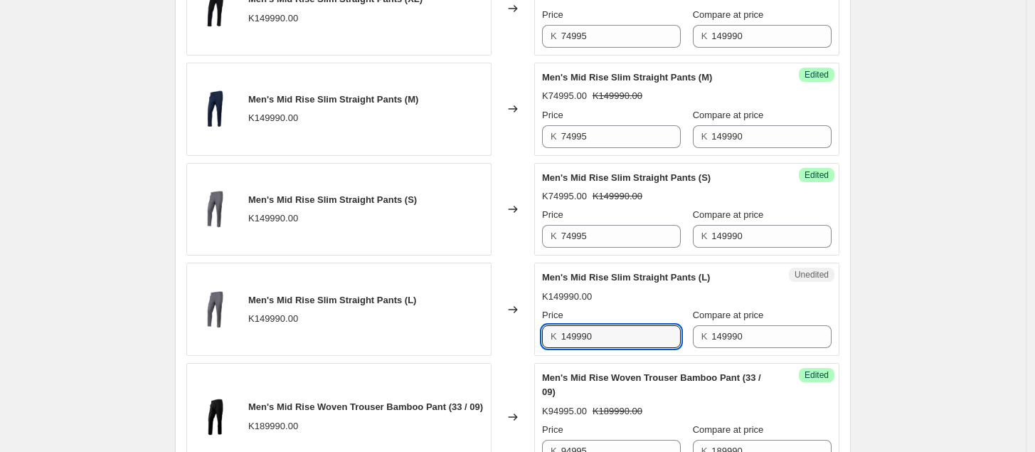
drag, startPoint x: 616, startPoint y: 341, endPoint x: 542, endPoint y: 347, distance: 73.5
click at [542, 347] on div "Unedited Men's Mid Rise Slim Straight Pants (L) K149990.00 Price K 149990 Compa…" at bounding box center [686, 309] width 305 height 93
paste input "74995"
type input "74995"
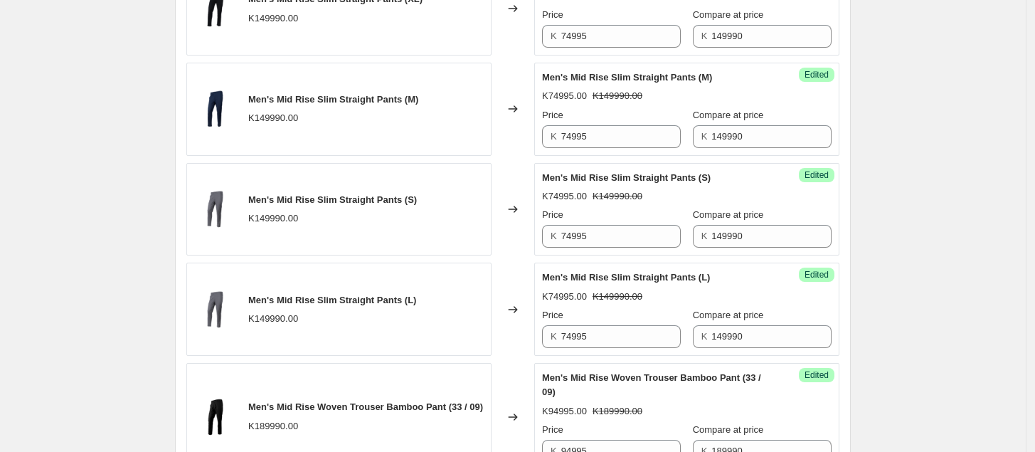
click at [918, 278] on div "Create new price [MEDICAL_DATA]. This page is ready Create new price [MEDICAL_D…" at bounding box center [513, 244] width 1026 height 2811
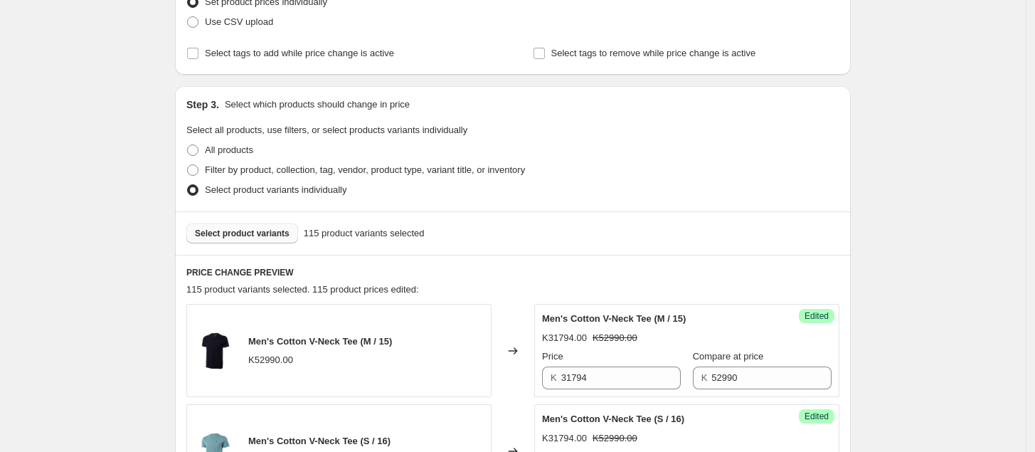
scroll to position [216, 0]
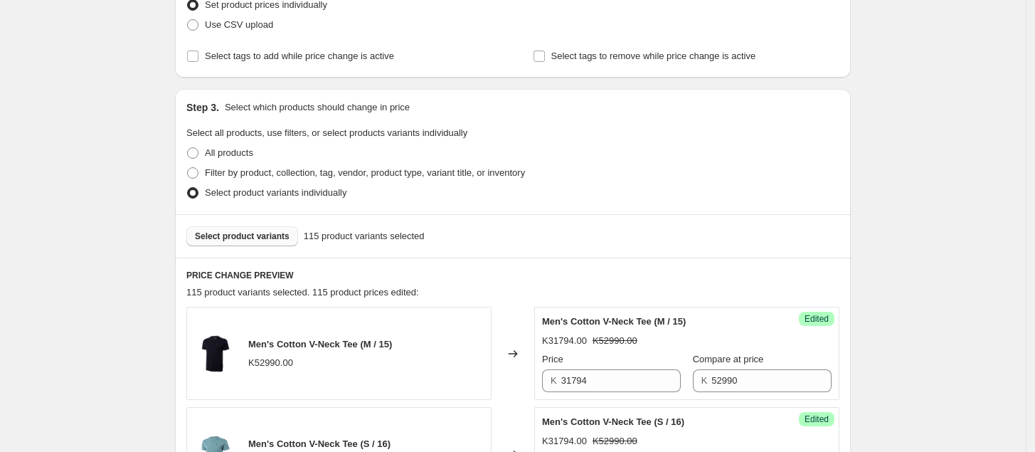
click at [270, 232] on span "Select product variants" at bounding box center [242, 236] width 95 height 11
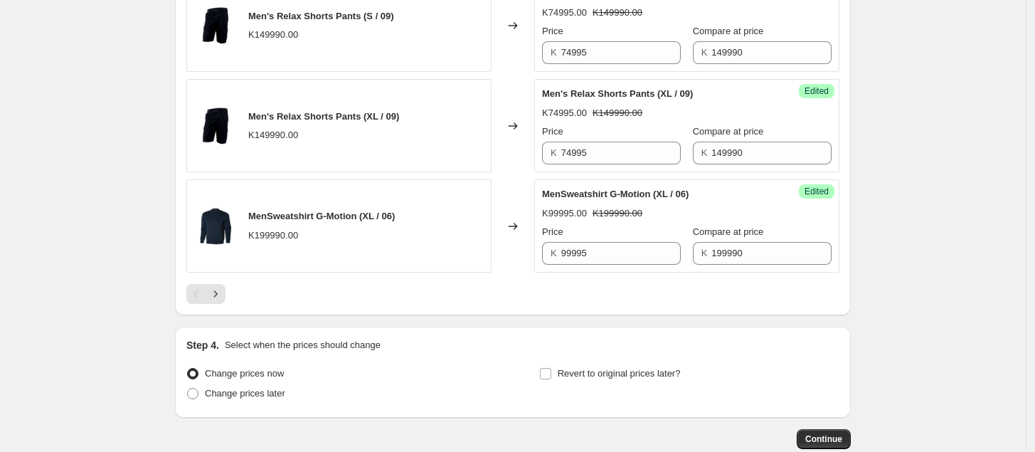
scroll to position [2276, 0]
click at [222, 300] on icon "Next" at bounding box center [215, 293] width 14 height 14
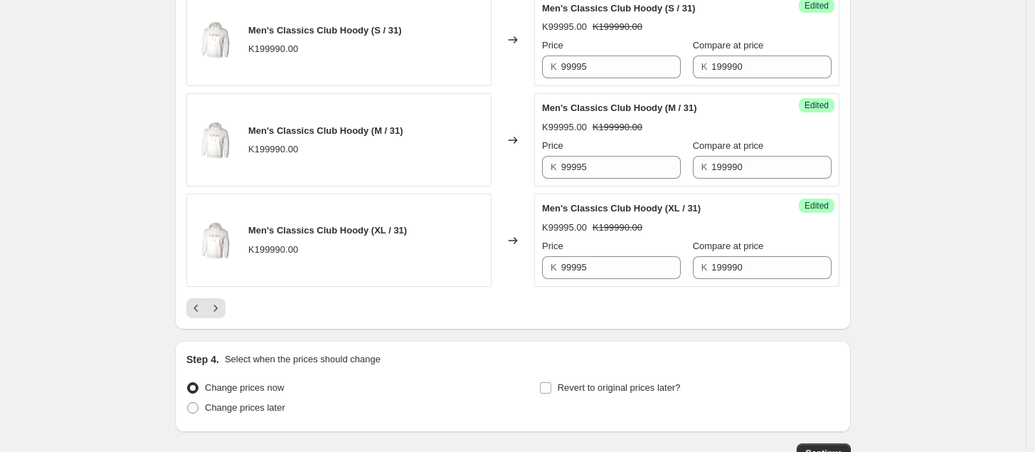
scroll to position [2338, 0]
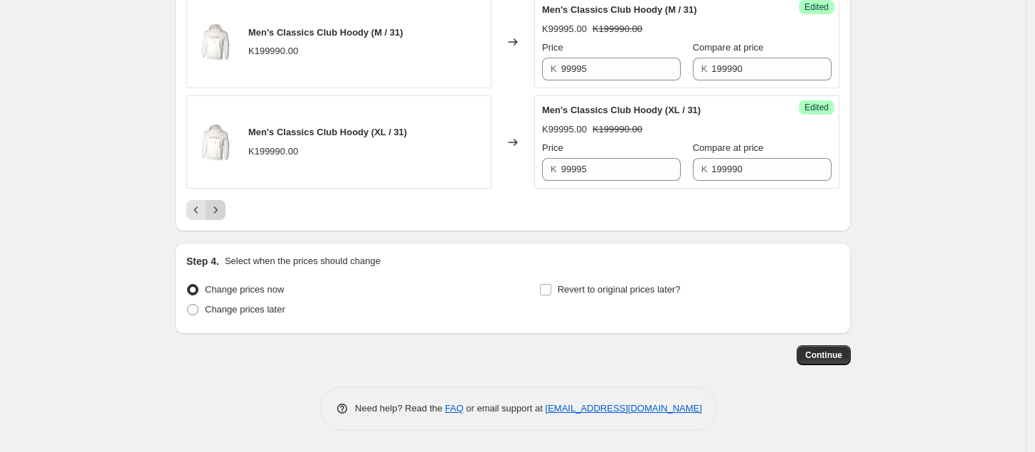
click at [223, 211] on icon "Next" at bounding box center [215, 210] width 14 height 14
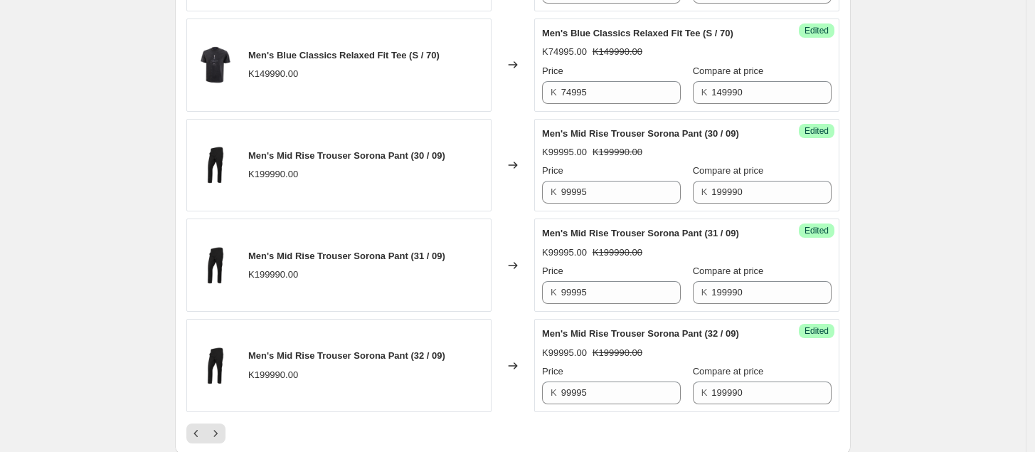
scroll to position [2452, 0]
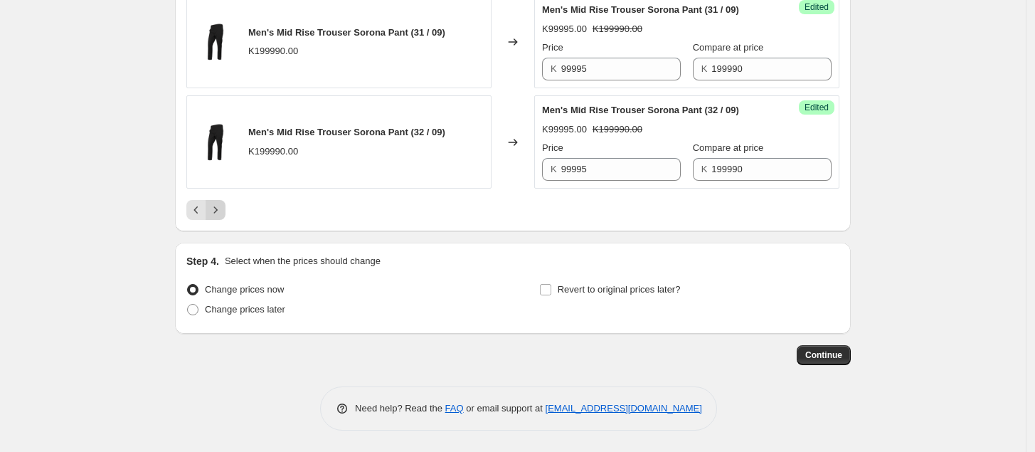
click at [219, 218] on button "Next" at bounding box center [216, 210] width 20 height 20
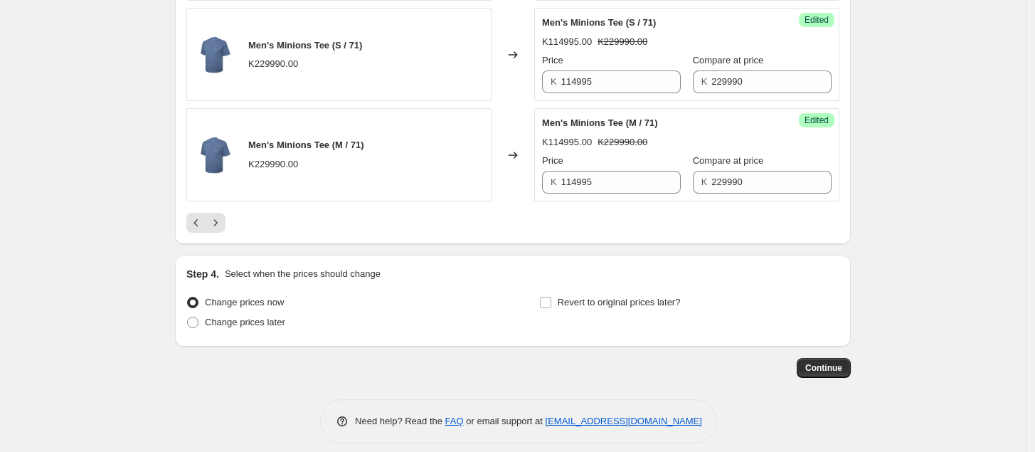
scroll to position [2338, 0]
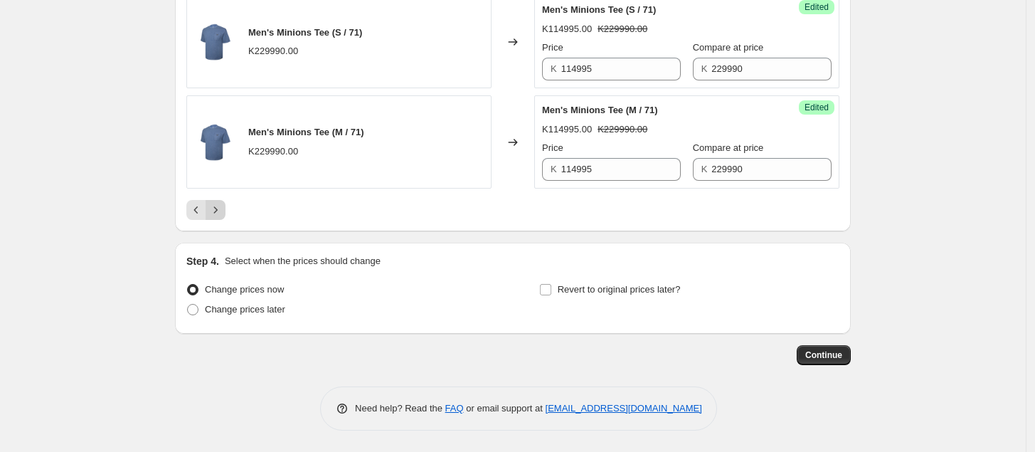
click at [223, 208] on icon "Next" at bounding box center [215, 210] width 14 height 14
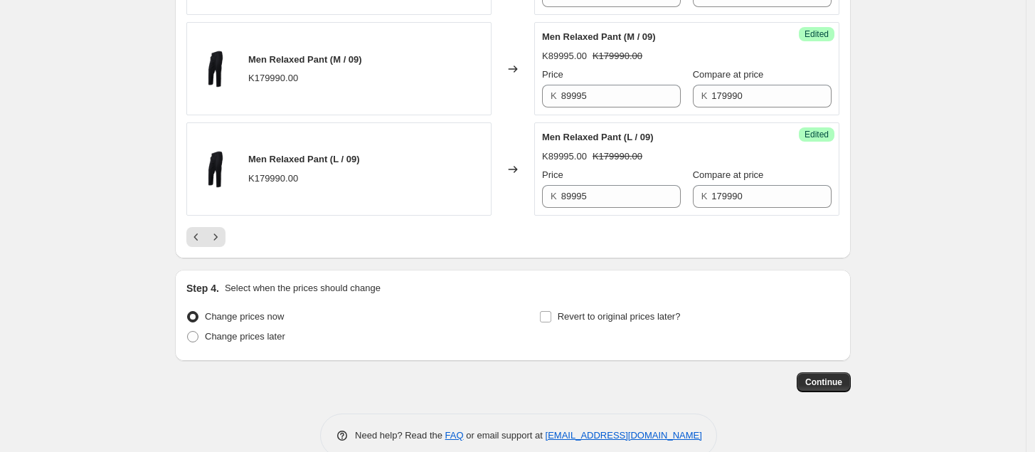
scroll to position [2481, 0]
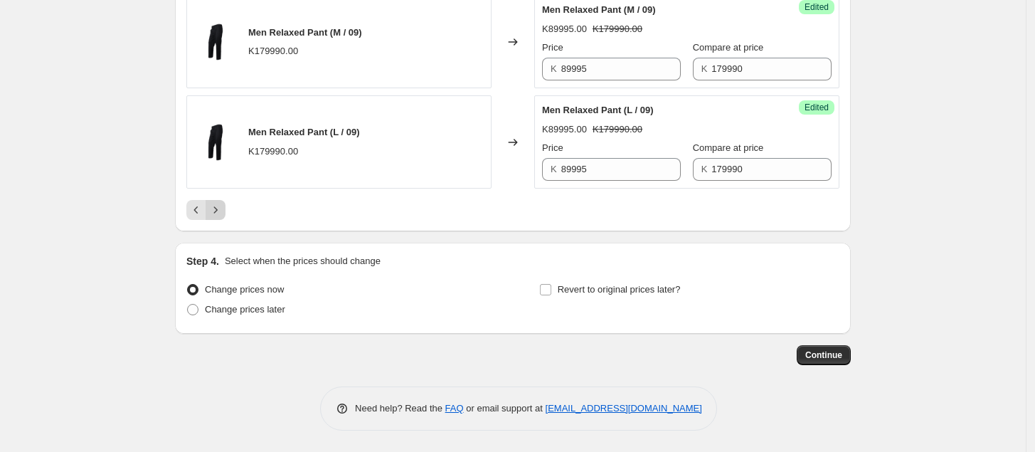
click at [221, 217] on button "Next" at bounding box center [216, 210] width 20 height 20
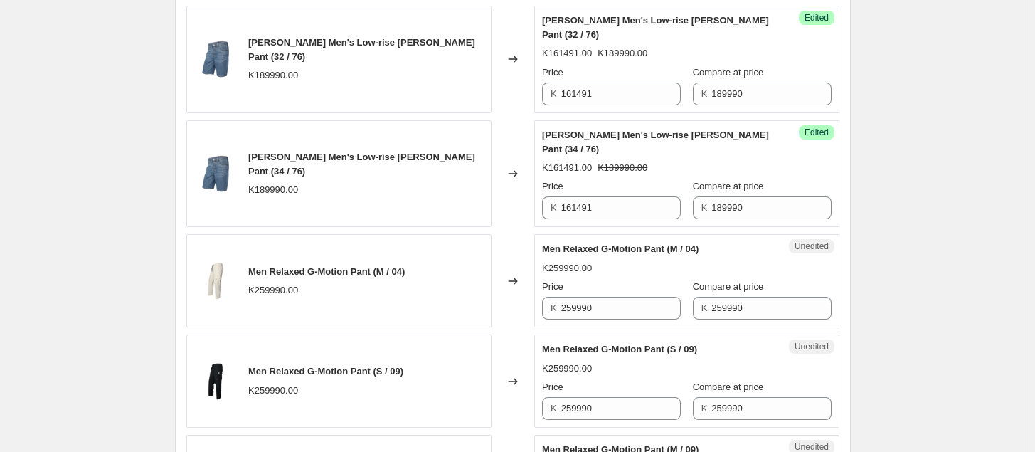
scroll to position [1808, 0]
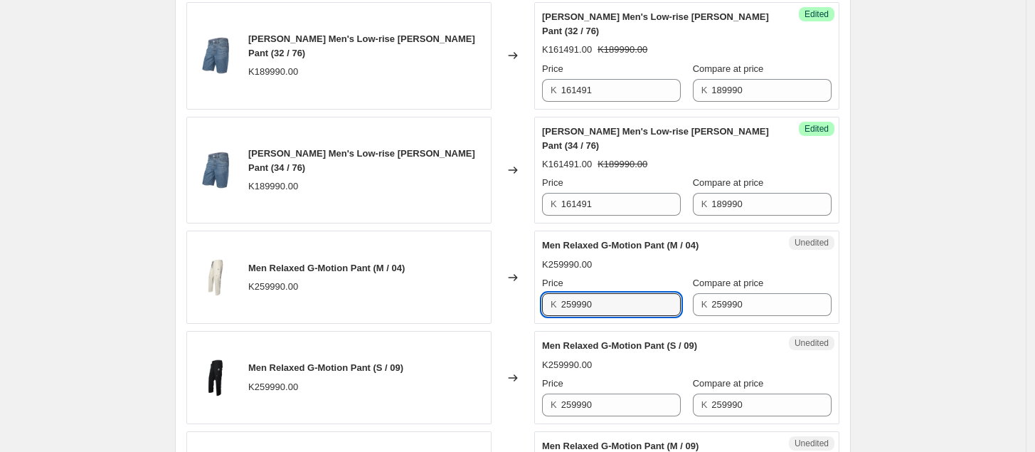
drag, startPoint x: 621, startPoint y: 191, endPoint x: 509, endPoint y: 197, distance: 111.2
click at [509, 231] on div "Men Relaxed G-Motion Pant (M / 04) K259990.00 Changed to Unedited Men Relaxed G…" at bounding box center [512, 277] width 653 height 93
drag, startPoint x: 616, startPoint y: 195, endPoint x: 511, endPoint y: 207, distance: 105.3
click at [511, 231] on div "Men Relaxed G-Motion Pant (M / 04) K259990.00 Changed to Unedited Men Relaxed G…" at bounding box center [512, 277] width 653 height 93
type input "181993"
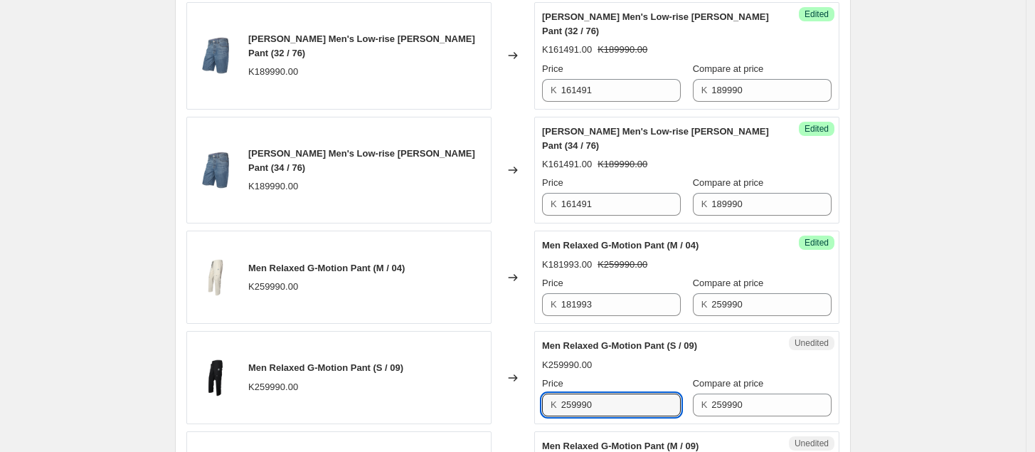
drag, startPoint x: 614, startPoint y: 298, endPoint x: 537, endPoint y: 306, distance: 77.2
click at [537, 331] on div "Men Relaxed G-Motion Pant (S / 09) K259990.00 Changed to Unedited Men Relaxed G…" at bounding box center [512, 377] width 653 height 93
paste input "181993"
type input "181993"
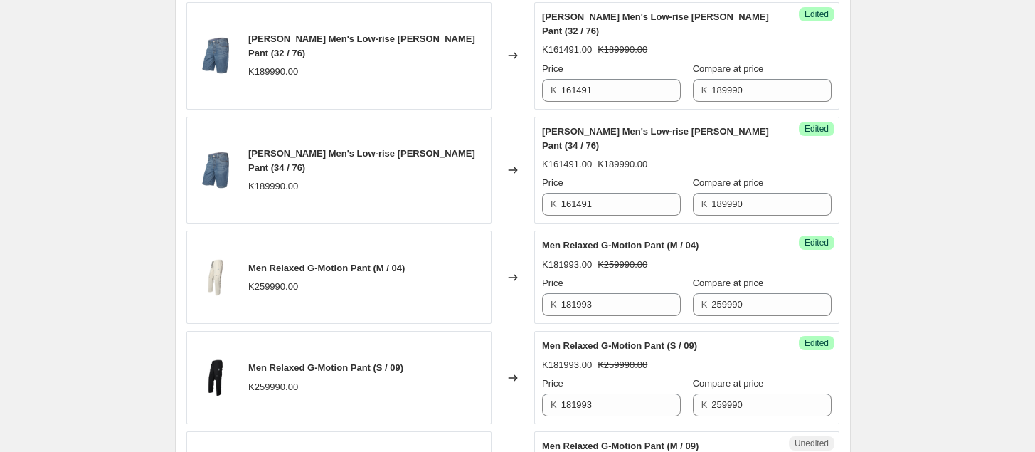
drag, startPoint x: 617, startPoint y: 402, endPoint x: 537, endPoint y: 408, distance: 79.9
paste input "181993"
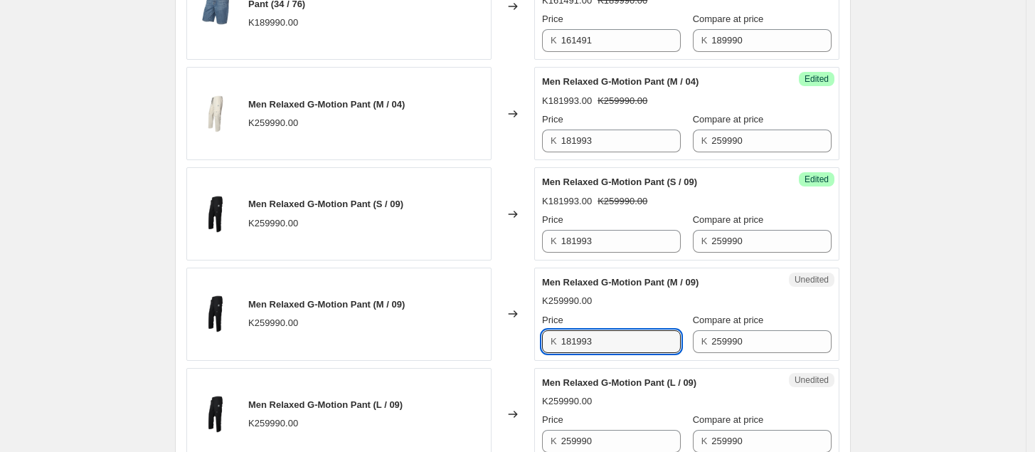
scroll to position [1975, 0]
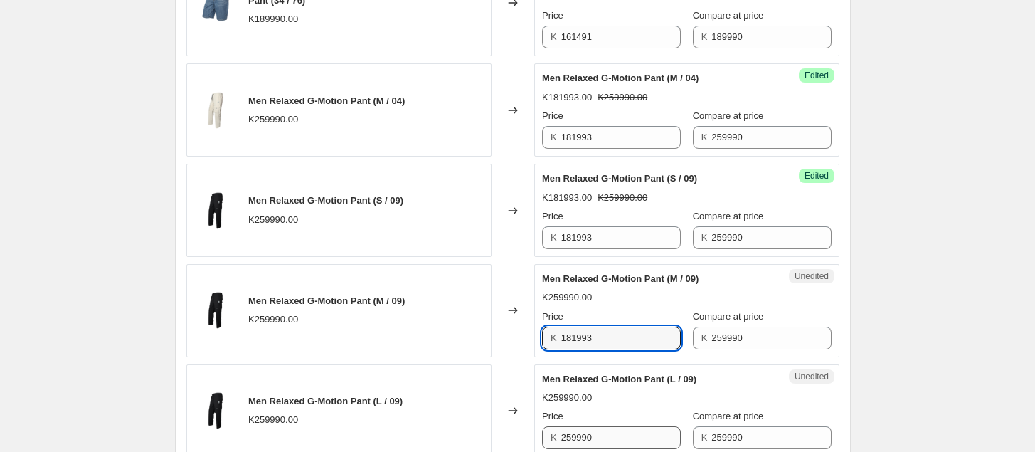
type input "181993"
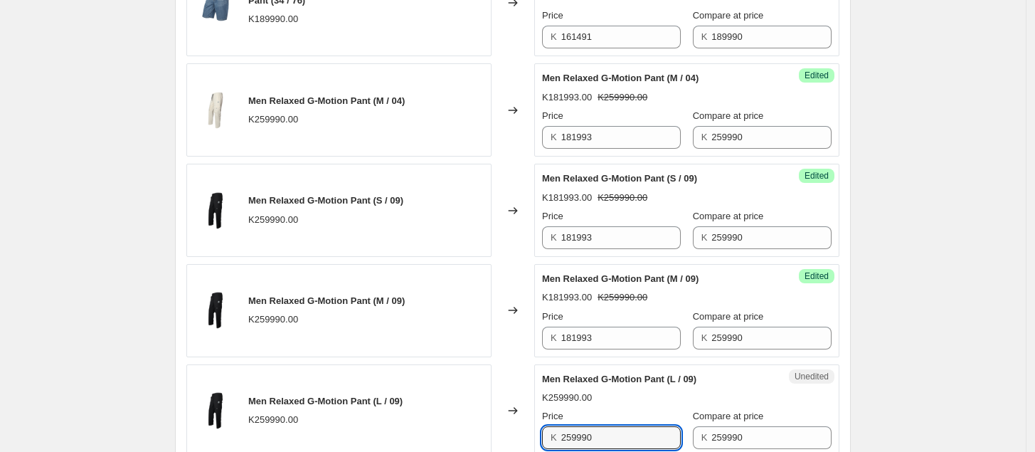
drag, startPoint x: 603, startPoint y: 330, endPoint x: 535, endPoint y: 337, distance: 68.7
click at [535, 364] on div "Men Relaxed G-Motion Pant (L / 09) K259990.00 Changed to Unedited Men Relaxed G…" at bounding box center [512, 410] width 653 height 93
paste input "181993"
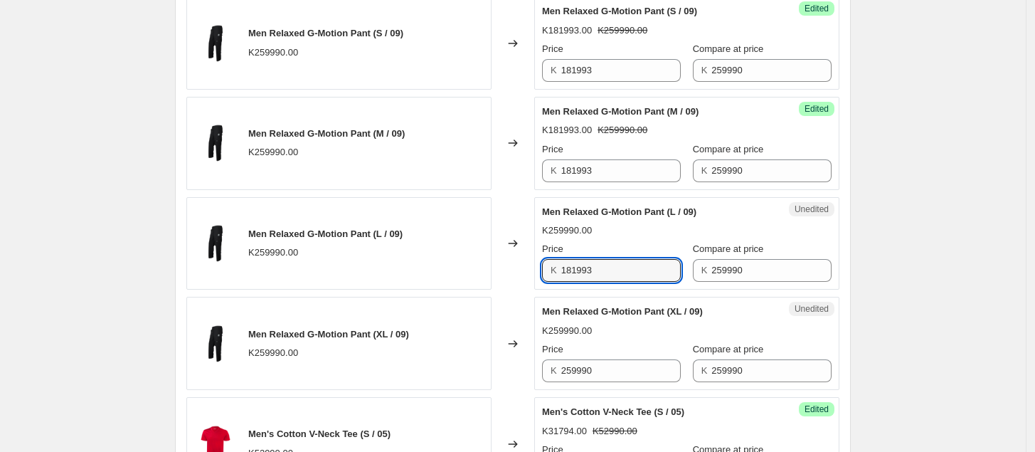
scroll to position [2145, 0]
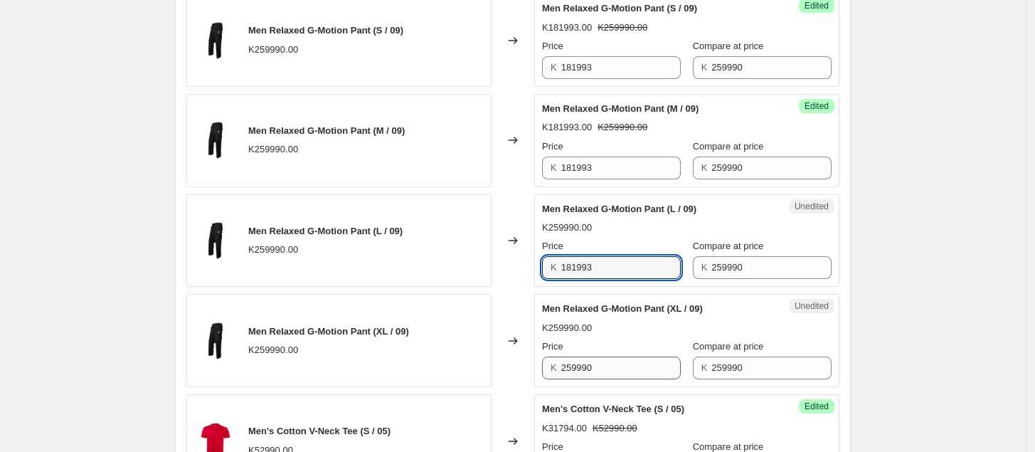
type input "181993"
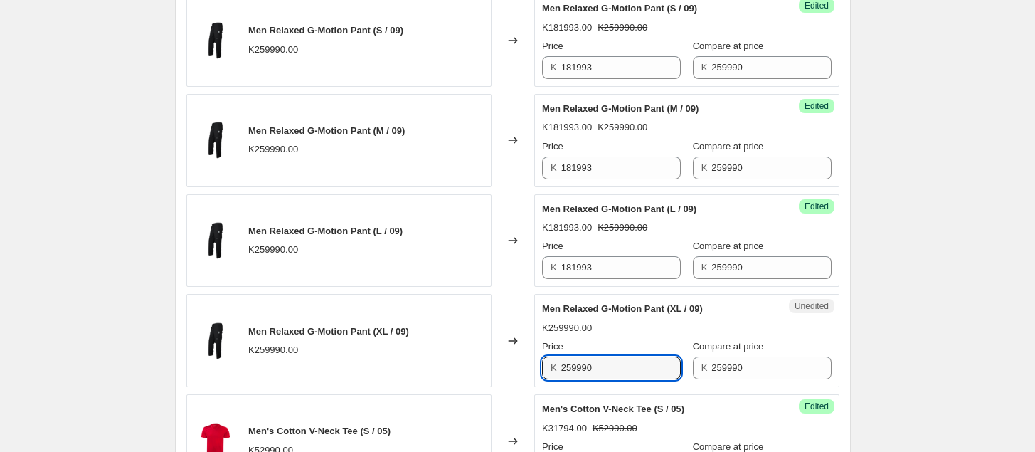
drag, startPoint x: 606, startPoint y: 262, endPoint x: 522, endPoint y: 280, distance: 86.5
click at [522, 294] on div "Men Relaxed G-Motion Pant (XL / 09) K259990.00 Changed to Unedited Men Relaxed …" at bounding box center [512, 340] width 653 height 93
paste input "181993"
type input "181993"
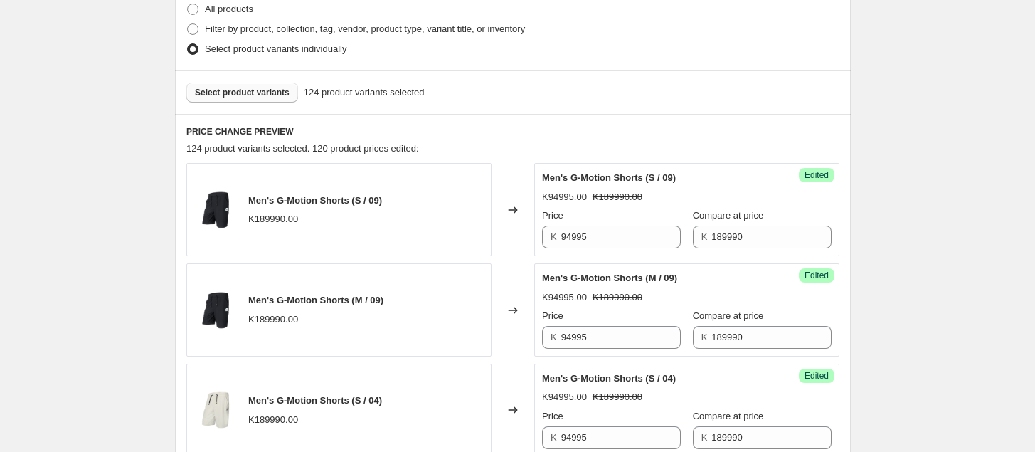
scroll to position [358, 0]
click at [250, 95] on span "Select product variants" at bounding box center [242, 93] width 95 height 11
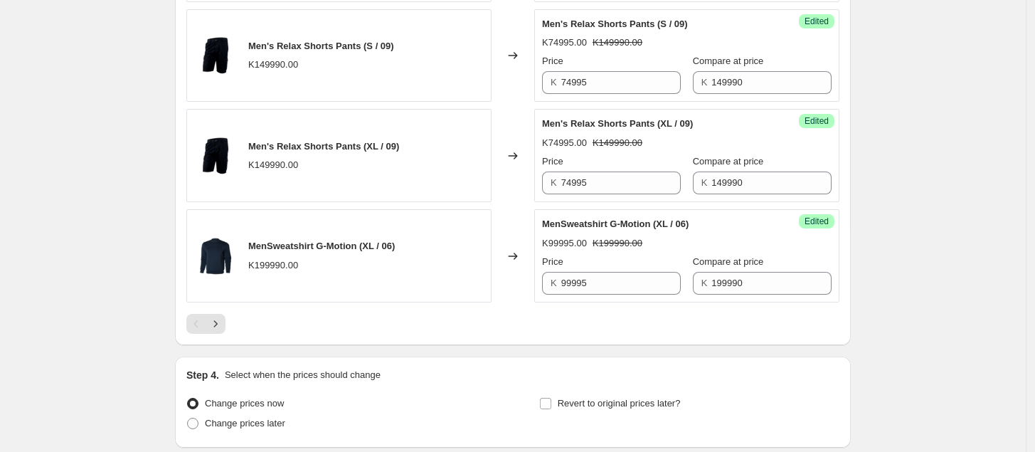
scroll to position [2246, 0]
click at [226, 329] on button "Next" at bounding box center [216, 323] width 20 height 20
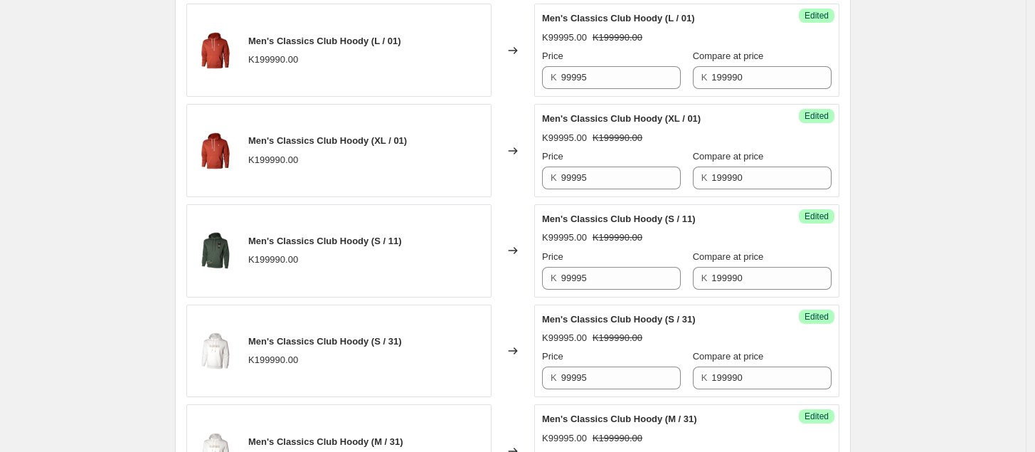
scroll to position [2338, 0]
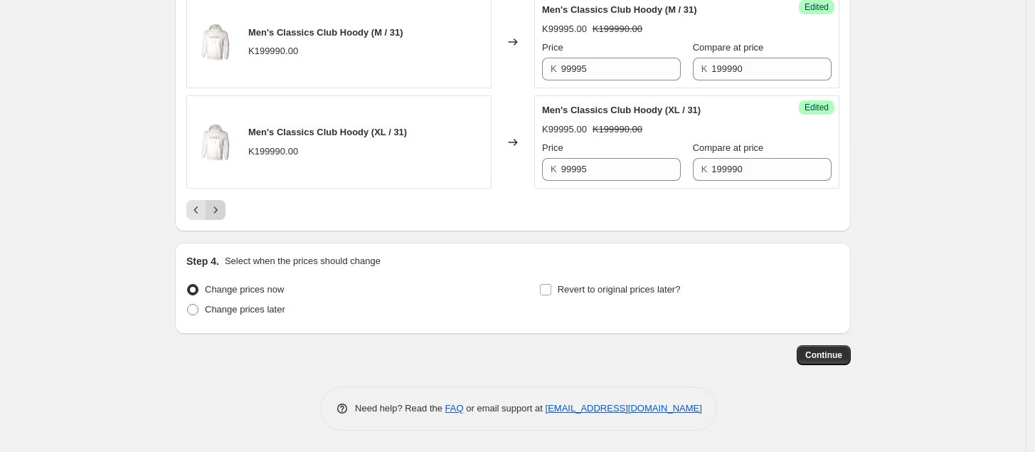
click at [219, 218] on button "Next" at bounding box center [216, 210] width 20 height 20
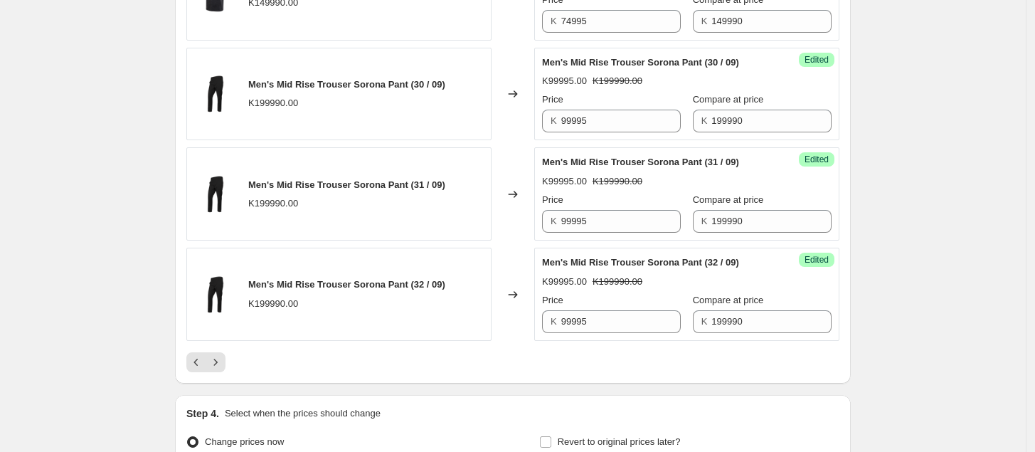
scroll to position [2452, 0]
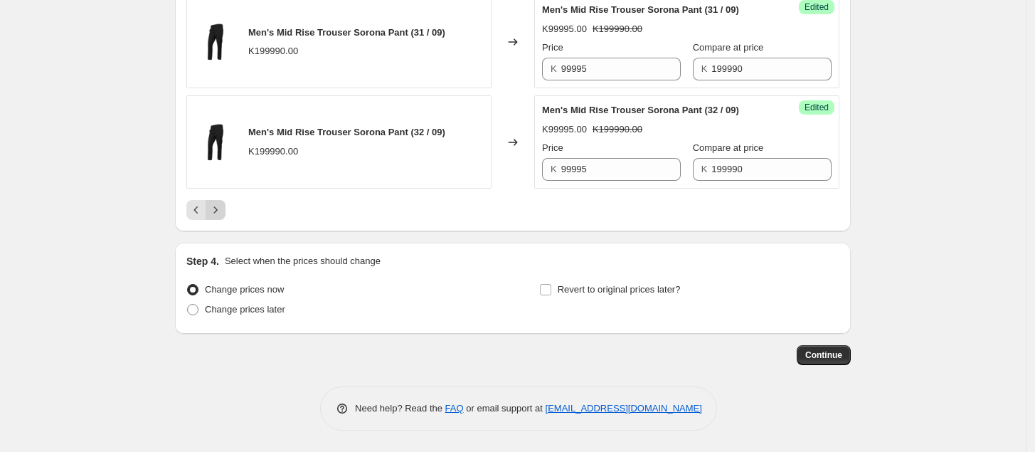
click at [219, 216] on icon "Next" at bounding box center [215, 210] width 14 height 14
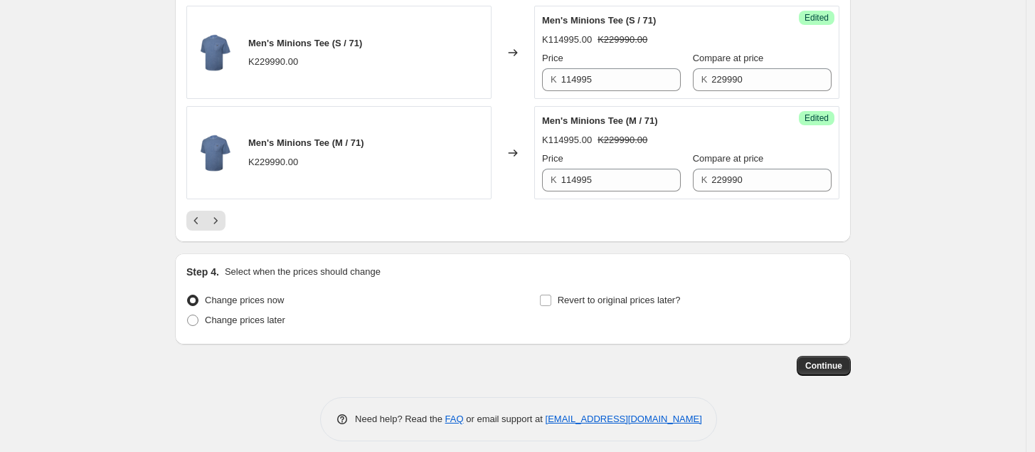
scroll to position [2338, 0]
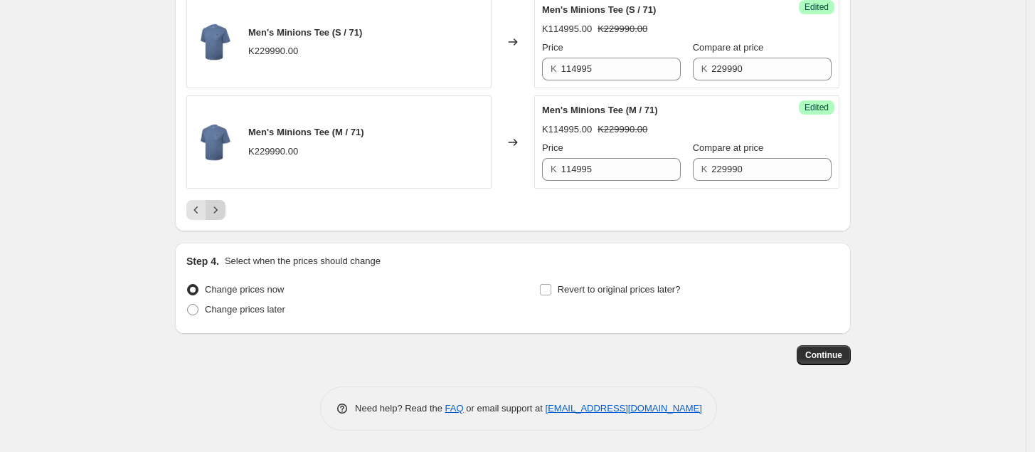
click at [226, 206] on button "Next" at bounding box center [216, 210] width 20 height 20
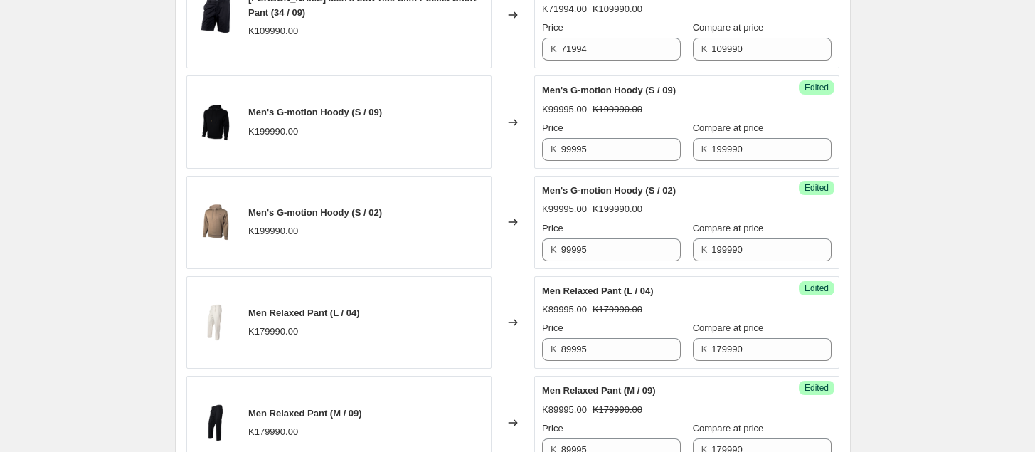
scroll to position [2481, 0]
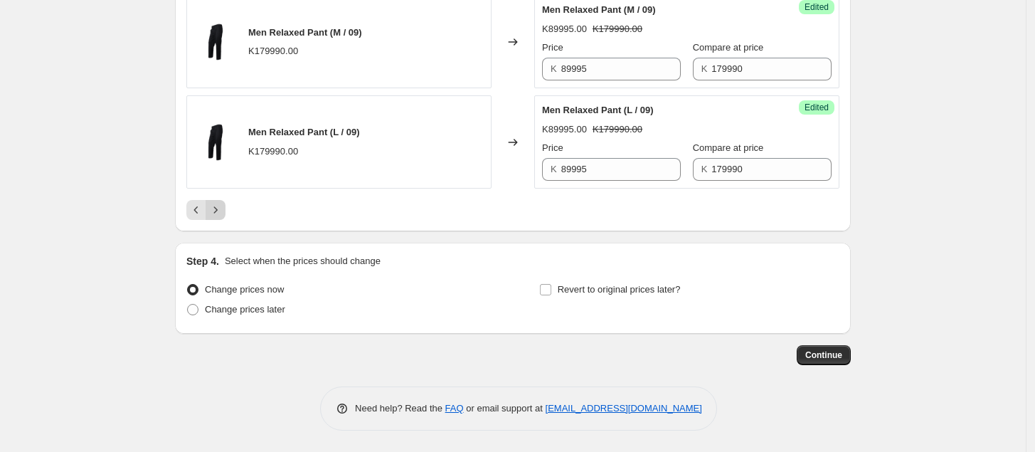
click at [213, 205] on icon "Next" at bounding box center [215, 210] width 14 height 14
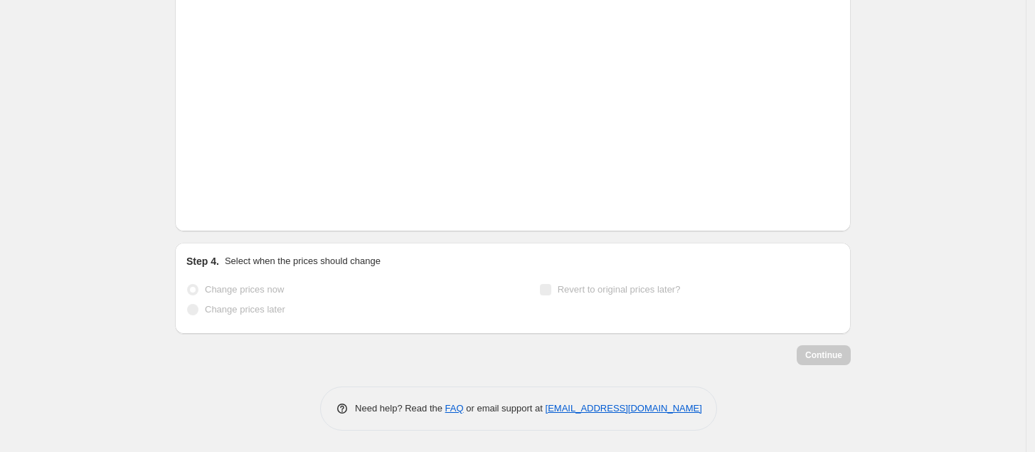
scroll to position [2338, 0]
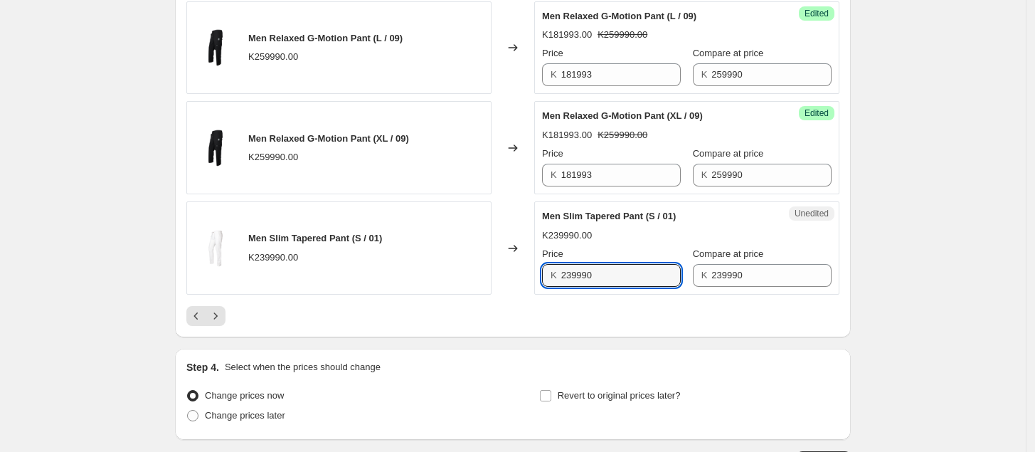
drag, startPoint x: 616, startPoint y: 167, endPoint x: 503, endPoint y: 181, distance: 113.9
click at [503, 201] on div "Men Slim Tapered Pant (S / 01) K239990.00 Changed to Unedited Men Slim Tapered …" at bounding box center [512, 247] width 653 height 93
type input "119995"
click at [216, 306] on button "Next" at bounding box center [216, 316] width 20 height 20
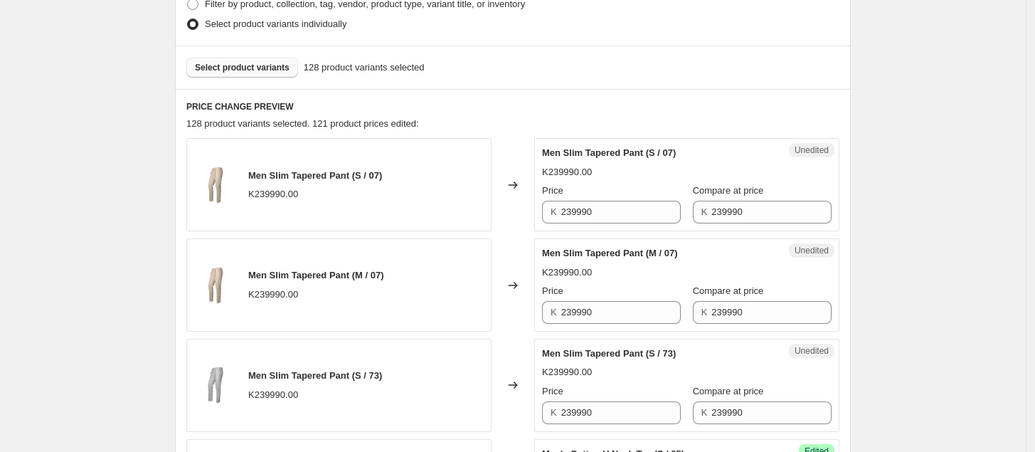
scroll to position [381, 0]
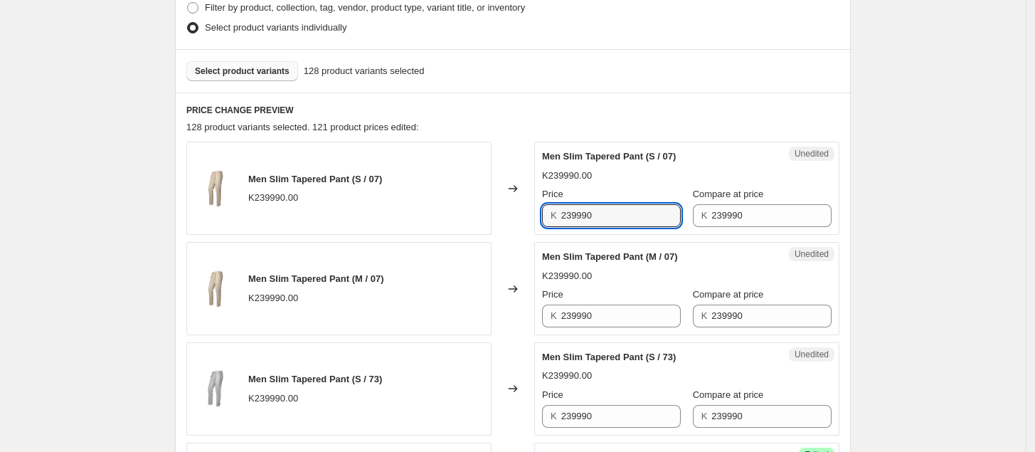
drag, startPoint x: 617, startPoint y: 213, endPoint x: 497, endPoint y: 220, distance: 120.4
click at [497, 219] on div "Men Slim Tapered Pant (S / 07) K239990.00 Changed to Unedited Men Slim Tapered …" at bounding box center [512, 188] width 653 height 93
type input "119995"
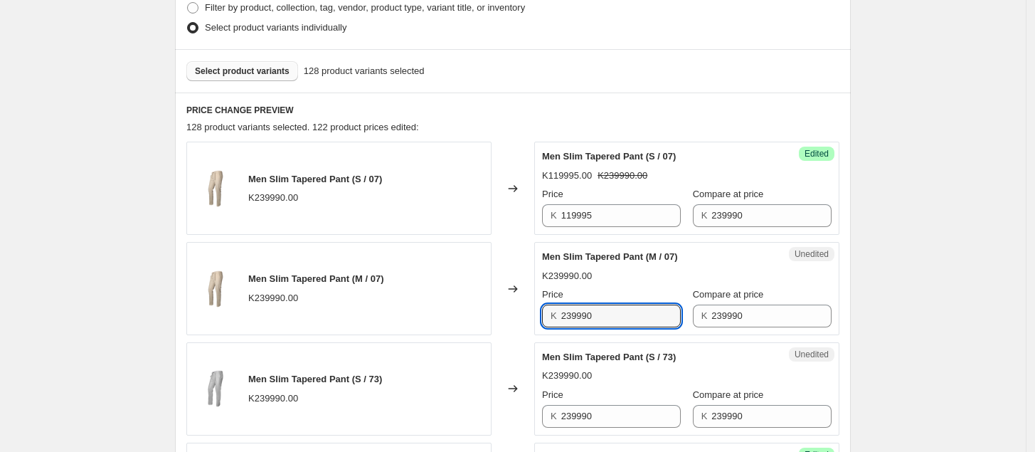
drag, startPoint x: 611, startPoint y: 317, endPoint x: 506, endPoint y: 327, distance: 105.1
click at [506, 327] on div "Men Slim Tapered Pant (M / 07) K239990.00 Changed to Unedited Men Slim Tapered …" at bounding box center [512, 288] width 653 height 93
type input "119995"
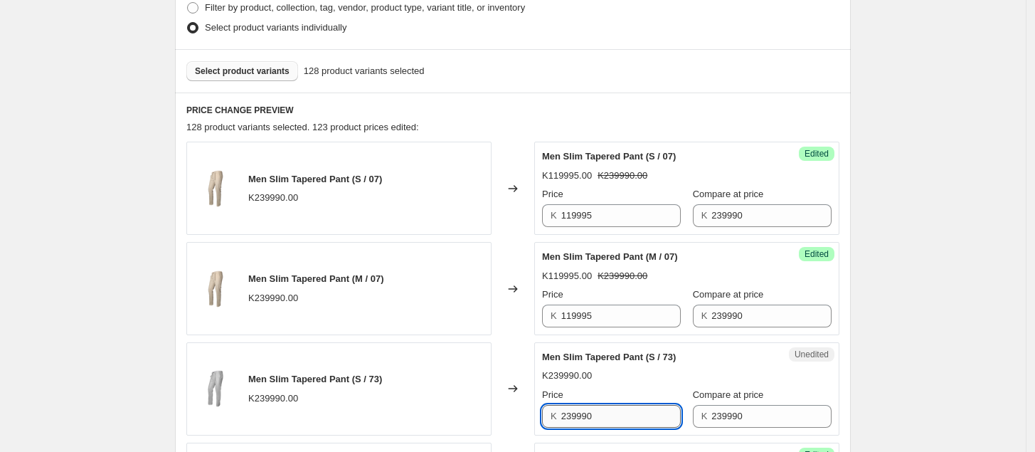
click at [609, 424] on input "239990" at bounding box center [621, 416] width 120 height 23
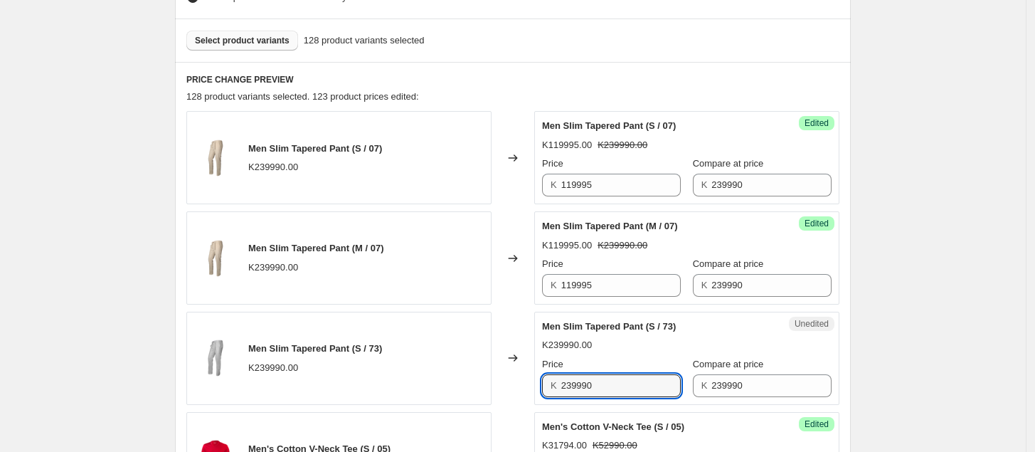
drag, startPoint x: 621, startPoint y: 417, endPoint x: 479, endPoint y: 438, distance: 143.2
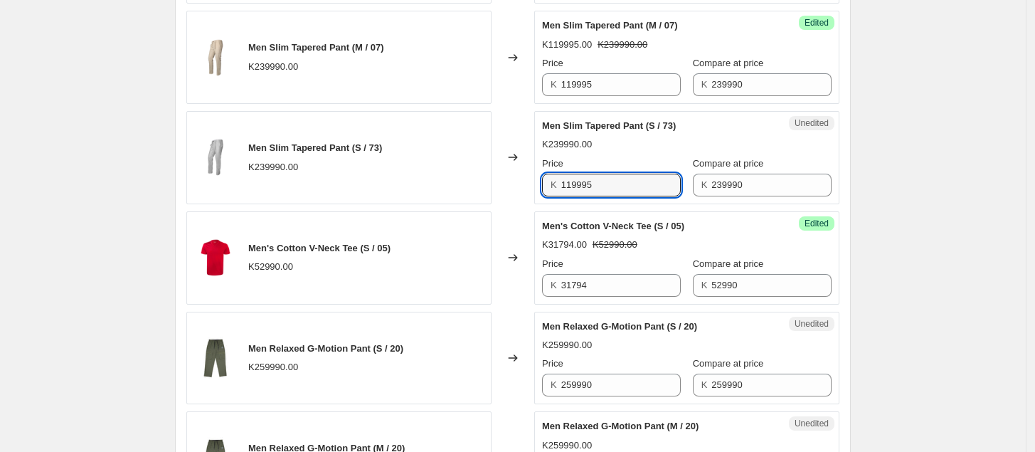
scroll to position [617, 0]
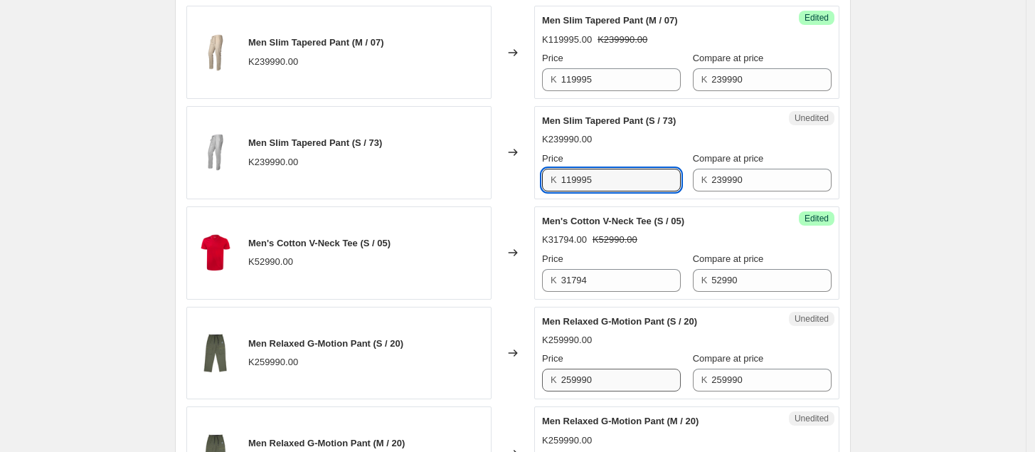
type input "119995"
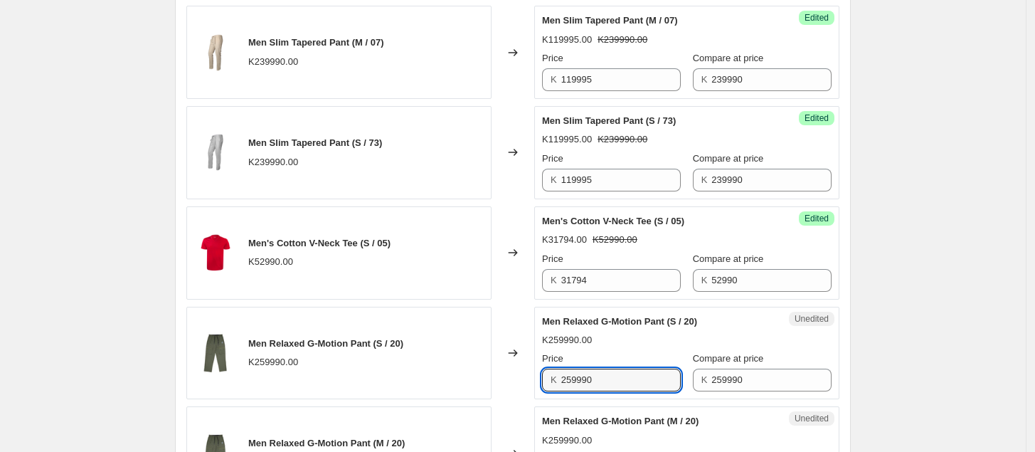
drag, startPoint x: 630, startPoint y: 381, endPoint x: 512, endPoint y: 401, distance: 119.7
click at [512, 400] on div "Men Relaxed G-Motion Pant (S / 20) K259990.00 Changed to Unedited Men Relaxed G…" at bounding box center [512, 353] width 653 height 93
type input "119995"
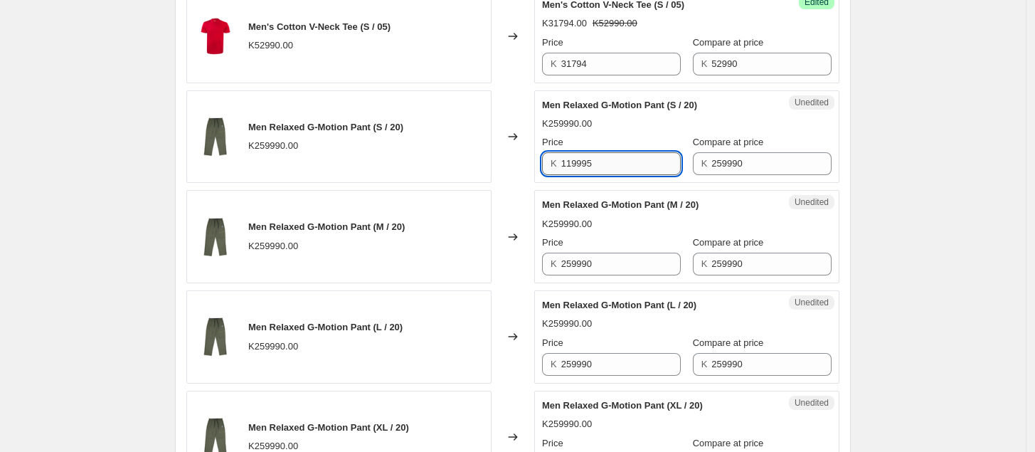
scroll to position [834, 0]
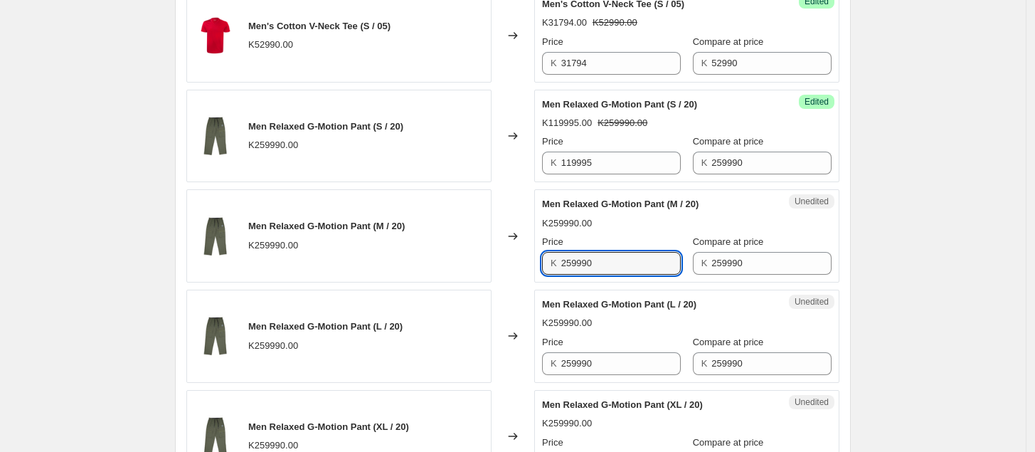
drag, startPoint x: 616, startPoint y: 268, endPoint x: 536, endPoint y: 290, distance: 83.6
click at [536, 290] on div "Men Slim Tapered Pant (S / 07) K239990.00 Changed to Success Edited Men Slim Ta…" at bounding box center [512, 85] width 653 height 794
type input "119995"
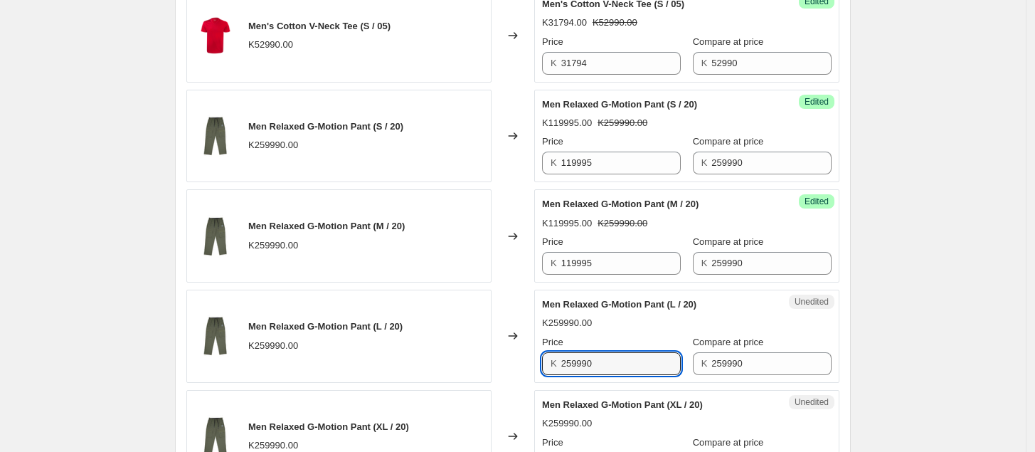
drag, startPoint x: 616, startPoint y: 376, endPoint x: 485, endPoint y: 387, distance: 131.4
click at [485, 386] on div "Men Slim Tapered Pant (S / 07) K239990.00 Changed to Success Edited Men Slim Ta…" at bounding box center [512, 85] width 653 height 794
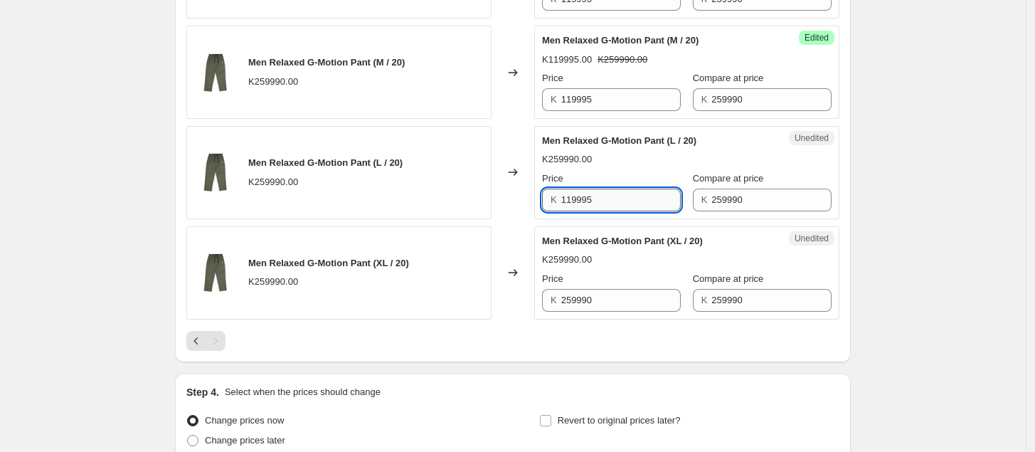
scroll to position [1002, 0]
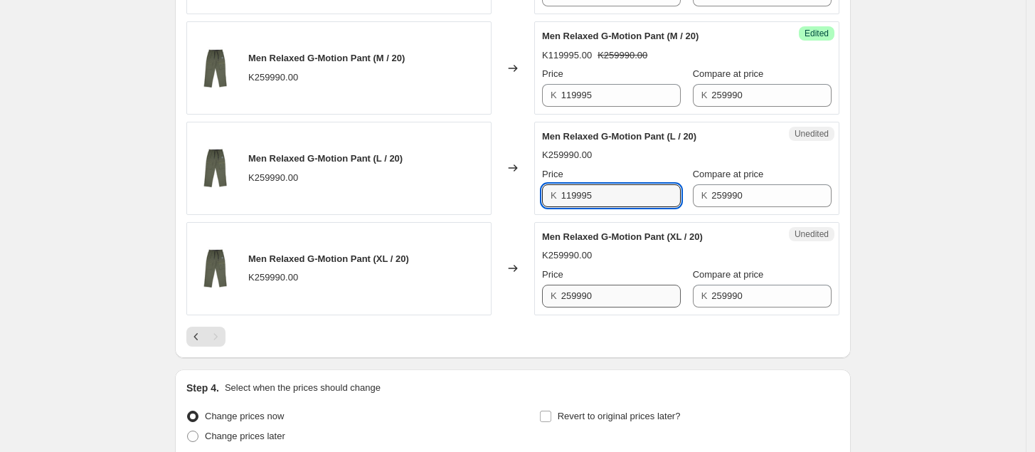
type input "119995"
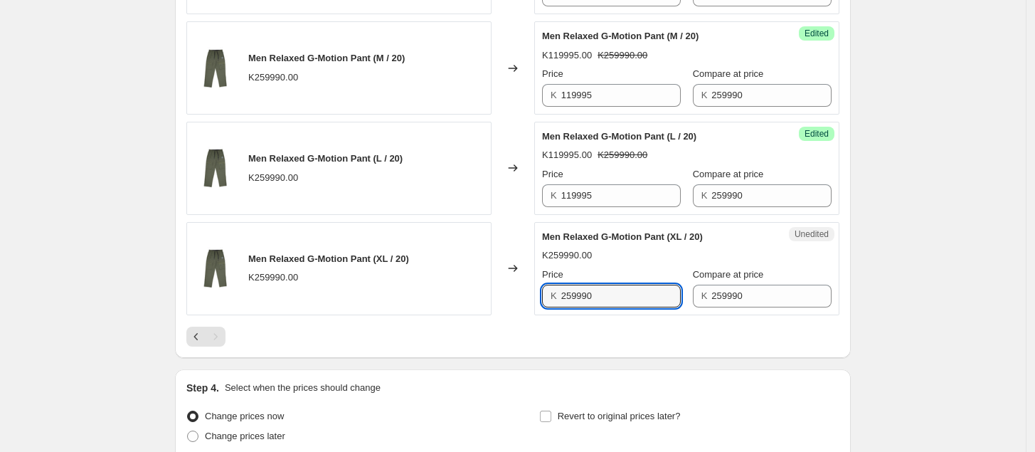
drag, startPoint x: 613, startPoint y: 299, endPoint x: 502, endPoint y: 339, distance: 117.9
type input "119995"
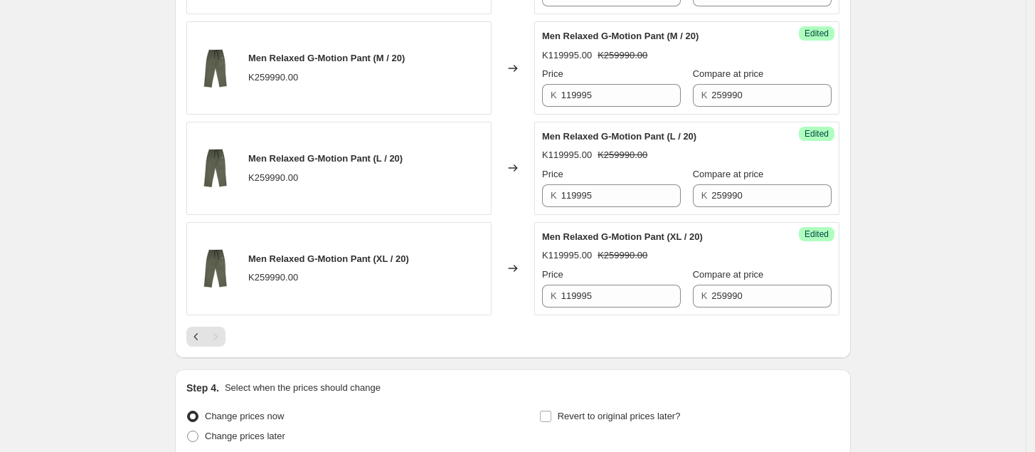
click at [677, 337] on div at bounding box center [512, 337] width 653 height 20
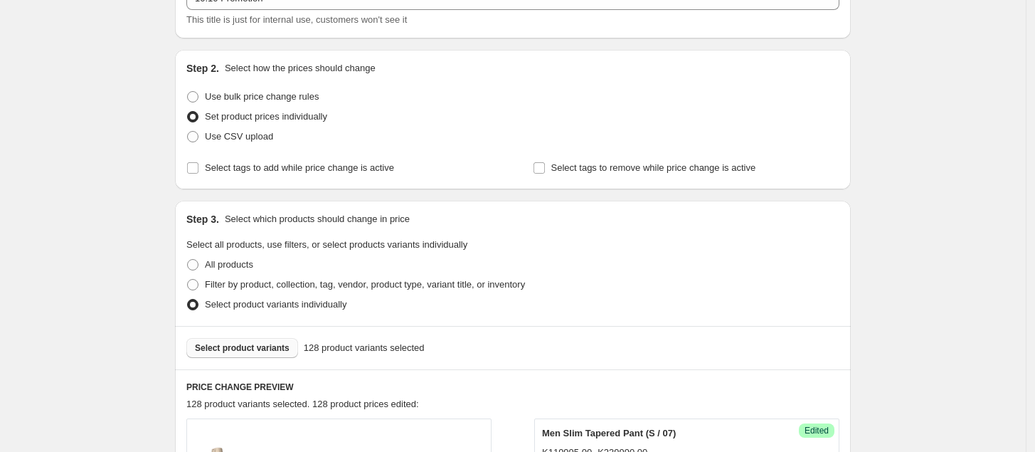
scroll to position [102, 0]
click at [244, 353] on span "Select product variants" at bounding box center [242, 349] width 95 height 11
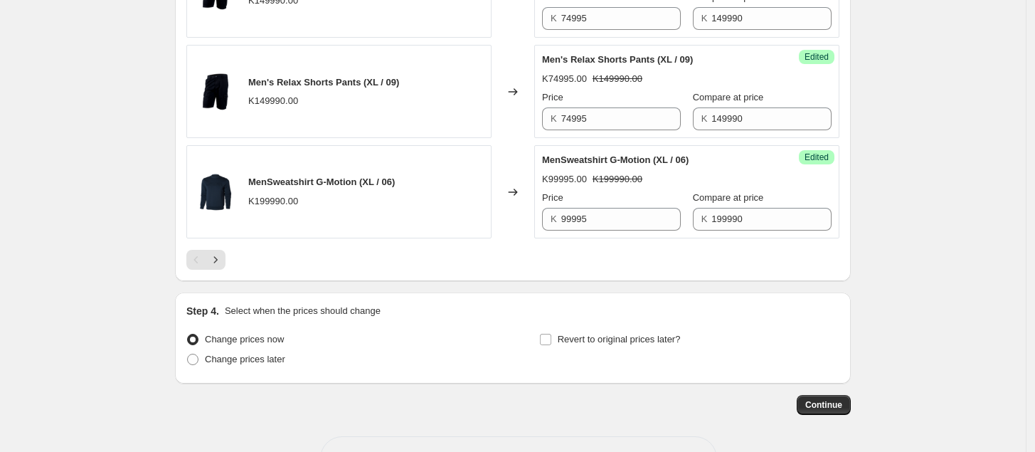
scroll to position [2310, 0]
click at [223, 264] on icon "Next" at bounding box center [215, 259] width 14 height 14
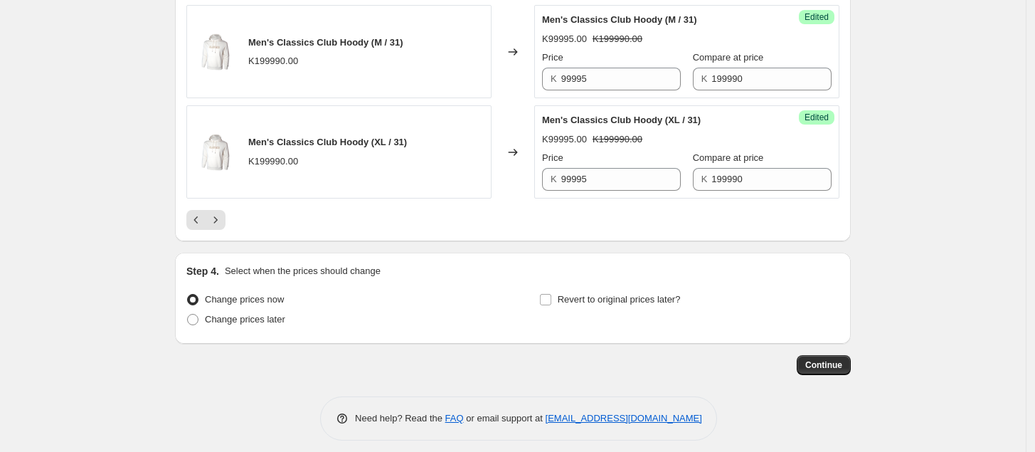
scroll to position [2321, 0]
click at [217, 226] on icon "Next" at bounding box center [215, 219] width 14 height 14
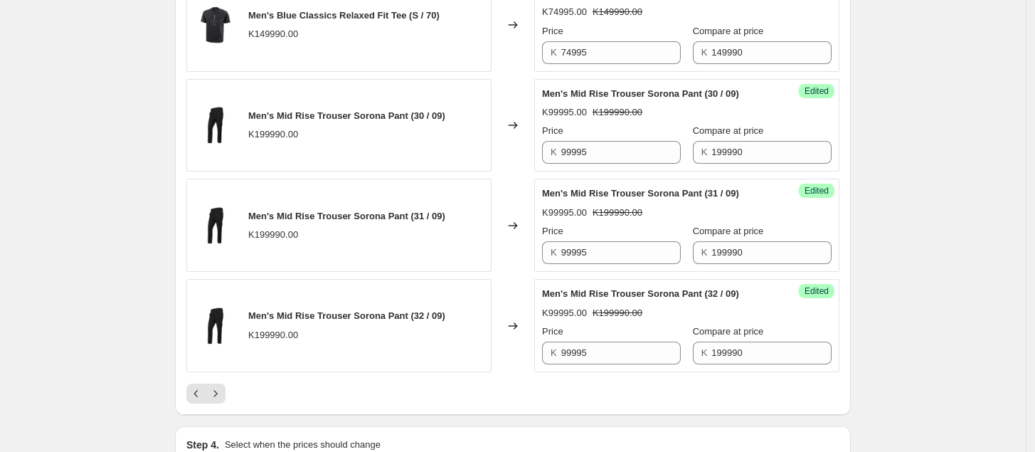
scroll to position [2412, 0]
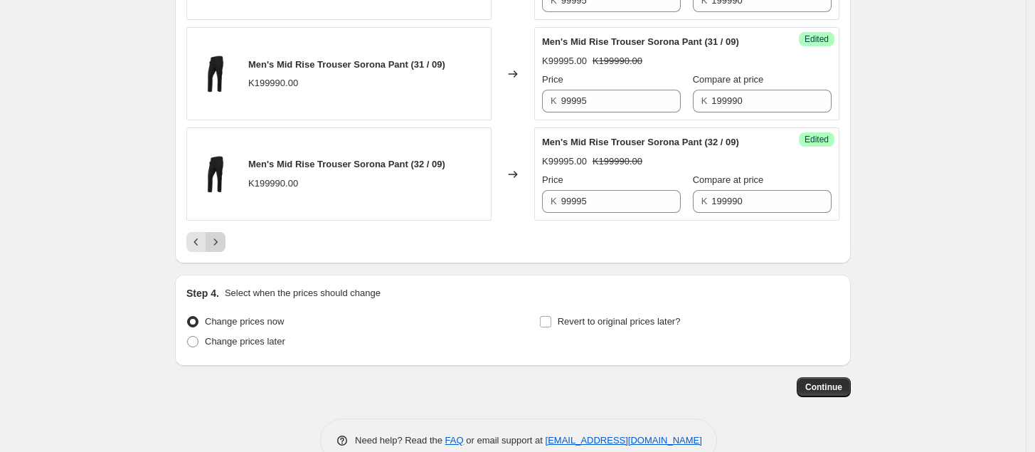
click at [218, 245] on icon "Next" at bounding box center [216, 241] width 4 height 6
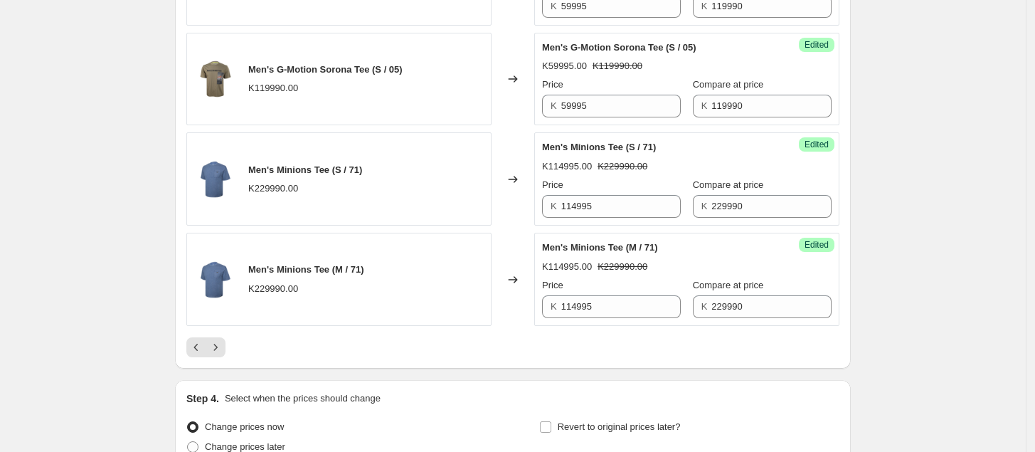
scroll to position [2338, 0]
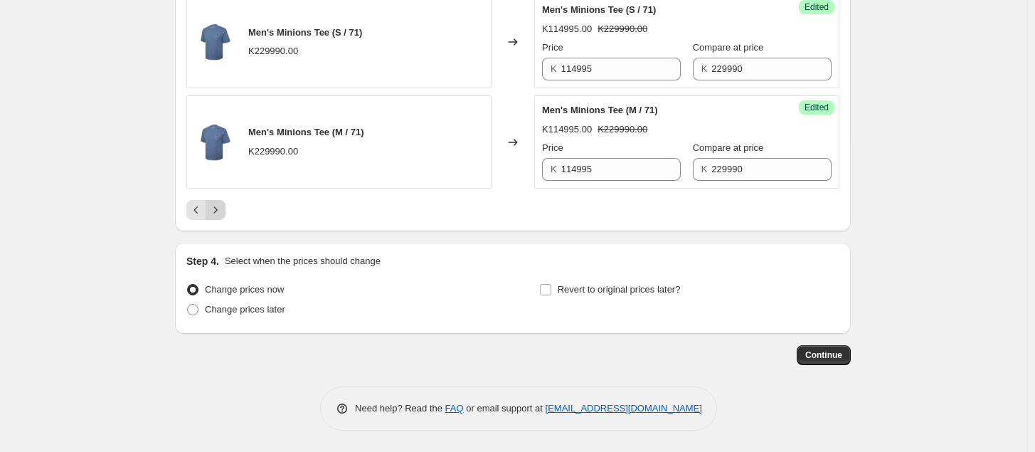
click at [223, 211] on icon "Next" at bounding box center [215, 210] width 14 height 14
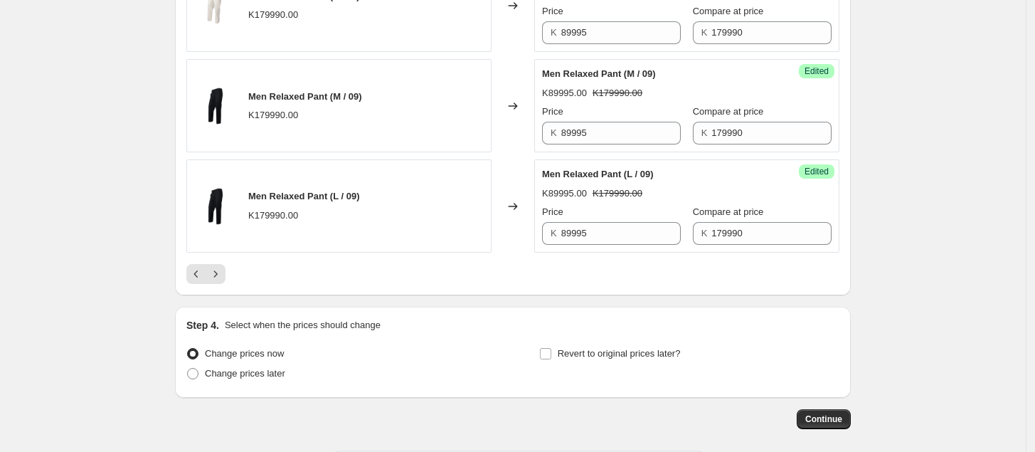
scroll to position [2481, 0]
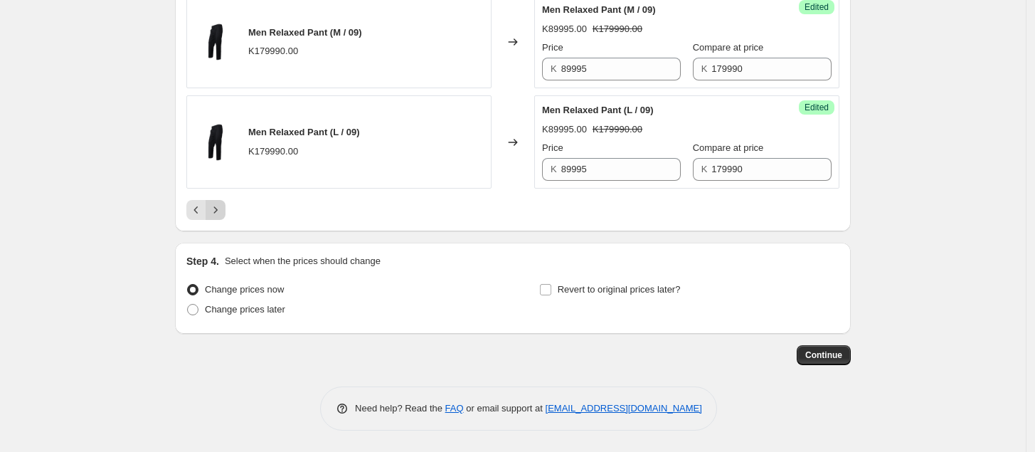
click at [223, 208] on icon "Next" at bounding box center [215, 210] width 14 height 14
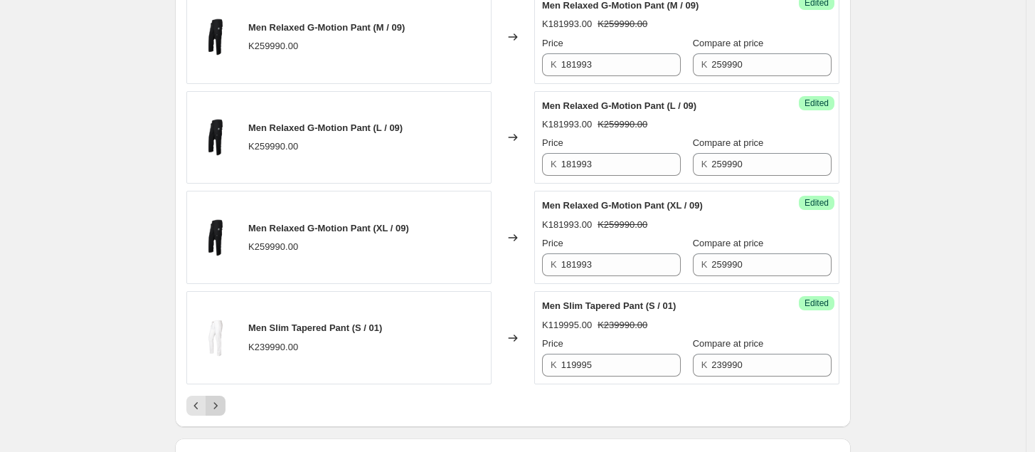
scroll to position [2254, 0]
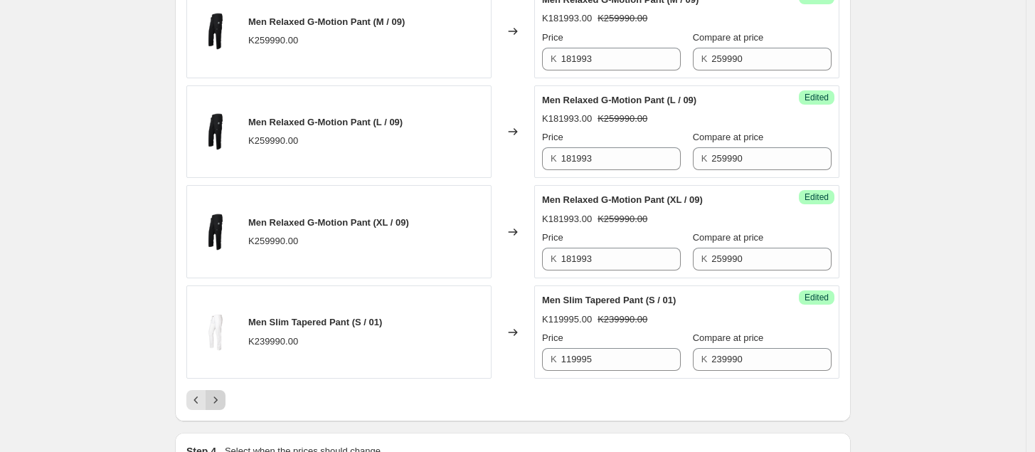
click at [221, 393] on icon "Next" at bounding box center [215, 400] width 14 height 14
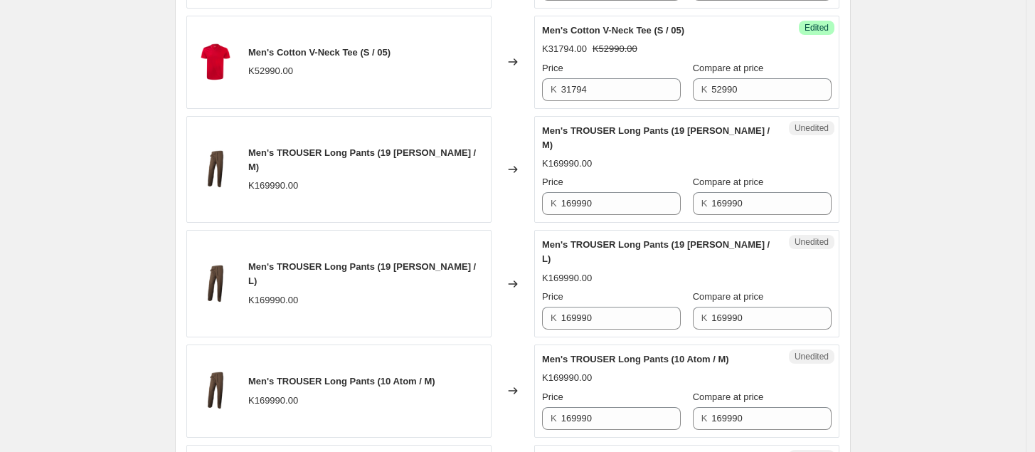
scroll to position [804, 0]
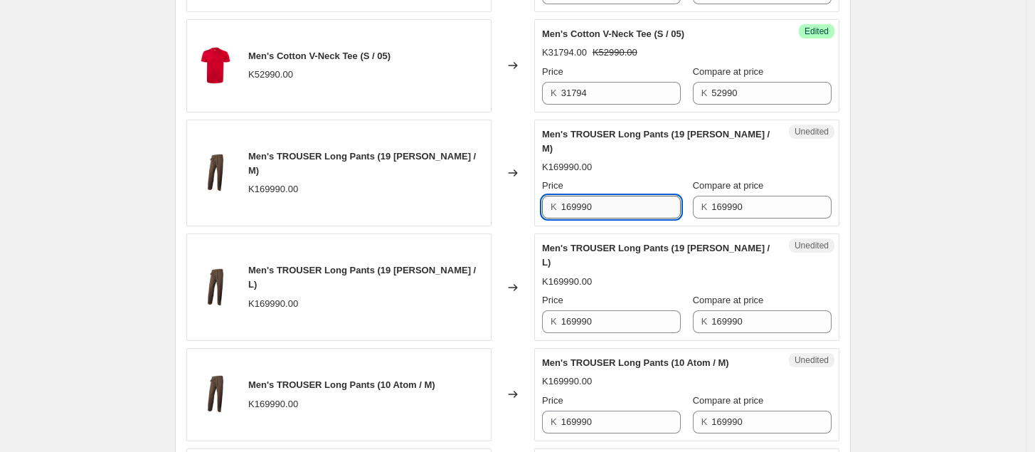
click at [603, 199] on input "169990" at bounding box center [621, 207] width 120 height 23
drag, startPoint x: 631, startPoint y: 200, endPoint x: 511, endPoint y: 216, distance: 121.3
click at [511, 215] on div "Men's TROUSER Long Pants (19 [PERSON_NAME] / M) K169990.00 Changed to Unedited …" at bounding box center [512, 173] width 653 height 107
type input "84995"
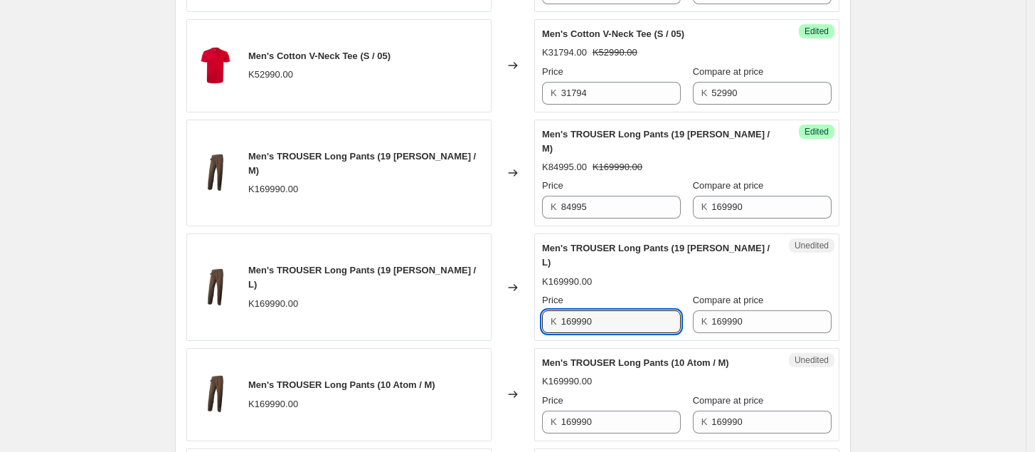
drag, startPoint x: 613, startPoint y: 300, endPoint x: 528, endPoint y: 310, distance: 85.3
click at [528, 310] on div "Men's TROUSER Long Pants (19 [PERSON_NAME] / L) K169990.00 Changed to Unedited …" at bounding box center [512, 286] width 653 height 107
type input "84995"
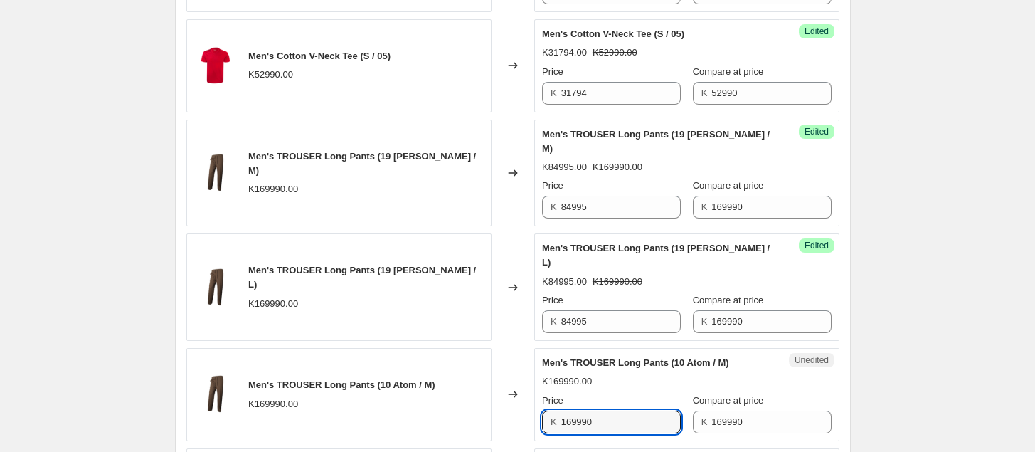
drag, startPoint x: 613, startPoint y: 399, endPoint x: 530, endPoint y: 402, distance: 82.6
click at [530, 402] on div "Men's TROUSER Long Pants (10 Atom / M) K169990.00 Changed to Unedited Men's TRO…" at bounding box center [512, 394] width 653 height 93
type input "84995"
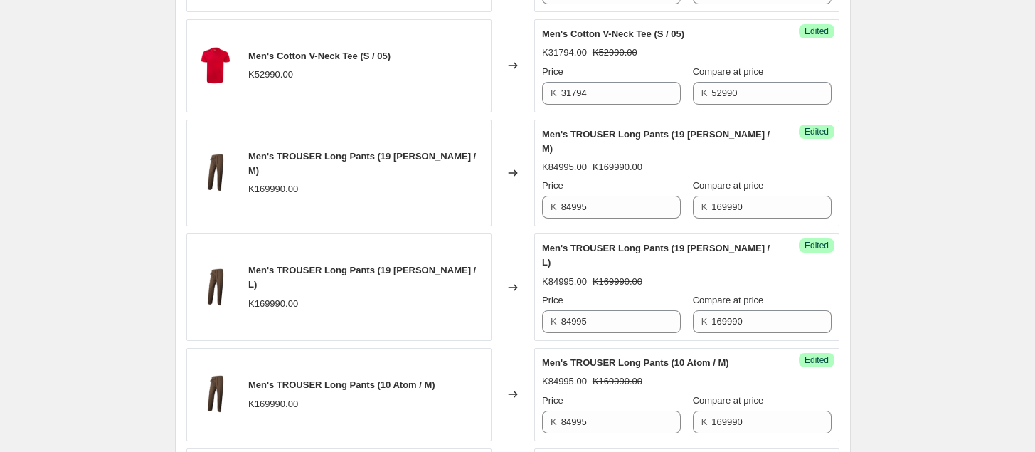
click at [855, 344] on div "Create new price [MEDICAL_DATA]. This page is ready Create new price [MEDICAL_D…" at bounding box center [513, 201] width 710 height 2010
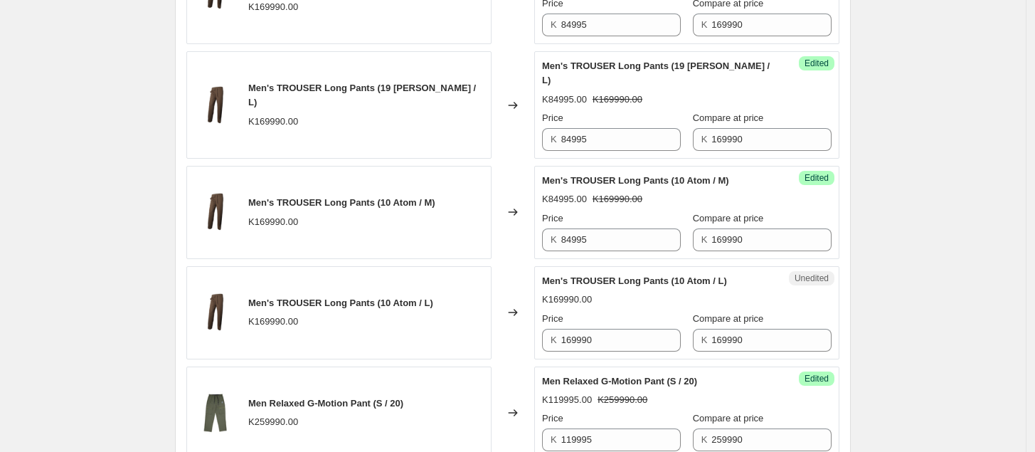
scroll to position [987, 0]
drag, startPoint x: 616, startPoint y: 306, endPoint x: 517, endPoint y: 317, distance: 99.6
click at [517, 317] on div "Men's TROUSER Long Pants (10 Atom / L) K169990.00 Changed to Unedited Men's TRO…" at bounding box center [512, 311] width 653 height 93
type input "84995"
click at [933, 285] on div "Create new price [MEDICAL_DATA]. This page is ready Create new price [MEDICAL_D…" at bounding box center [513, 18] width 1026 height 2010
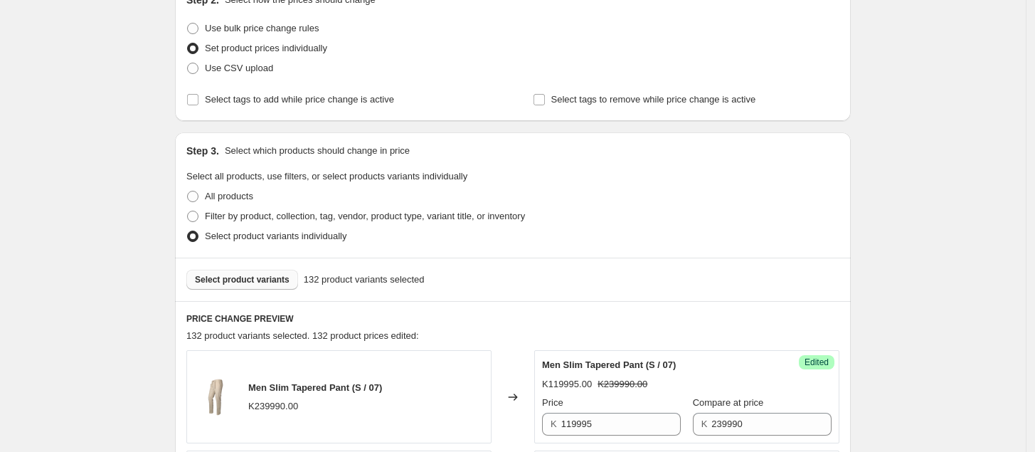
scroll to position [171, 0]
click at [255, 287] on span "Select product variants" at bounding box center [242, 280] width 95 height 11
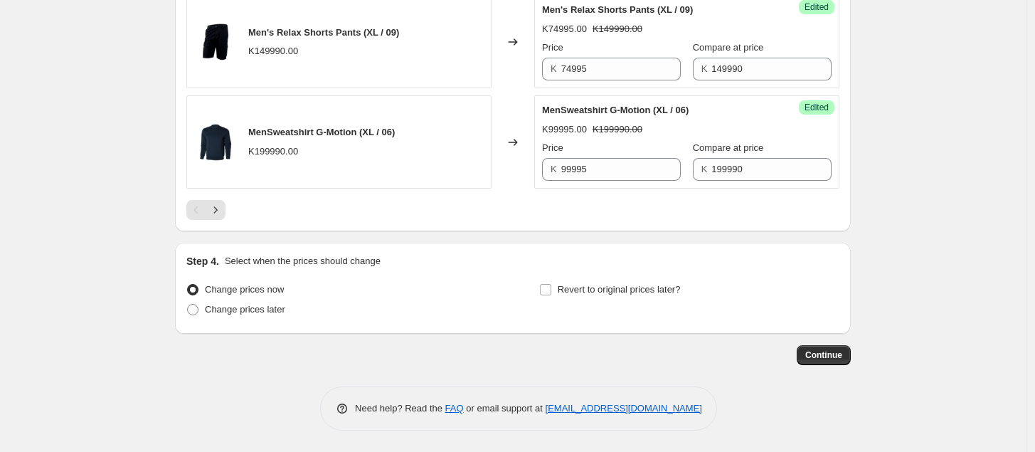
scroll to position [2367, 0]
click at [221, 206] on icon "Next" at bounding box center [215, 210] width 14 height 14
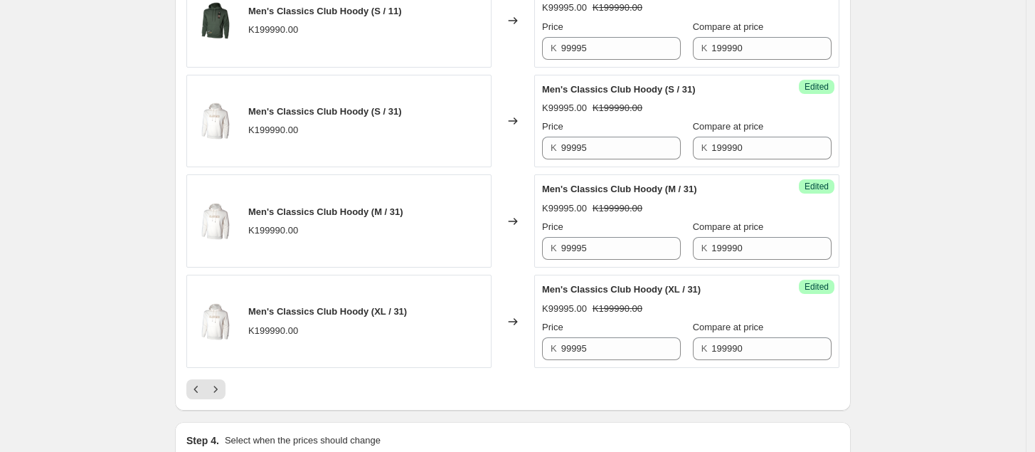
scroll to position [2338, 0]
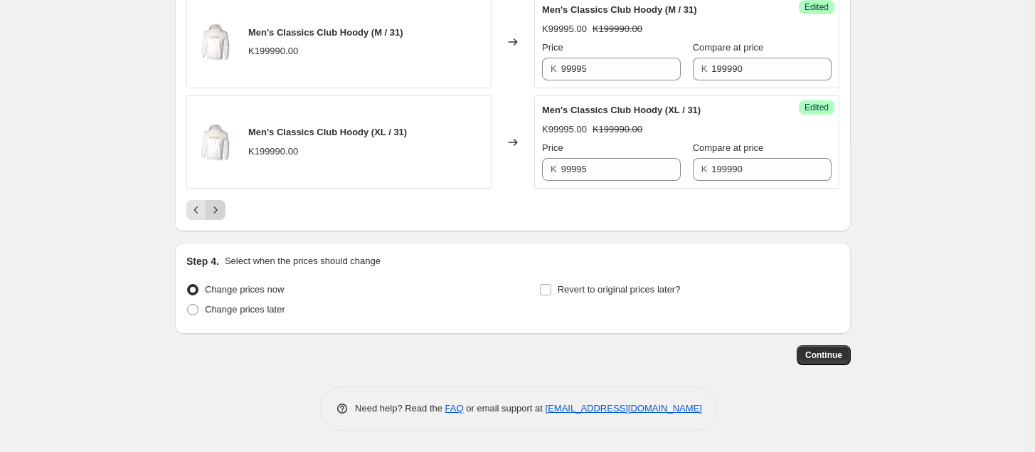
click at [222, 209] on icon "Next" at bounding box center [215, 210] width 14 height 14
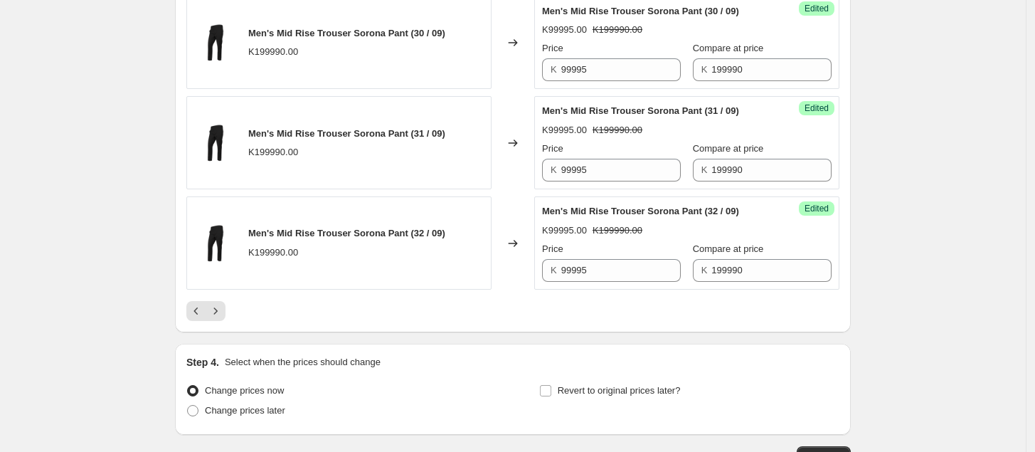
scroll to position [2452, 0]
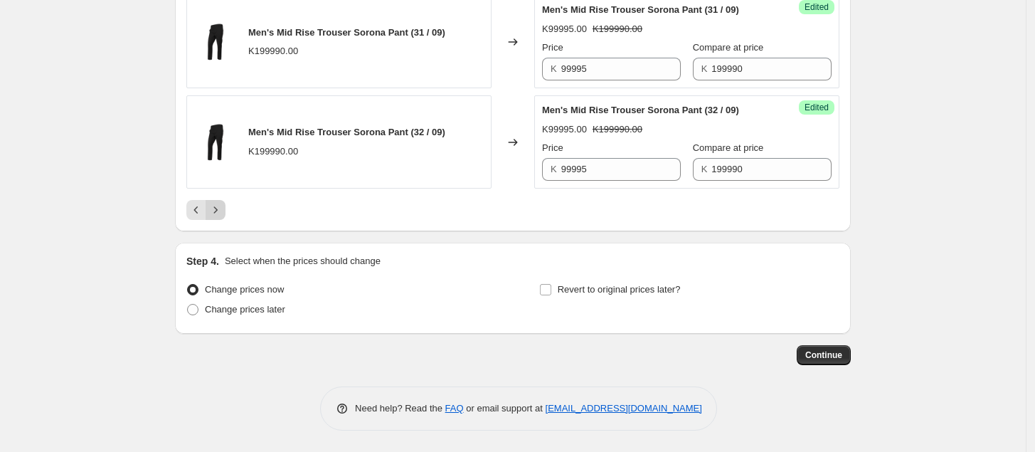
click at [218, 207] on icon "Next" at bounding box center [216, 209] width 4 height 6
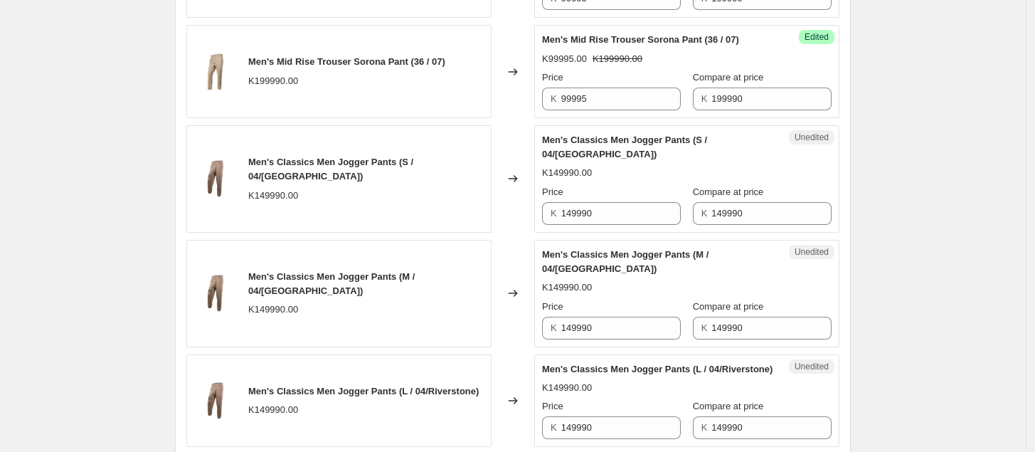
scroll to position [596, 0]
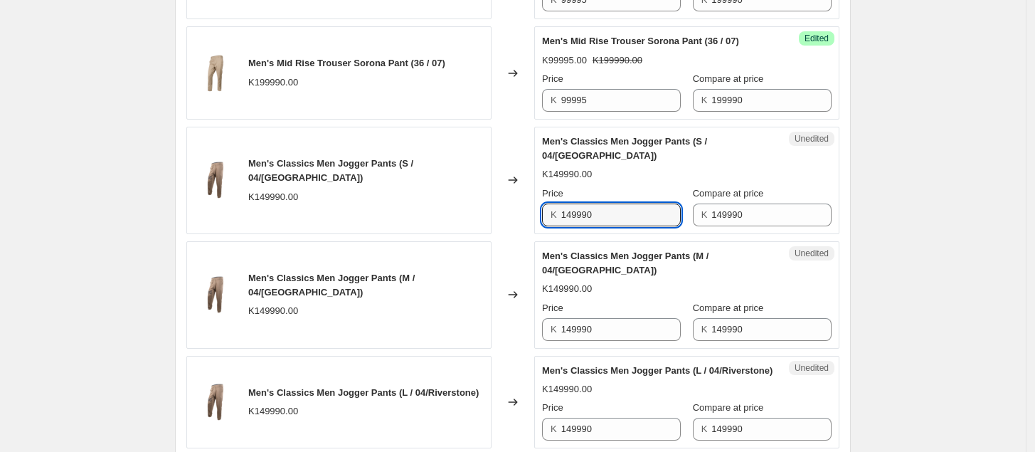
drag, startPoint x: 628, startPoint y: 216, endPoint x: 484, endPoint y: 223, distance: 143.9
click at [484, 223] on div "Men's Classics Men Jogger Pants (S / 04/Riverstone) K149990.00 Changed to Unedi…" at bounding box center [512, 180] width 653 height 107
type input "74995"
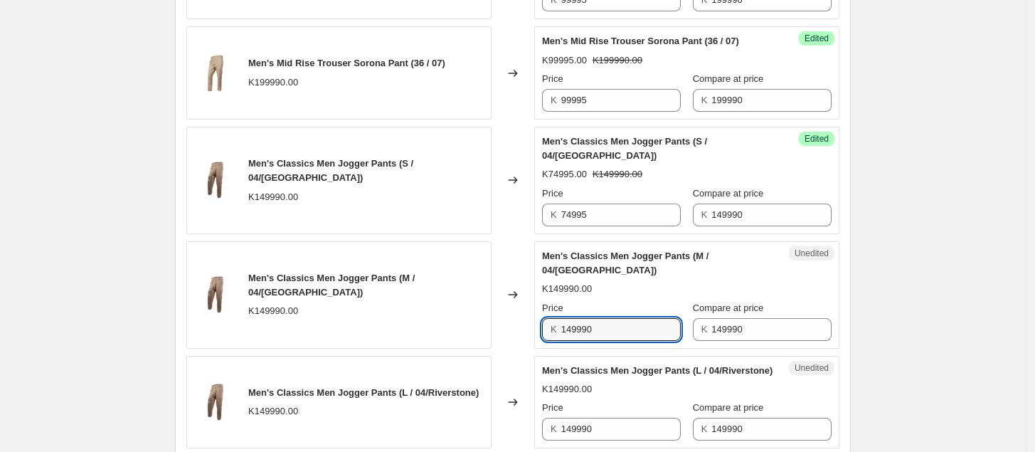
drag, startPoint x: 611, startPoint y: 333, endPoint x: 489, endPoint y: 354, distance: 123.4
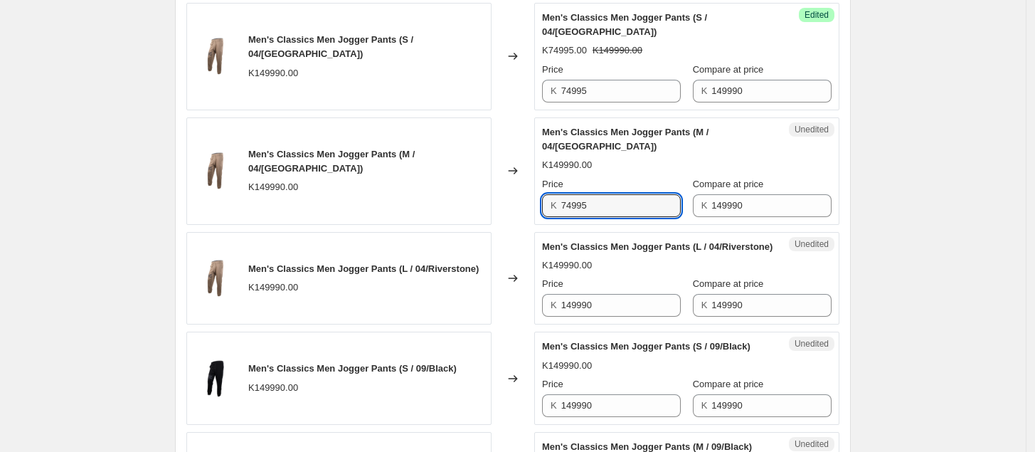
scroll to position [721, 0]
type input "74995"
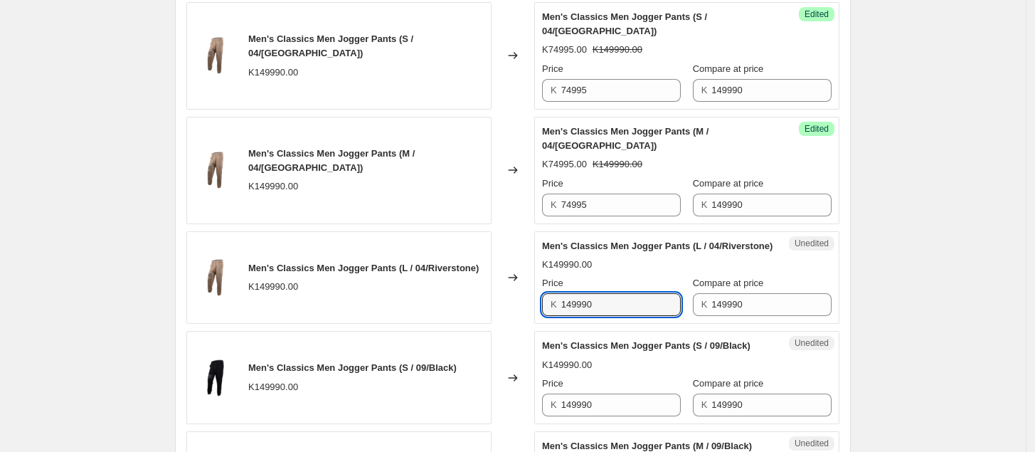
drag, startPoint x: 610, startPoint y: 323, endPoint x: 513, endPoint y: 332, distance: 97.2
click at [513, 324] on div "Men's Classics Men Jogger Pants (L / 04/Riverstone) K149990.00 Changed to Unedi…" at bounding box center [512, 277] width 653 height 93
type input "74995"
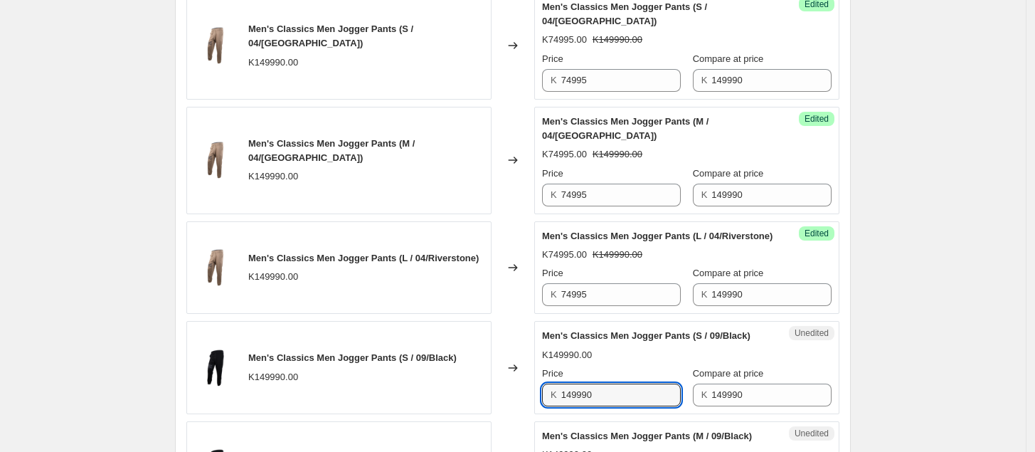
drag, startPoint x: 607, startPoint y: 421, endPoint x: 432, endPoint y: 436, distance: 175.8
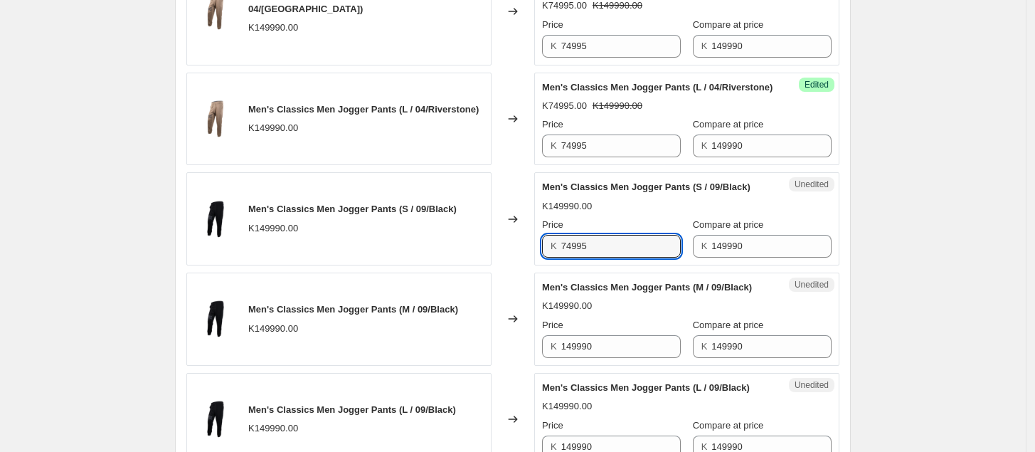
scroll to position [881, 0]
type input "74995"
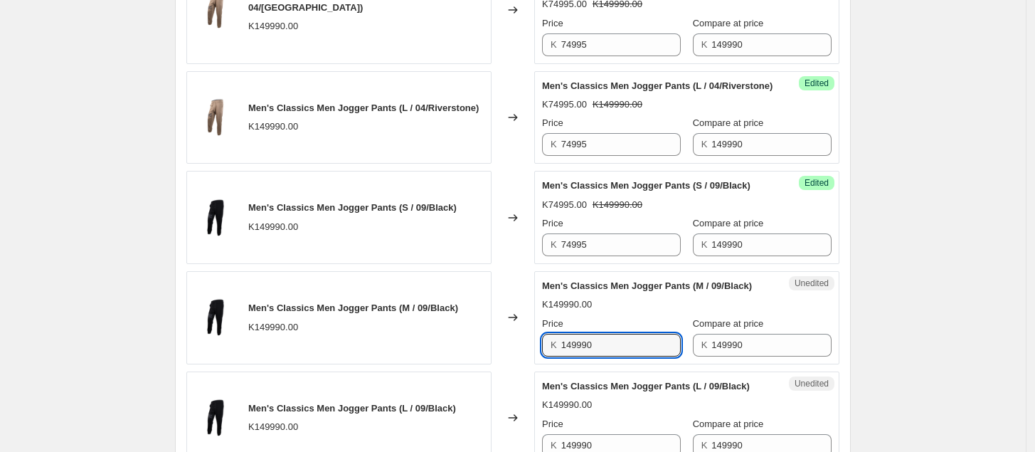
drag, startPoint x: 630, startPoint y: 367, endPoint x: 519, endPoint y: 376, distance: 111.3
click at [519, 364] on div "Men's Classics Men Jogger Pants (M / 09/Black) K149990.00 Changed to Unedited M…" at bounding box center [512, 317] width 653 height 93
type input "74995"
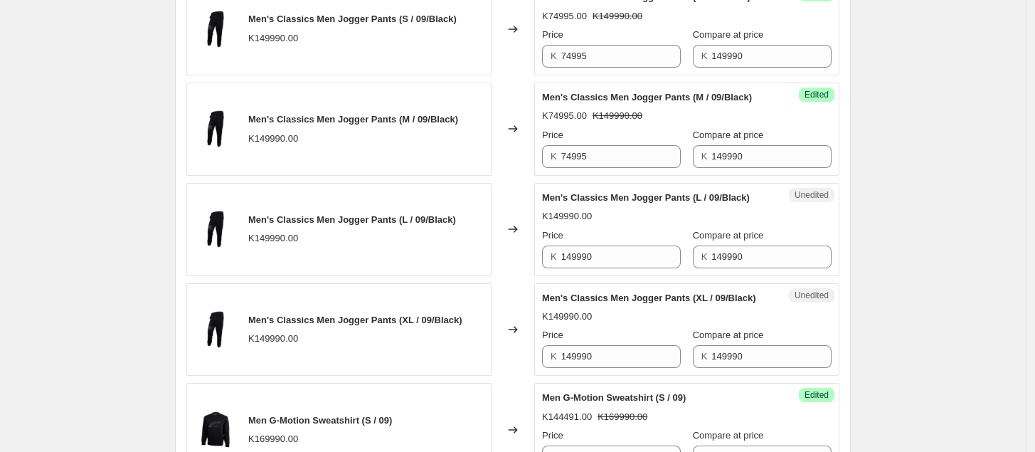
scroll to position [1071, 0]
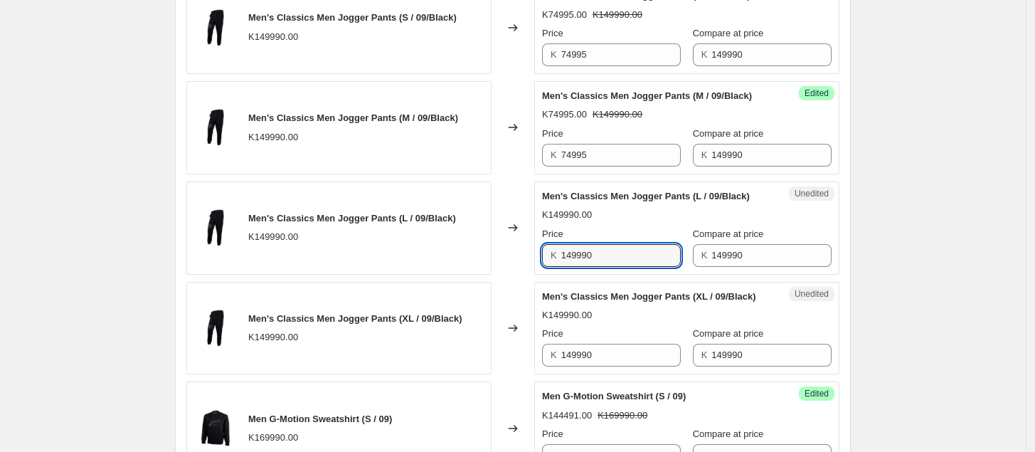
drag, startPoint x: 641, startPoint y: 277, endPoint x: 484, endPoint y: 285, distance: 157.5
click at [484, 275] on div "Men's Classics Men Jogger Pants (L / 09/Black) K149990.00 Changed to Unedited M…" at bounding box center [512, 227] width 653 height 93
type input "74995"
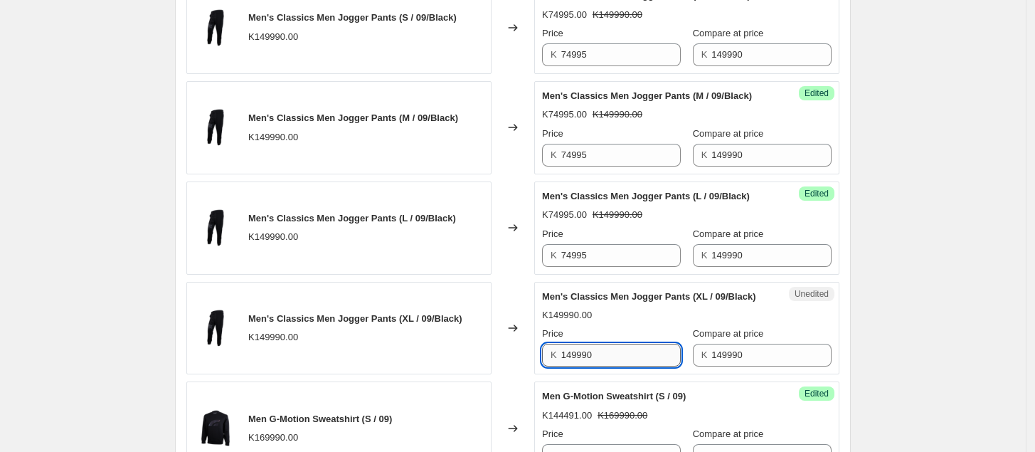
click at [611, 366] on input "149990" at bounding box center [621, 355] width 120 height 23
drag, startPoint x: 611, startPoint y: 381, endPoint x: 477, endPoint y: 380, distance: 133.1
click at [477, 375] on div "Men's Classics Men Jogger Pants (XL / 09/Black) K149990.00 Changed to Unedited …" at bounding box center [512, 328] width 653 height 93
type input "74995"
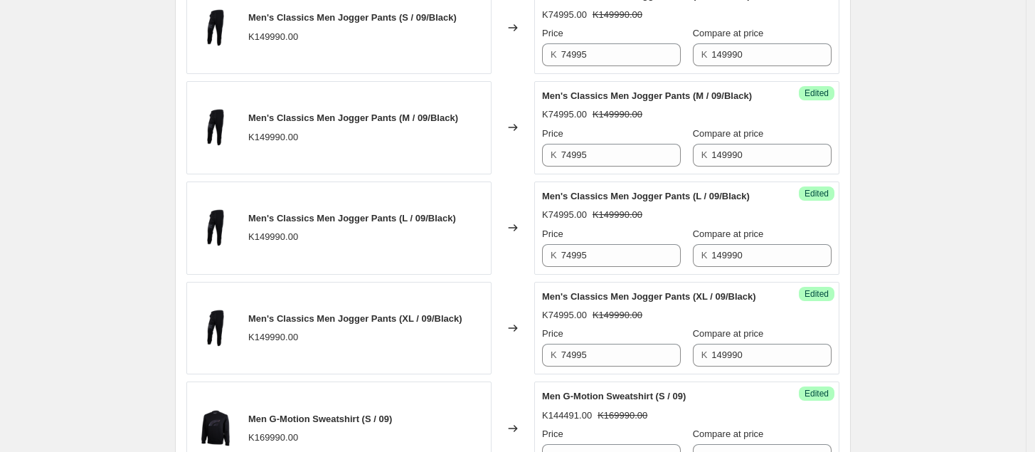
click at [897, 359] on div "Create new price [MEDICAL_DATA]. This page is ready Create new price [MEDICAL_D…" at bounding box center [513, 334] width 1026 height 2811
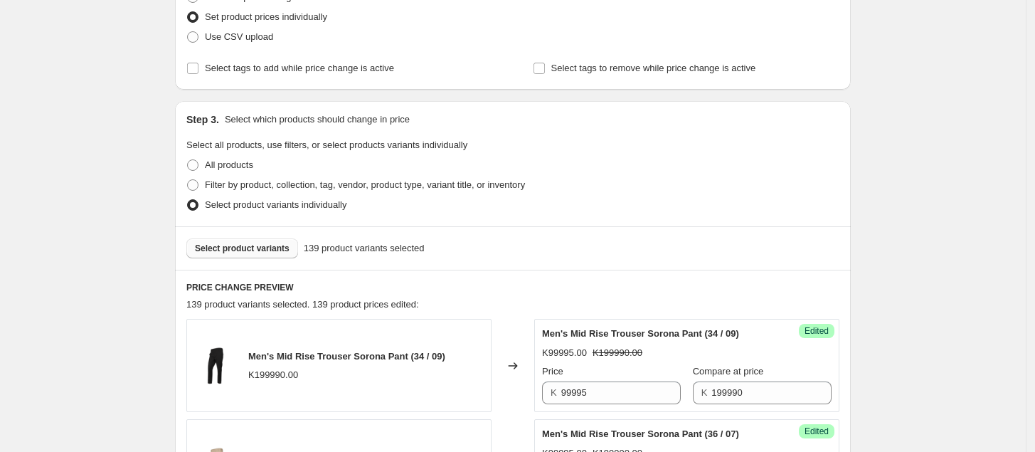
scroll to position [210, 0]
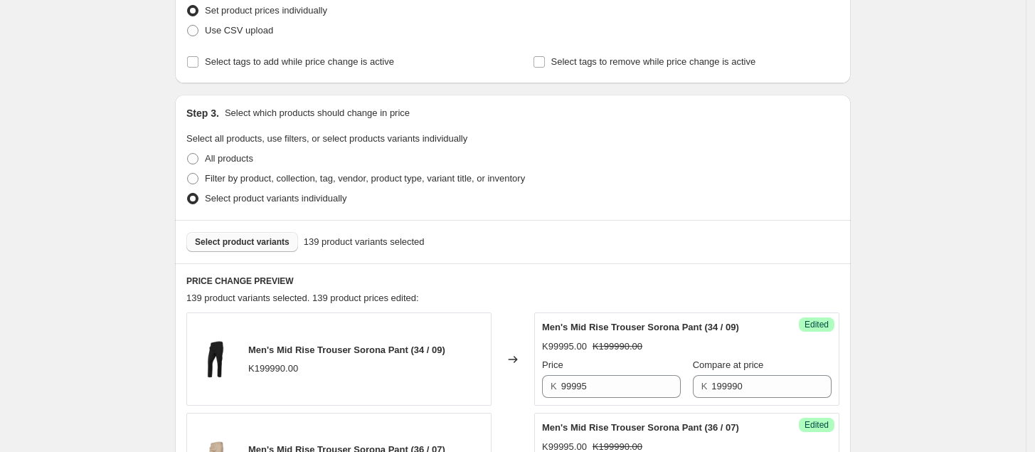
click at [213, 244] on span "Select product variants" at bounding box center [242, 241] width 95 height 11
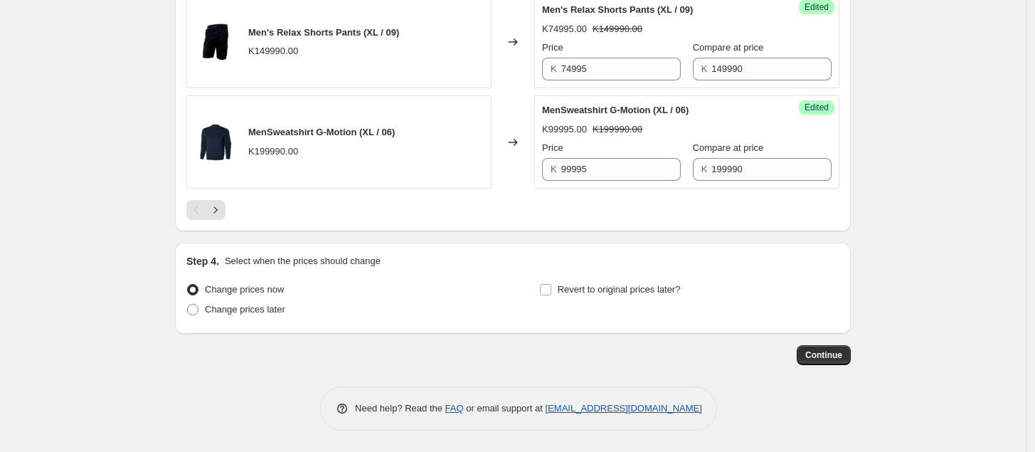
scroll to position [2363, 0]
click at [223, 206] on icon "Next" at bounding box center [215, 210] width 14 height 14
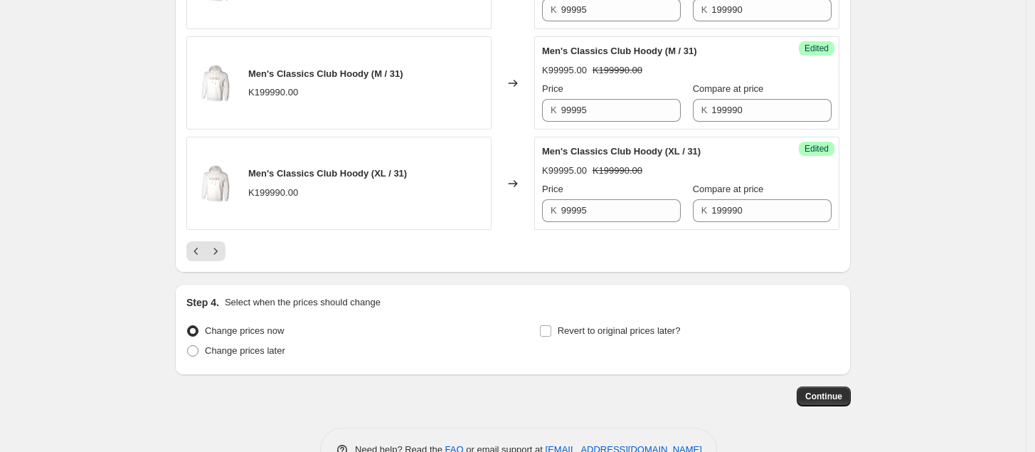
scroll to position [2290, 0]
click at [222, 258] on icon "Next" at bounding box center [215, 250] width 14 height 14
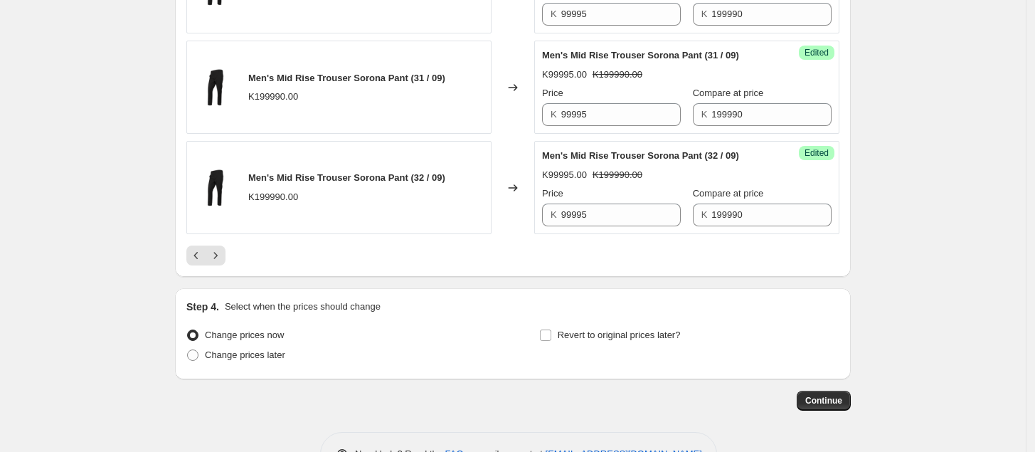
scroll to position [2399, 0]
click at [215, 262] on icon "Next" at bounding box center [215, 255] width 14 height 14
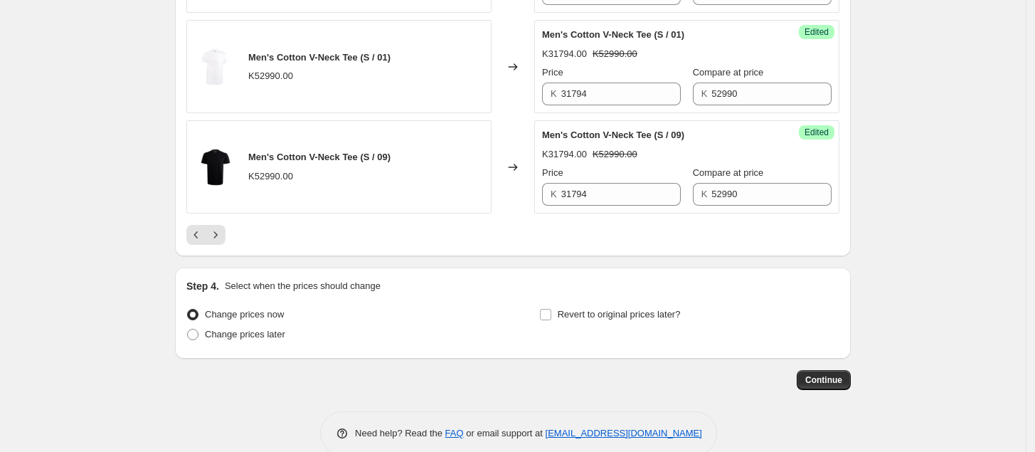
scroll to position [2335, 0]
click at [212, 244] on button "Next" at bounding box center [216, 234] width 20 height 20
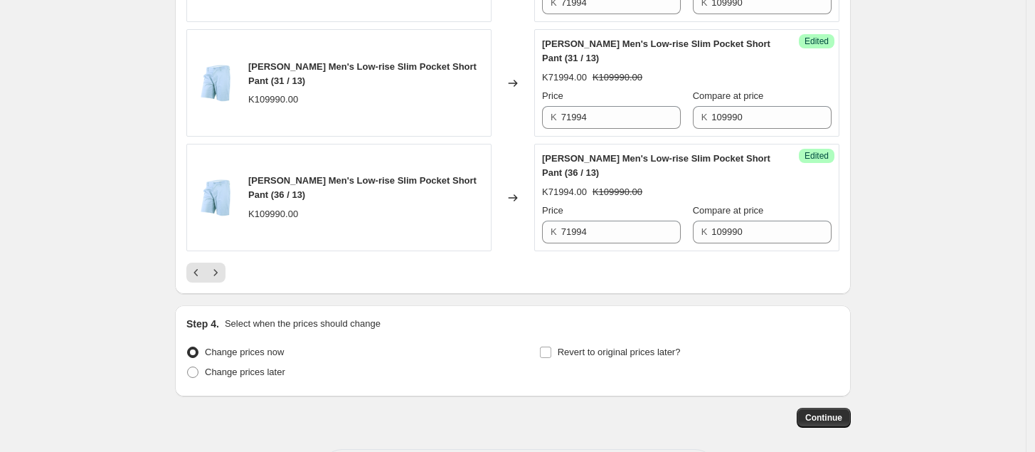
scroll to position [2382, 0]
click at [222, 279] on icon "Next" at bounding box center [215, 272] width 14 height 14
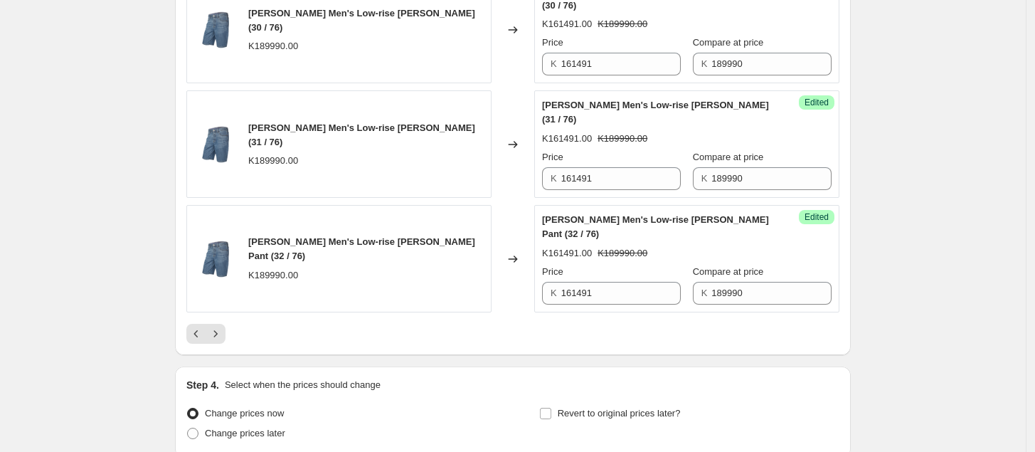
scroll to position [2367, 0]
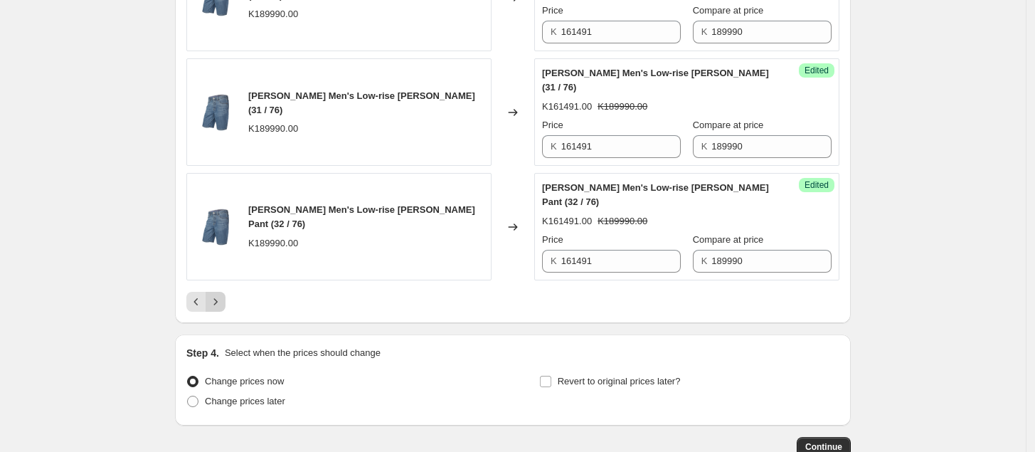
click at [216, 295] on icon "Next" at bounding box center [215, 302] width 14 height 14
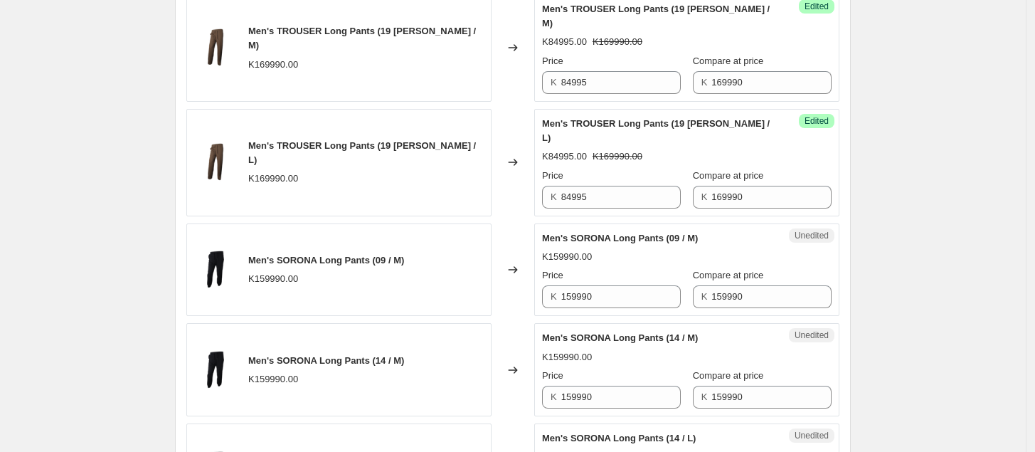
scroll to position [1673, 0]
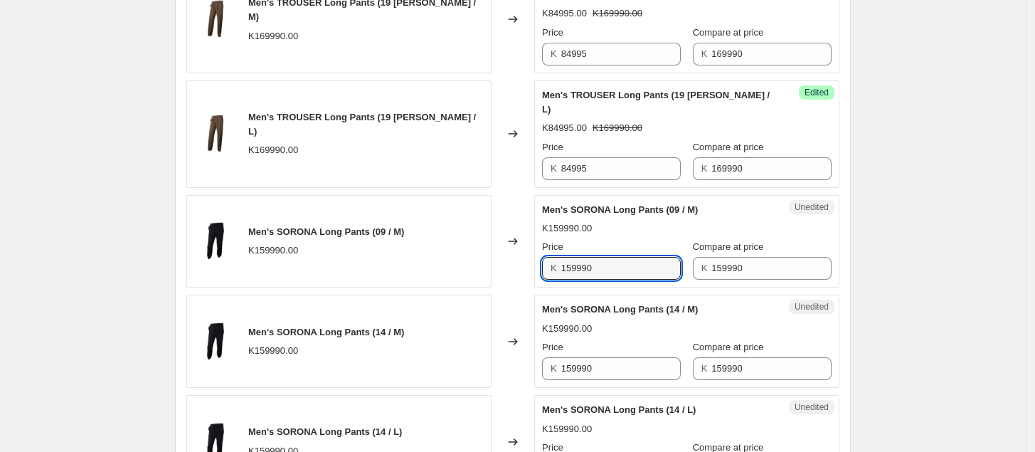
drag, startPoint x: 635, startPoint y: 228, endPoint x: 467, endPoint y: 257, distance: 170.3
type input "79995"
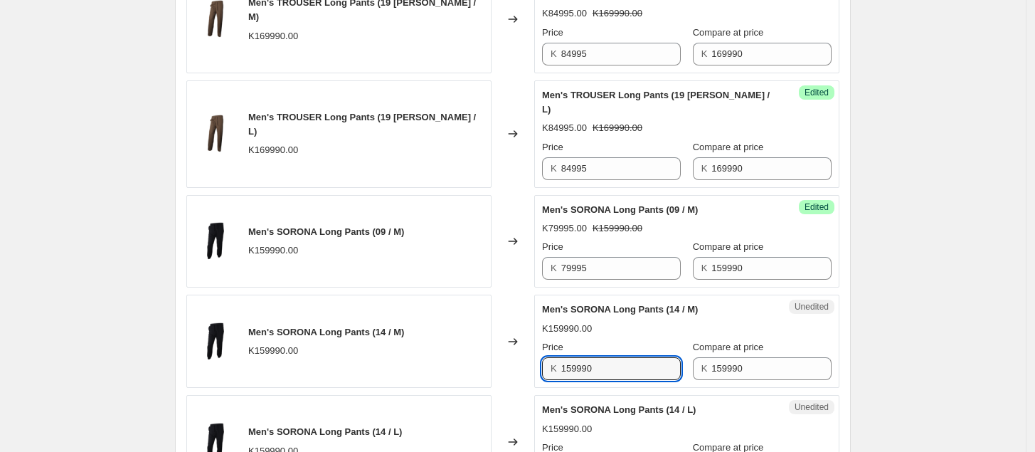
drag, startPoint x: 606, startPoint y: 334, endPoint x: 464, endPoint y: 337, distance: 142.3
click at [464, 337] on div "Men's SORONA Long Pants (14 / M) K159990.00 Changed to Unedited Men's SORONA Lo…" at bounding box center [512, 341] width 653 height 93
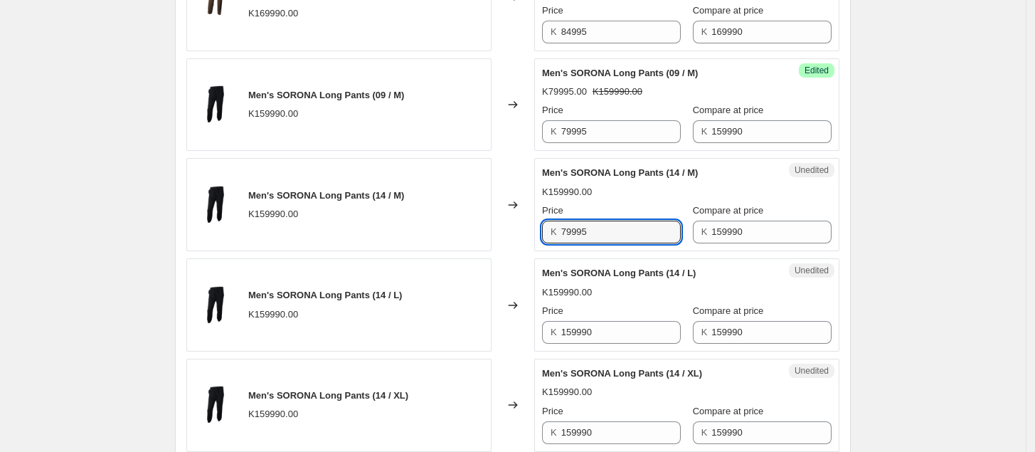
scroll to position [1811, 0]
type input "79995"
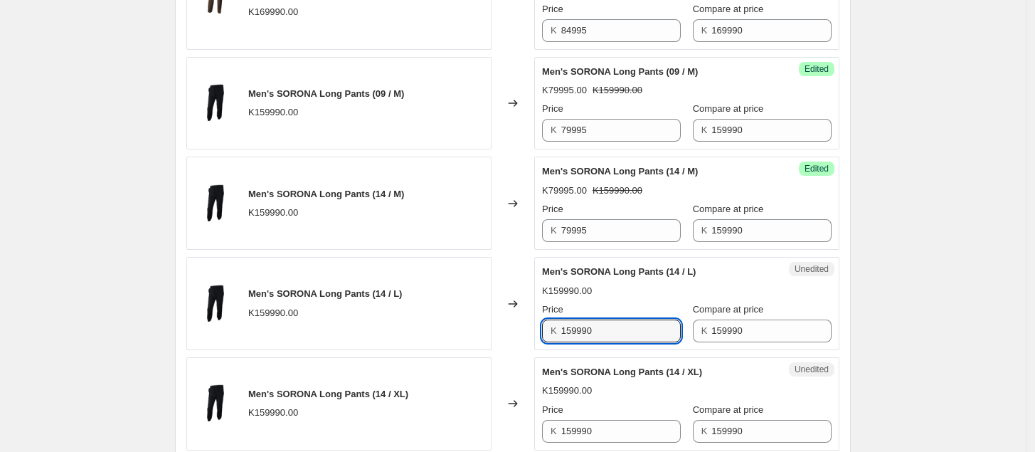
drag, startPoint x: 628, startPoint y: 288, endPoint x: 499, endPoint y: 316, distance: 132.4
type input "79995"
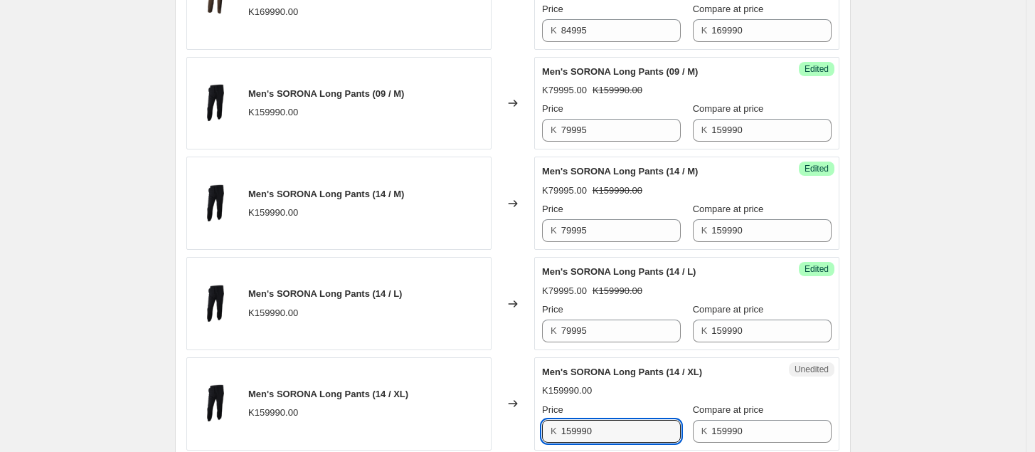
drag, startPoint x: 619, startPoint y: 396, endPoint x: 457, endPoint y: 410, distance: 162.9
click at [457, 410] on div "Men's SORONA Long Pants (14 / XL) K159990.00 Changed to Unedited Men's SORONA L…" at bounding box center [512, 403] width 653 height 93
type input "79995"
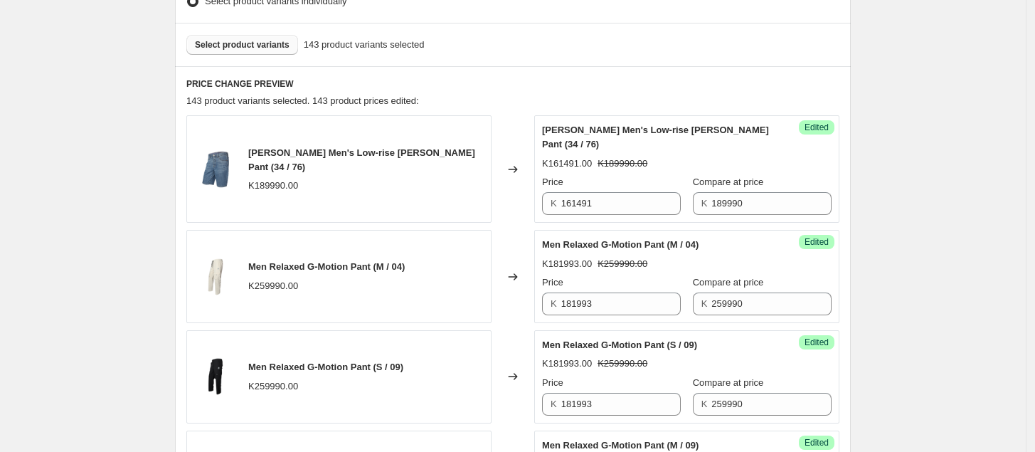
scroll to position [414, 0]
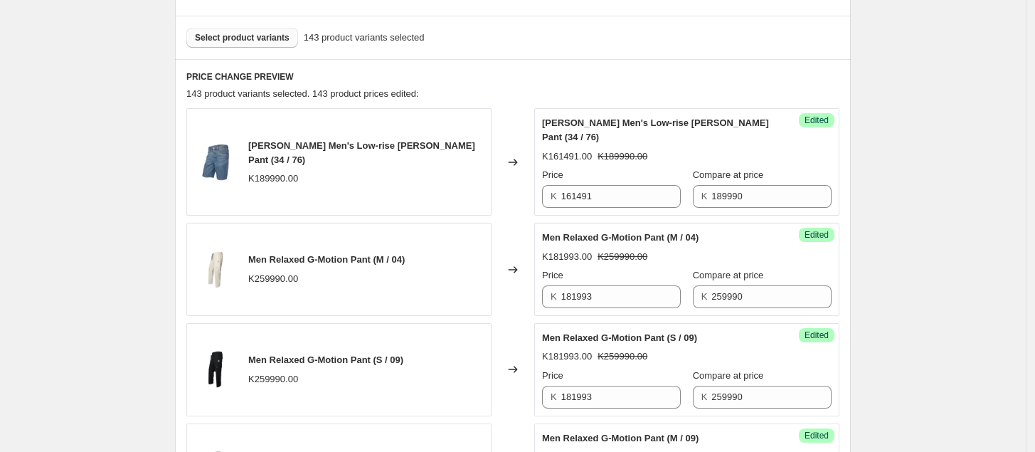
click at [239, 50] on div "Select product variants 143 product variants selected" at bounding box center [513, 37] width 676 height 43
click at [238, 45] on button "Select product variants" at bounding box center [242, 38] width 112 height 20
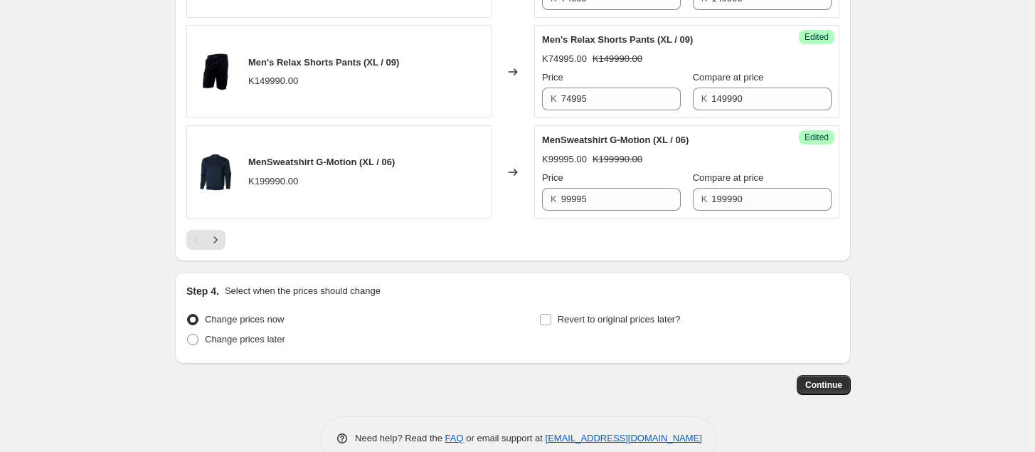
scroll to position [2332, 0]
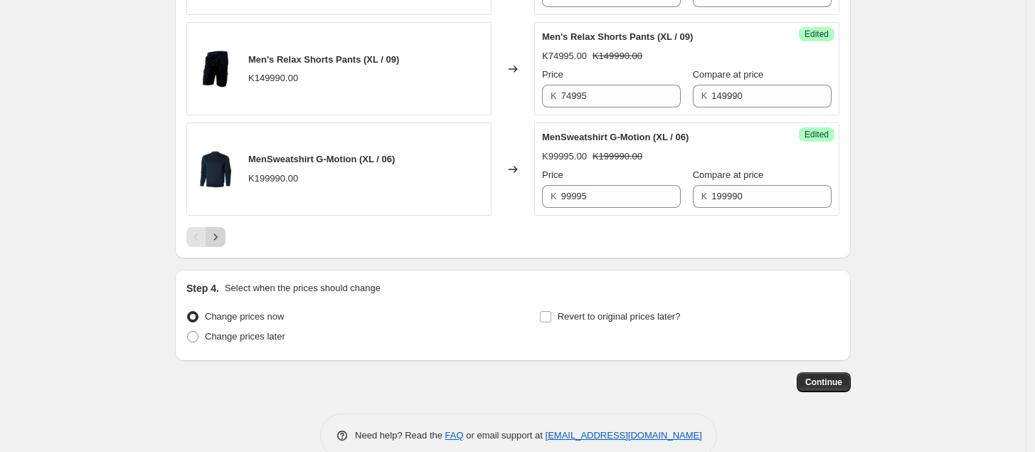
click at [222, 244] on icon "Next" at bounding box center [215, 237] width 14 height 14
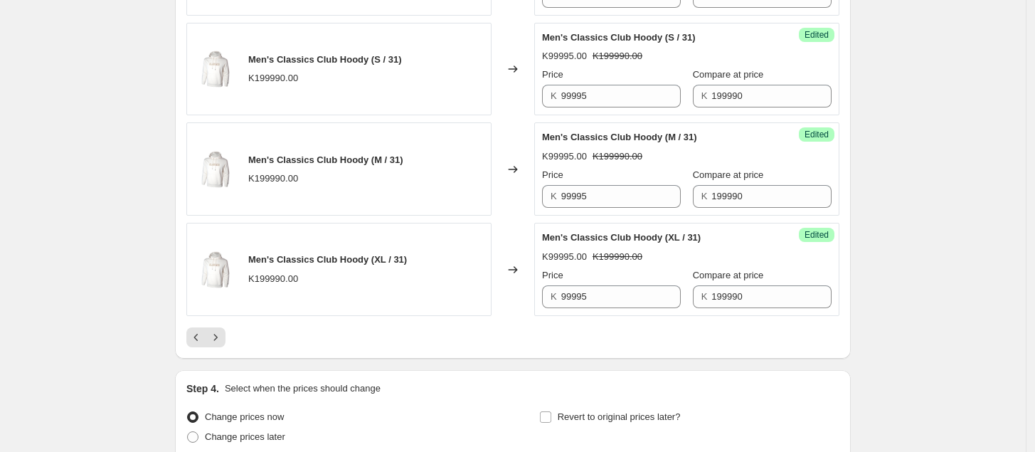
scroll to position [2205, 0]
click at [222, 342] on icon "Next" at bounding box center [215, 336] width 14 height 14
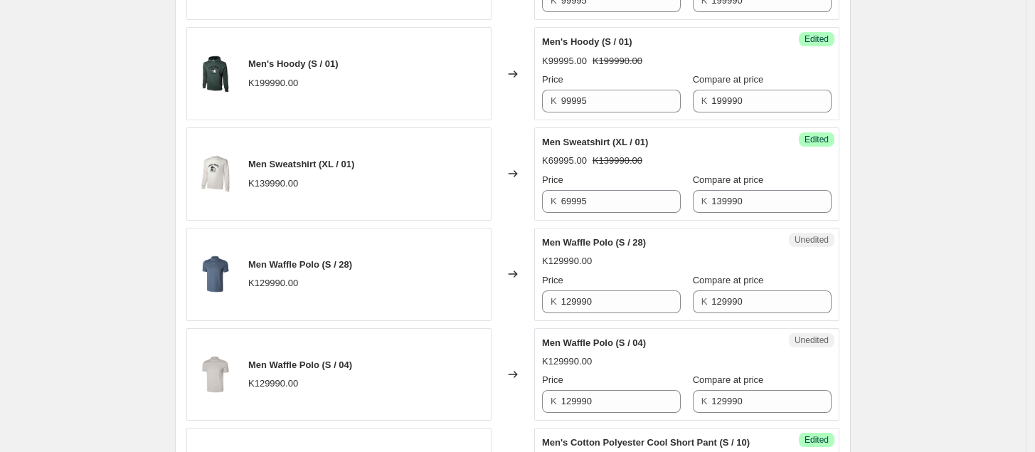
scroll to position [574, 0]
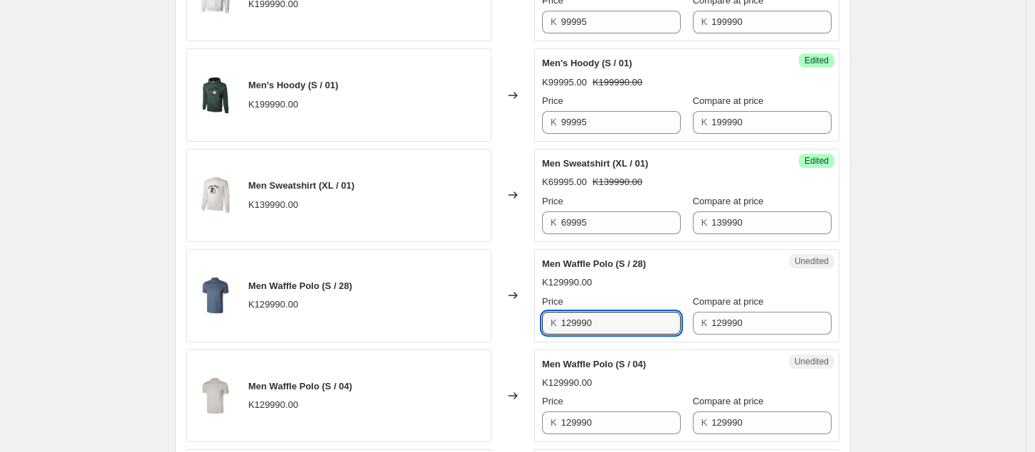
drag, startPoint x: 632, startPoint y: 332, endPoint x: 527, endPoint y: 342, distance: 105.9
click at [527, 342] on div "Men Waffle Polo (S / 28) K129990.00 Changed to Unedited Men Waffle Polo (S / 28…" at bounding box center [512, 295] width 653 height 93
type input "90993"
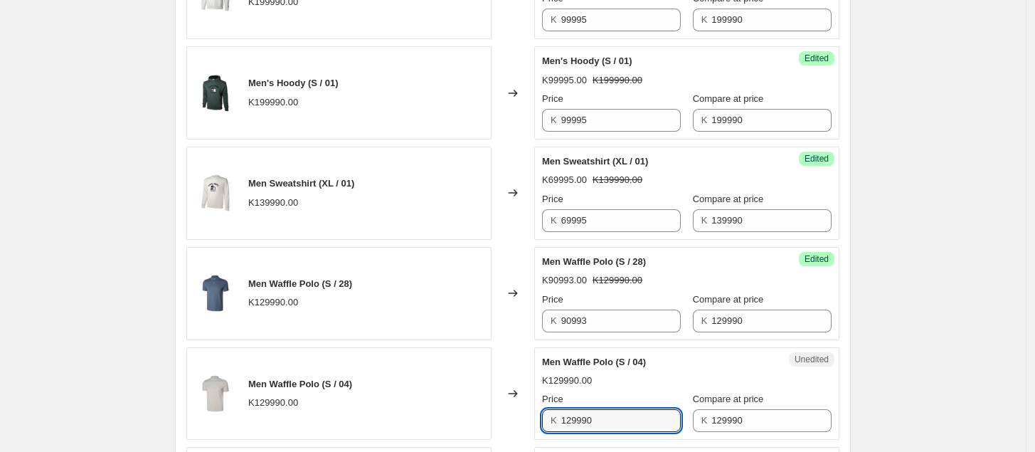
drag, startPoint x: 618, startPoint y: 419, endPoint x: 492, endPoint y: 438, distance: 127.3
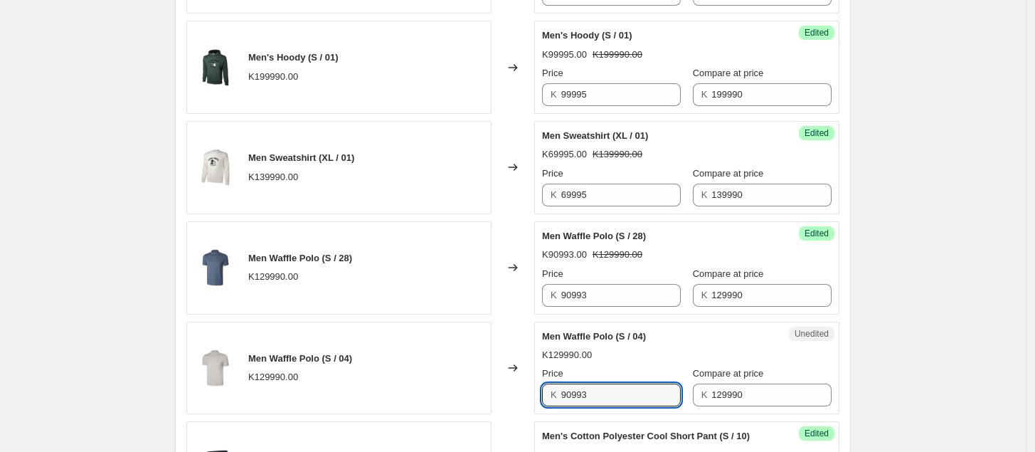
type input "90993"
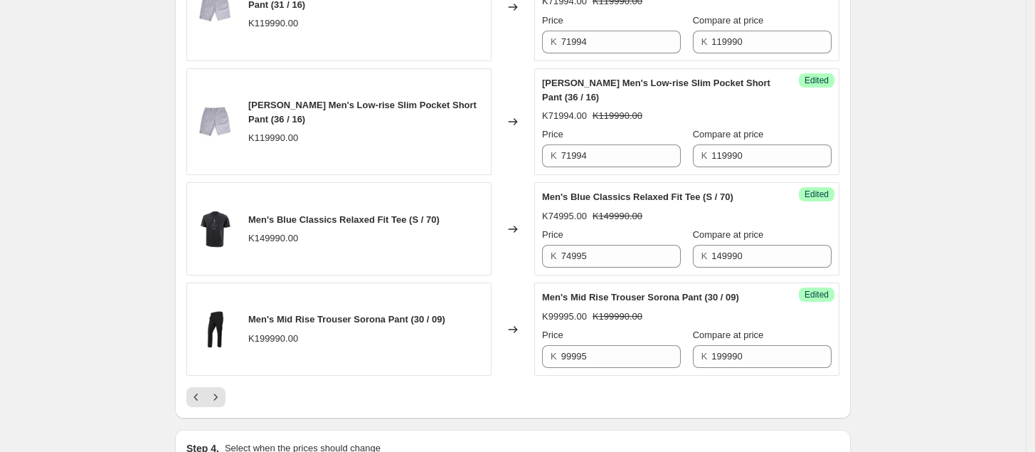
scroll to position [2258, 0]
click at [221, 401] on icon "Next" at bounding box center [215, 396] width 14 height 14
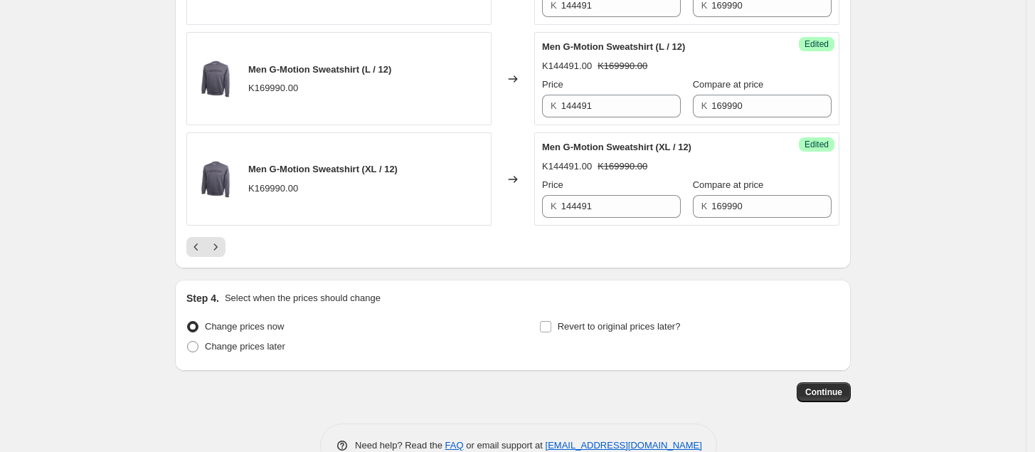
scroll to position [2323, 0]
click at [217, 253] on icon "Next" at bounding box center [215, 245] width 14 height 14
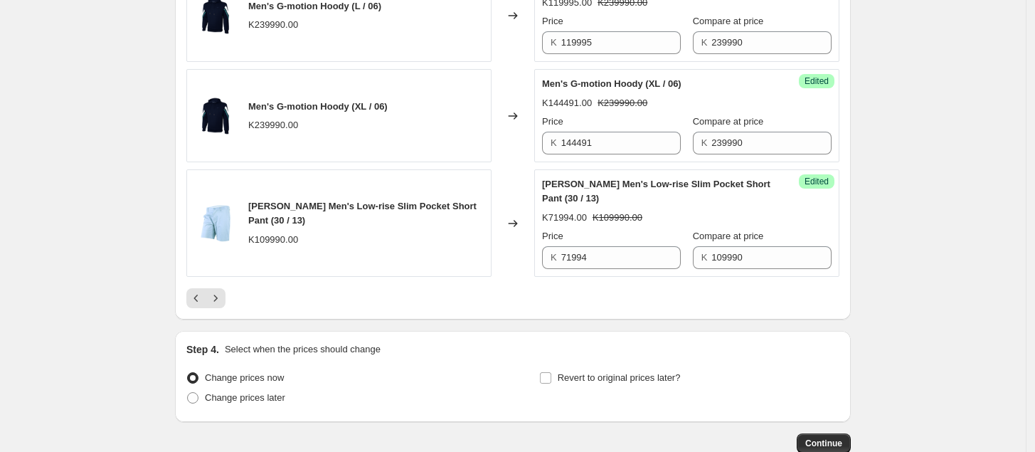
scroll to position [2334, 0]
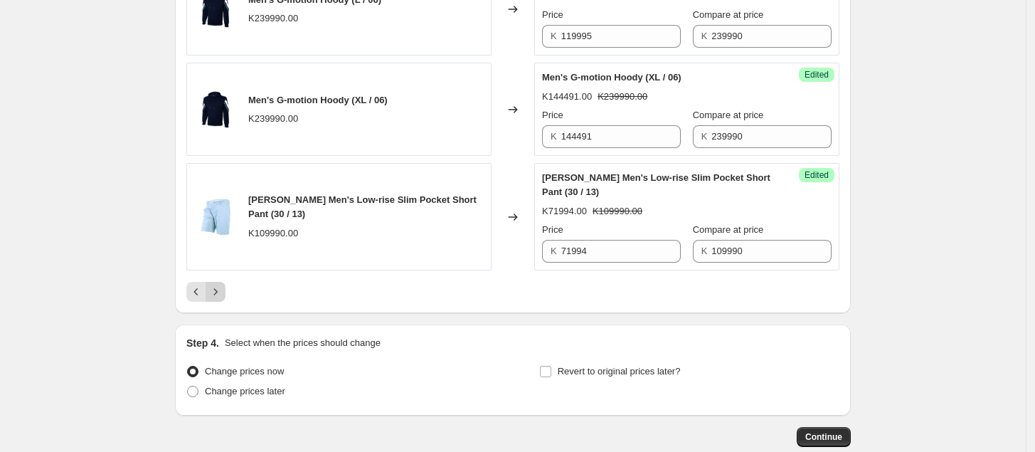
click at [223, 297] on icon "Next" at bounding box center [215, 292] width 14 height 14
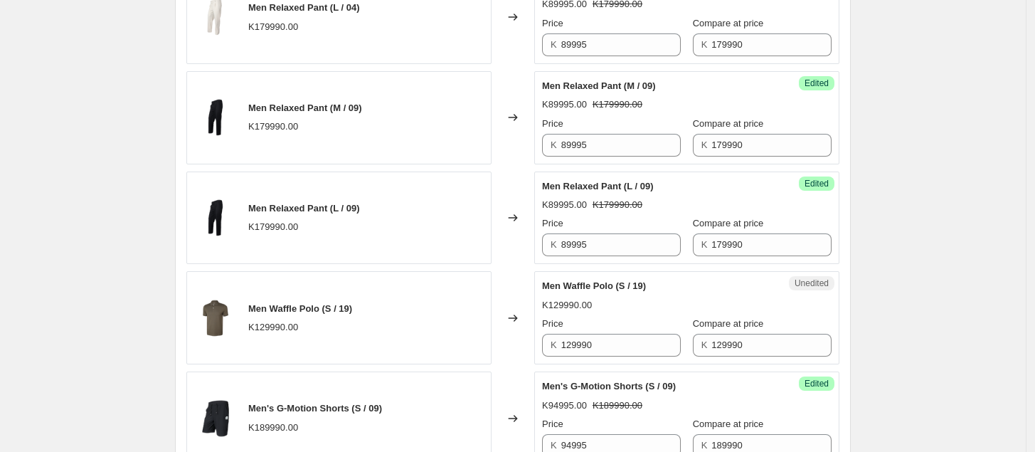
scroll to position [1219, 0]
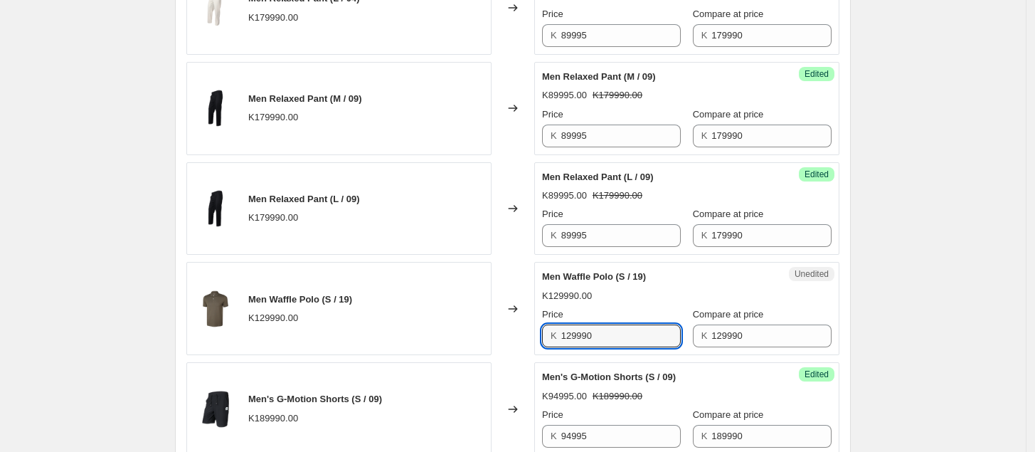
drag, startPoint x: 638, startPoint y: 348, endPoint x: 530, endPoint y: 371, distance: 110.5
click at [530, 371] on div "[PERSON_NAME] Men's Low-rise Slim Pocket Short Pant (31 / 13) K109990.00 Change…" at bounding box center [512, 358] width 653 height 2111
type input "90993"
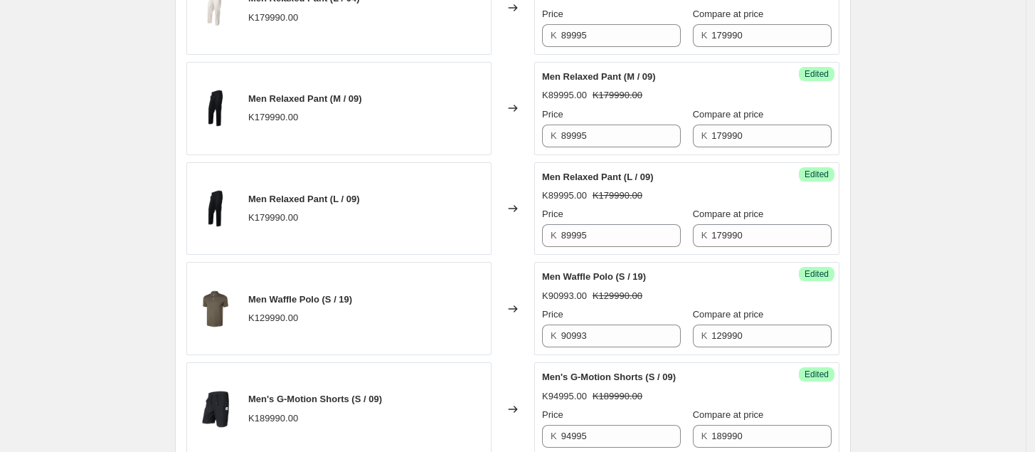
click at [859, 348] on div "Create new price [MEDICAL_DATA]. This page is ready Create new price [MEDICAL_D…" at bounding box center [513, 229] width 710 height 2896
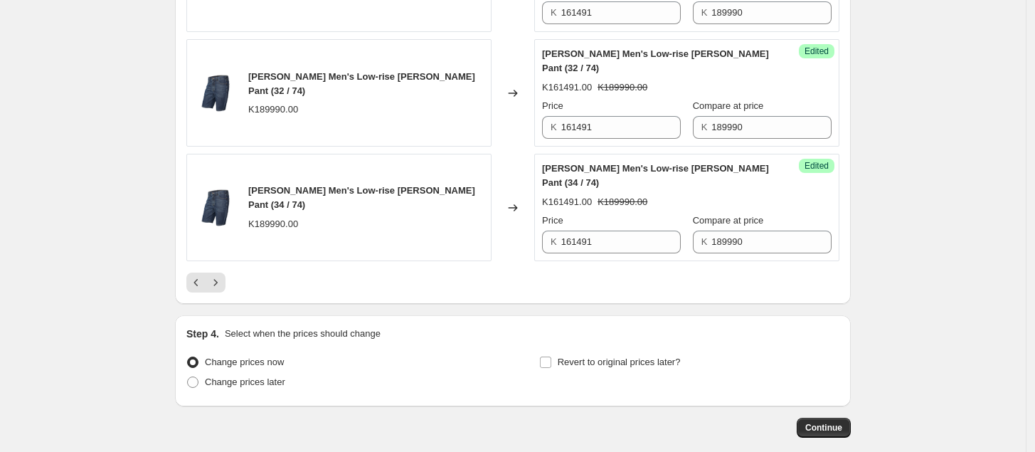
scroll to position [2373, 0]
click at [223, 274] on icon "Next" at bounding box center [215, 281] width 14 height 14
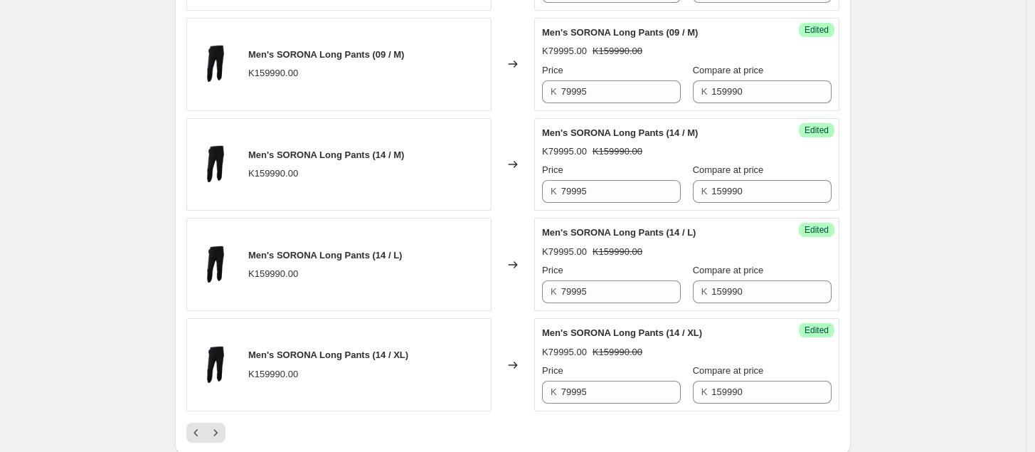
scroll to position [2338, 0]
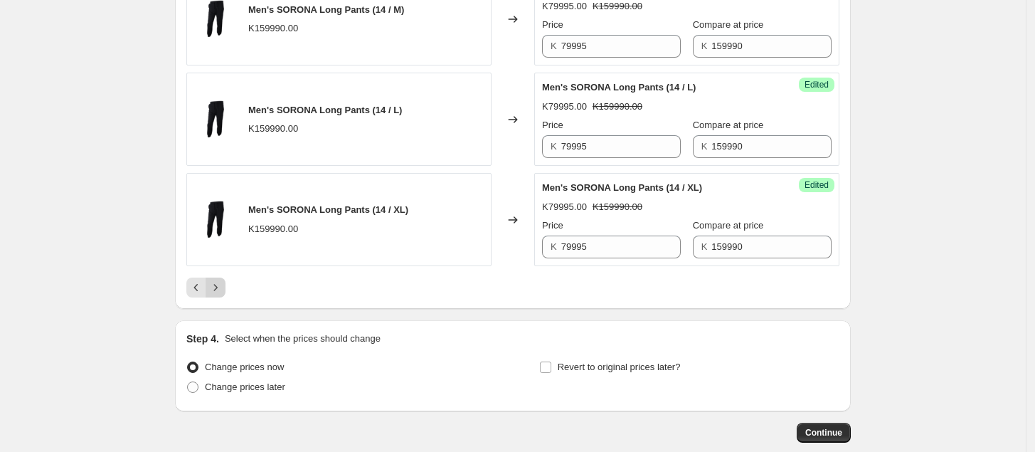
click at [221, 280] on icon "Next" at bounding box center [215, 287] width 14 height 14
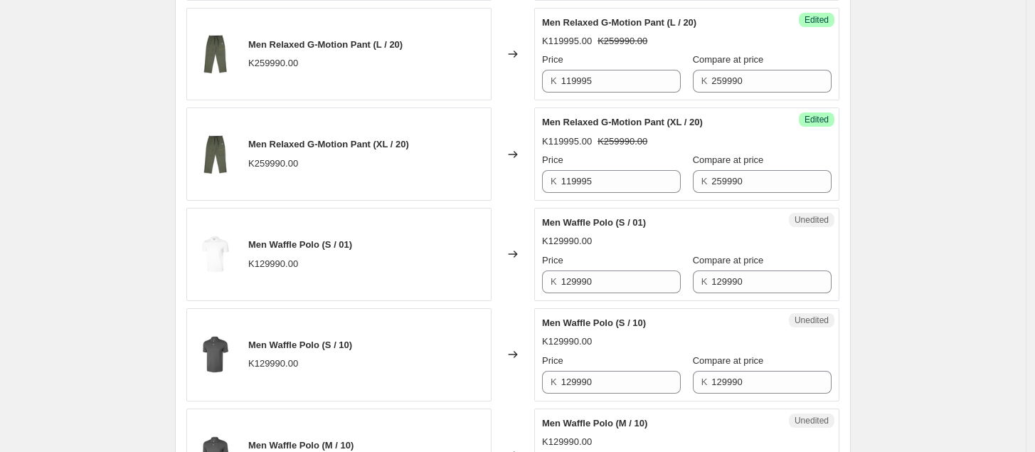
scroll to position [915, 0]
drag, startPoint x: 635, startPoint y: 290, endPoint x: 502, endPoint y: 314, distance: 134.4
click at [502, 314] on div "Men's TROUSER Long Pants (10 Atom / M) K169990.00 Changed to Success Edited Men…" at bounding box center [512, 304] width 653 height 1395
type input "90993"
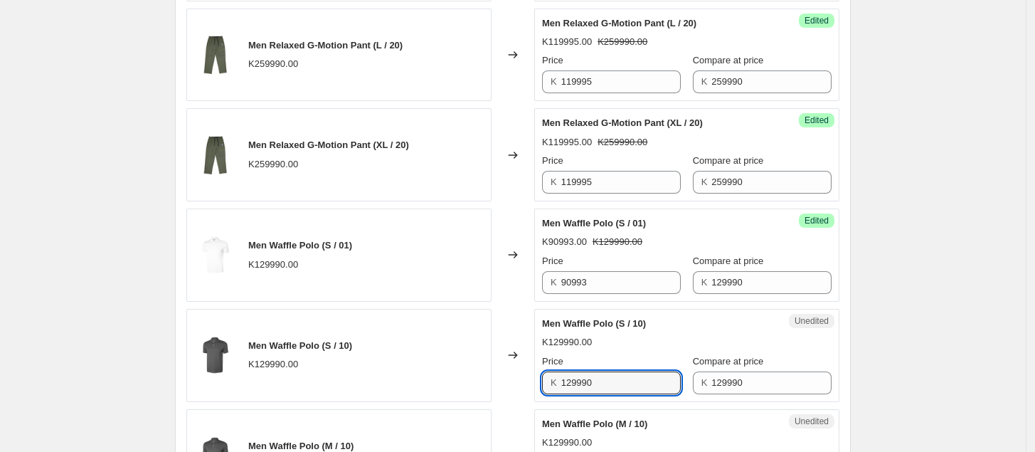
drag, startPoint x: 606, startPoint y: 392, endPoint x: 517, endPoint y: 396, distance: 88.3
click at [517, 396] on div "Men Waffle Polo (S / 10) K129990.00 Changed to Unedited Men Waffle Polo (S / 10…" at bounding box center [512, 355] width 653 height 93
paste input "90993"
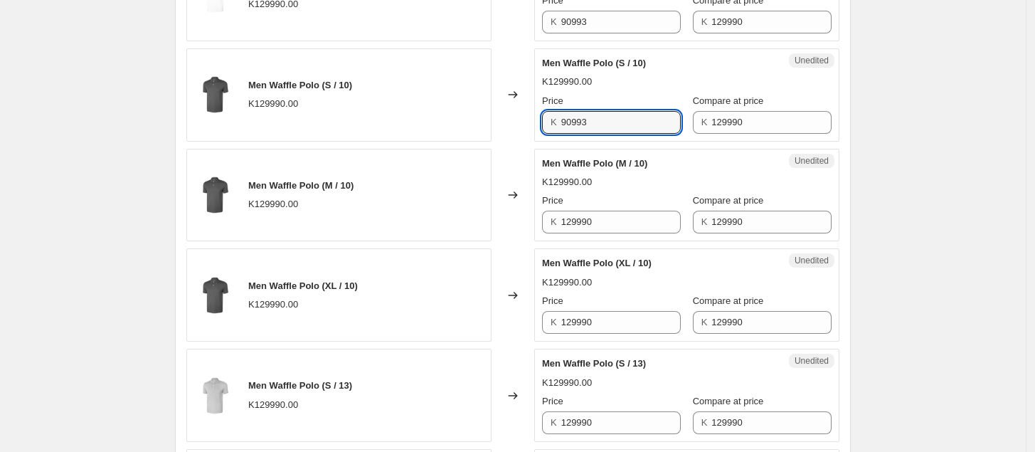
scroll to position [1176, 0]
type input "90993"
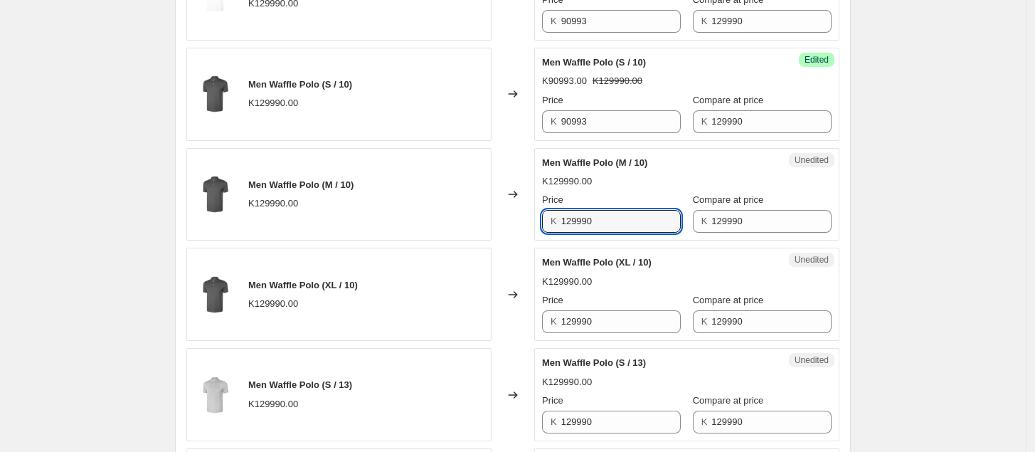
drag, startPoint x: 613, startPoint y: 226, endPoint x: 542, endPoint y: 236, distance: 71.8
click at [542, 236] on div "Unedited Men Waffle Polo (M / 10) K129990.00 Price K 129990 Compare at price K …" at bounding box center [686, 194] width 305 height 93
paste input "90993"
type input "90993"
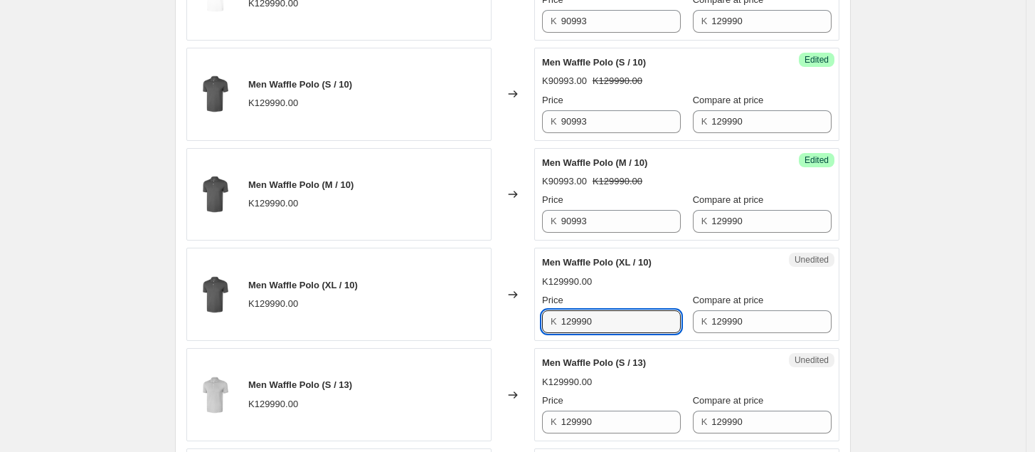
drag, startPoint x: 602, startPoint y: 328, endPoint x: 532, endPoint y: 332, distance: 69.9
click at [532, 332] on div "Men Waffle Polo (XL / 10) K129990.00 Changed to Unedited Men Waffle Polo (XL / …" at bounding box center [512, 294] width 653 height 93
paste input "90993"
type input "90993"
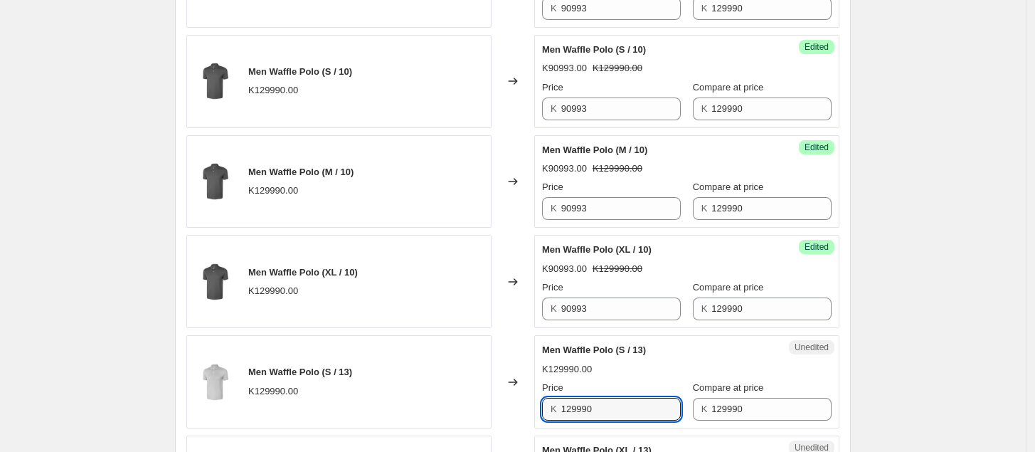
drag, startPoint x: 596, startPoint y: 423, endPoint x: 511, endPoint y: 436, distance: 86.5
click at [511, 435] on div "Men's TROUSER Long Pants (10 Atom / M) K169990.00 Changed to Success Edited Men…" at bounding box center [512, 30] width 653 height 1395
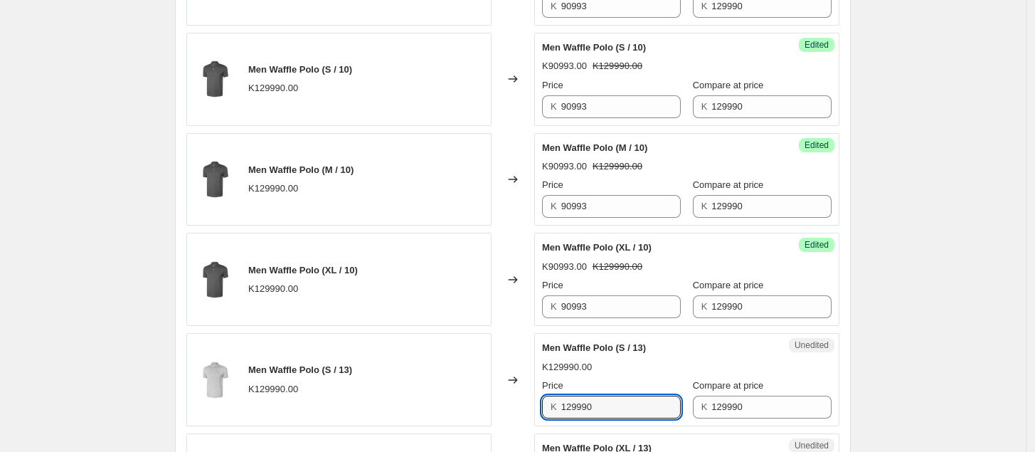
paste input "90993"
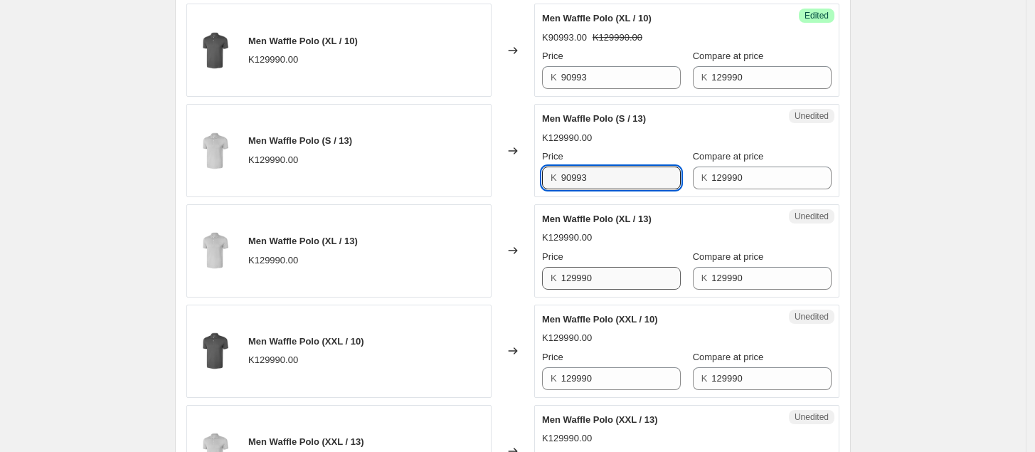
scroll to position [1421, 0]
type input "90993"
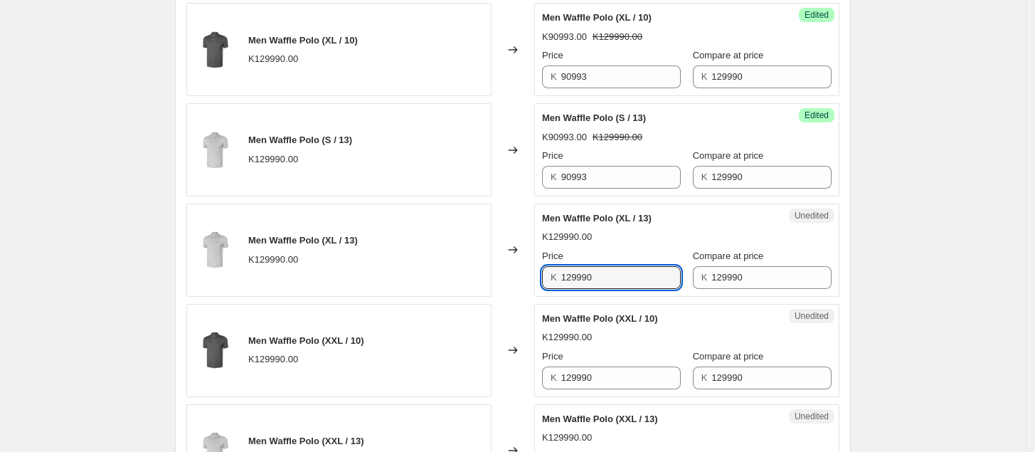
drag, startPoint x: 599, startPoint y: 278, endPoint x: 538, endPoint y: 290, distance: 62.2
click at [538, 290] on div "Unedited Men Waffle Polo (XL / 13) K129990.00 Price K 129990 Compare at price K…" at bounding box center [686, 250] width 305 height 93
paste input "90993"
type input "90993"
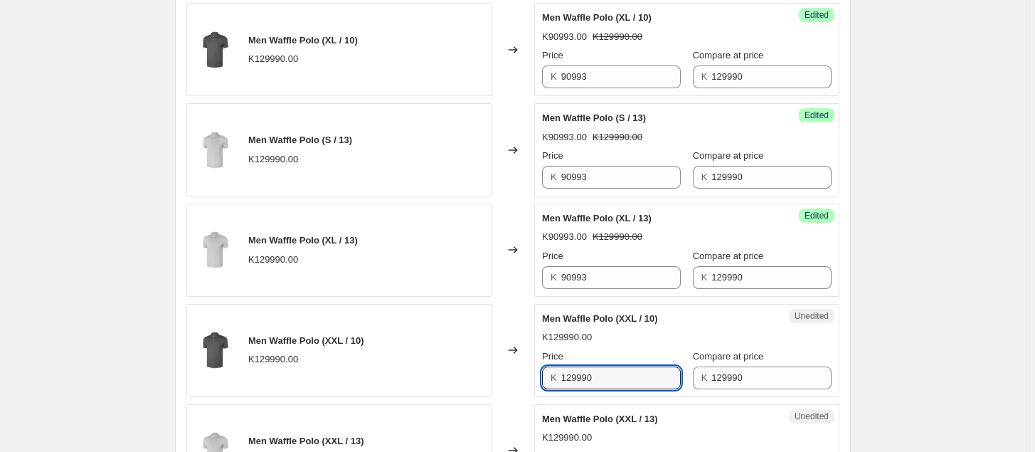
drag, startPoint x: 608, startPoint y: 381, endPoint x: 524, endPoint y: 397, distance: 85.4
click at [524, 396] on div "Men Waffle Polo (XXL / 10) K129990.00 Changed to Unedited Men Waffle Polo (XXL …" at bounding box center [512, 350] width 653 height 93
paste input "90993"
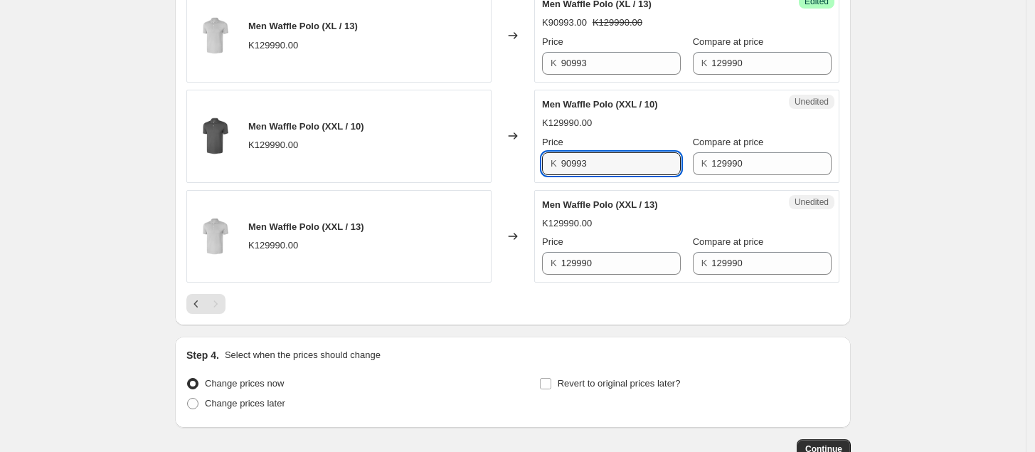
scroll to position [1637, 0]
type input "90993"
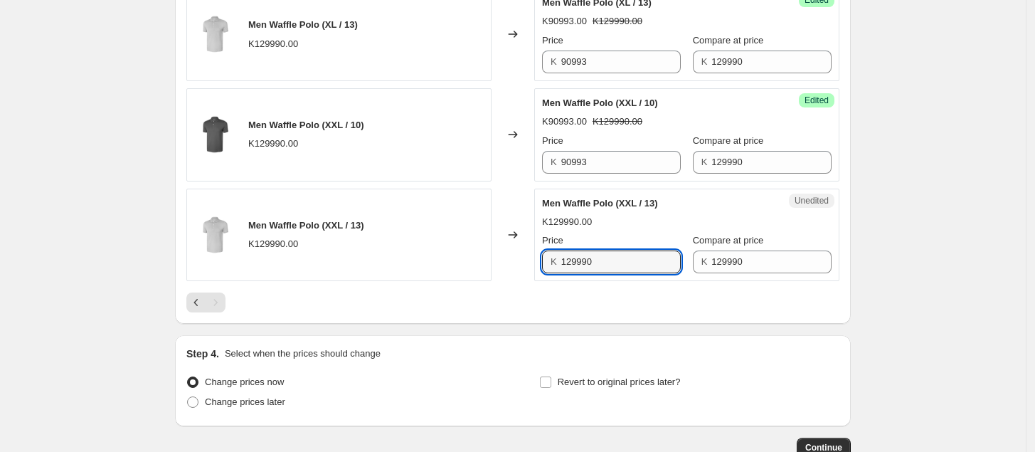
drag, startPoint x: 603, startPoint y: 265, endPoint x: 543, endPoint y: 280, distance: 62.3
click at [543, 280] on div "Unedited Men Waffle Polo (XXL / 13) K129990.00 Price K 129990 Compare at price …" at bounding box center [686, 235] width 305 height 93
paste input "90993"
type input "90993"
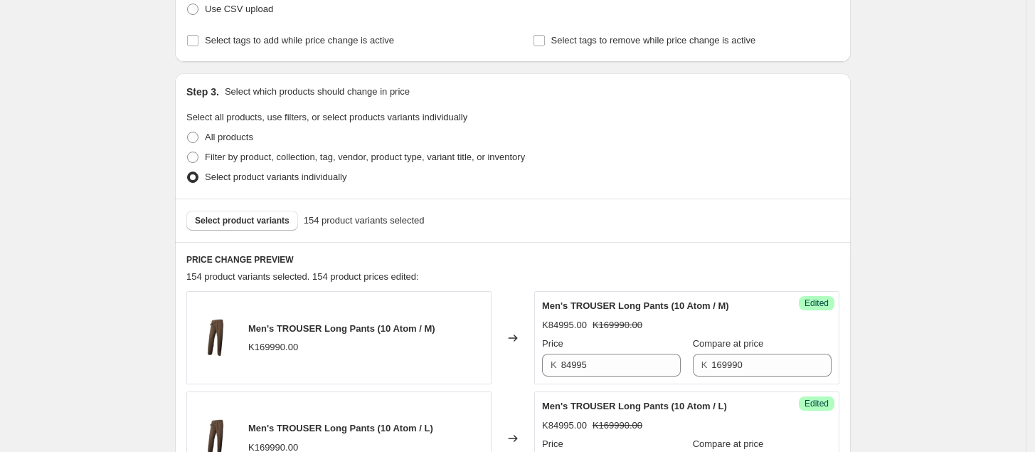
scroll to position [232, 0]
click at [257, 216] on span "Select product variants" at bounding box center [242, 219] width 95 height 11
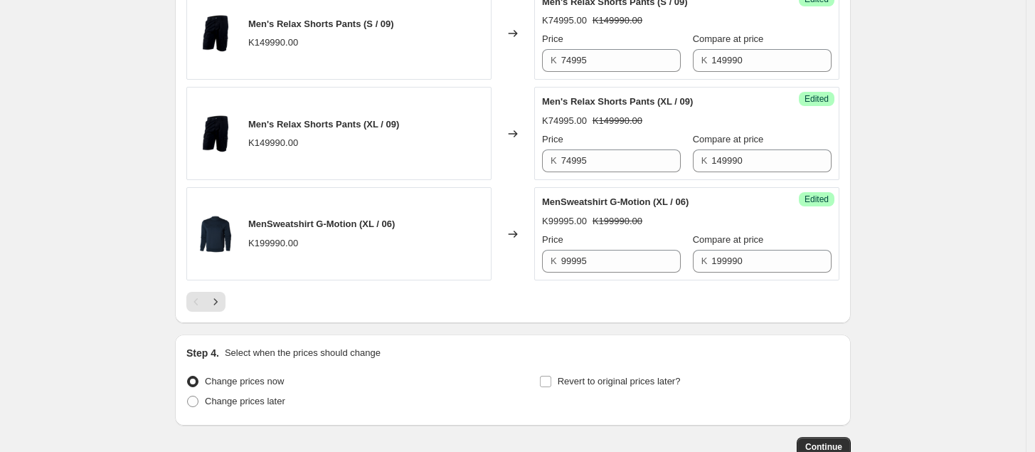
scroll to position [2266, 0]
click at [216, 305] on icon "Next" at bounding box center [215, 302] width 14 height 14
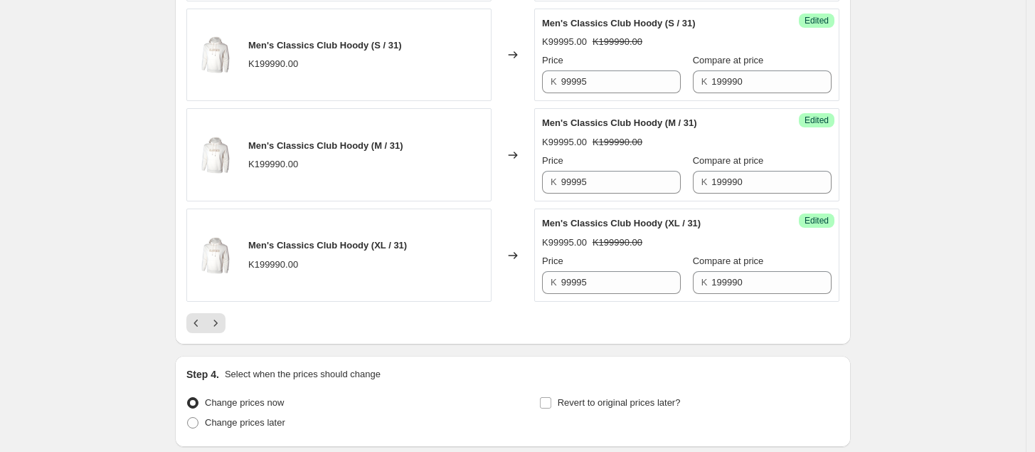
scroll to position [2218, 0]
click at [223, 327] on icon "Next" at bounding box center [215, 322] width 14 height 14
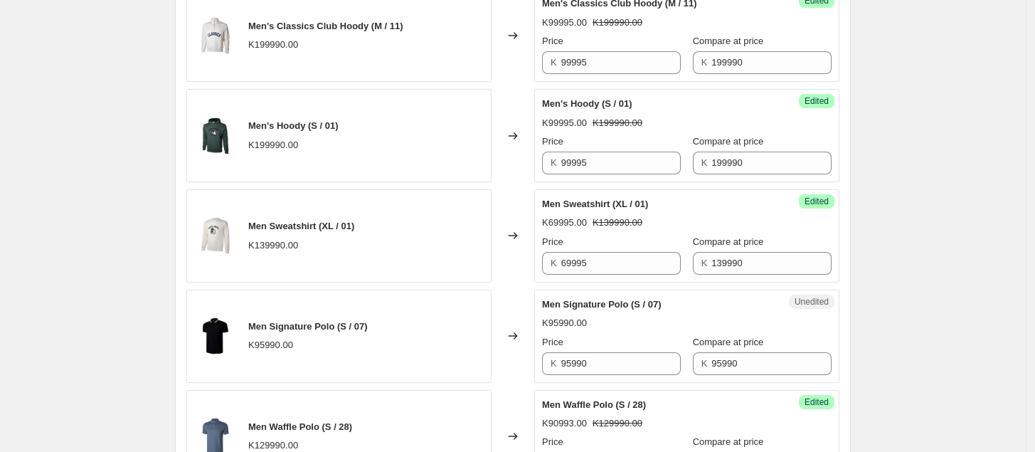
scroll to position [535, 0]
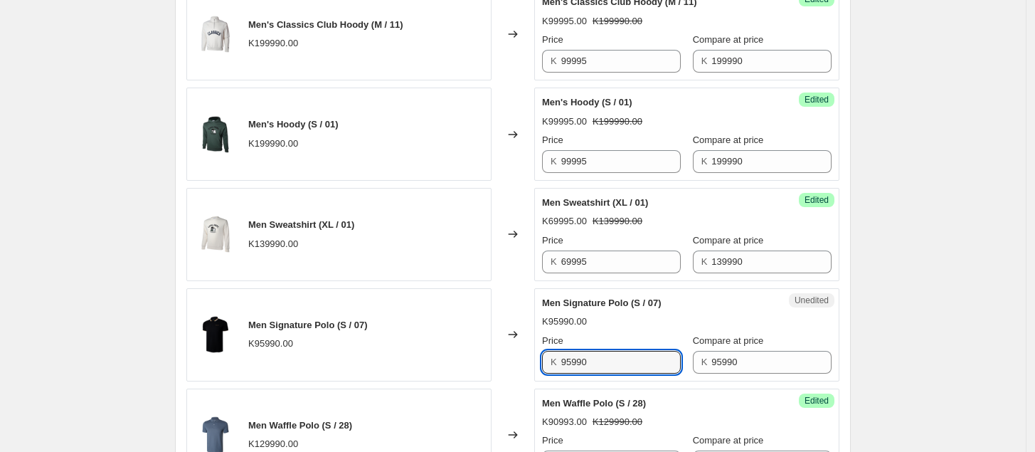
drag, startPoint x: 606, startPoint y: 357, endPoint x: 517, endPoint y: 371, distance: 90.8
click at [517, 371] on div "Men Signature Polo (S / 07) K95990.00 Changed to Unedited Men Signature Polo (S…" at bounding box center [512, 334] width 653 height 93
type input "67193"
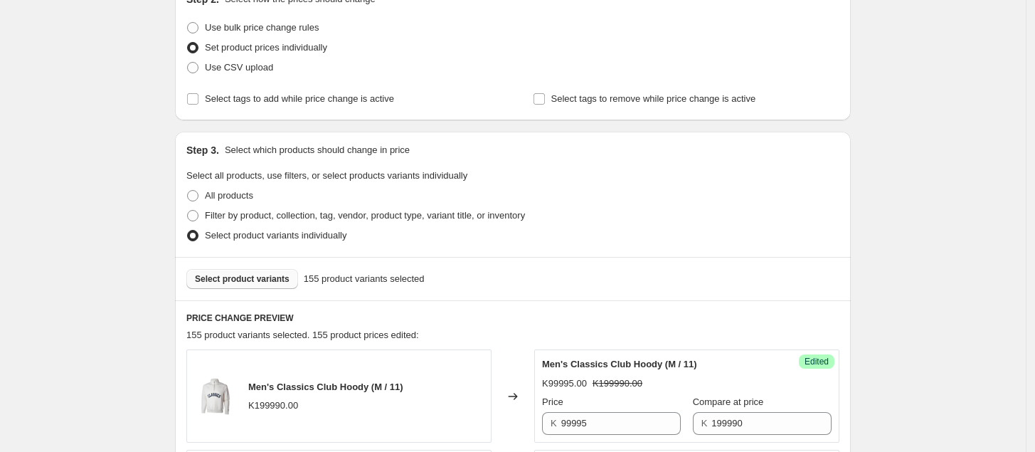
scroll to position [183, 0]
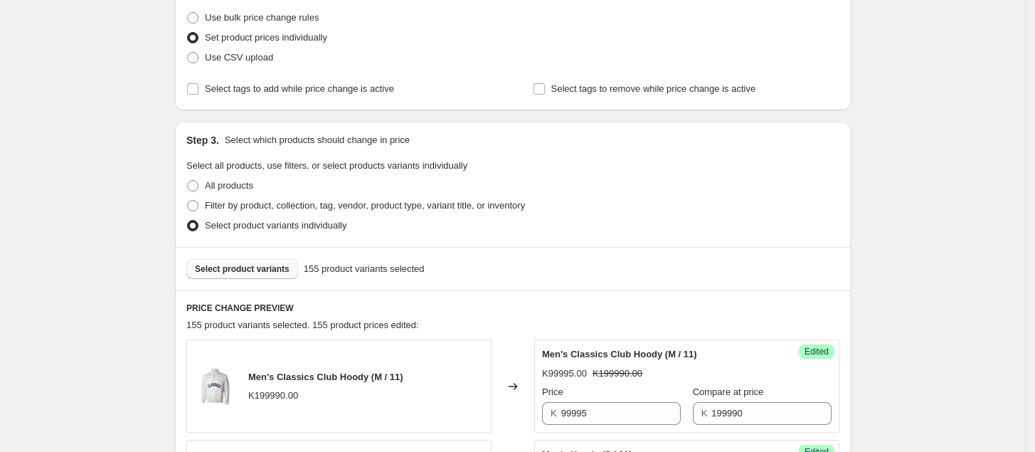
click at [249, 264] on span "Select product variants" at bounding box center [242, 268] width 95 height 11
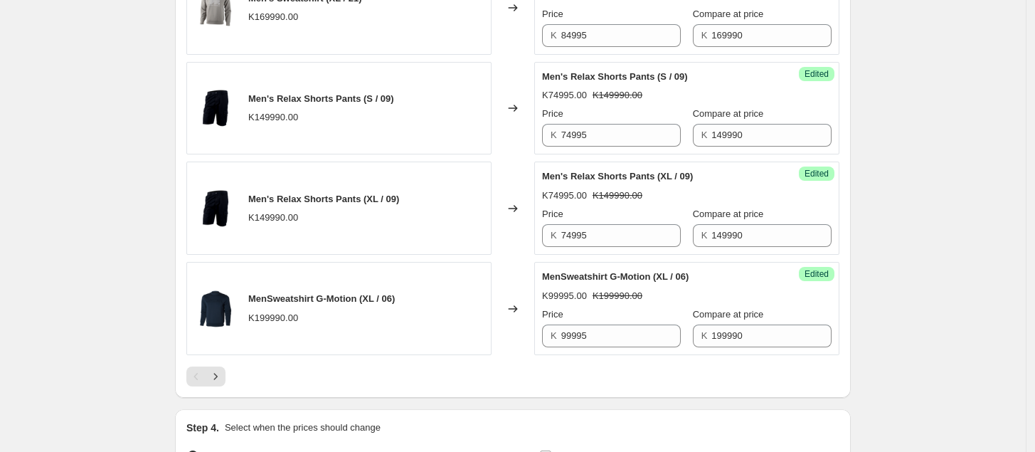
scroll to position [2367, 0]
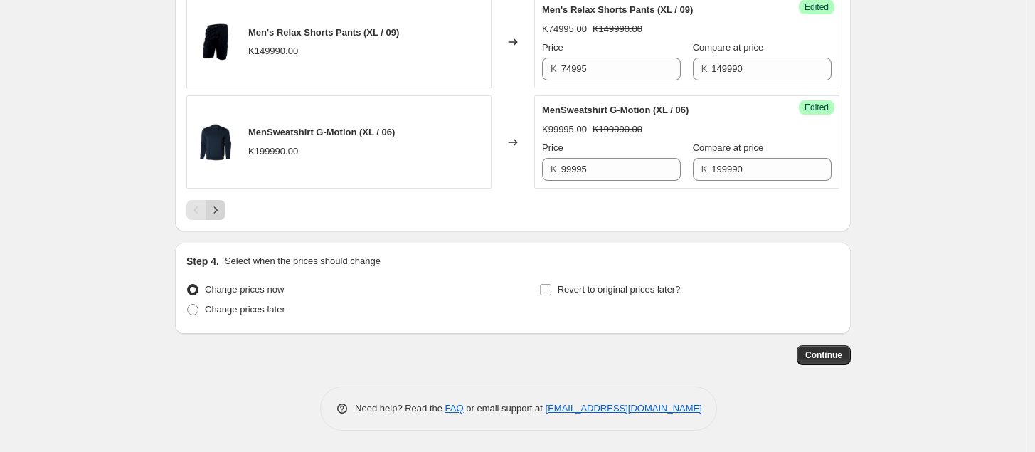
click at [223, 206] on icon "Next" at bounding box center [215, 210] width 14 height 14
click at [218, 210] on icon "Next" at bounding box center [216, 209] width 4 height 6
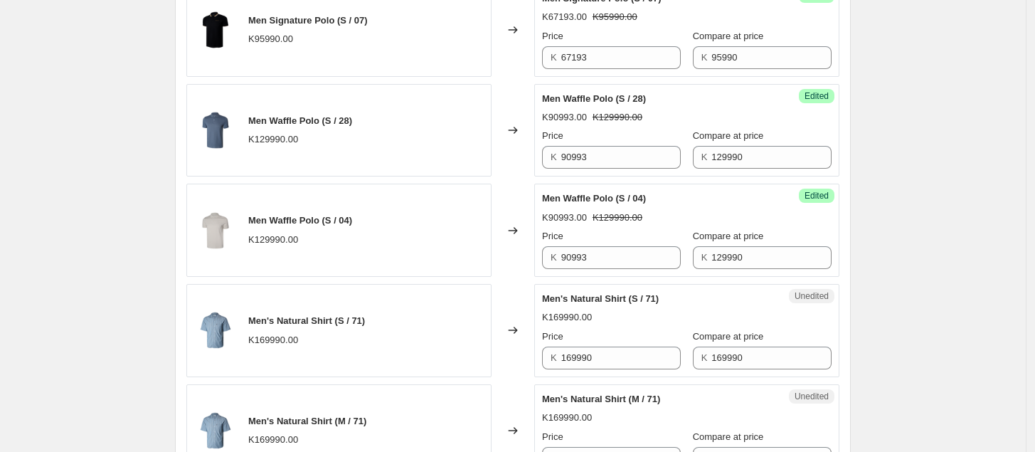
scroll to position [838, 0]
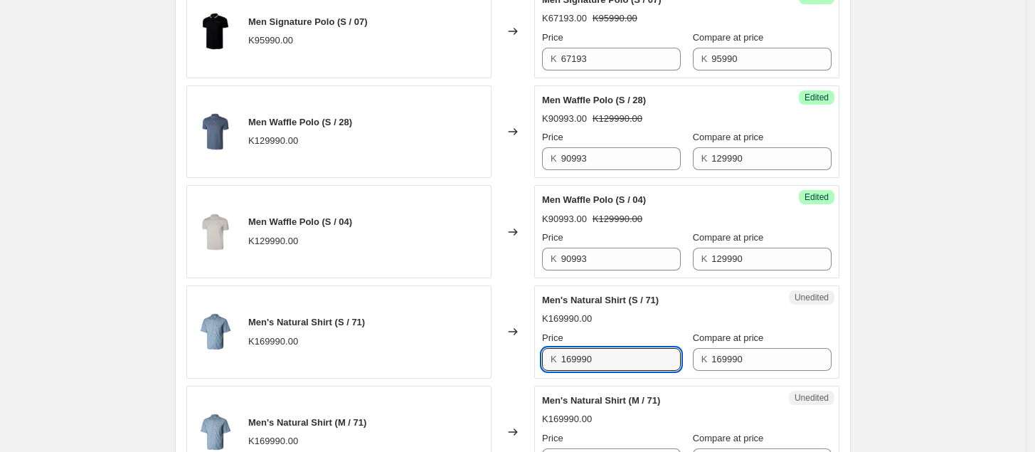
drag, startPoint x: 621, startPoint y: 360, endPoint x: 506, endPoint y: 364, distance: 114.6
click at [506, 364] on div "Men's Natural Shirt (S / 71) K169990.00 Changed to Unedited Men's Natural Shirt…" at bounding box center [512, 331] width 653 height 93
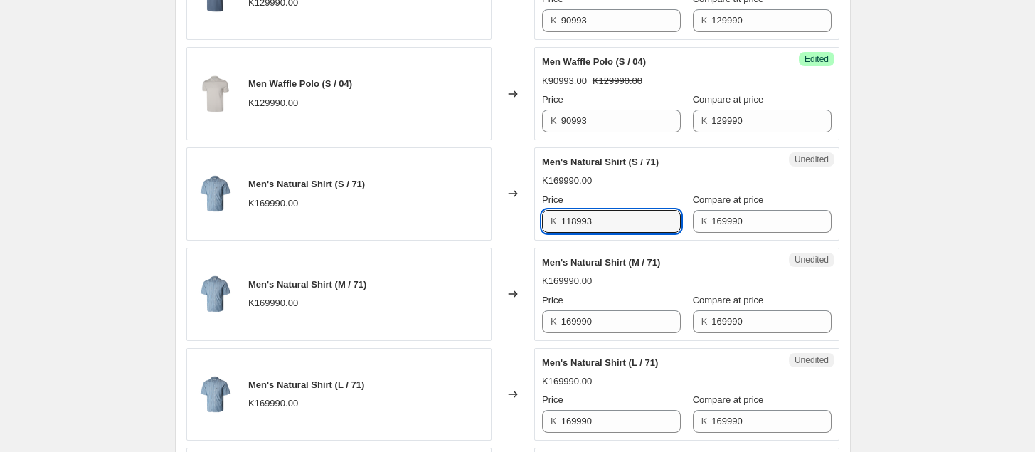
scroll to position [1000, 0]
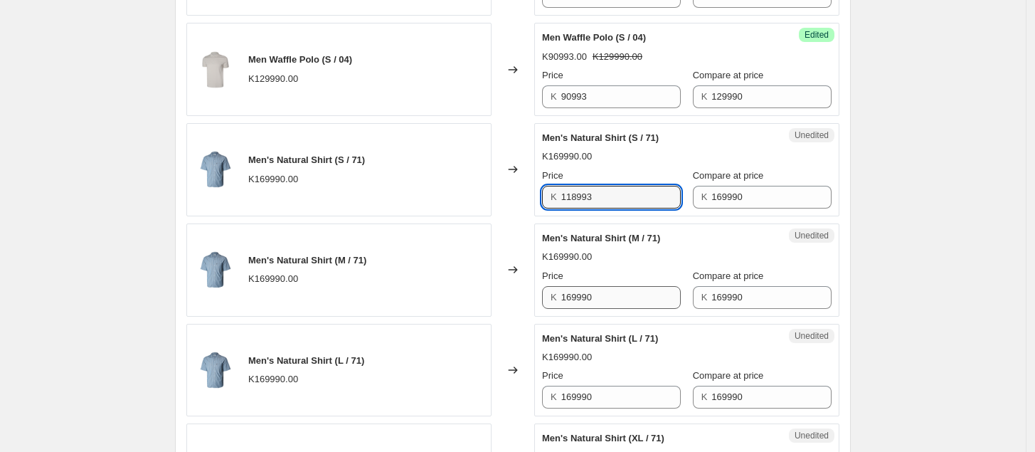
type input "118993"
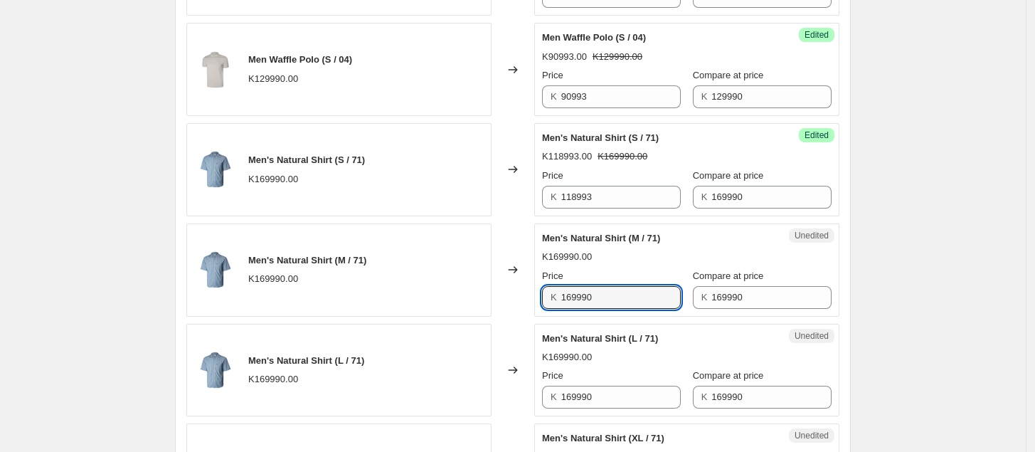
drag, startPoint x: 619, startPoint y: 298, endPoint x: 530, endPoint y: 310, distance: 89.7
click at [530, 310] on div "Men's Natural Shirt (M / 71) K169990.00 Changed to Unedited Men's Natural Shirt…" at bounding box center [512, 269] width 653 height 93
paste input "18993"
type input "118993"
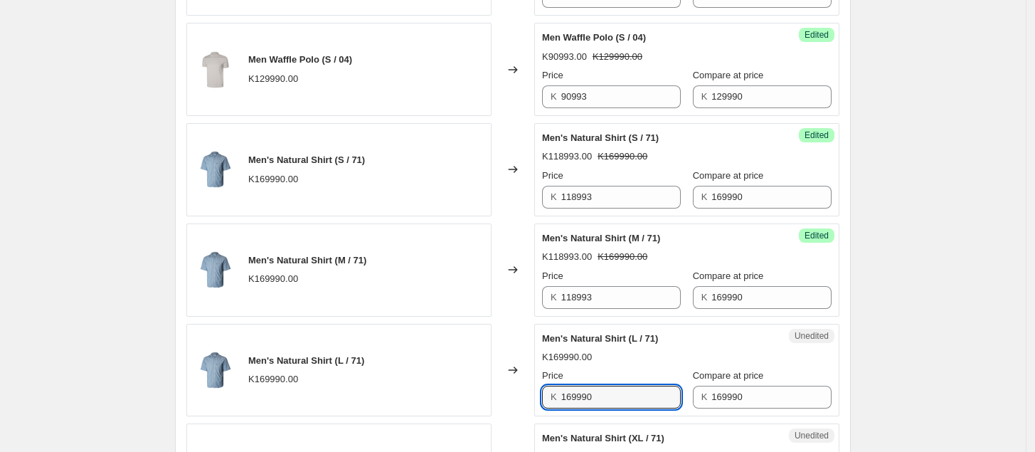
drag, startPoint x: 609, startPoint y: 404, endPoint x: 502, endPoint y: 408, distance: 106.8
click at [502, 408] on div "Men's Natural Shirt (L / 71) K169990.00 Changed to Unedited Men's Natural Shirt…" at bounding box center [512, 370] width 653 height 93
paste input "18993"
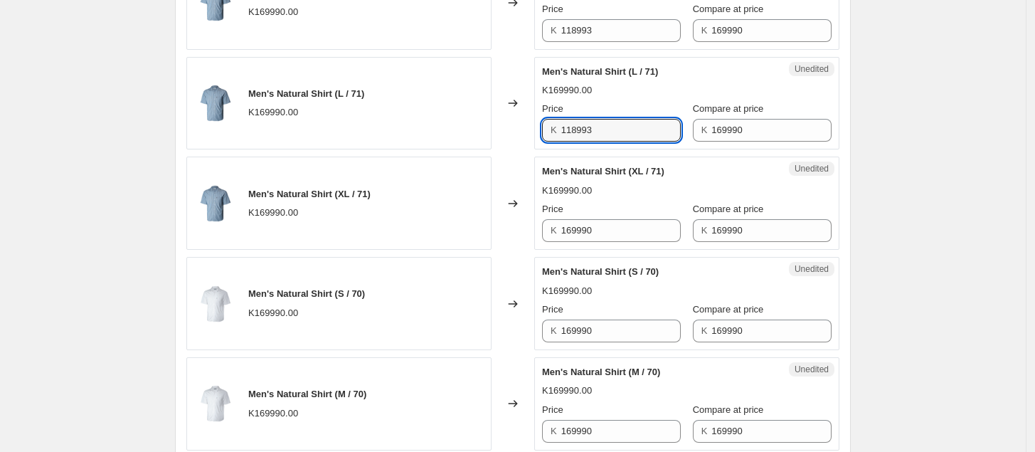
scroll to position [1268, 0]
type input "118993"
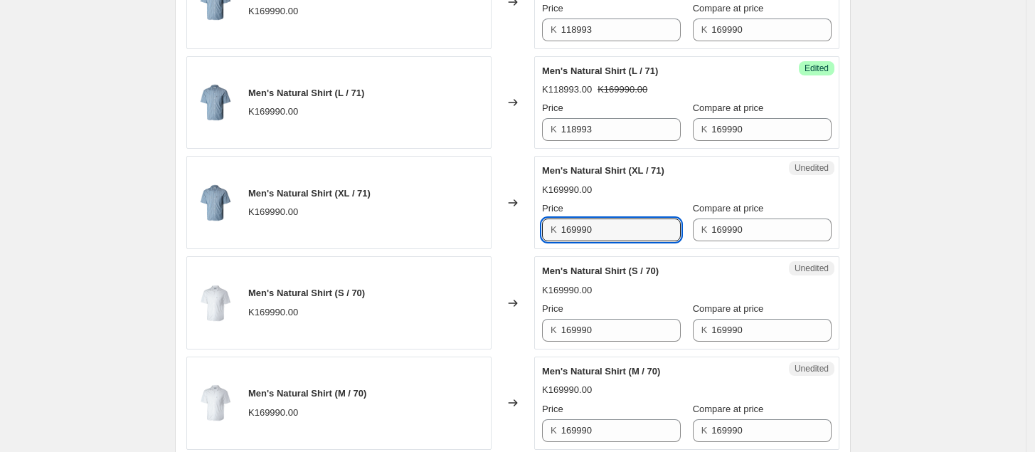
drag, startPoint x: 608, startPoint y: 234, endPoint x: 509, endPoint y: 241, distance: 99.9
click at [509, 241] on div "Men's Natural Shirt (XL / 71) K169990.00 Changed to Unedited Men's Natural Shir…" at bounding box center [512, 202] width 653 height 93
paste input "18993"
type input "118993"
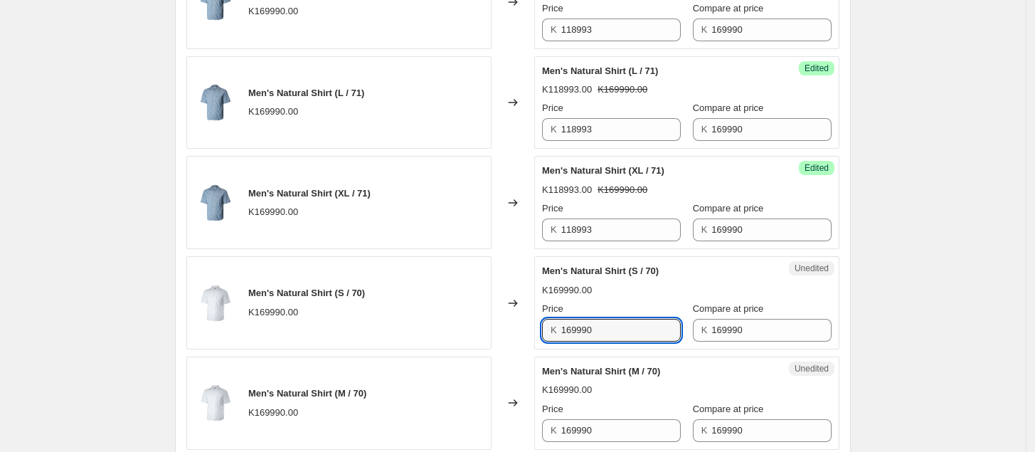
drag, startPoint x: 609, startPoint y: 333, endPoint x: 499, endPoint y: 345, distance: 111.0
click at [499, 345] on div "Men's Natural Shirt (S / 70) K169990.00 Changed to Unedited Men's Natural Shirt…" at bounding box center [512, 302] width 653 height 93
paste input "18993"
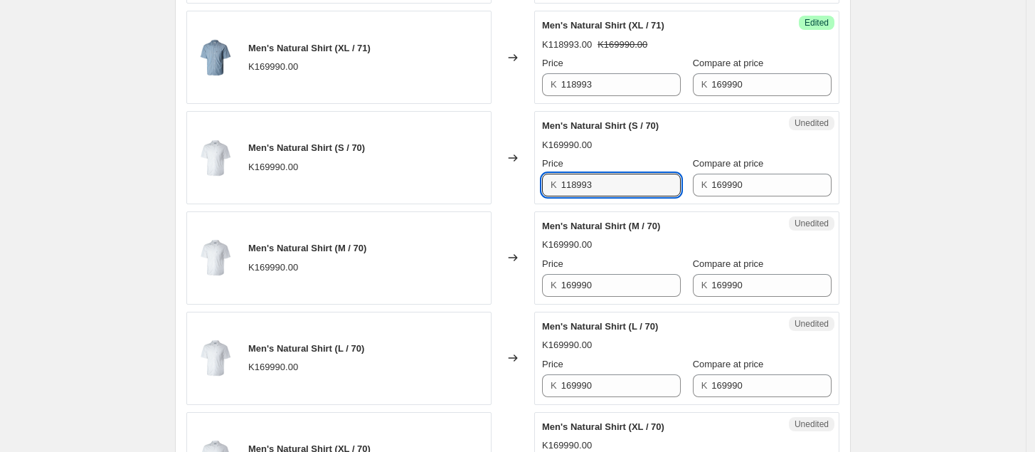
scroll to position [1422, 0]
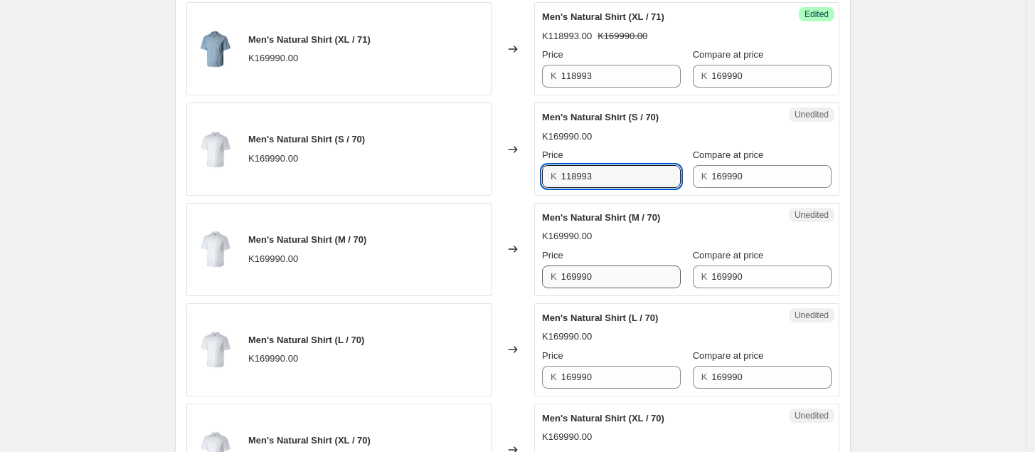
type input "118993"
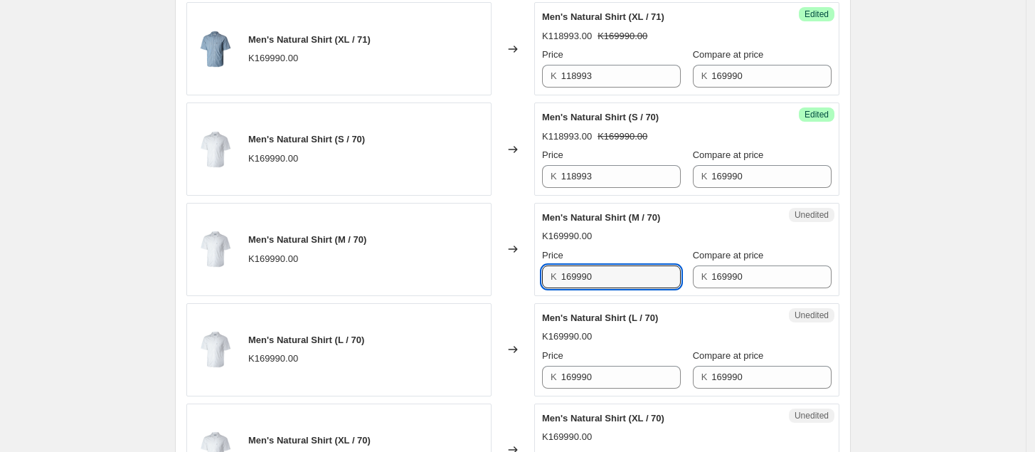
drag, startPoint x: 619, startPoint y: 275, endPoint x: 468, endPoint y: 289, distance: 151.5
click at [468, 289] on div "Men's Natural Shirt (M / 70) K169990.00 Changed to Unedited Men's Natural Shirt…" at bounding box center [512, 249] width 653 height 93
paste input "18993"
type input "118993"
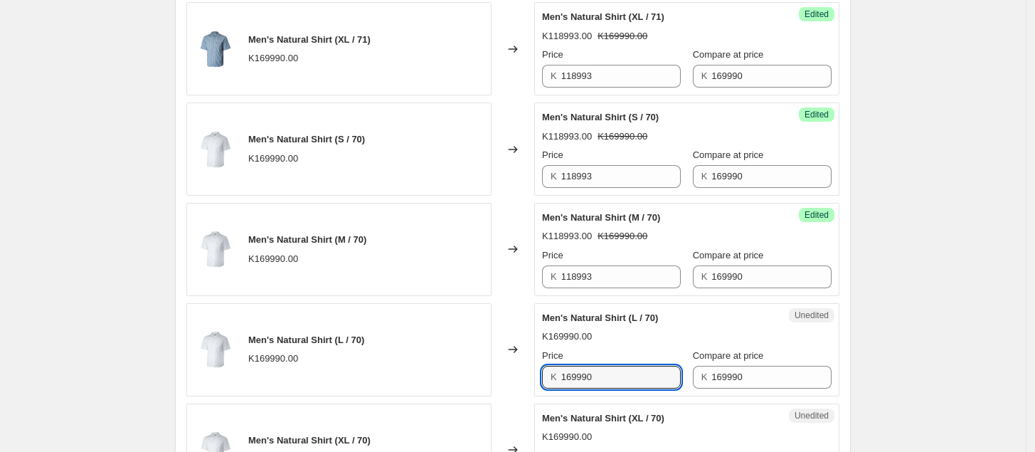
drag, startPoint x: 601, startPoint y: 378, endPoint x: 521, endPoint y: 378, distance: 80.4
click at [521, 378] on div "Men's Natural Shirt (L / 70) K169990.00 Changed to Unedited Men's Natural Shirt…" at bounding box center [512, 349] width 653 height 93
paste input "18993"
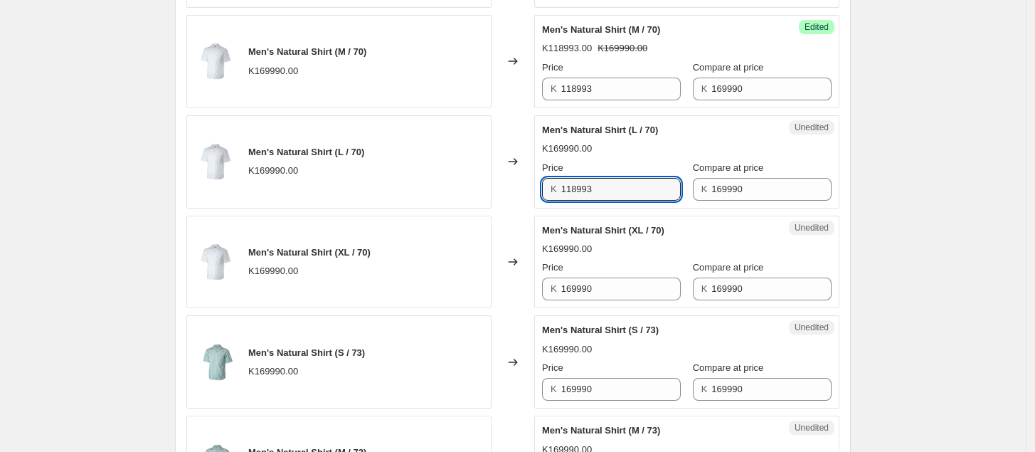
scroll to position [1613, 0]
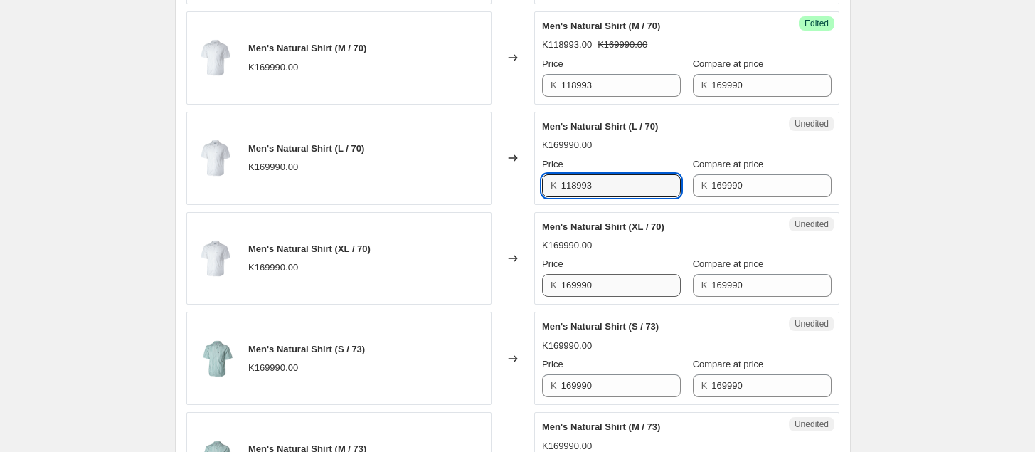
type input "118993"
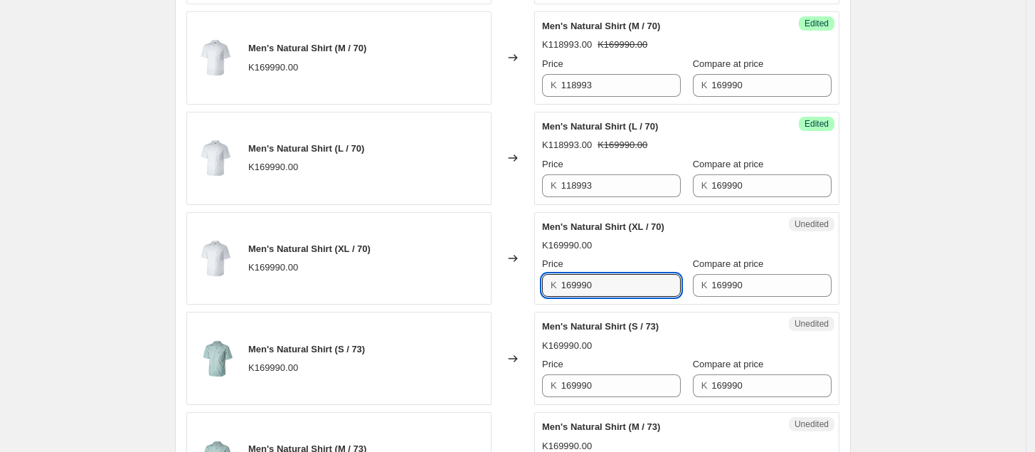
drag, startPoint x: 606, startPoint y: 287, endPoint x: 517, endPoint y: 295, distance: 88.6
click at [517, 295] on div "Men's Natural Shirt (XL / 70) K169990.00 Changed to Unedited Men's Natural Shir…" at bounding box center [512, 258] width 653 height 93
paste input "18993"
type input "118993"
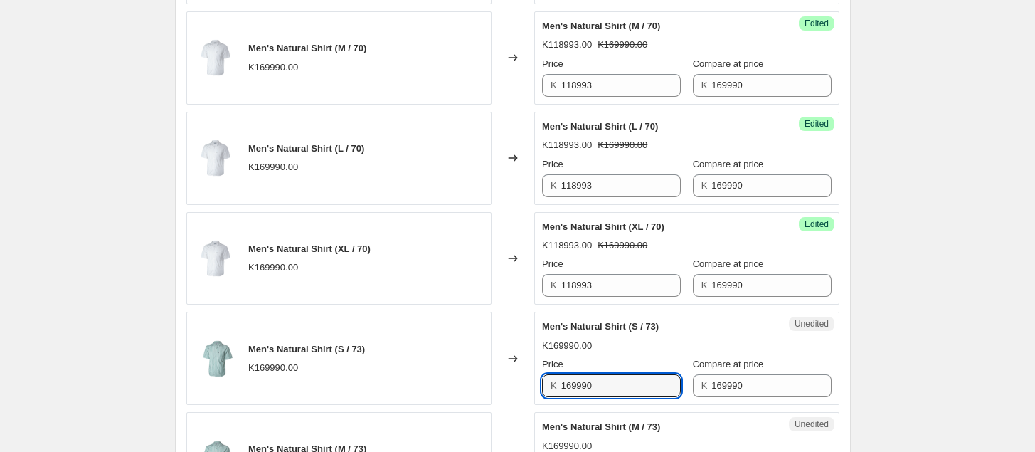
drag, startPoint x: 609, startPoint y: 395, endPoint x: 495, endPoint y: 395, distance: 113.9
click at [495, 395] on div "Men's Natural Shirt (S / 73) K169990.00 Changed to Unedited Men's Natural Shirt…" at bounding box center [512, 358] width 653 height 93
paste input "18993"
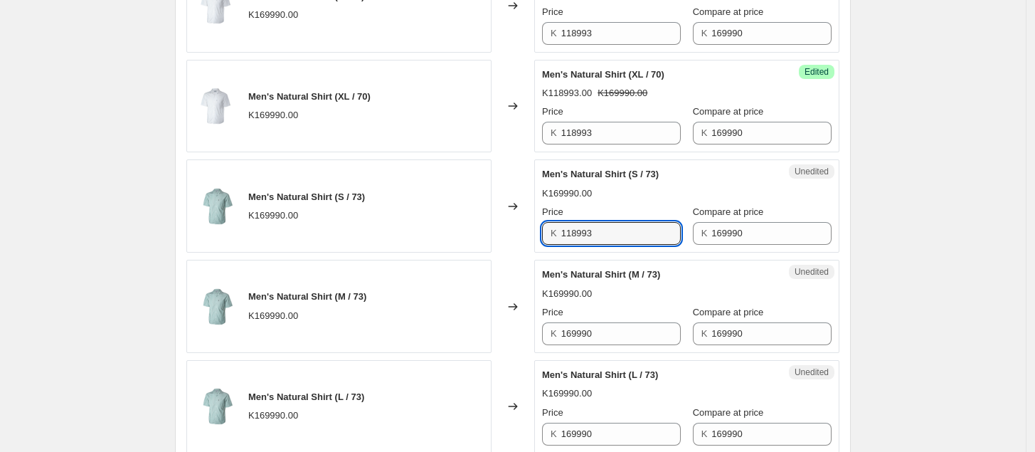
scroll to position [1766, 0]
type input "118993"
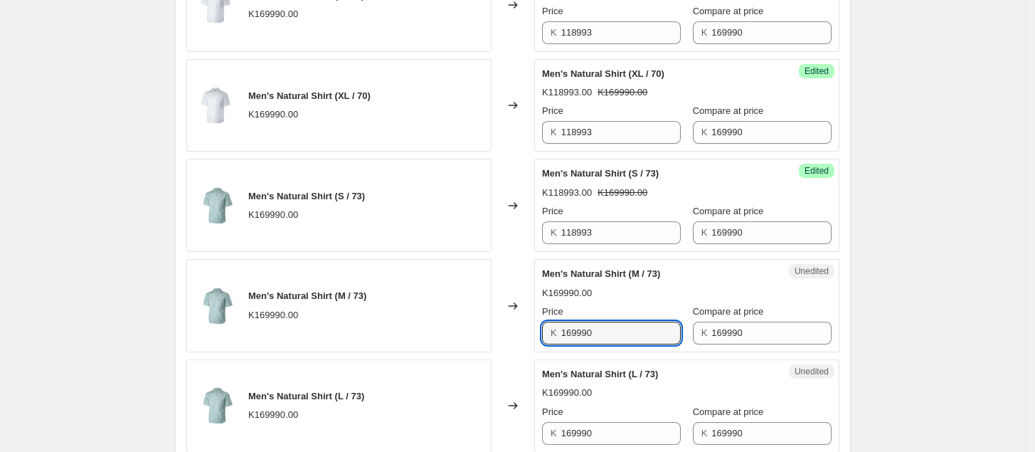
drag, startPoint x: 607, startPoint y: 335, endPoint x: 517, endPoint y: 346, distance: 91.0
click at [517, 346] on div "Men's Natural Shirt (M / 73) K169990.00 Changed to Unedited Men's Natural Shirt…" at bounding box center [512, 305] width 653 height 93
paste input "18993"
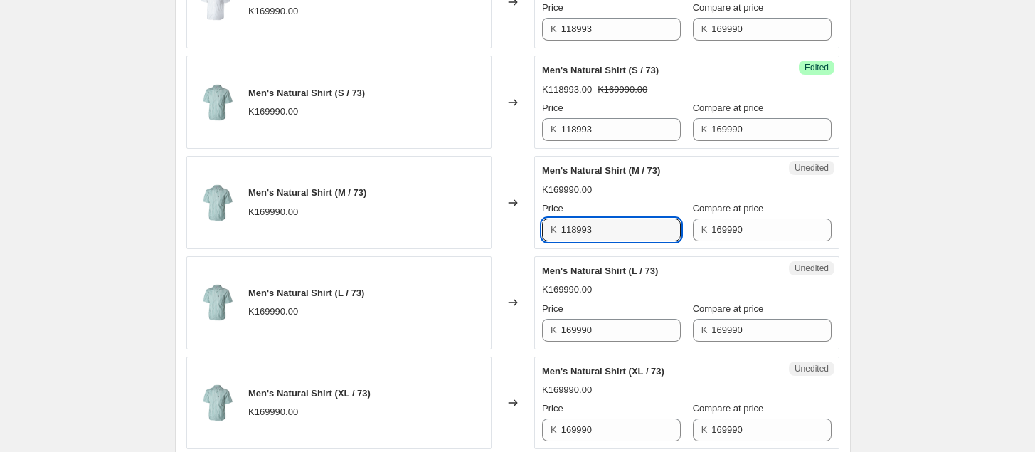
scroll to position [1871, 0]
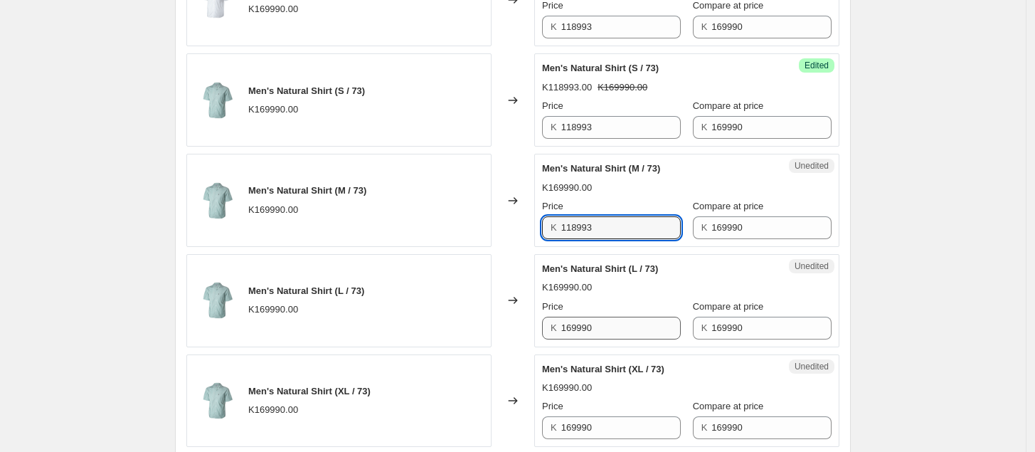
type input "118993"
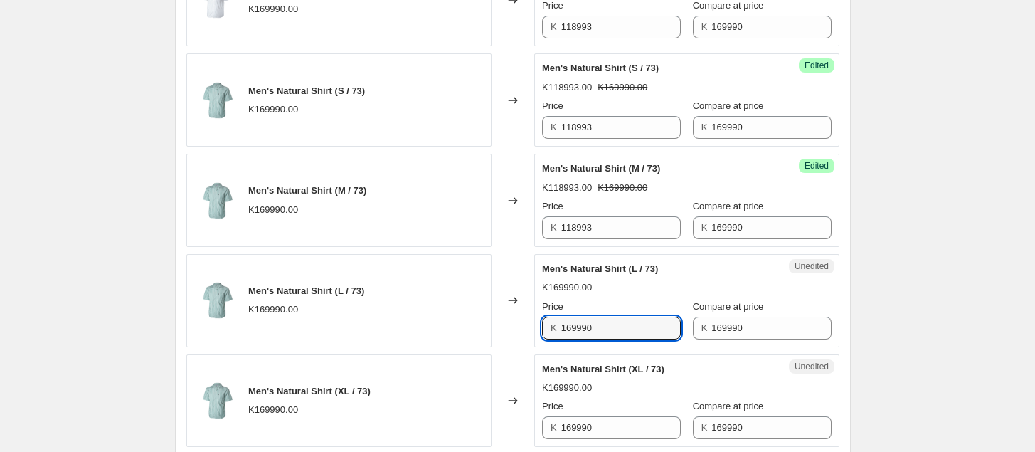
drag, startPoint x: 602, startPoint y: 327, endPoint x: 498, endPoint y: 334, distance: 104.1
click at [498, 334] on div "Men's Natural Shirt (L / 73) K169990.00 Changed to Unedited Men's Natural Shirt…" at bounding box center [512, 300] width 653 height 93
paste input "18993"
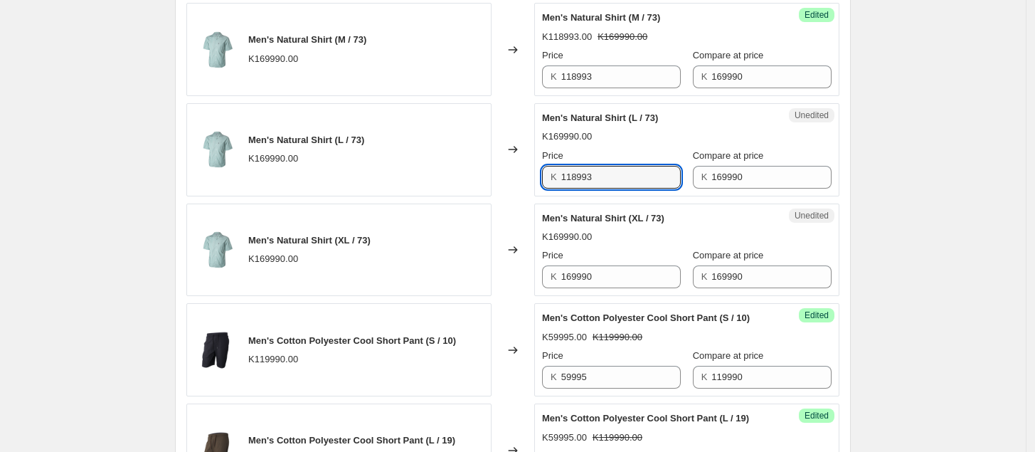
scroll to position [2023, 0]
type input "118993"
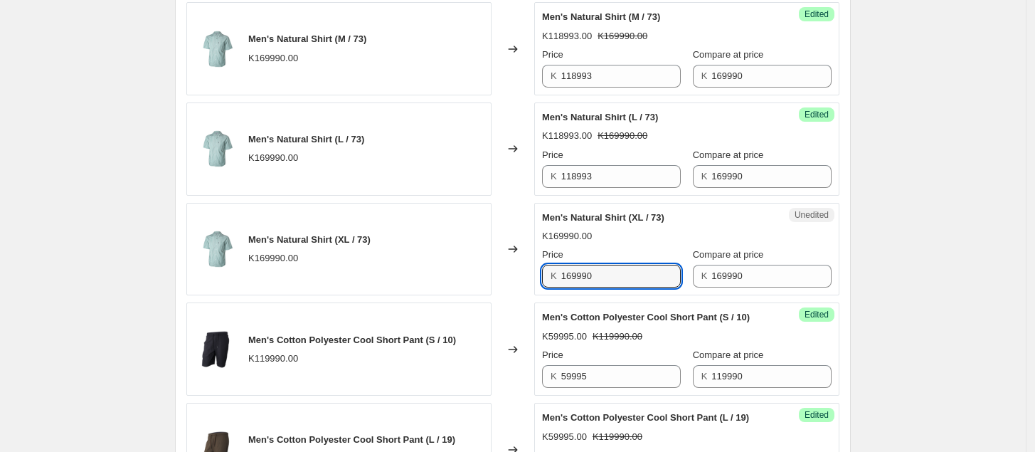
drag, startPoint x: 601, startPoint y: 278, endPoint x: 488, endPoint y: 291, distance: 113.9
click at [488, 290] on div "Men's Natural Shirt (XL / 73) K169990.00 Changed to Unedited Men's Natural Shir…" at bounding box center [512, 249] width 653 height 93
paste input "18993"
type input "118993"
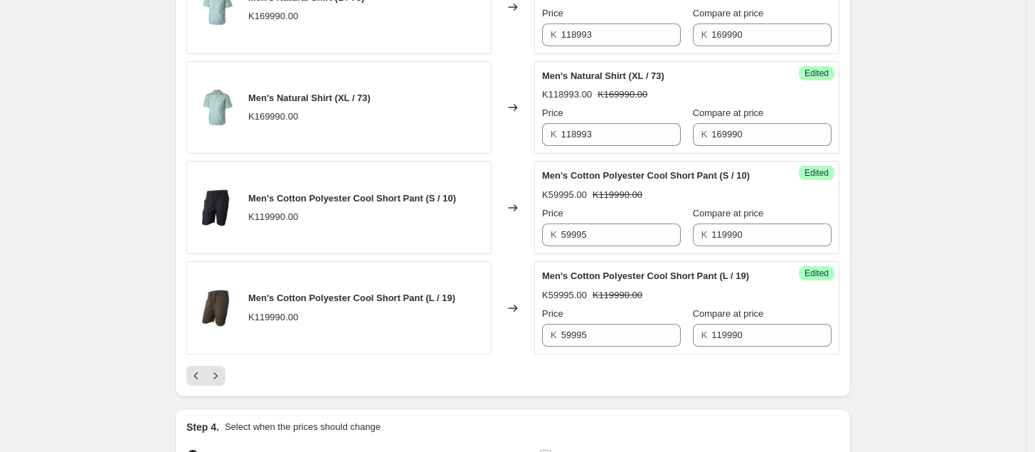
scroll to position [2165, 0]
click at [223, 376] on icon "Next" at bounding box center [215, 375] width 14 height 14
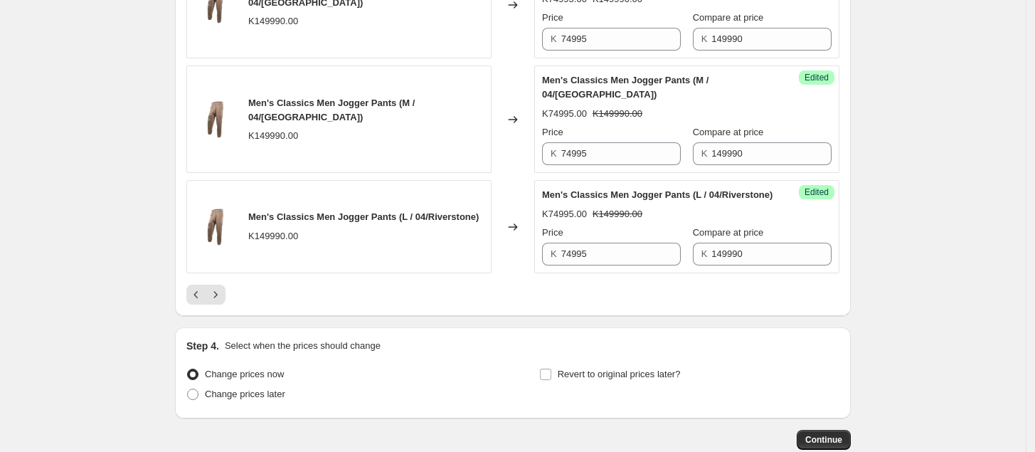
scroll to position [2495, 0]
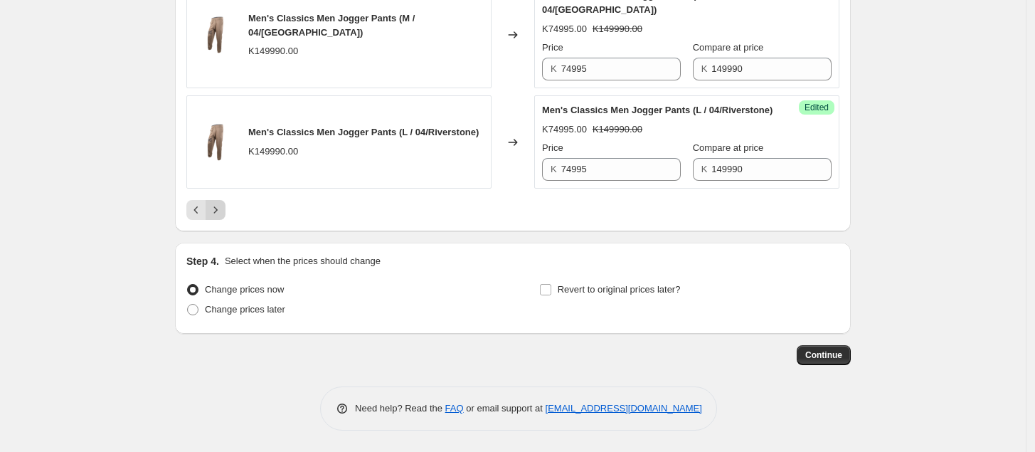
click at [218, 205] on icon "Next" at bounding box center [215, 210] width 14 height 14
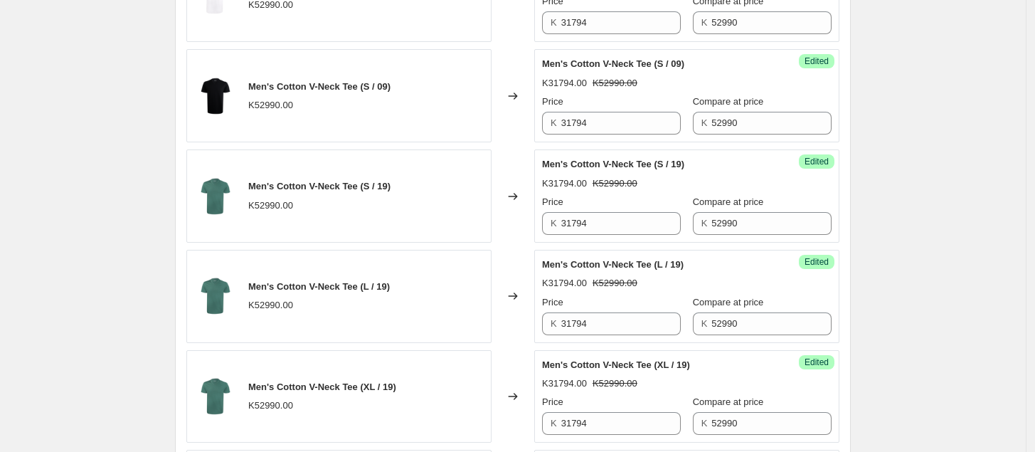
scroll to position [2338, 0]
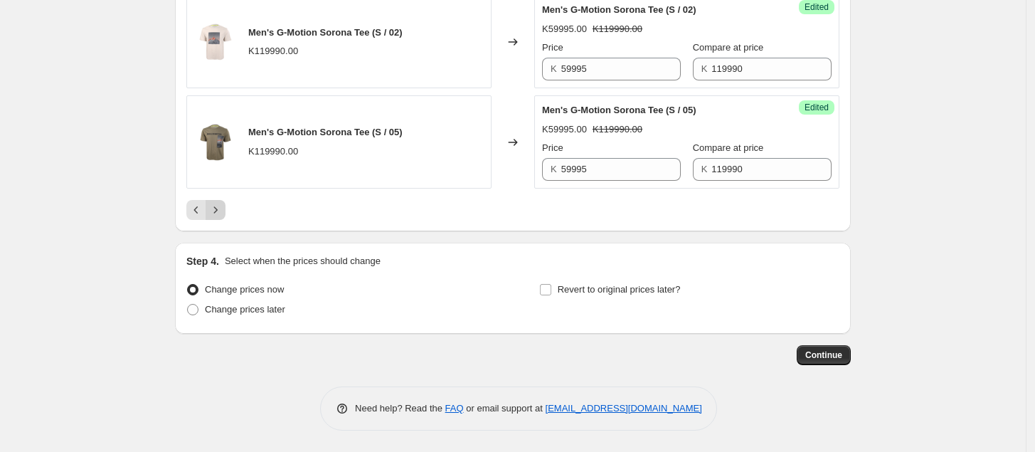
click at [226, 213] on button "Next" at bounding box center [216, 210] width 20 height 20
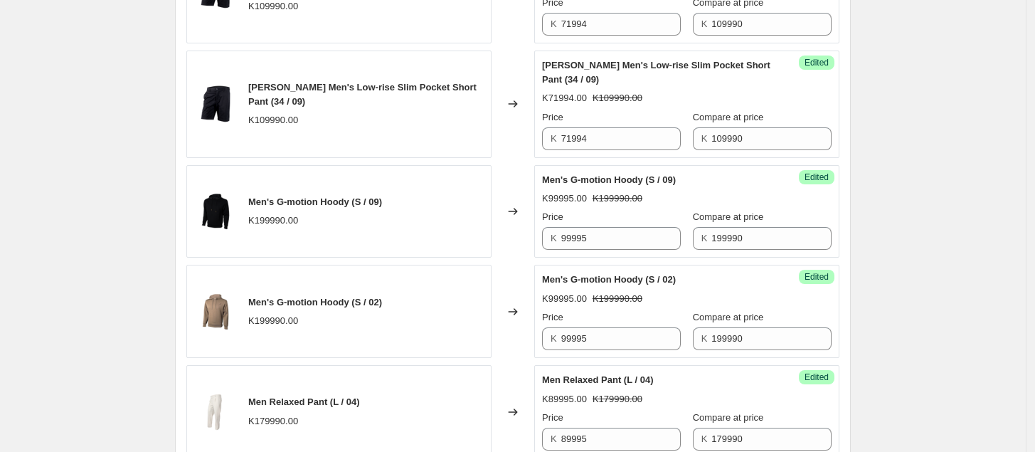
scroll to position [2196, 0]
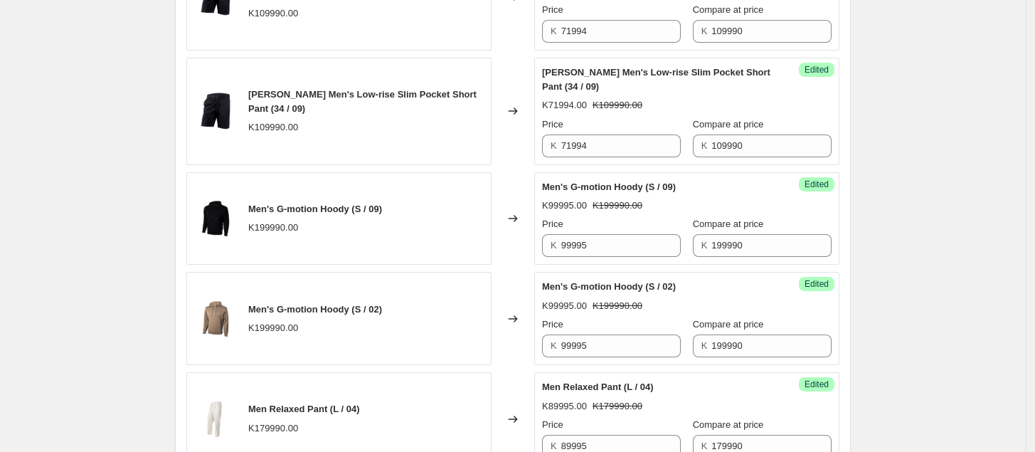
drag, startPoint x: 705, startPoint y: 180, endPoint x: 682, endPoint y: 208, distance: 36.4
click at [682, 208] on div "K99995.00 K199990.00" at bounding box center [687, 206] width 290 height 14
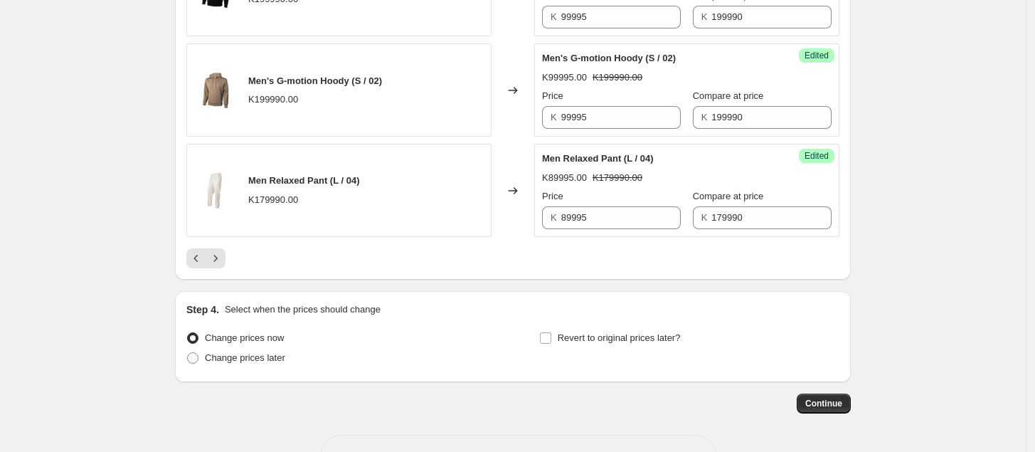
scroll to position [2481, 0]
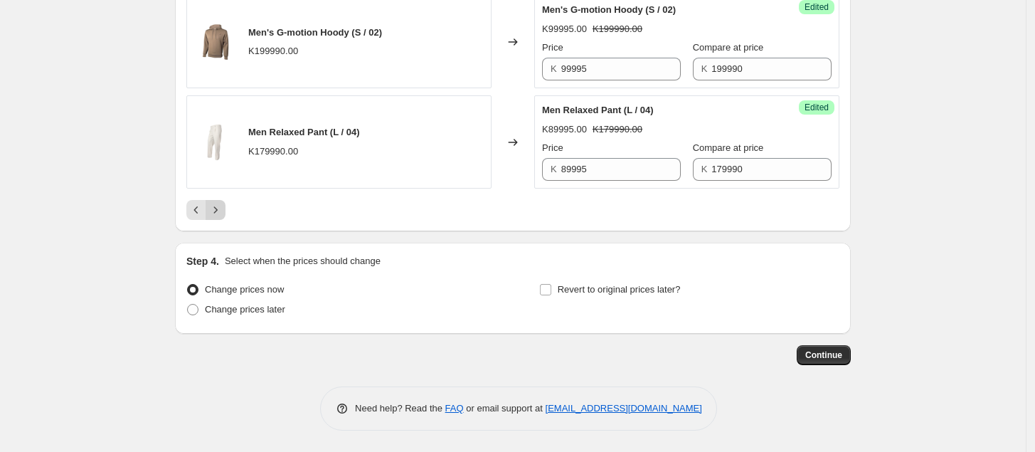
click at [222, 206] on icon "Next" at bounding box center [215, 210] width 14 height 14
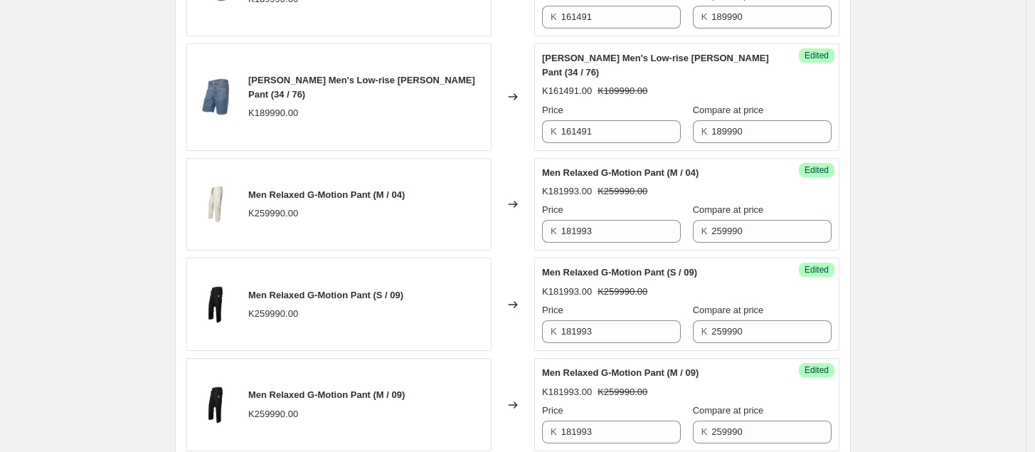
scroll to position [2338, 0]
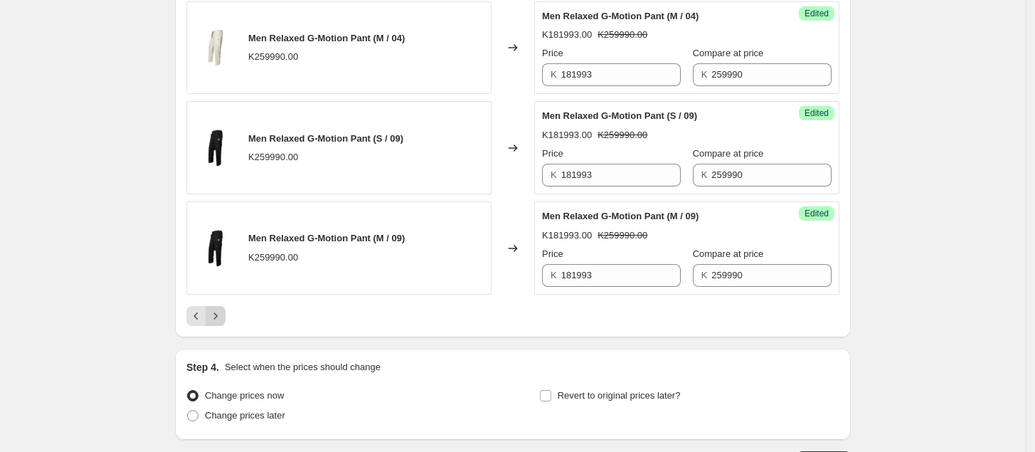
click at [218, 309] on icon "Next" at bounding box center [215, 316] width 14 height 14
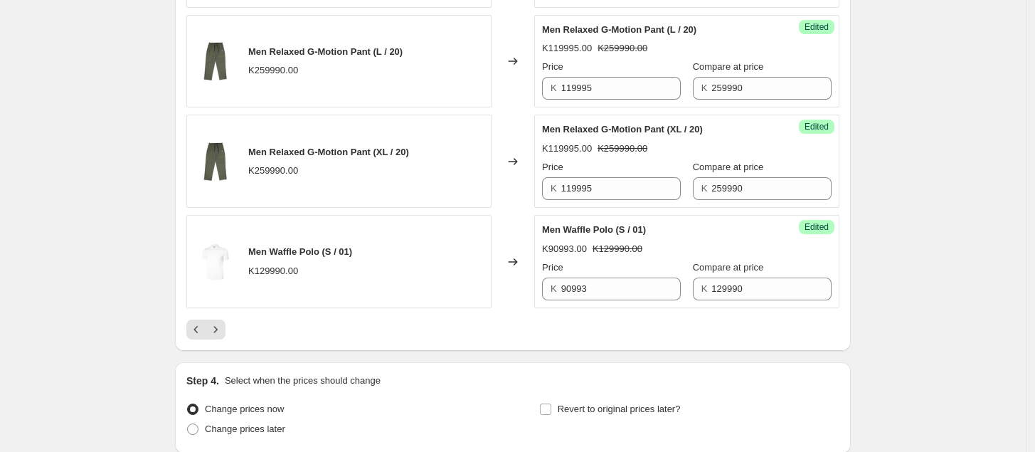
scroll to position [2242, 0]
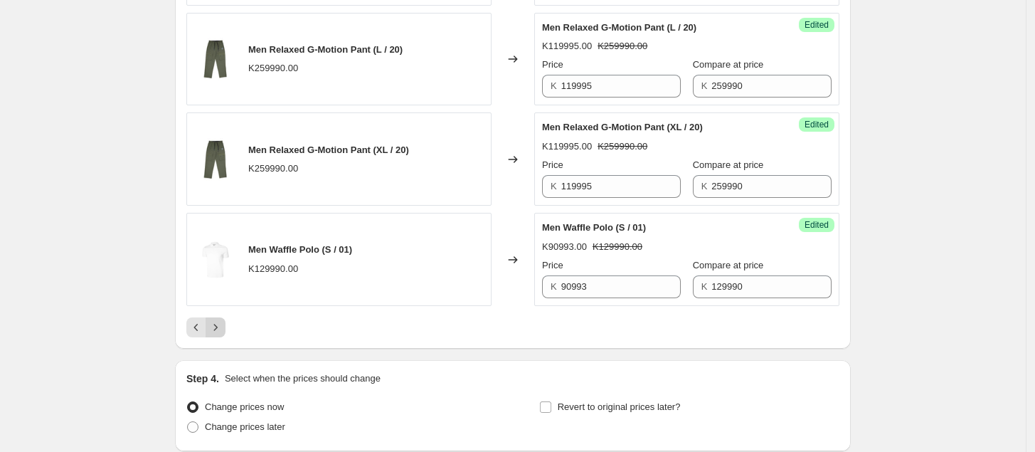
click at [218, 324] on icon "Next" at bounding box center [216, 327] width 4 height 6
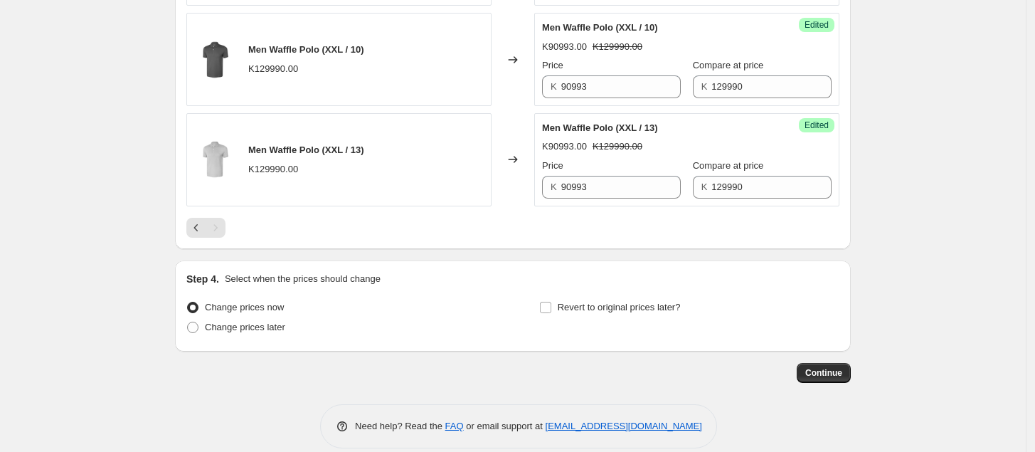
scroll to position [1032, 0]
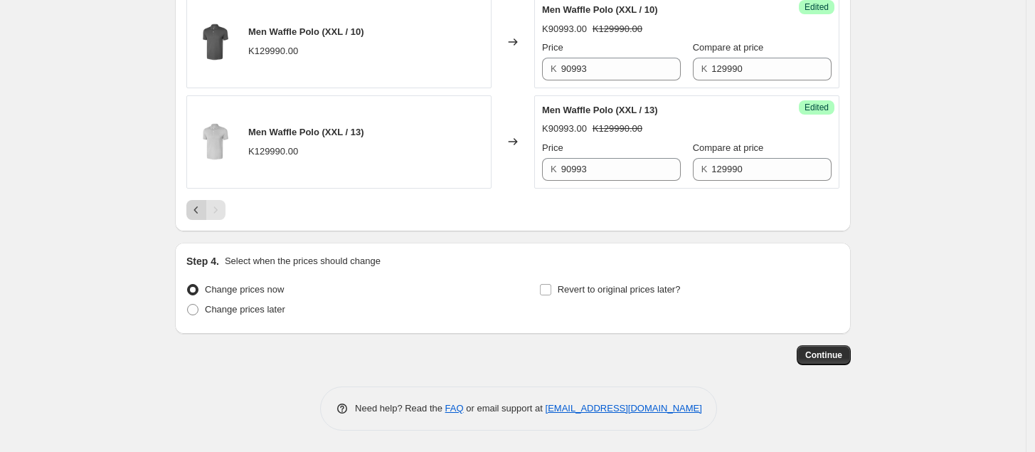
click at [198, 209] on icon "Previous" at bounding box center [196, 210] width 14 height 14
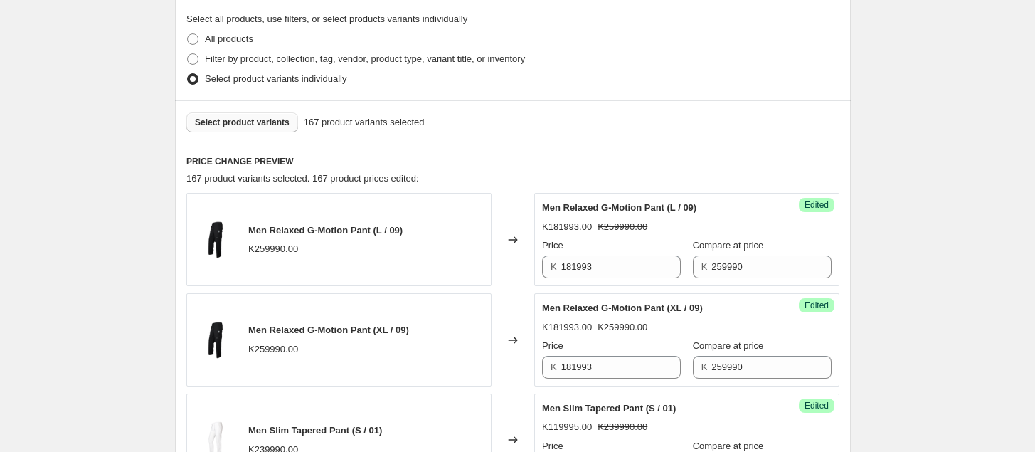
scroll to position [244, 0]
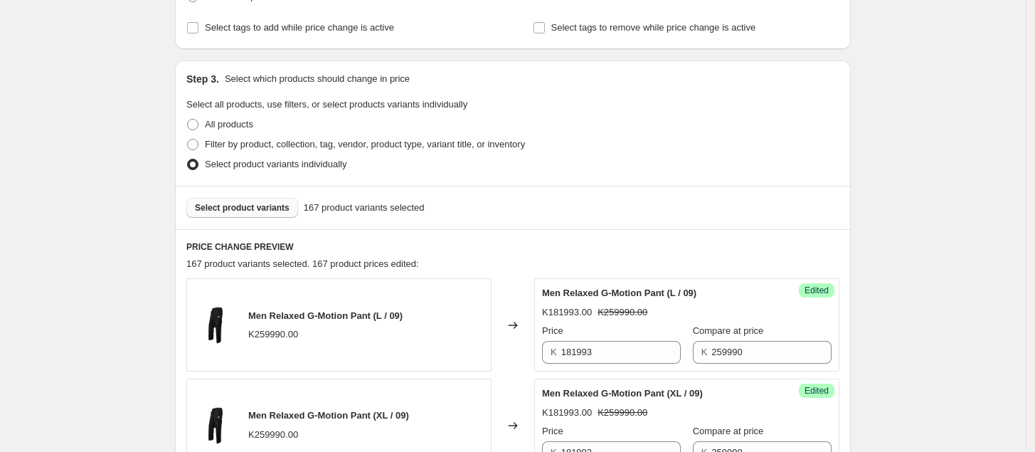
click at [237, 213] on span "Select product variants" at bounding box center [242, 207] width 95 height 11
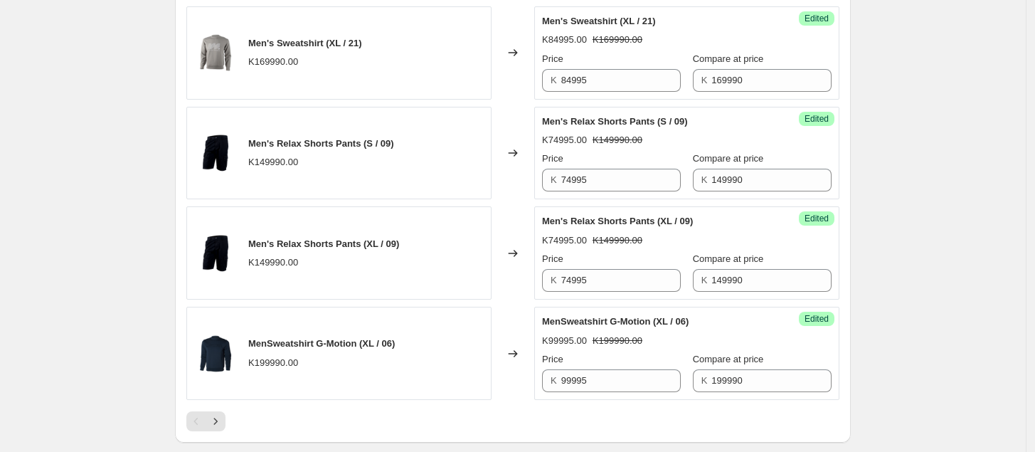
scroll to position [2367, 0]
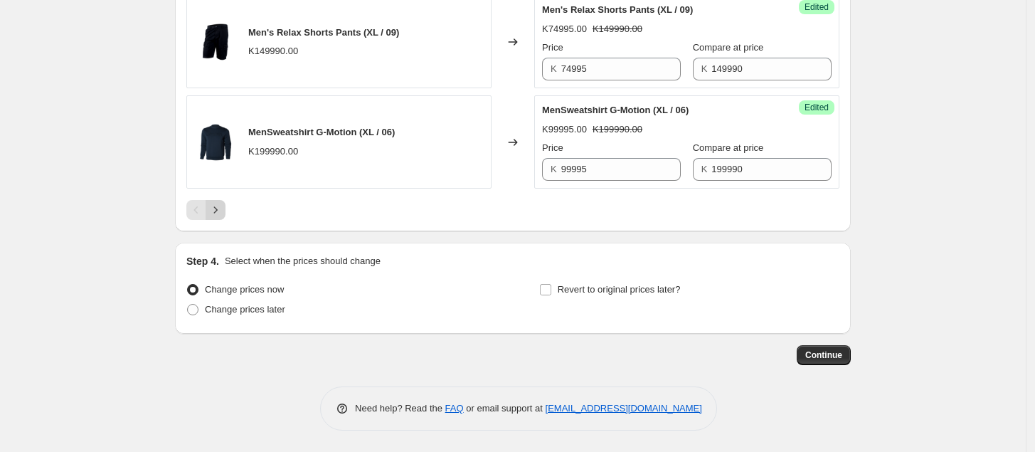
click at [215, 216] on icon "Next" at bounding box center [215, 210] width 14 height 14
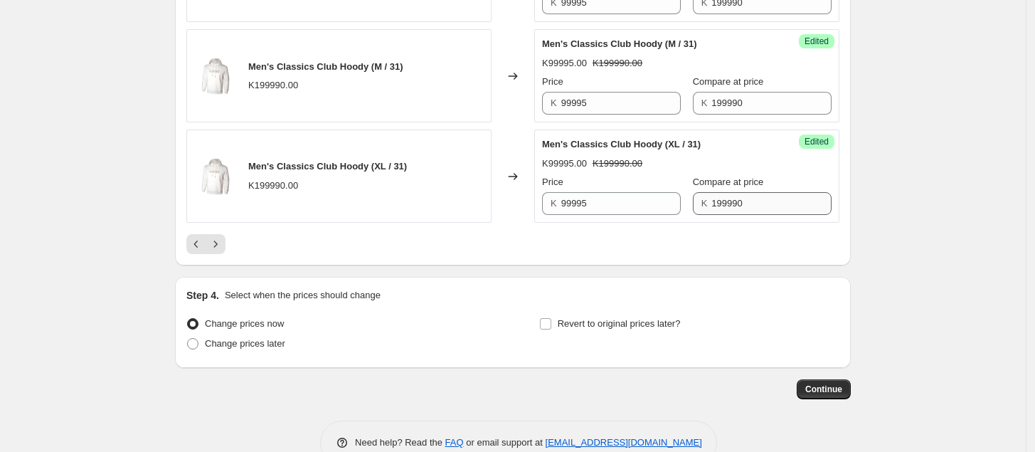
scroll to position [2338, 0]
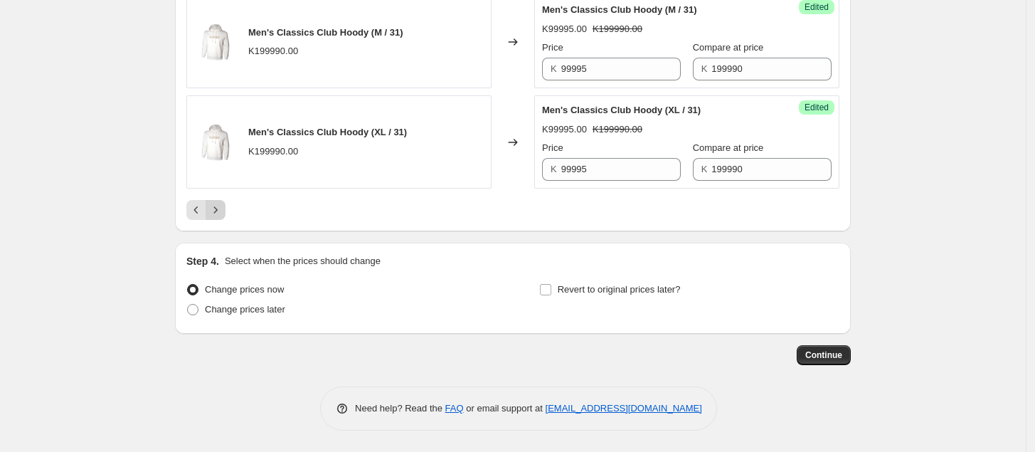
click at [223, 212] on icon "Next" at bounding box center [215, 210] width 14 height 14
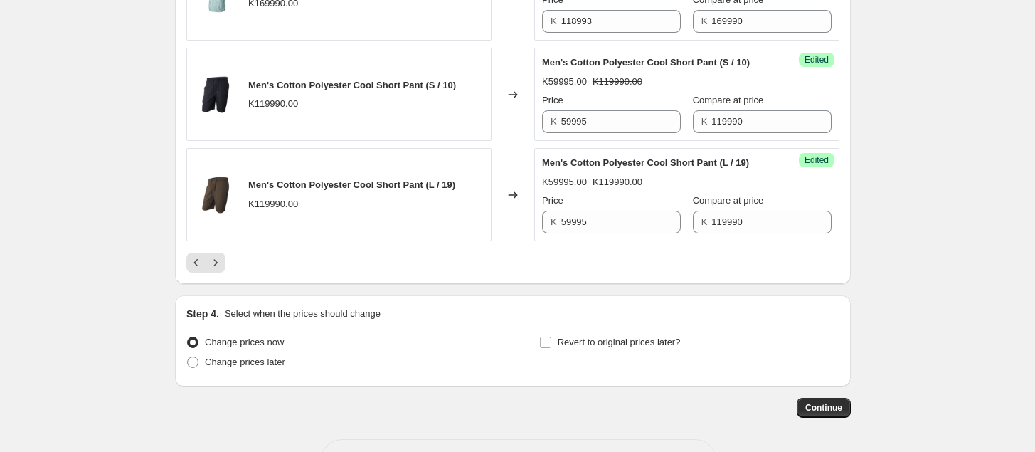
scroll to position [2303, 0]
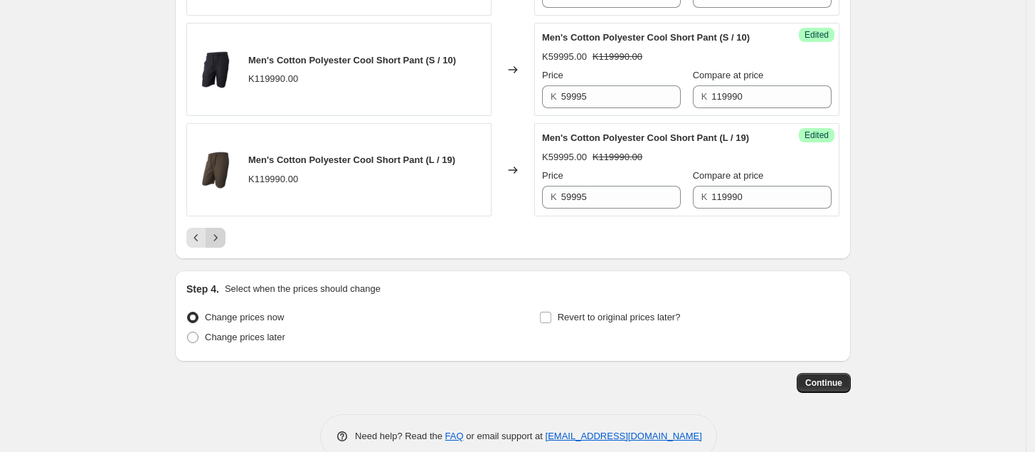
click at [223, 243] on icon "Next" at bounding box center [215, 238] width 14 height 14
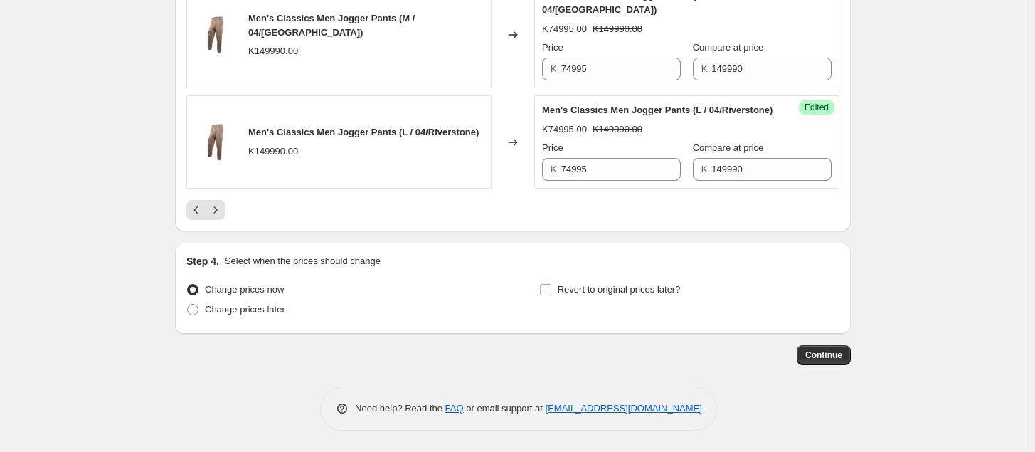
scroll to position [2484, 0]
click at [223, 217] on icon "Next" at bounding box center [215, 210] width 14 height 14
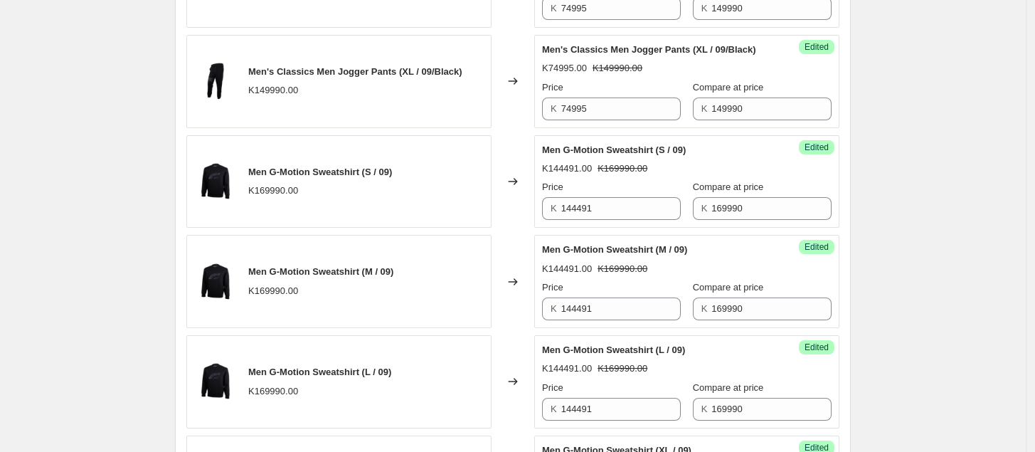
scroll to position [790, 0]
drag, startPoint x: 972, startPoint y: 296, endPoint x: 954, endPoint y: 333, distance: 41.1
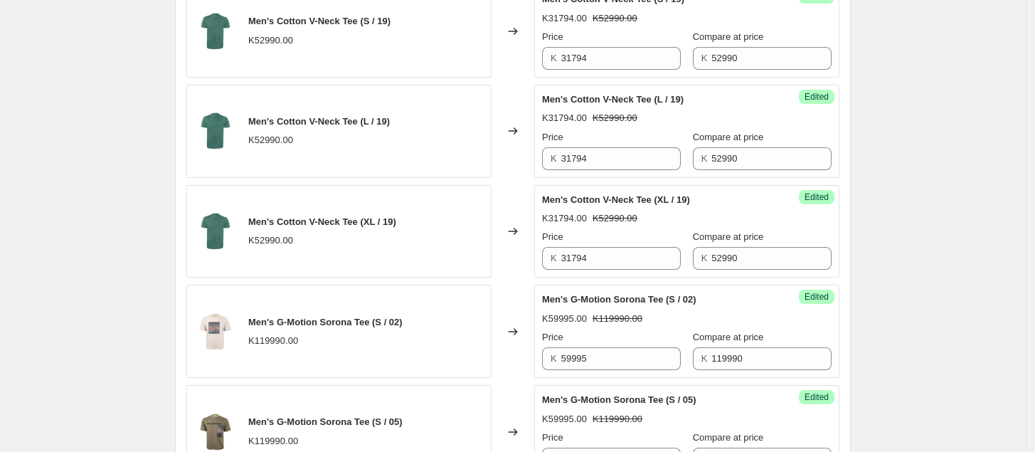
scroll to position [2338, 0]
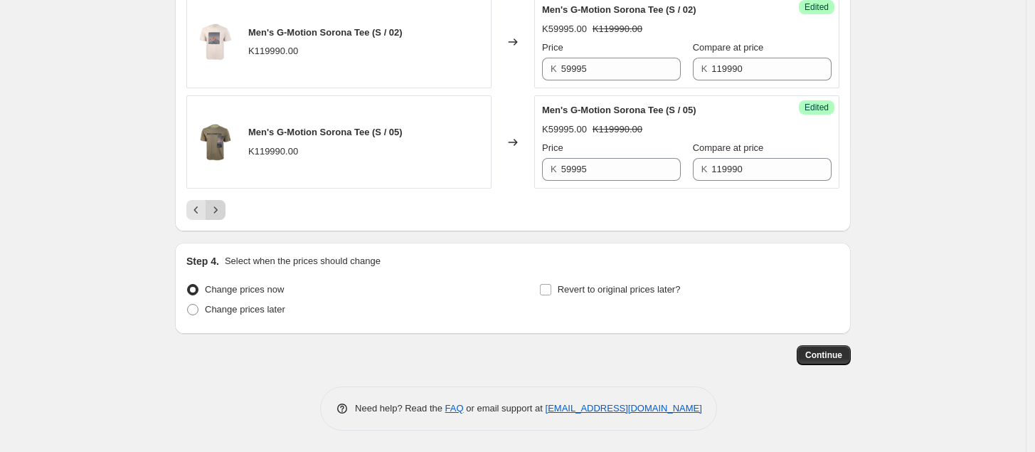
click at [223, 209] on icon "Next" at bounding box center [215, 210] width 14 height 14
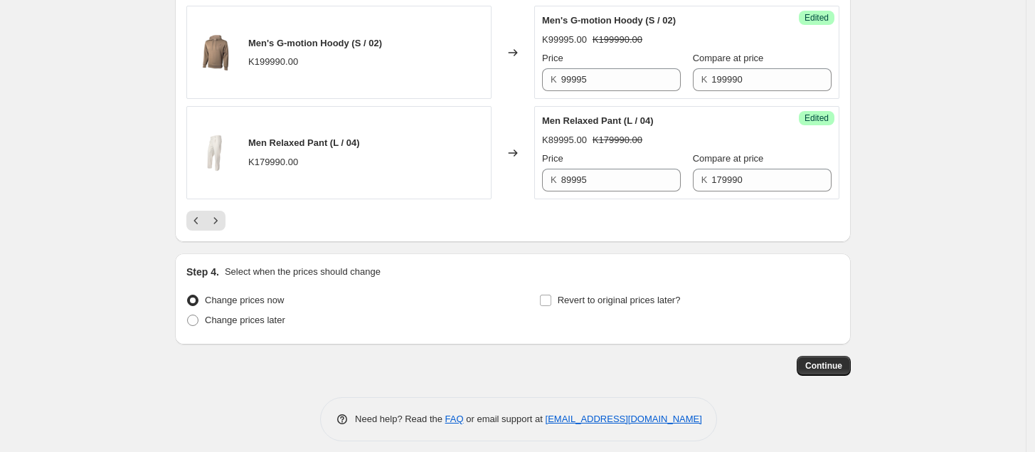
scroll to position [2481, 0]
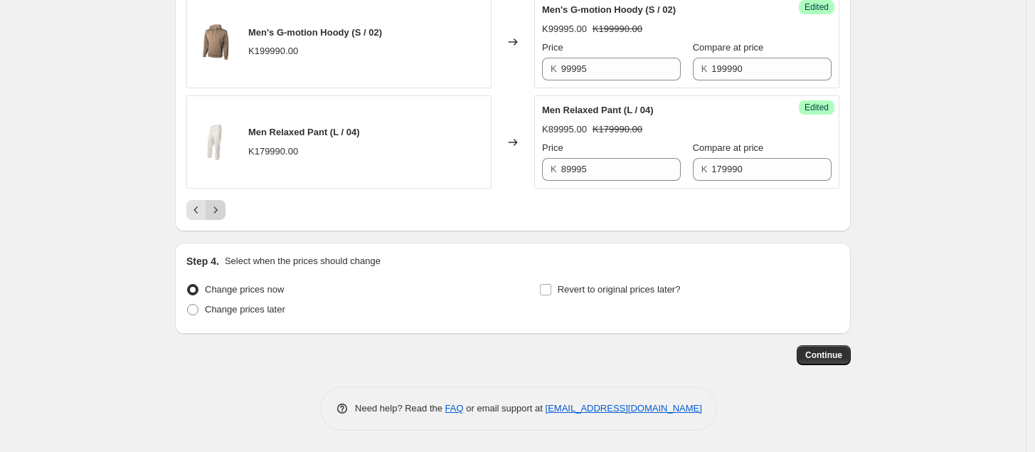
click at [223, 212] on icon "Next" at bounding box center [215, 210] width 14 height 14
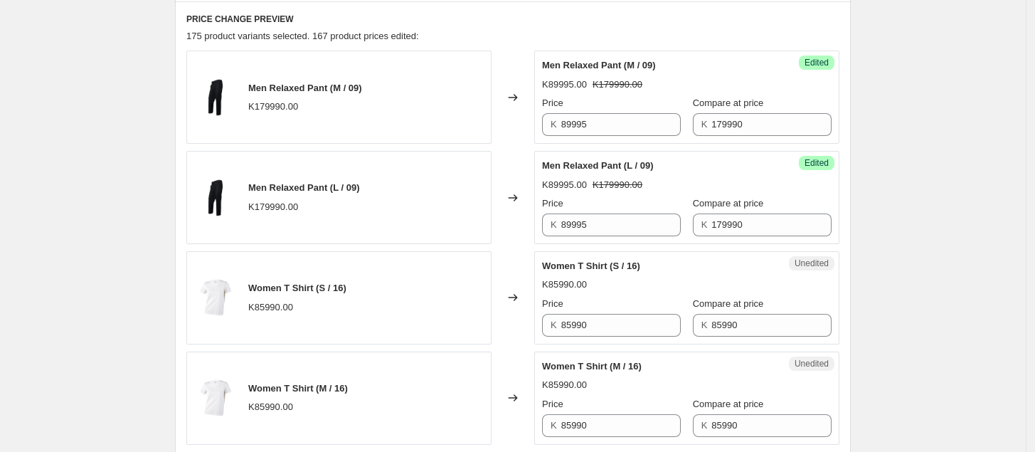
scroll to position [471, 0]
drag, startPoint x: 623, startPoint y: 326, endPoint x: 523, endPoint y: 337, distance: 100.3
click at [523, 337] on div "Women T Shirt (S / 16) K85990.00 Changed to Unedited Women T Shirt (S / 16) K85…" at bounding box center [512, 298] width 653 height 93
type input "68792"
drag, startPoint x: 645, startPoint y: 315, endPoint x: 549, endPoint y: 337, distance: 98.4
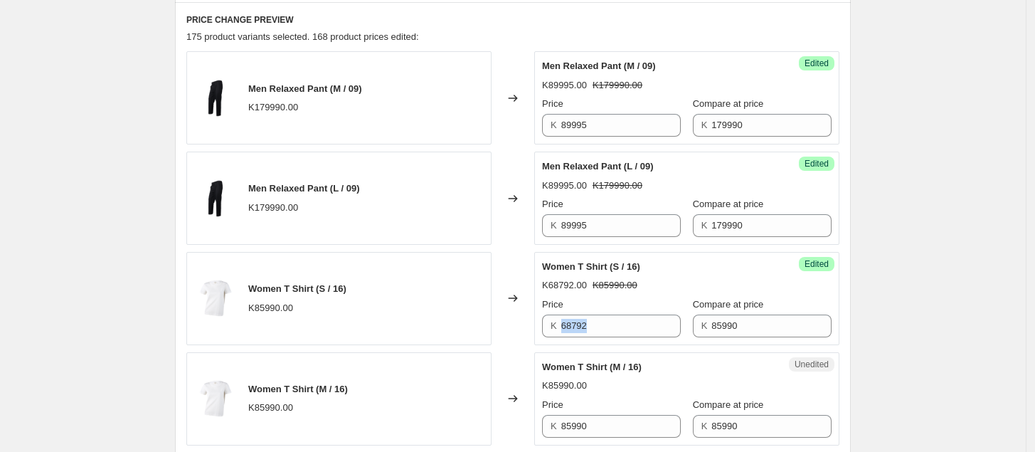
click at [549, 336] on div "Price K 68792" at bounding box center [611, 317] width 139 height 40
copy div "K"
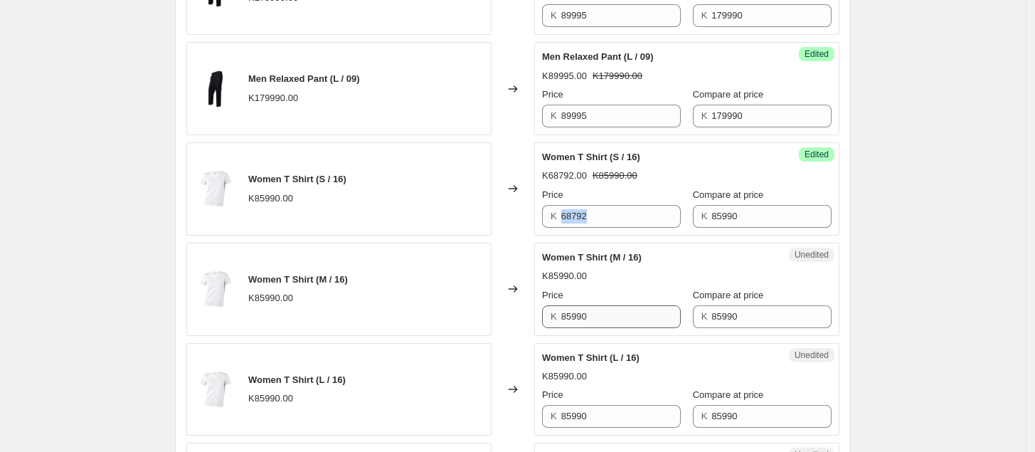
scroll to position [581, 0]
drag, startPoint x: 600, startPoint y: 322, endPoint x: 520, endPoint y: 332, distance: 80.2
click at [520, 332] on div "Women T Shirt (M / 16) K85990.00 Changed to Unedited Women T Shirt (M / 16) K85…" at bounding box center [512, 288] width 653 height 93
paste input "68792"
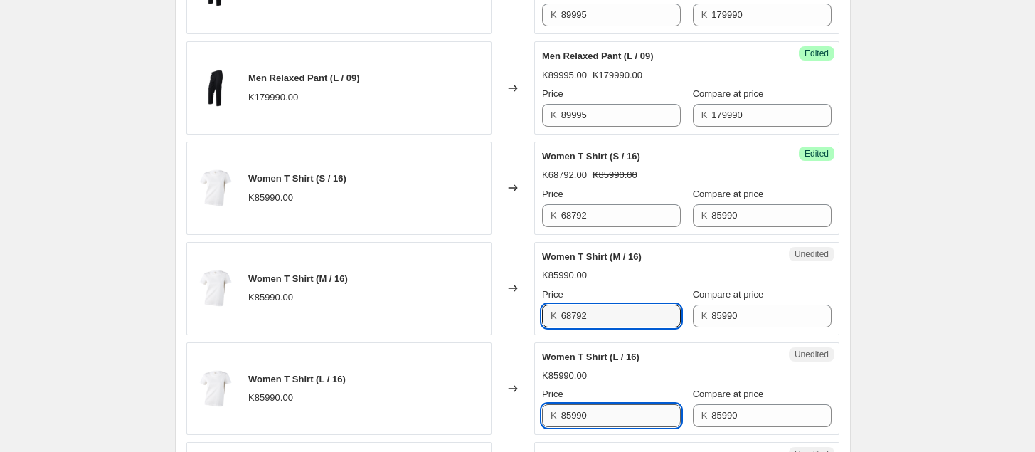
type input "85990"
drag, startPoint x: 606, startPoint y: 416, endPoint x: 499, endPoint y: 408, distance: 107.0
click at [499, 408] on div "Women T Shirt (L / 16) K85990.00 Changed to Unedited Women T Shirt (L / 16) K85…" at bounding box center [512, 388] width 653 height 93
paste input "68792"
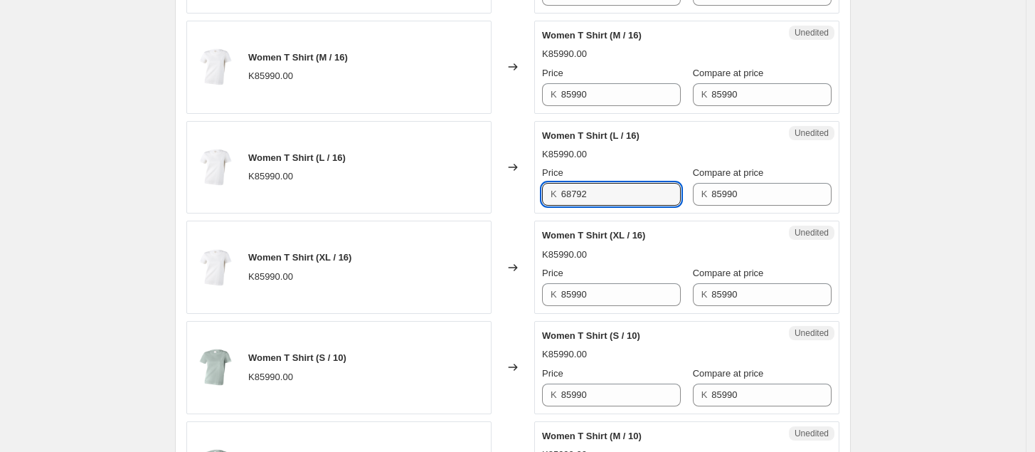
scroll to position [813, 0]
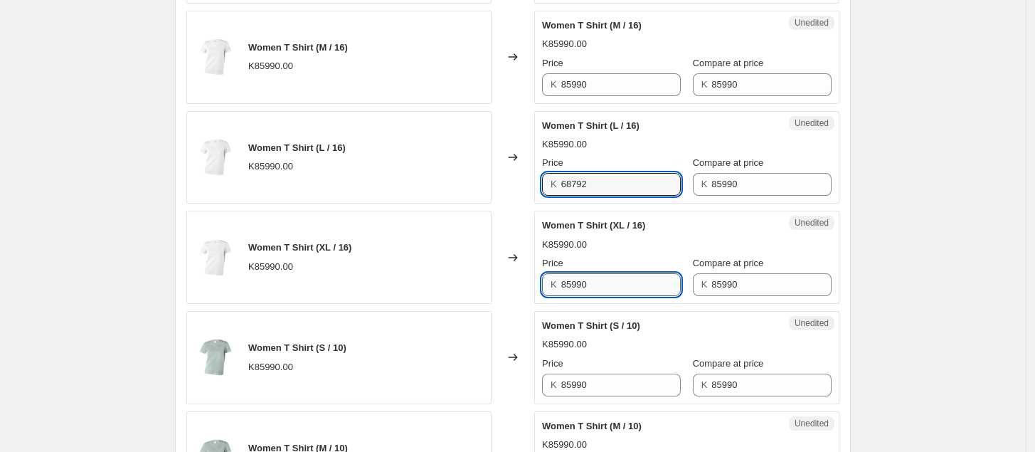
type input "85990"
drag, startPoint x: 600, startPoint y: 296, endPoint x: 520, endPoint y: 292, distance: 79.8
click at [520, 292] on div "Women T Shirt (XL / 16) K85990.00 Changed to Unedited Women T Shirt (XL / 16) K…" at bounding box center [512, 257] width 653 height 93
paste input "68792"
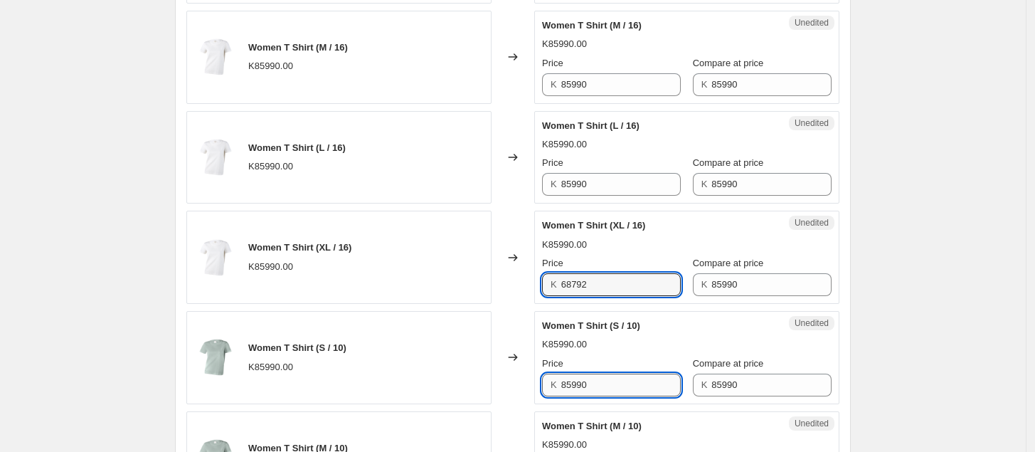
type input "85990"
drag, startPoint x: 606, startPoint y: 379, endPoint x: 534, endPoint y: 376, distance: 72.0
click at [534, 375] on div "Women T Shirt (S / 10) K85990.00 Changed to Unedited Women T Shirt (S / 10) K85…" at bounding box center [512, 357] width 653 height 93
paste input "68792"
type input "85990"
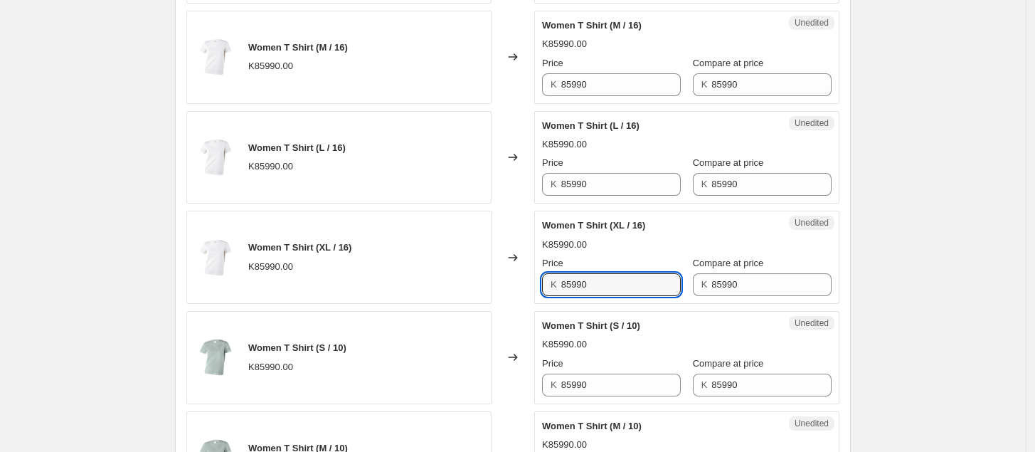
drag, startPoint x: 603, startPoint y: 288, endPoint x: 547, endPoint y: 297, distance: 57.0
click at [547, 296] on div "K 85990" at bounding box center [611, 284] width 139 height 23
paste input "68792"
type input "85990"
click at [670, 251] on div "K85990.00" at bounding box center [687, 245] width 290 height 14
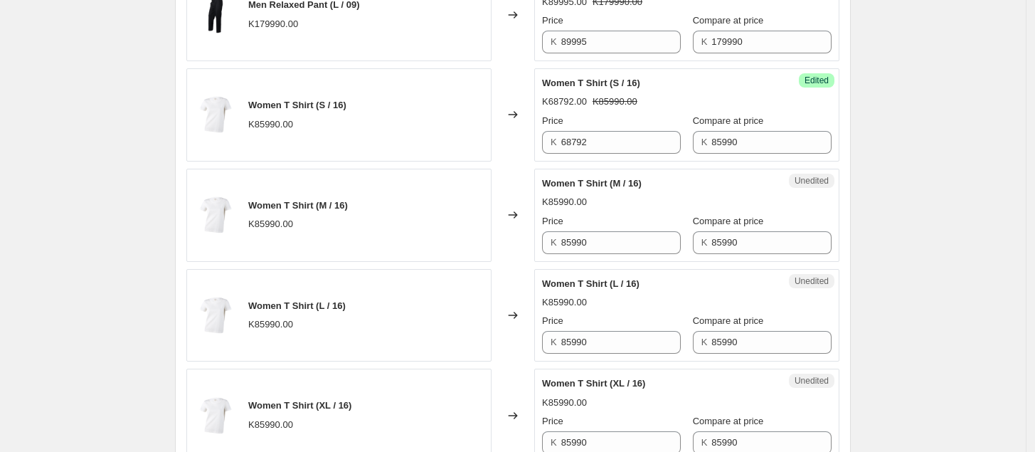
scroll to position [653, 0]
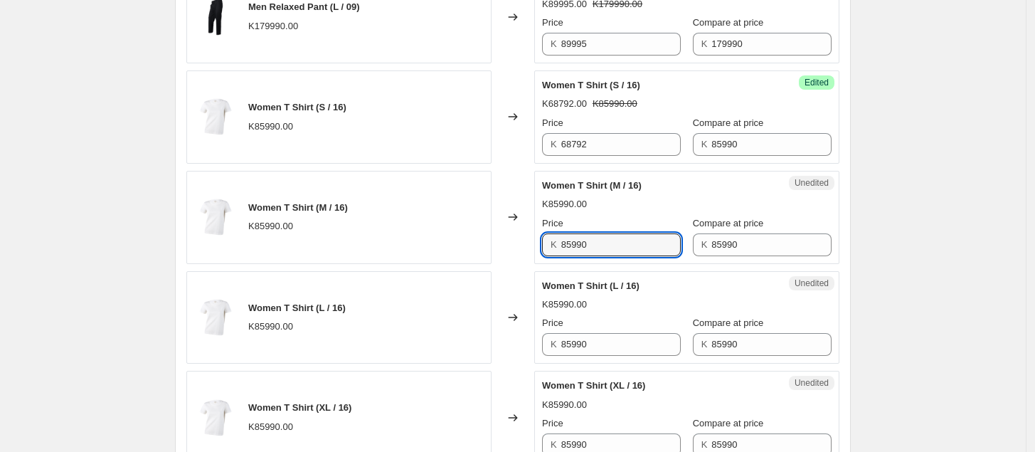
drag, startPoint x: 611, startPoint y: 249, endPoint x: 528, endPoint y: 264, distance: 83.9
click at [528, 264] on div "Women T Shirt (M / 16) K85990.00 Changed to Unedited Women T Shirt (M / 16) K85…" at bounding box center [512, 217] width 653 height 93
type input "68792"
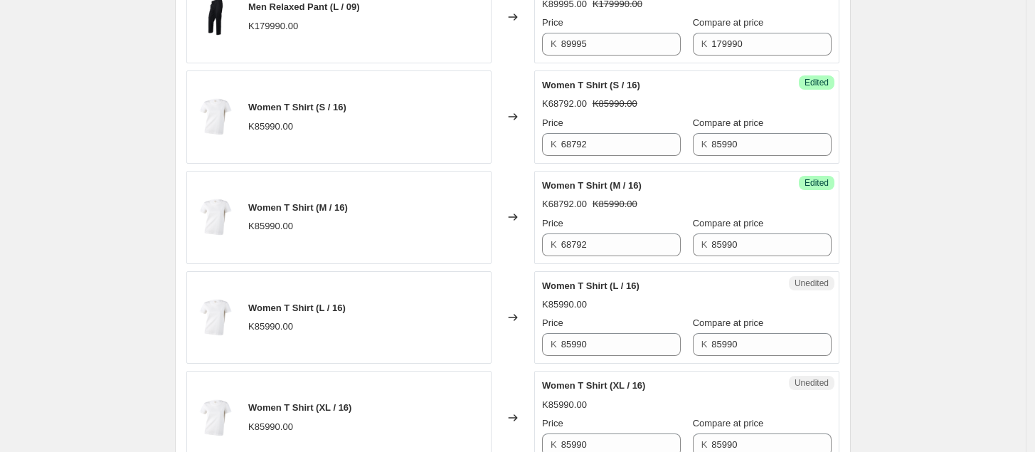
click at [624, 230] on div "Price" at bounding box center [611, 223] width 139 height 14
drag, startPoint x: 596, startPoint y: 344, endPoint x: 532, endPoint y: 344, distance: 64.8
click at [532, 344] on div "Women T Shirt (L / 16) K85990.00 Changed to Unedited Women T Shirt (L / 16) K85…" at bounding box center [512, 317] width 653 height 93
paste input "68792"
click at [672, 324] on div "Price" at bounding box center [611, 323] width 139 height 14
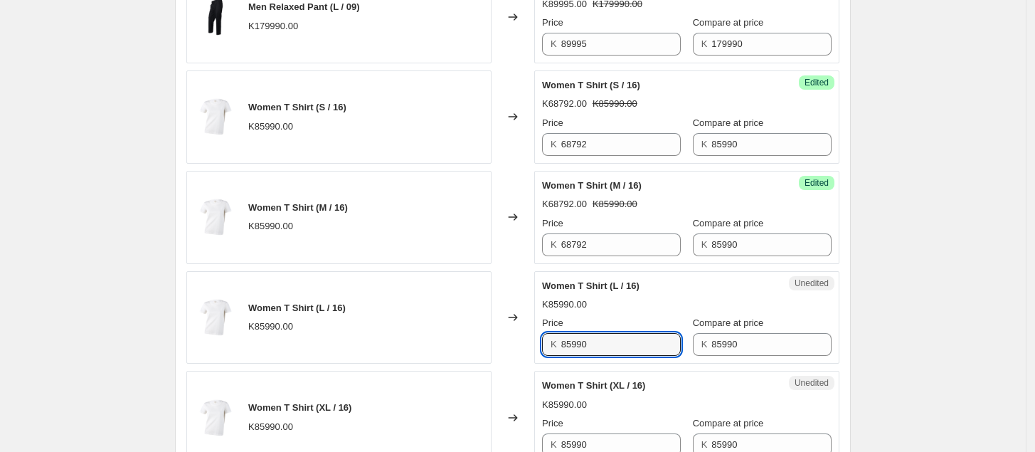
drag, startPoint x: 607, startPoint y: 342, endPoint x: 520, endPoint y: 360, distance: 88.6
click at [520, 360] on div "Women T Shirt (L / 16) K85990.00 Changed to Unedited Women T Shirt (L / 16) K85…" at bounding box center [512, 317] width 653 height 93
paste input "68792"
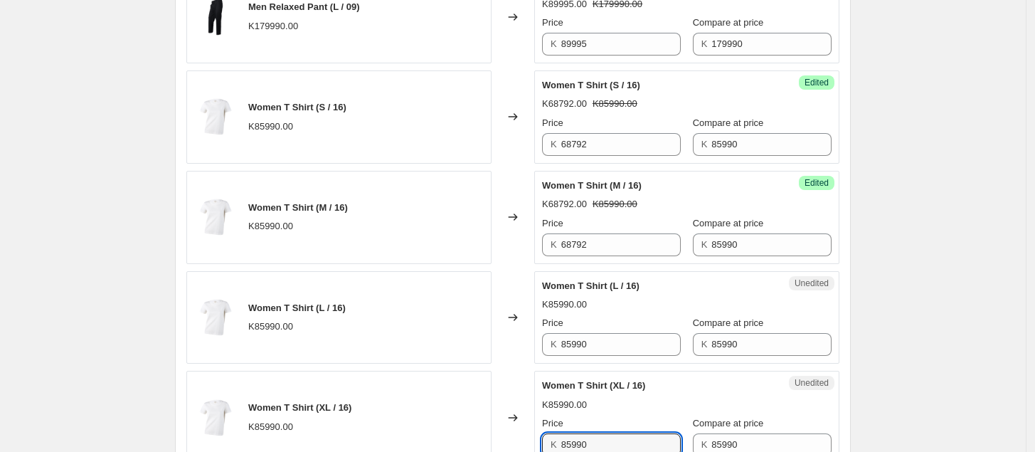
scroll to position [660, 0]
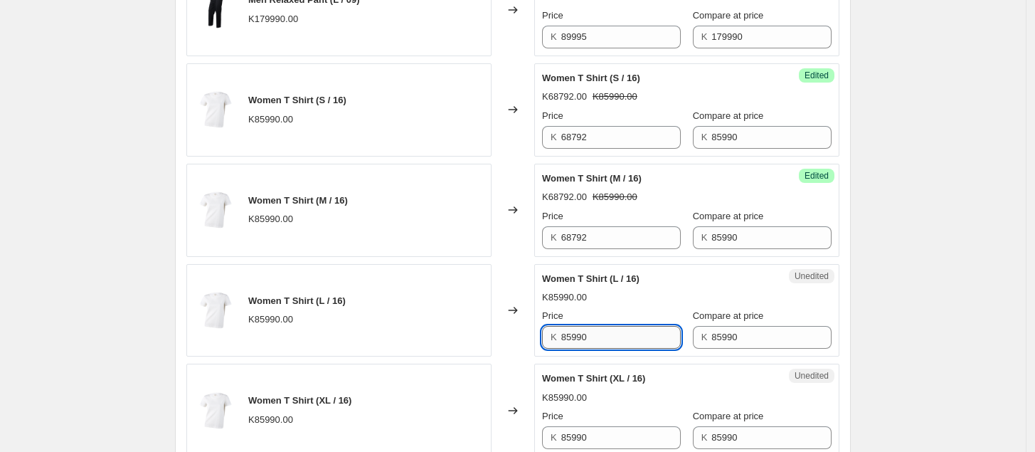
click at [638, 342] on input "85990" at bounding box center [621, 337] width 120 height 23
drag, startPoint x: 638, startPoint y: 342, endPoint x: 514, endPoint y: 350, distance: 124.8
click at [514, 350] on div "Women T Shirt (L / 16) K85990.00 Changed to Unedited Women T Shirt (L / 16) K85…" at bounding box center [512, 310] width 653 height 93
type input "68792"
click at [721, 395] on div "K85990.00" at bounding box center [687, 398] width 290 height 14
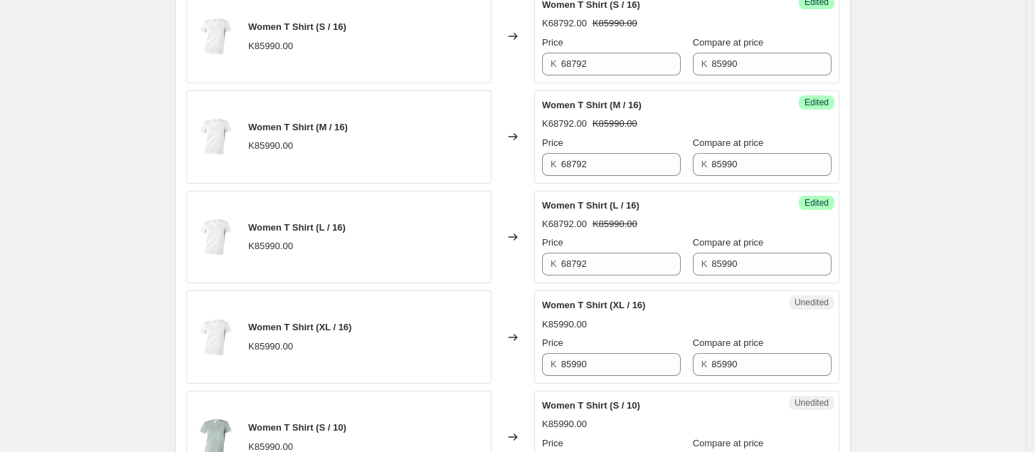
scroll to position [734, 0]
drag, startPoint x: 628, startPoint y: 369, endPoint x: 539, endPoint y: 372, distance: 89.0
click at [539, 371] on div "Unedited Women T Shirt (XL / 16) K85990.00 Price K 85990 Compare at price K 859…" at bounding box center [686, 336] width 305 height 93
paste input "68792"
click at [671, 345] on div "Price" at bounding box center [611, 342] width 139 height 14
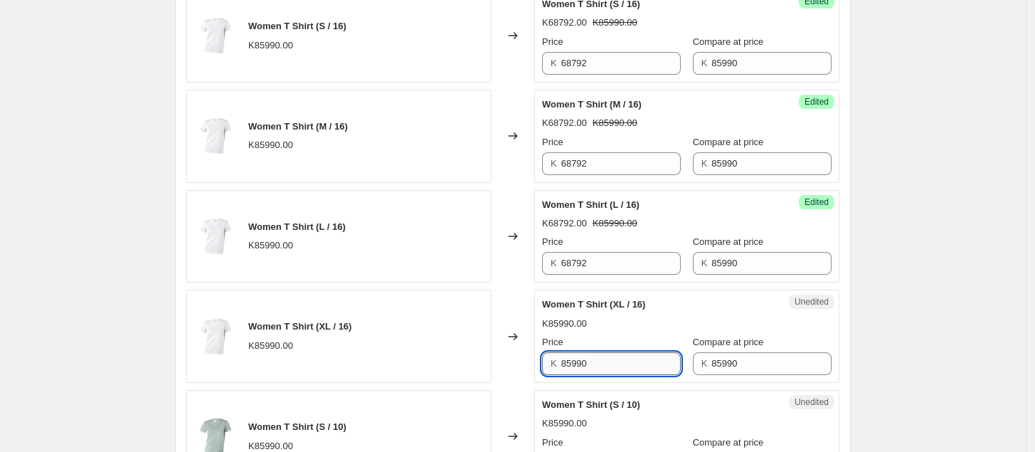
click at [641, 360] on input "85990" at bounding box center [621, 363] width 120 height 23
drag, startPoint x: 641, startPoint y: 360, endPoint x: 507, endPoint y: 365, distance: 134.6
click at [507, 364] on div "Women T Shirt (XL / 16) K85990.00 Changed to Unedited Women T Shirt (XL / 16) K…" at bounding box center [512, 336] width 653 height 93
paste input "68792"
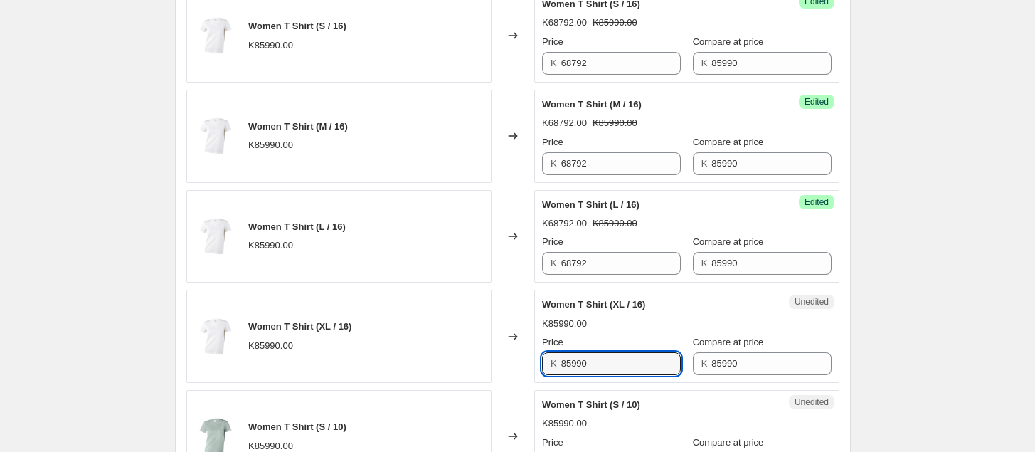
drag, startPoint x: 637, startPoint y: 369, endPoint x: 529, endPoint y: 380, distance: 108.7
click at [529, 379] on div "Women T Shirt (XL / 16) K85990.00 Changed to Unedited Women T Shirt (XL / 16) K…" at bounding box center [512, 336] width 653 height 93
paste input "68792"
click at [808, 337] on div "Women T Shirt (XL / 16) K85990.00 Price K 85990 Compare at price K 85990" at bounding box center [687, 336] width 290 height 78
drag, startPoint x: 633, startPoint y: 362, endPoint x: 516, endPoint y: 376, distance: 118.3
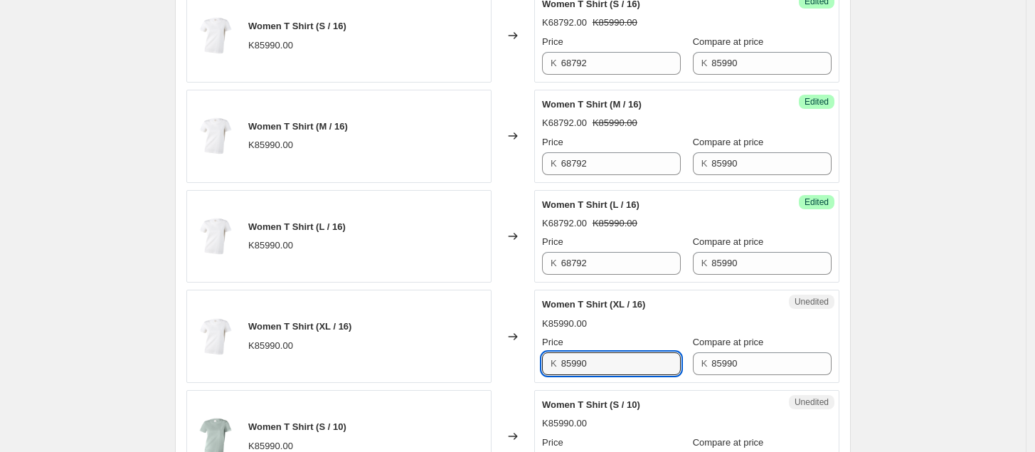
click at [516, 376] on div "Women T Shirt (XL / 16) K85990.00 Changed to Unedited Women T Shirt (XL / 16) K…" at bounding box center [512, 336] width 653 height 93
paste input "68792"
click at [642, 341] on div "Price" at bounding box center [611, 342] width 139 height 14
drag, startPoint x: 605, startPoint y: 364, endPoint x: 502, endPoint y: 366, distance: 103.2
click at [502, 366] on div "Women T Shirt (XL / 16) K85990.00 Changed to Unedited Women T Shirt (XL / 16) K…" at bounding box center [512, 336] width 653 height 93
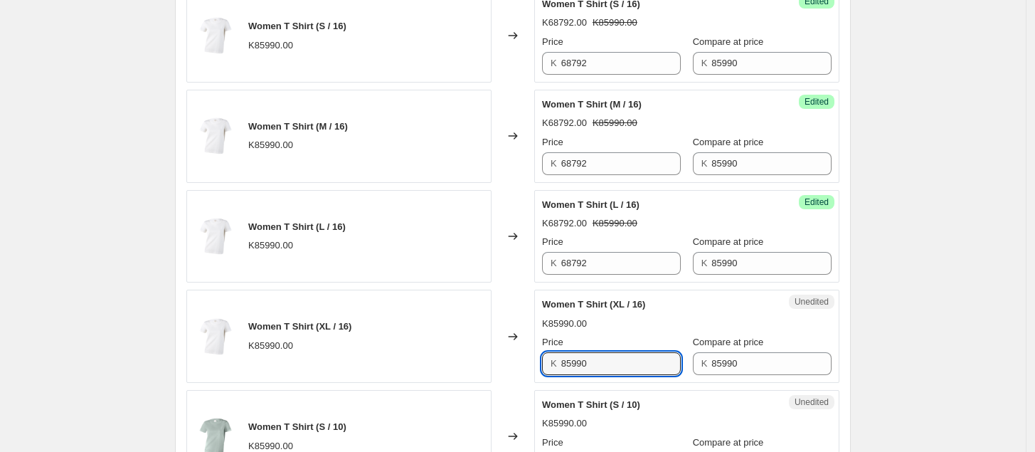
paste input "68792"
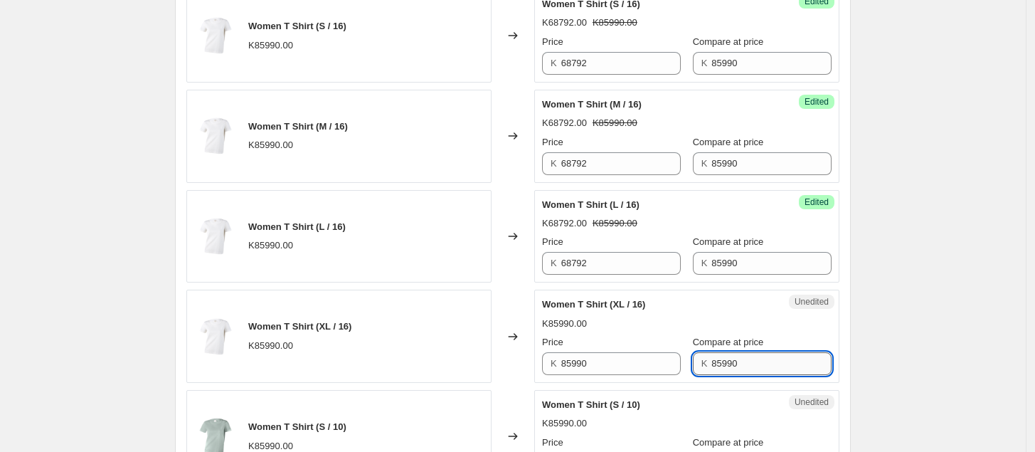
click at [767, 359] on input "85990" at bounding box center [772, 363] width 120 height 23
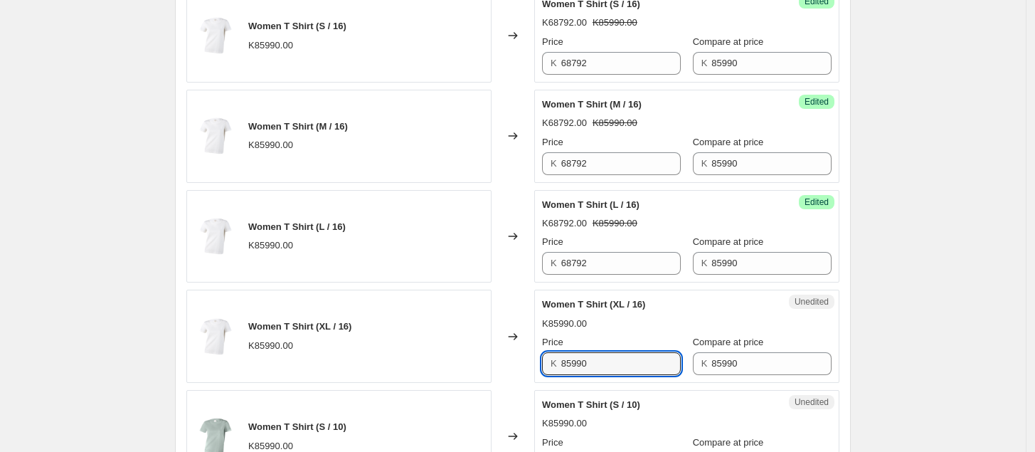
drag, startPoint x: 609, startPoint y: 371, endPoint x: 509, endPoint y: 373, distance: 100.4
click at [509, 372] on div "Women T Shirt (XL / 16) K85990.00 Changed to Unedited Women T Shirt (XL / 16) K…" at bounding box center [512, 336] width 653 height 93
paste input "68792"
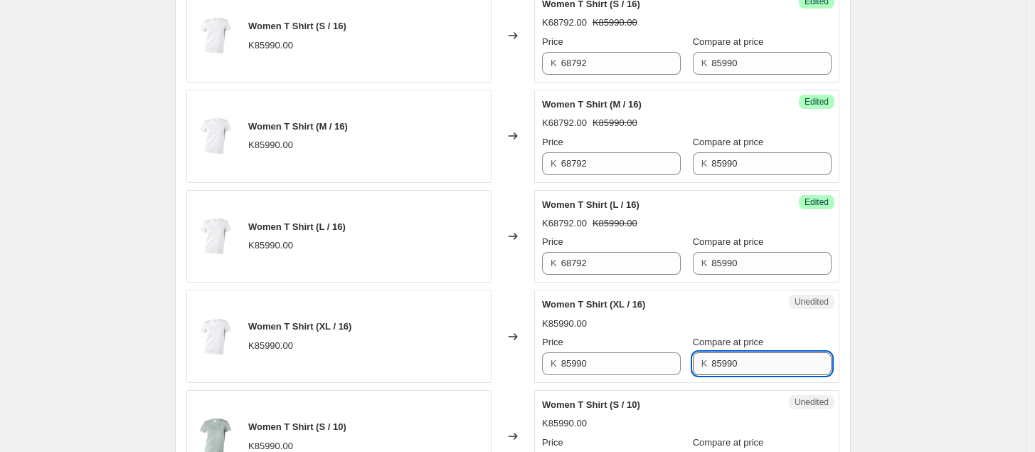
click at [772, 361] on input "85990" at bounding box center [772, 363] width 120 height 23
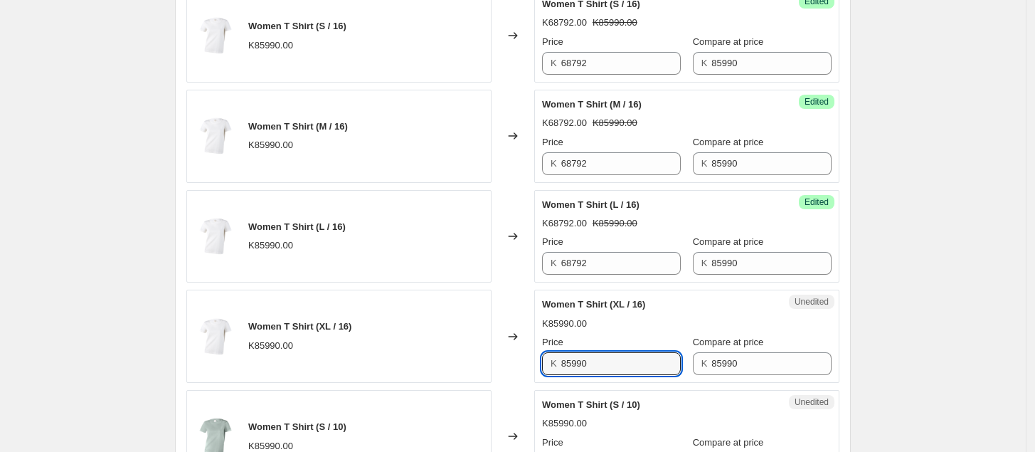
drag, startPoint x: 628, startPoint y: 377, endPoint x: 503, endPoint y: 378, distance: 125.2
click at [503, 378] on div "Women T Shirt (XL / 16) K85990.00 Changed to Unedited Women T Shirt (XL / 16) K…" at bounding box center [512, 336] width 653 height 93
paste input "68792"
click at [823, 303] on span "Unedited" at bounding box center [812, 301] width 34 height 11
click at [617, 357] on input "85990" at bounding box center [621, 363] width 120 height 23
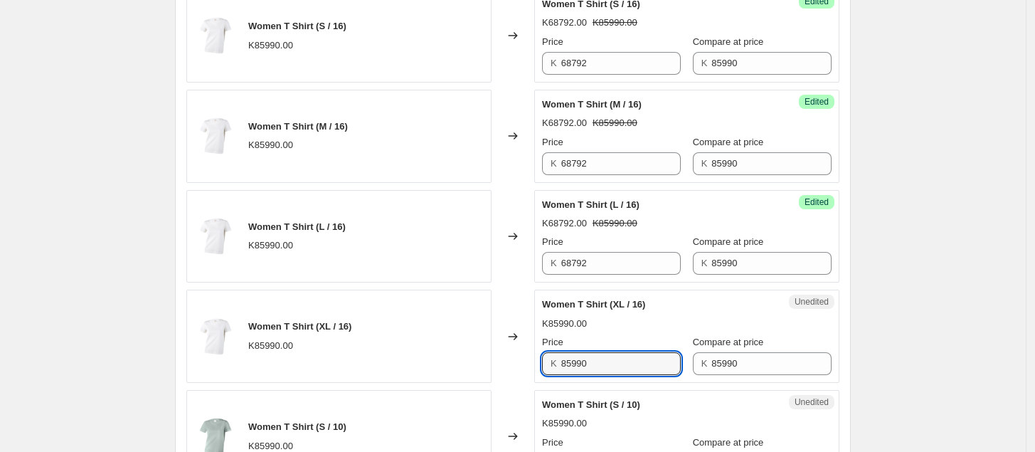
drag, startPoint x: 617, startPoint y: 357, endPoint x: 482, endPoint y: 359, distance: 134.5
click at [482, 358] on div "Women T Shirt (XL / 16) K85990.00 Changed to Unedited Women T Shirt (XL / 16) K…" at bounding box center [512, 336] width 653 height 93
paste input "68792"
click at [611, 359] on input "85990" at bounding box center [621, 363] width 120 height 23
type input "8"
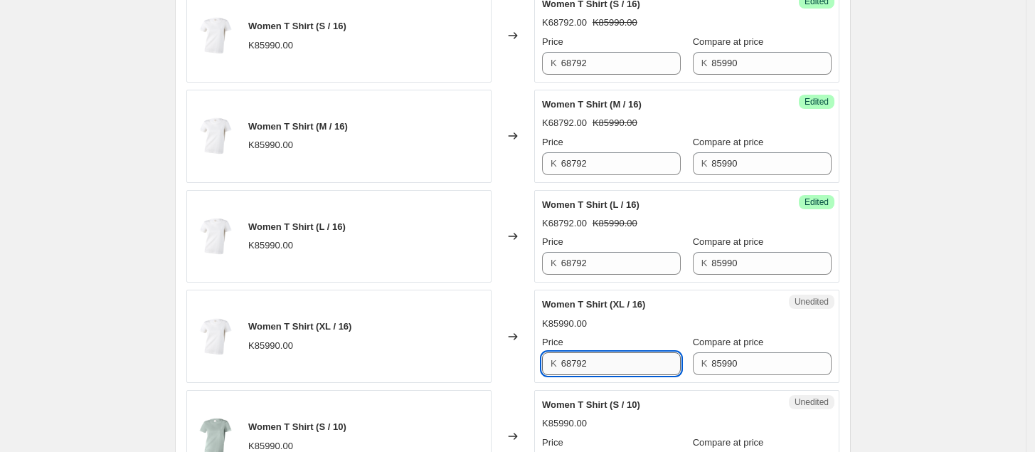
type input "68792"
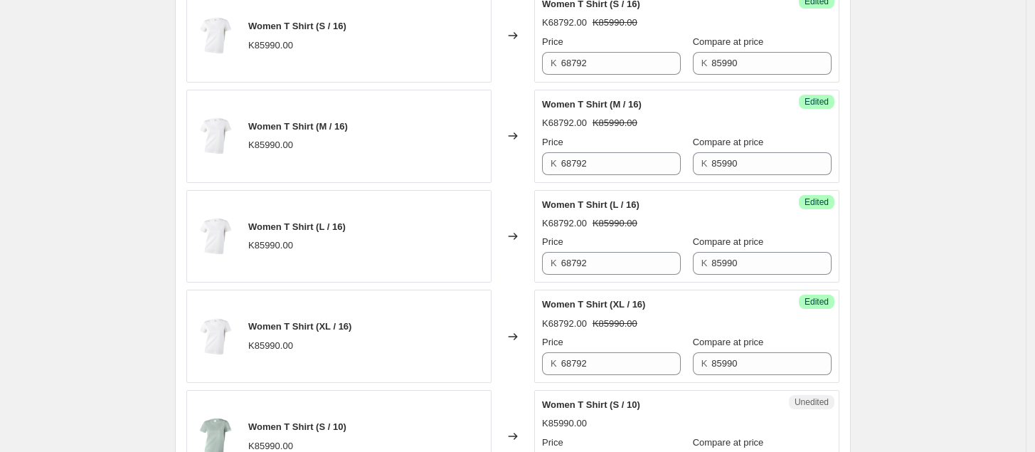
click at [680, 409] on div "Women T Shirt (S / 10)" at bounding box center [658, 405] width 233 height 14
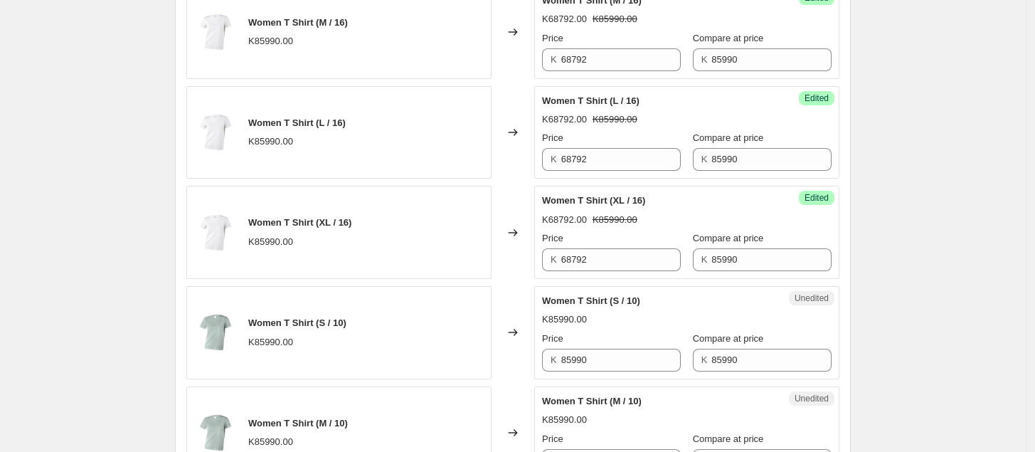
scroll to position [840, 0]
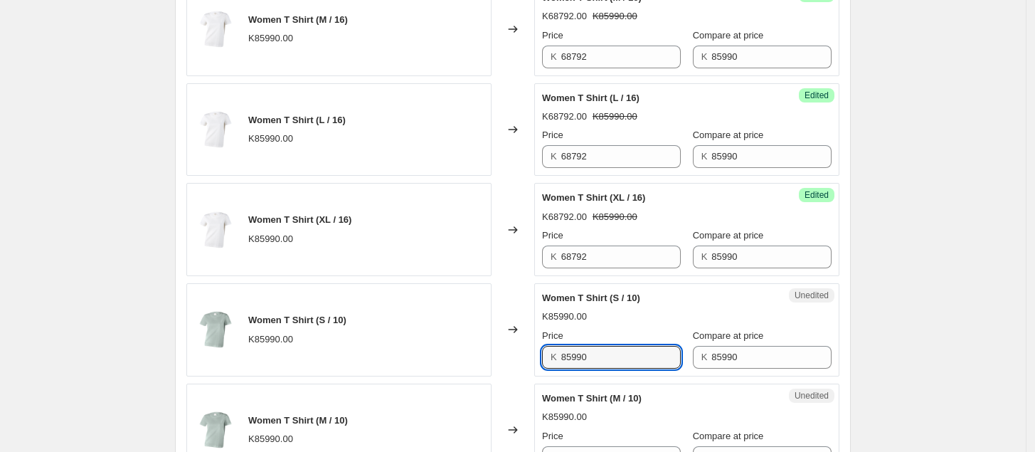
drag, startPoint x: 601, startPoint y: 354, endPoint x: 512, endPoint y: 356, distance: 89.0
click at [512, 356] on div "Women T Shirt (S / 10) K85990.00 Changed to Unedited Women T Shirt (S / 10) K85…" at bounding box center [512, 329] width 653 height 93
type input "68792"
click at [621, 367] on input "68792" at bounding box center [621, 357] width 120 height 23
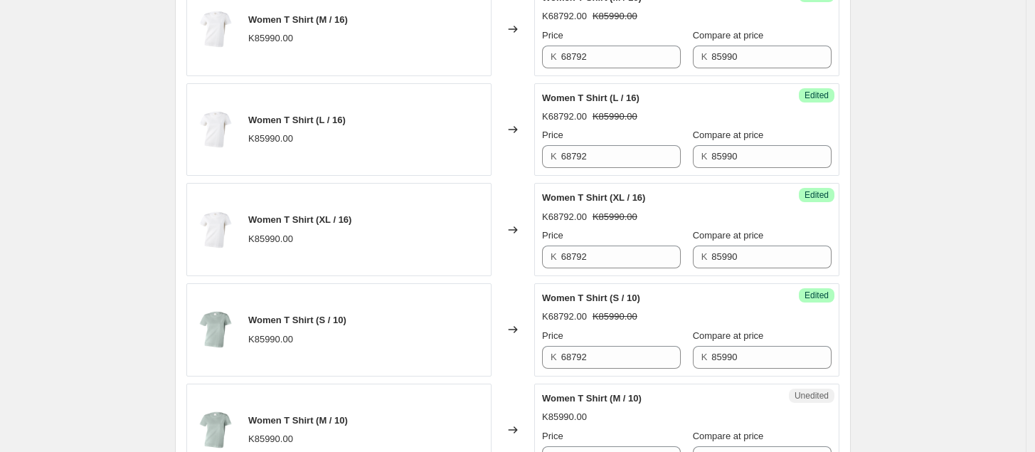
click at [681, 388] on div "Unedited Women T Shirt (M / 10) K85990.00 Price K 85990 Compare at price K 85990" at bounding box center [686, 430] width 305 height 93
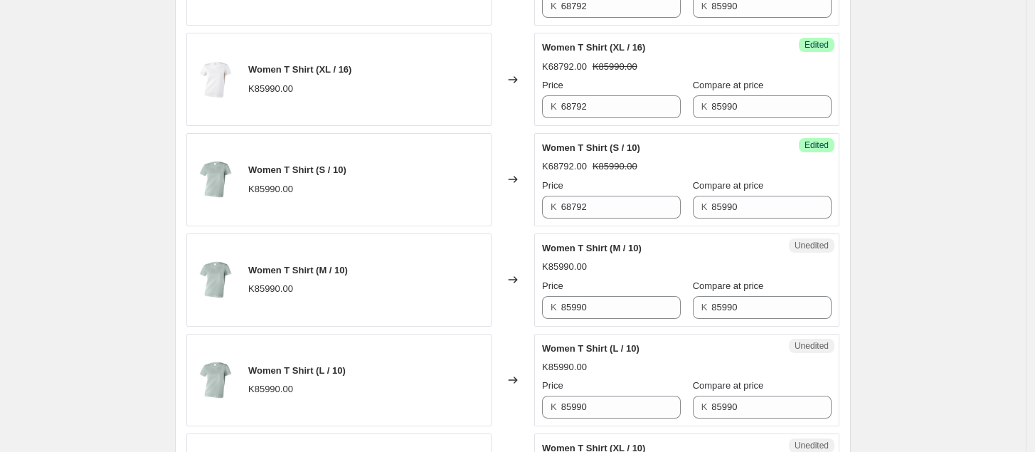
scroll to position [991, 0]
drag, startPoint x: 617, startPoint y: 319, endPoint x: 488, endPoint y: 324, distance: 128.9
click at [488, 324] on div "Women T Shirt (M / 10) K85990.00 Changed to Unedited Women T Shirt (M / 10) K85…" at bounding box center [512, 279] width 653 height 93
type input "68792"
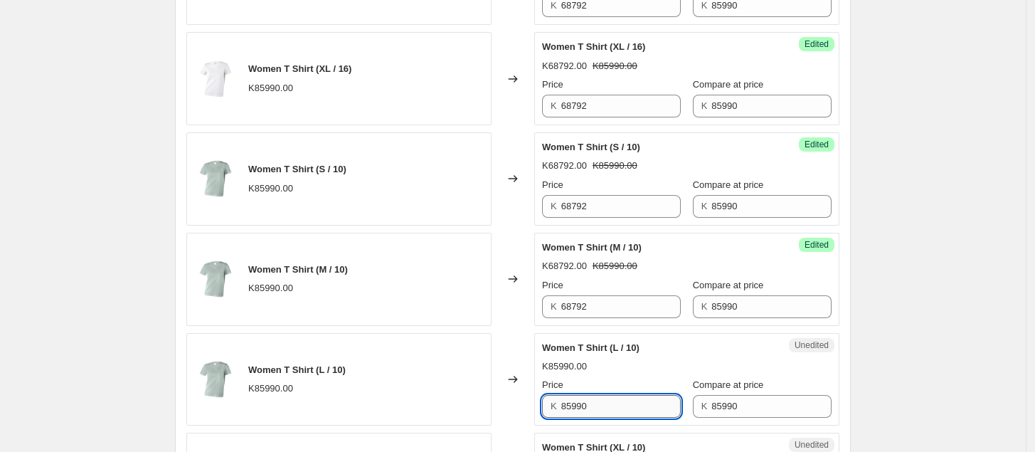
click at [648, 415] on input "85990" at bounding box center [621, 406] width 120 height 23
drag, startPoint x: 648, startPoint y: 415, endPoint x: 500, endPoint y: 418, distance: 148.1
click at [500, 418] on div "Women T Shirt (L / 10) K85990.00 Changed to Unedited Women T Shirt (L / 10) K85…" at bounding box center [512, 379] width 653 height 93
paste input "68792"
click at [630, 381] on div "Price" at bounding box center [611, 385] width 139 height 14
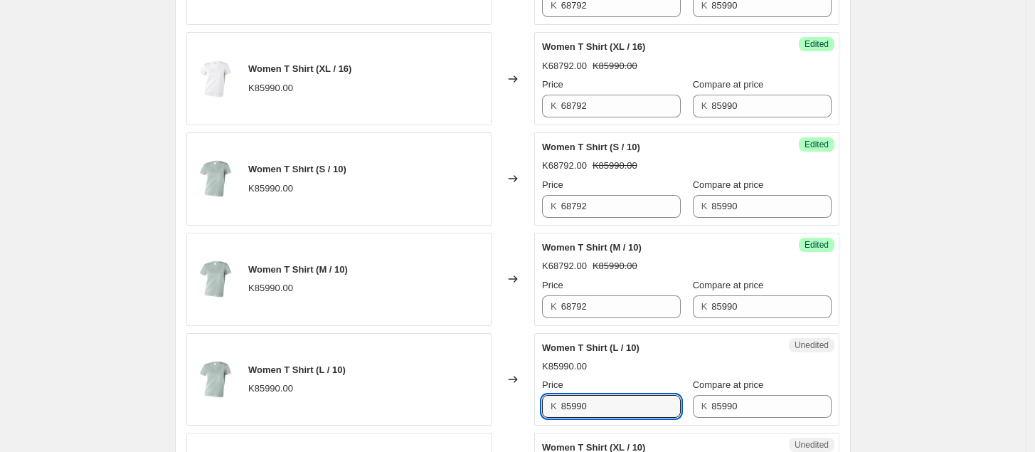
drag, startPoint x: 605, startPoint y: 411, endPoint x: 507, endPoint y: 412, distance: 97.5
click at [507, 411] on div "Women T Shirt (L / 10) K85990.00 Changed to Unedited Women T Shirt (L / 10) K85…" at bounding box center [512, 379] width 653 height 93
type input "68792"
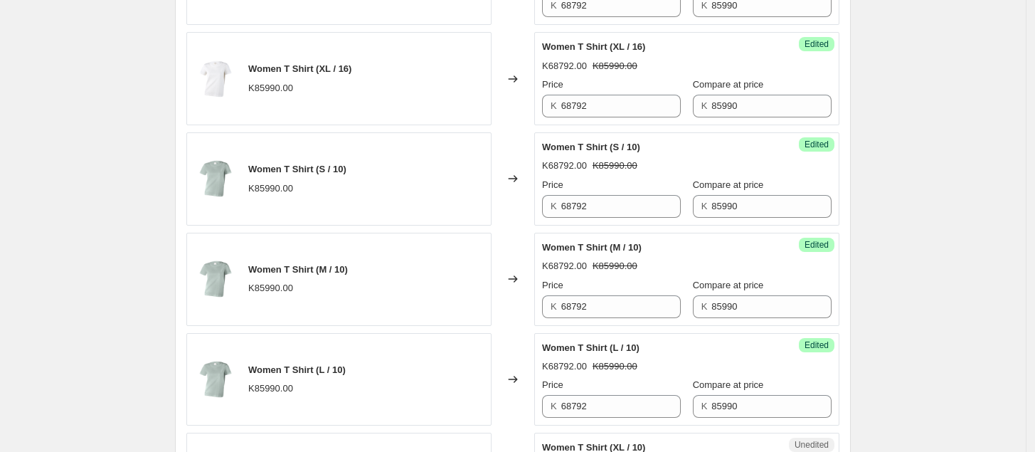
click at [592, 387] on div "Price" at bounding box center [611, 385] width 139 height 14
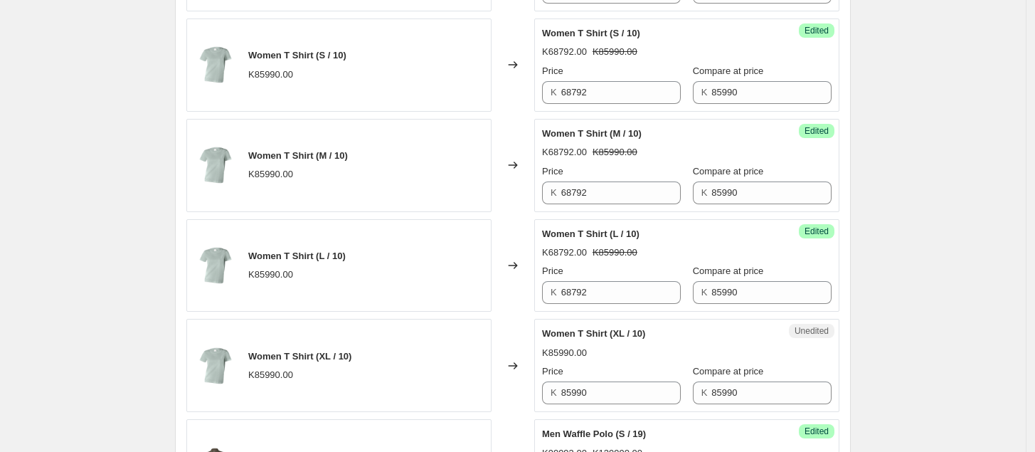
scroll to position [1107, 0]
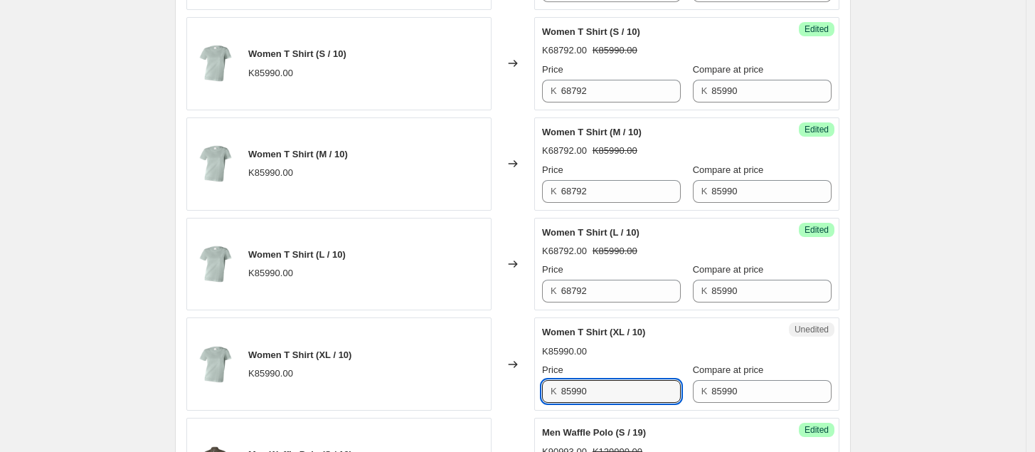
drag, startPoint x: 602, startPoint y: 388, endPoint x: 503, endPoint y: 392, distance: 99.0
click at [503, 392] on div "Women T Shirt (XL / 10) K85990.00 Changed to Unedited Women T Shirt (XL / 10) K…" at bounding box center [512, 363] width 653 height 93
type input "68792"
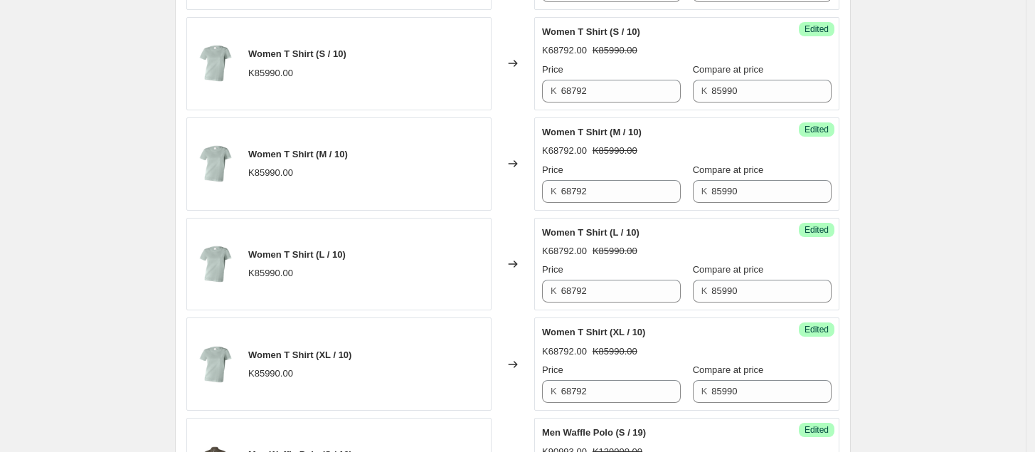
click at [594, 370] on div "Price" at bounding box center [611, 370] width 139 height 14
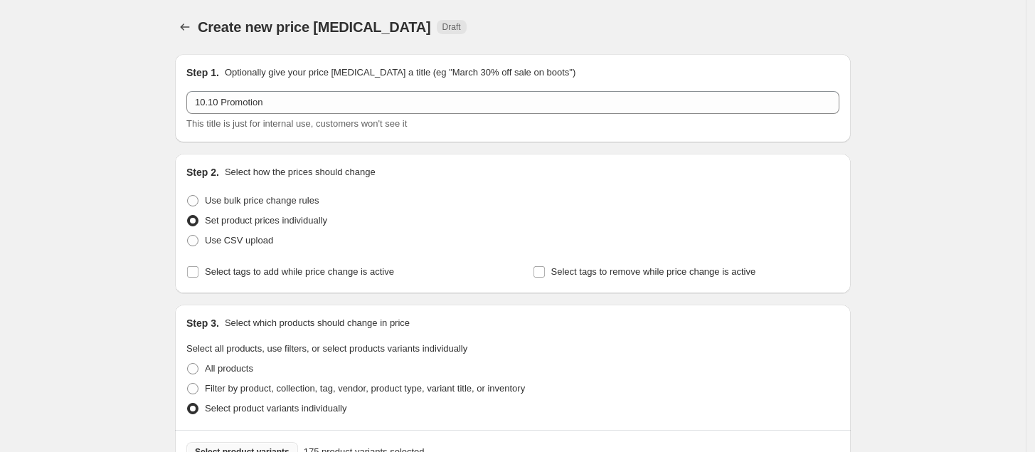
scroll to position [144, 0]
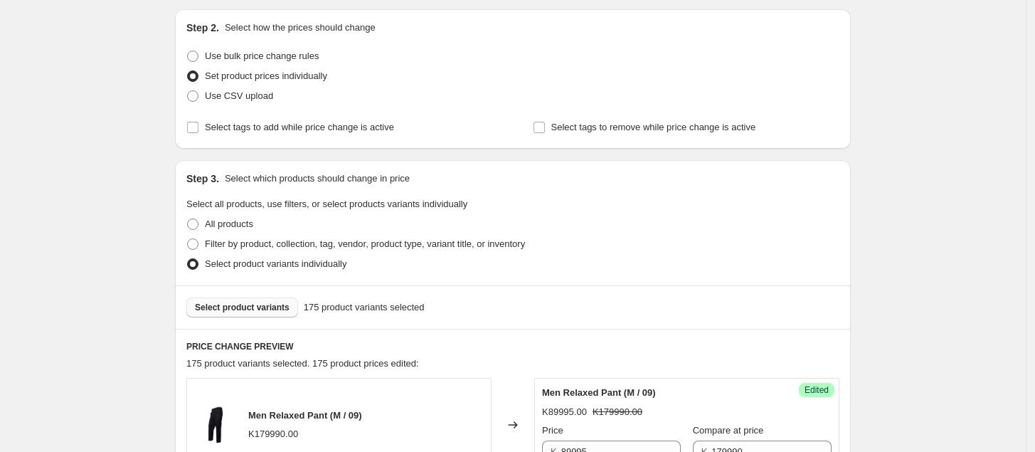
click at [263, 302] on button "Select product variants" at bounding box center [242, 307] width 112 height 20
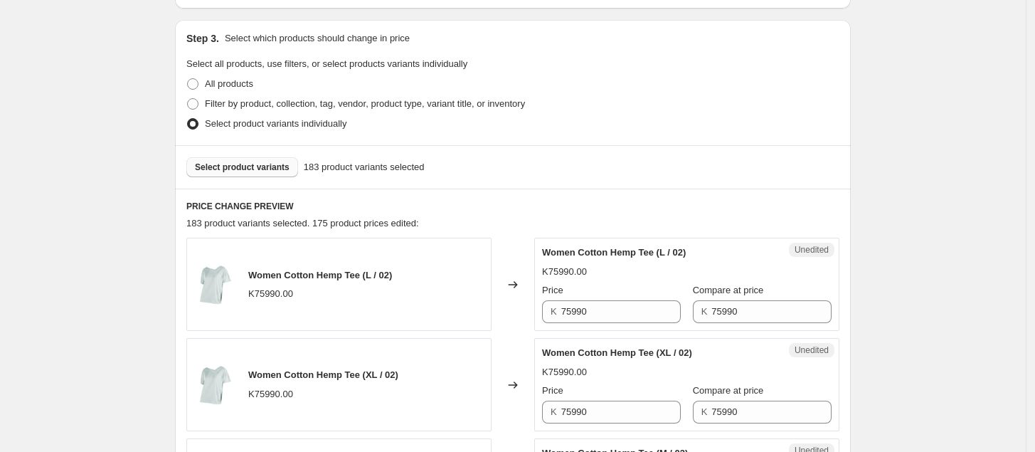
scroll to position [285, 0]
drag, startPoint x: 613, startPoint y: 314, endPoint x: 527, endPoint y: 324, distance: 86.1
click at [527, 324] on div "Women Cotton Hemp Tee (L / 02) K75990.00 Changed to Unedited Women Cotton Hemp …" at bounding box center [512, 283] width 653 height 93
type input "45000"
click at [527, 324] on div "Changed to" at bounding box center [513, 283] width 43 height 93
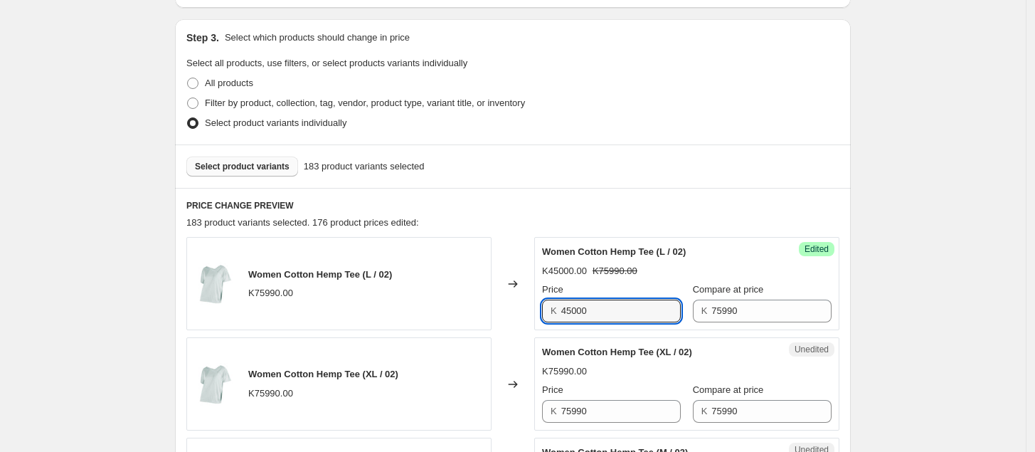
drag, startPoint x: 617, startPoint y: 319, endPoint x: 541, endPoint y: 321, distance: 76.2
click at [541, 321] on div "Success Edited Women Cotton Hemp Tee (L / 02) K45000.00 K75990.00 Price K 45000…" at bounding box center [686, 283] width 305 height 93
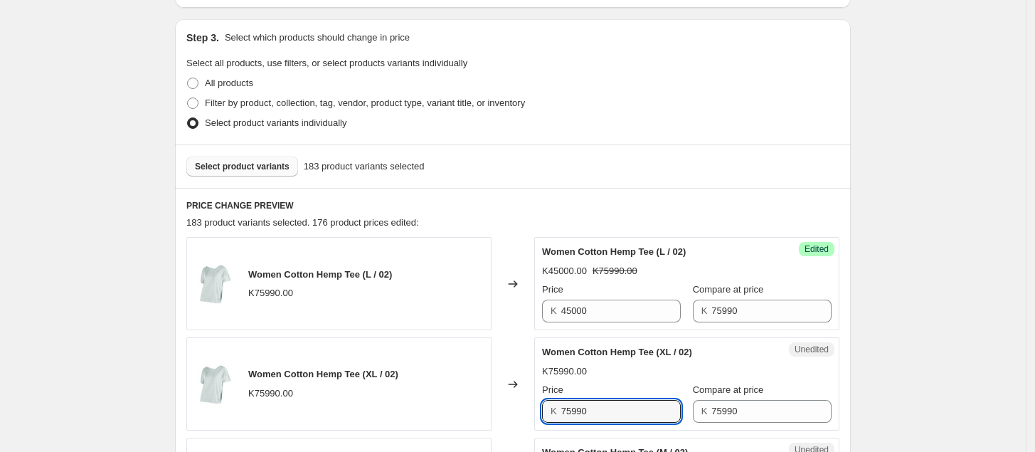
drag, startPoint x: 601, startPoint y: 423, endPoint x: 537, endPoint y: 423, distance: 64.0
click at [537, 422] on div "Women Cotton Hemp Tee (XL / 02) K75990.00 Changed to Unedited Women Cotton Hemp…" at bounding box center [512, 383] width 653 height 93
paste input "4500"
type input "45000"
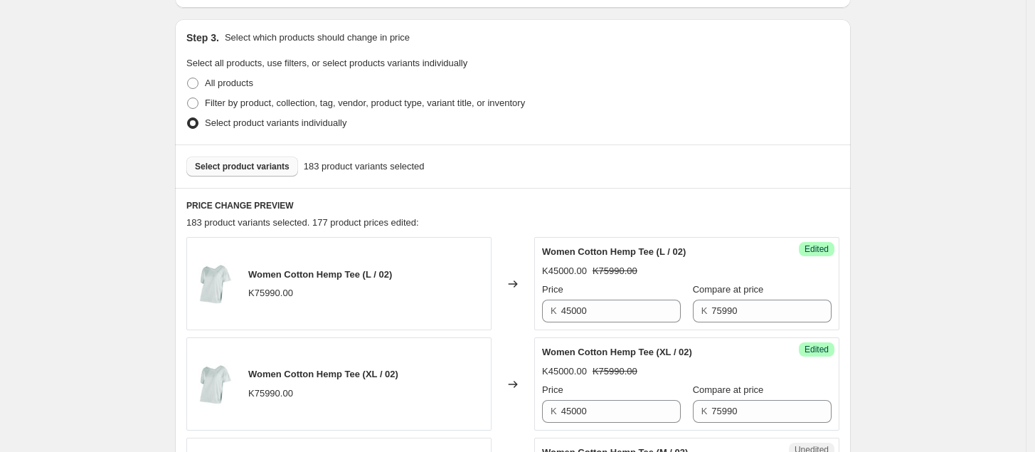
click at [673, 381] on div "Women Cotton Hemp Tee (XL / 02) K45000.00 K75990.00 Price K 45000 Compare at pr…" at bounding box center [687, 384] width 290 height 78
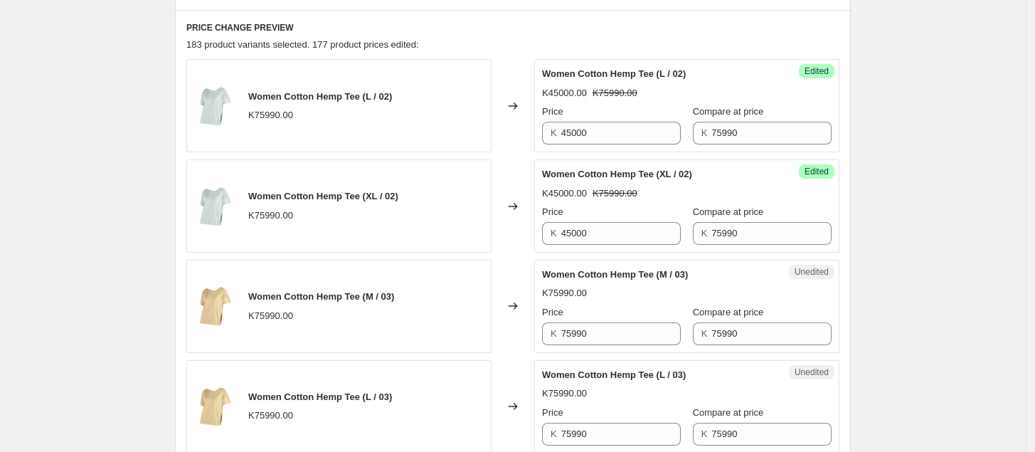
scroll to position [464, 0]
drag, startPoint x: 603, startPoint y: 333, endPoint x: 518, endPoint y: 339, distance: 84.9
click at [518, 339] on div "Women Cotton Hemp Tee (M / 03) K75990.00 Changed to Unedited Women Cotton Hemp …" at bounding box center [512, 305] width 653 height 93
paste input "4500"
type input "45000"
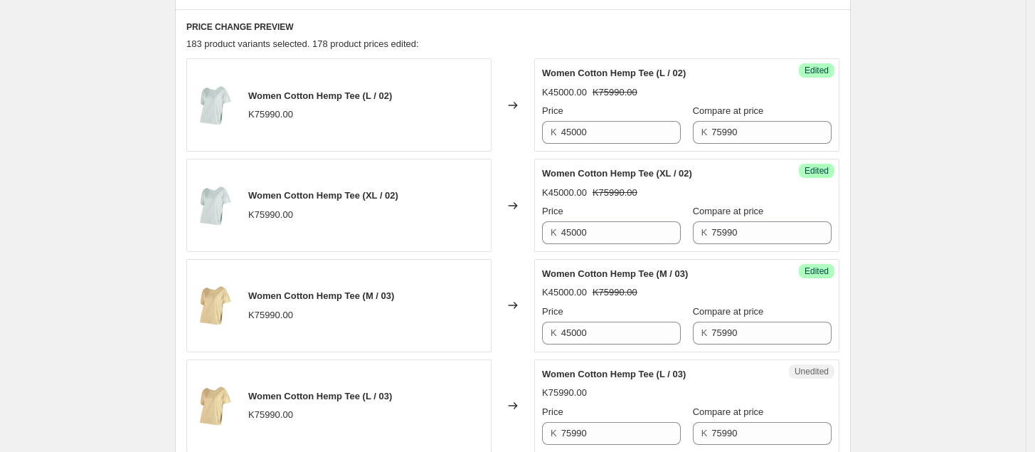
click at [690, 303] on div "Women Cotton Hemp Tee (M / 03) K45000.00 K75990.00 Price K 45000 Compare at pri…" at bounding box center [687, 306] width 290 height 78
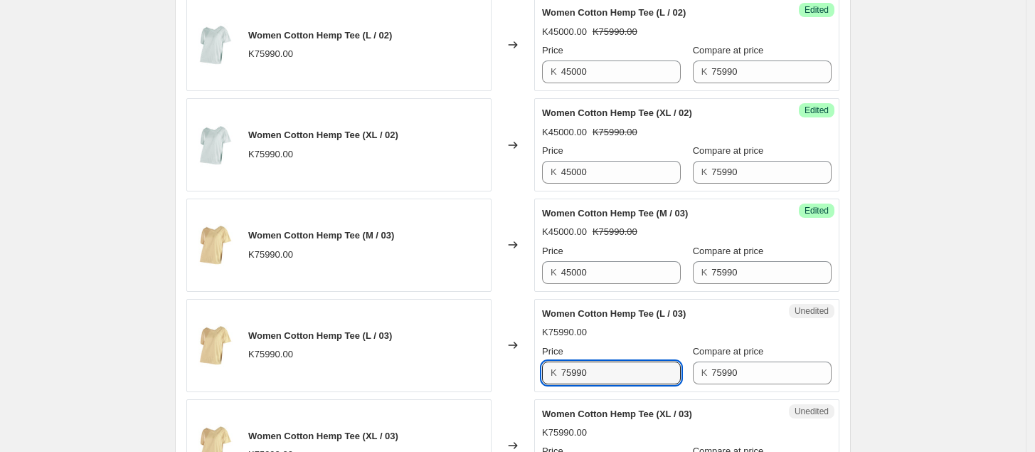
drag, startPoint x: 607, startPoint y: 433, endPoint x: 507, endPoint y: 447, distance: 100.5
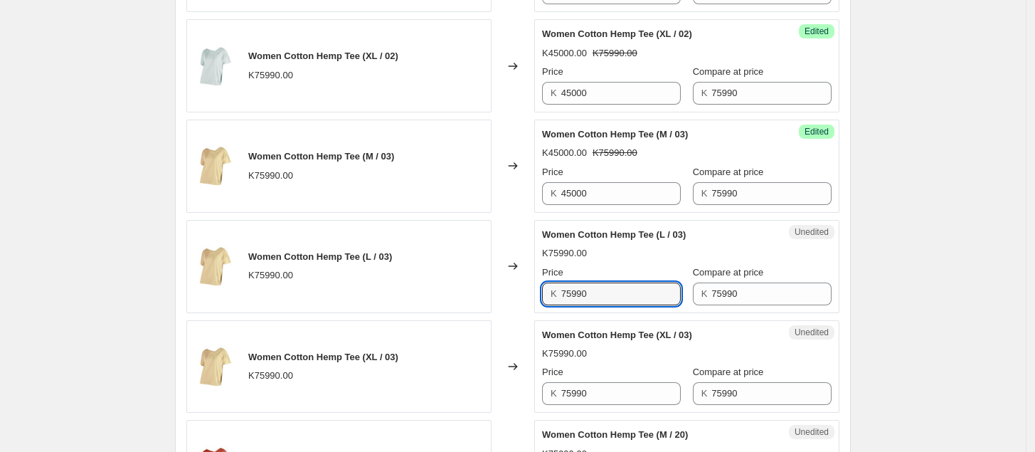
paste input "4500"
type input "45000"
click at [678, 366] on div "Women Cotton Hemp Tee (XL / 03) K75990.00 Price K 75990 Compare at price K 75990" at bounding box center [687, 367] width 290 height 78
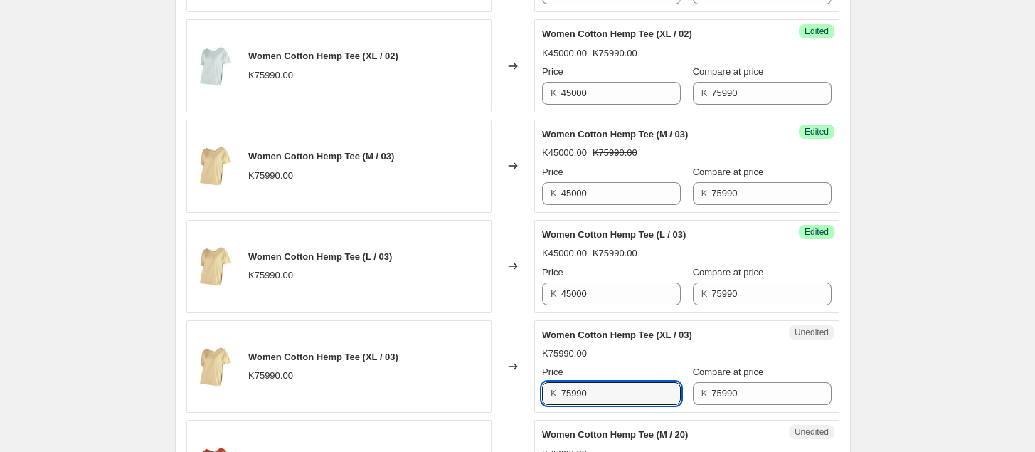
drag, startPoint x: 643, startPoint y: 391, endPoint x: 517, endPoint y: 406, distance: 126.1
click at [517, 406] on div "Women Cotton Hemp Tee (XL / 03) K75990.00 Changed to Unedited Women Cotton Hemp…" at bounding box center [512, 366] width 653 height 93
paste input "4500"
type input "45000"
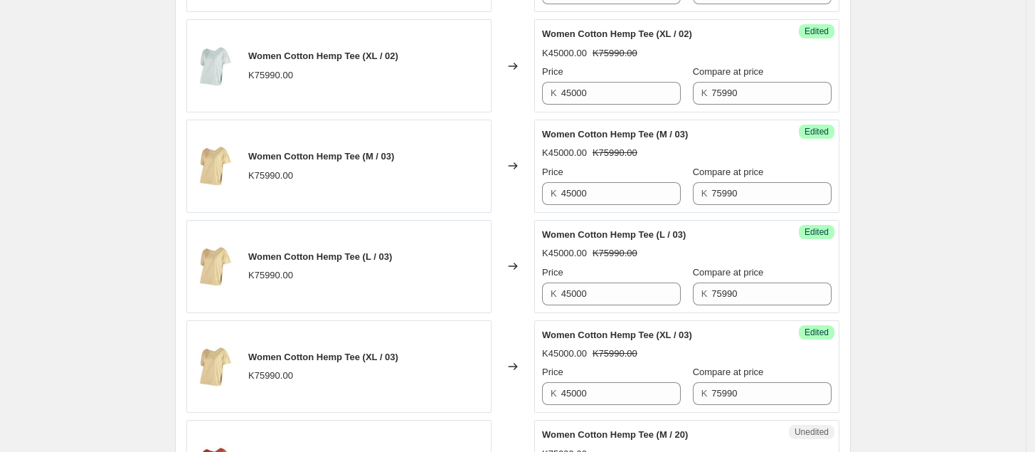
click at [674, 349] on div "K45000.00 K75990.00" at bounding box center [687, 354] width 290 height 14
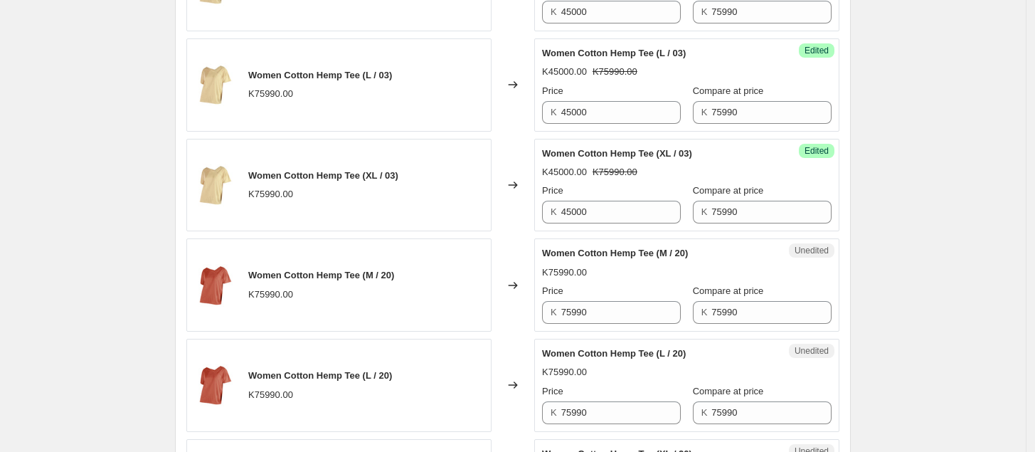
scroll to position [786, 0]
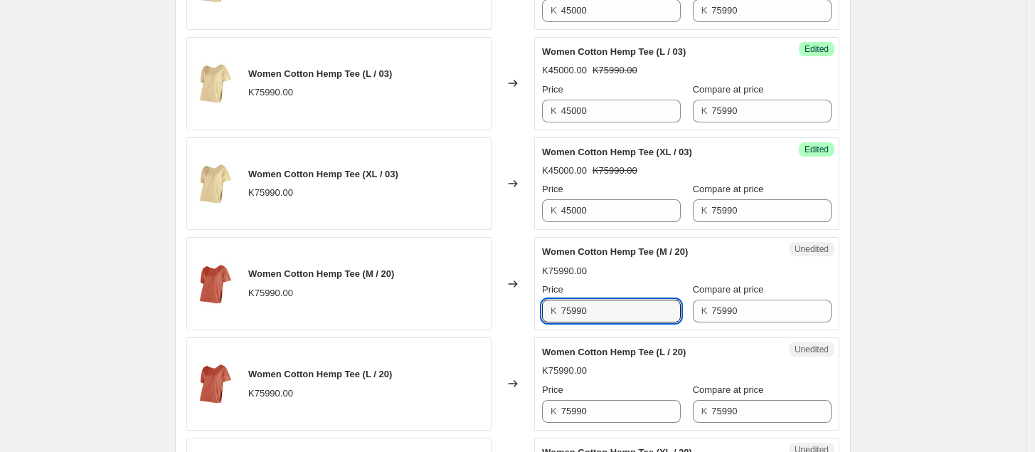
drag, startPoint x: 621, startPoint y: 313, endPoint x: 524, endPoint y: 334, distance: 98.3
click at [524, 330] on div "Women Cotton Hemp Tee (M / 20) K75990.00 Changed to Unedited Women Cotton Hemp …" at bounding box center [512, 283] width 653 height 93
paste input "4500"
type input "45000"
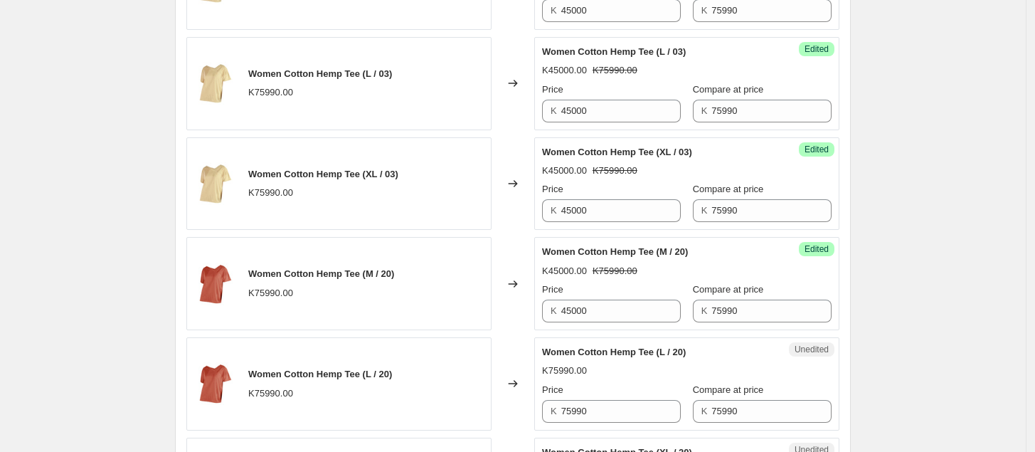
click at [672, 276] on div "K45000.00 K75990.00" at bounding box center [687, 271] width 290 height 14
drag, startPoint x: 603, startPoint y: 416, endPoint x: 514, endPoint y: 423, distance: 89.2
click at [514, 423] on div "Women Cotton Hemp Tee (L / 20) K75990.00 Changed to Unedited Women Cotton Hemp …" at bounding box center [512, 383] width 653 height 93
paste input "4500"
type input "45000"
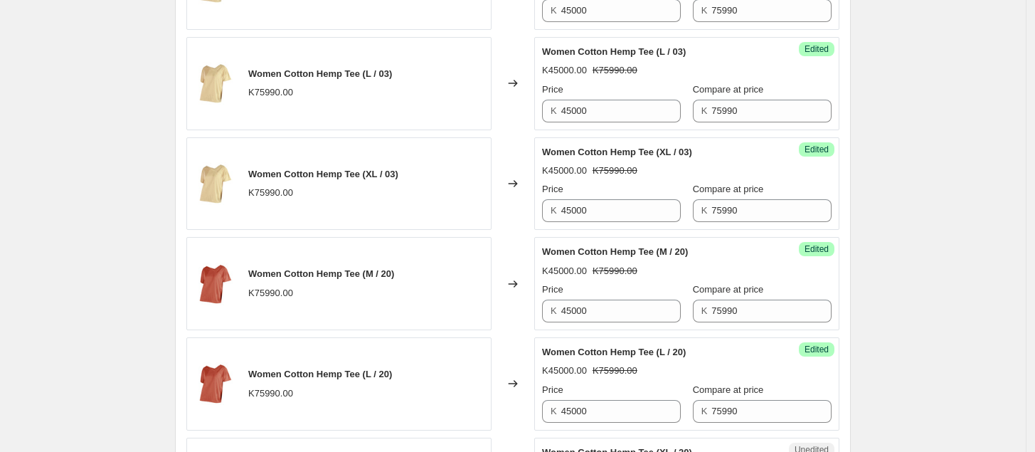
click at [671, 378] on div "K45000.00 K75990.00" at bounding box center [687, 371] width 290 height 14
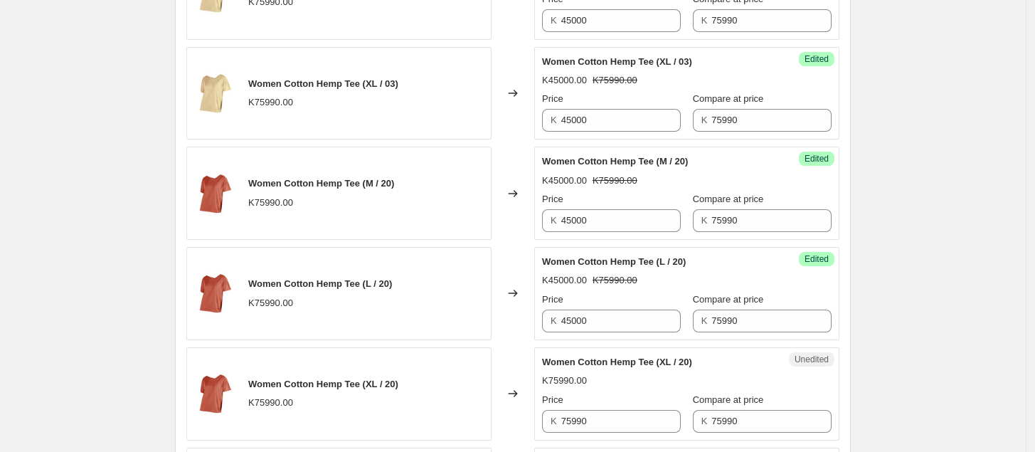
scroll to position [877, 0]
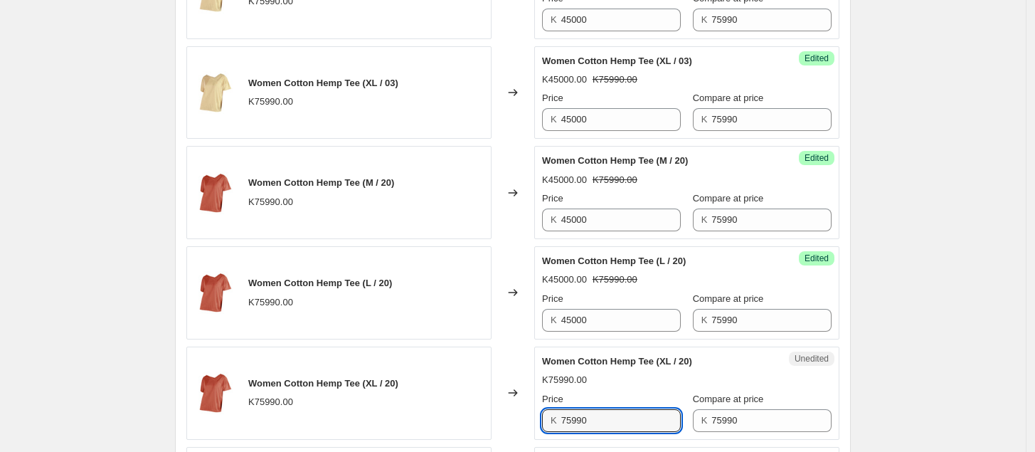
drag, startPoint x: 616, startPoint y: 422, endPoint x: 539, endPoint y: 430, distance: 78.0
click at [539, 429] on div "Unedited Women Cotton Hemp Tee (XL / 20) K75990.00 Price K 75990 Compare at pri…" at bounding box center [686, 393] width 305 height 93
paste input "4500"
type input "45000"
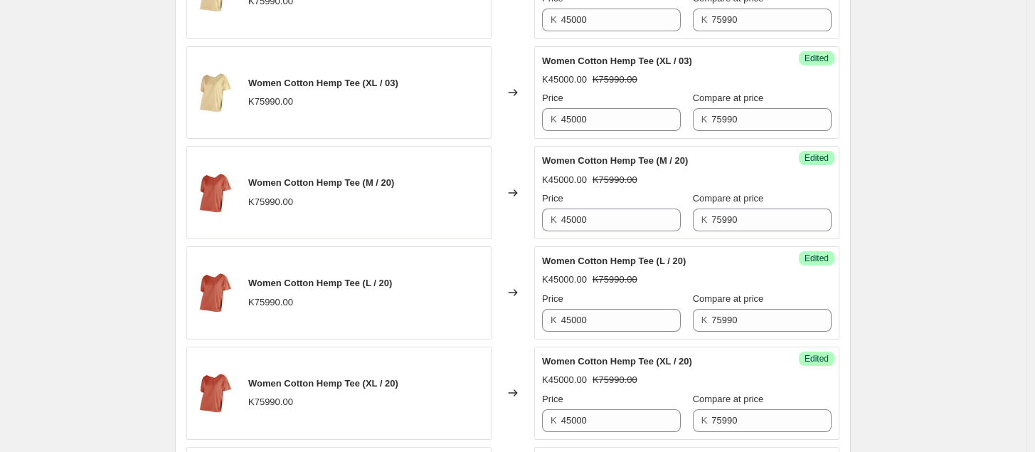
click at [690, 387] on div "K45000.00 K75990.00" at bounding box center [687, 380] width 290 height 14
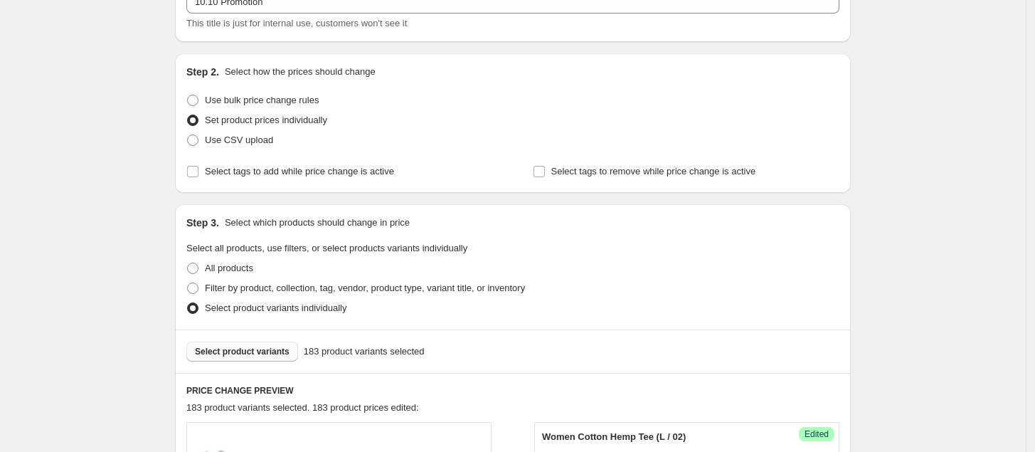
scroll to position [100, 0]
click at [246, 353] on span "Select product variants" at bounding box center [242, 352] width 95 height 11
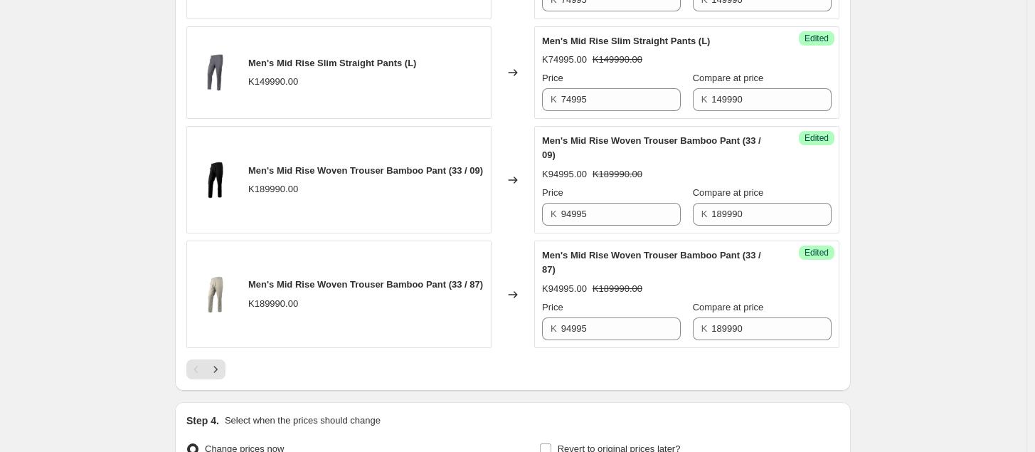
scroll to position [2367, 0]
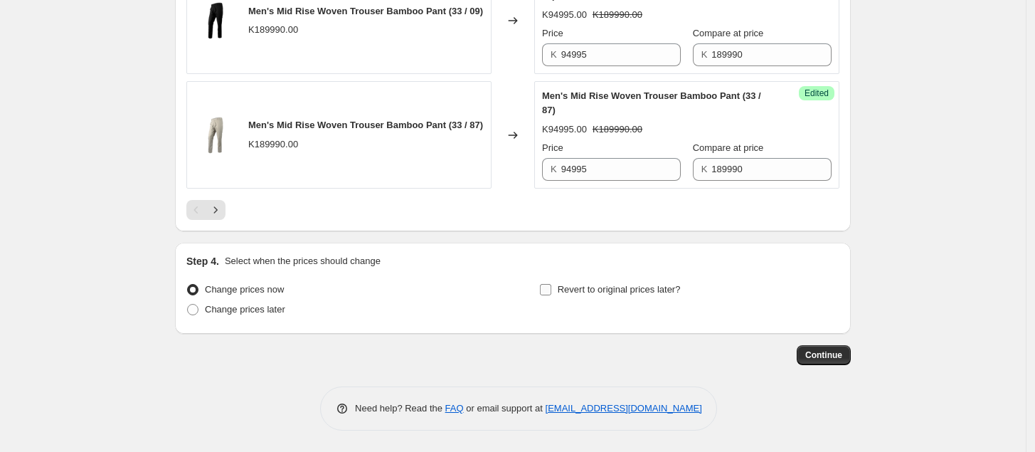
click at [550, 291] on input "Revert to original prices later?" at bounding box center [545, 289] width 11 height 11
checkbox input "true"
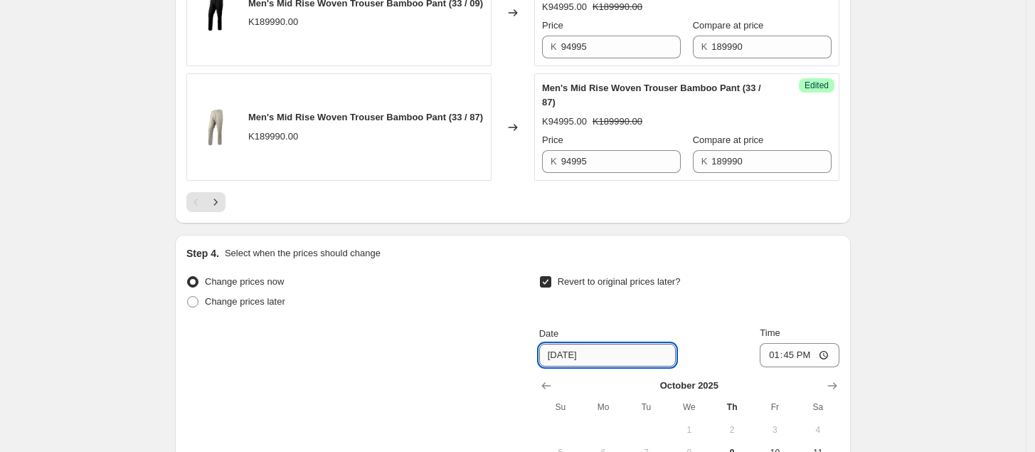
click at [576, 366] on input "[DATE]" at bounding box center [607, 355] width 137 height 23
type input "[DATE]"
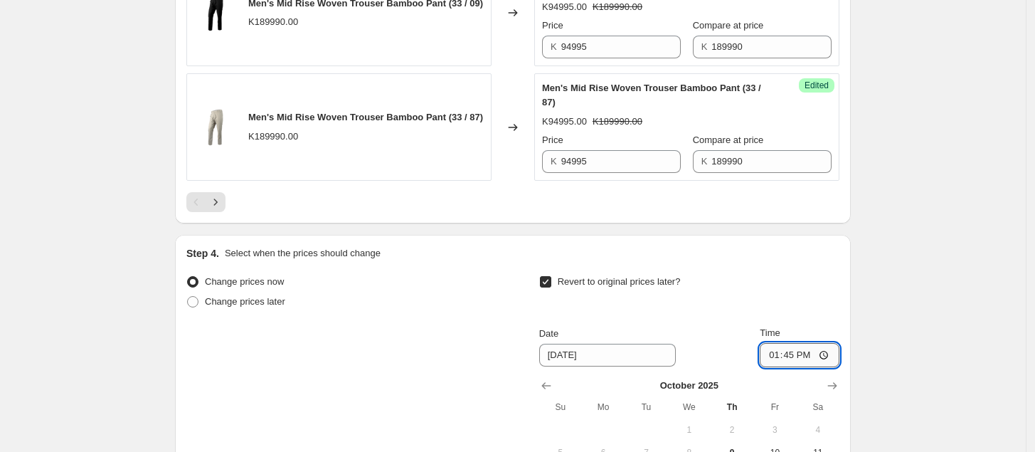
click at [799, 363] on input "13:45" at bounding box center [800, 355] width 80 height 24
click at [776, 363] on input "13:45" at bounding box center [800, 355] width 80 height 24
click at [830, 359] on input "12:00" at bounding box center [800, 355] width 80 height 24
click at [741, 306] on div "Revert to original prices later?" at bounding box center [689, 293] width 300 height 43
click at [797, 365] on input "12:00" at bounding box center [800, 355] width 80 height 24
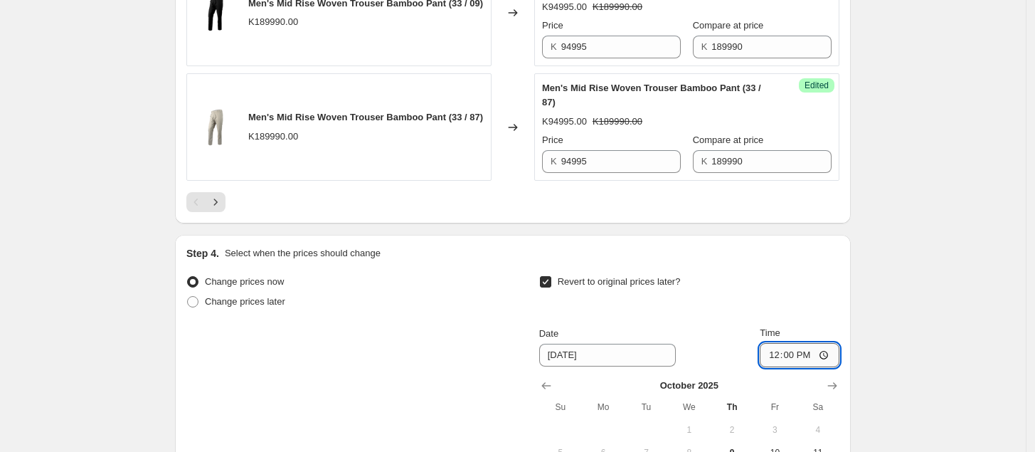
click at [796, 363] on input "12:00" at bounding box center [800, 355] width 80 height 24
click at [813, 362] on input "12:00" at bounding box center [800, 355] width 80 height 24
click at [795, 363] on input "12:00" at bounding box center [800, 355] width 80 height 24
type input "23:59"
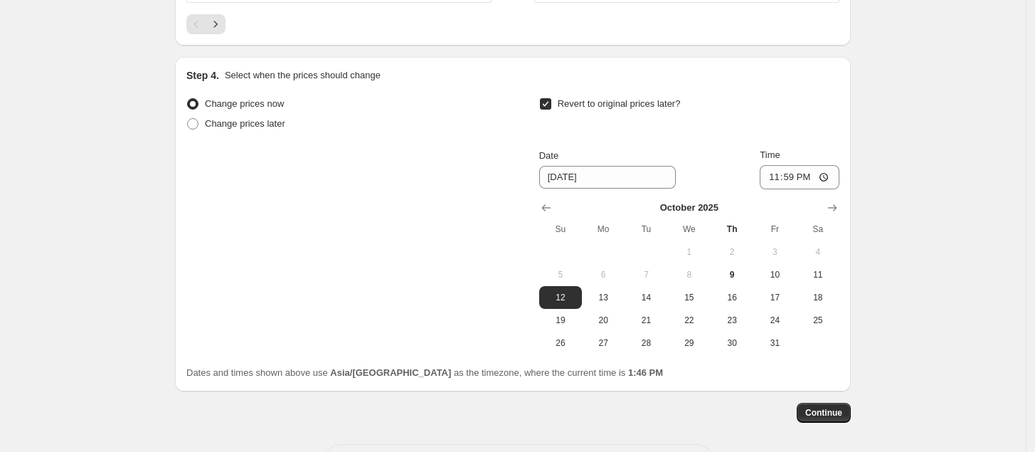
scroll to position [2610, 0]
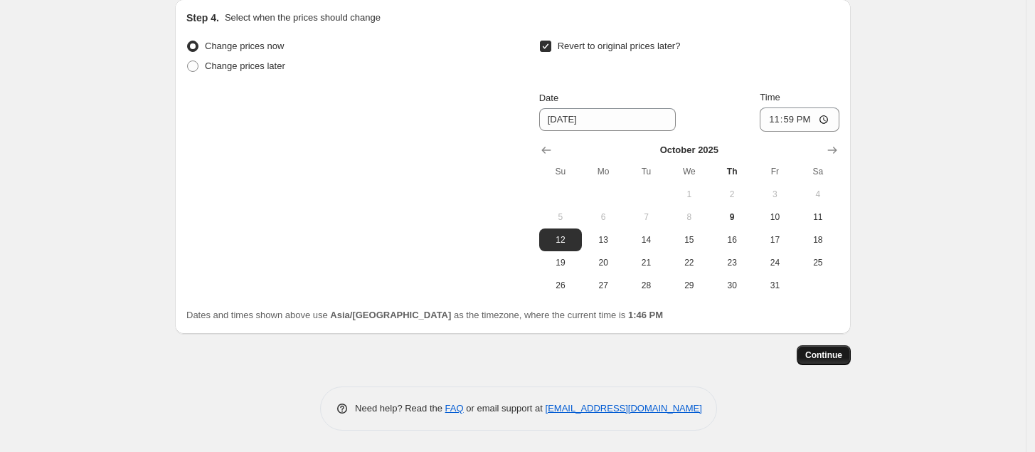
click at [833, 352] on span "Continue" at bounding box center [824, 354] width 37 height 11
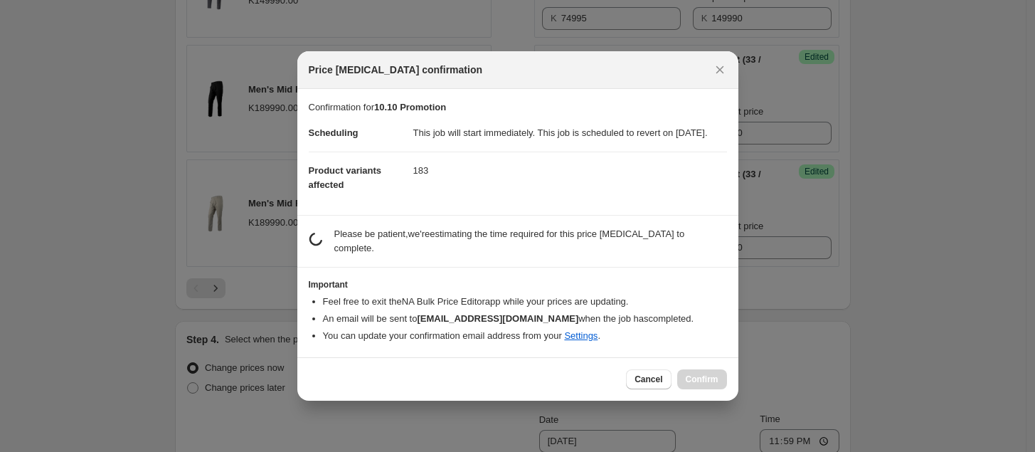
scroll to position [0, 0]
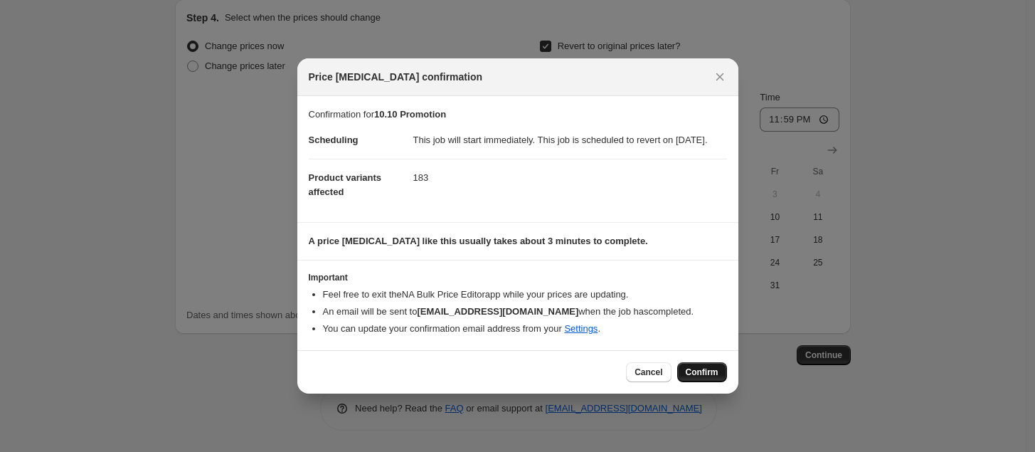
click at [695, 378] on span "Confirm" at bounding box center [702, 371] width 33 height 11
